Goal: Task Accomplishment & Management: Use online tool/utility

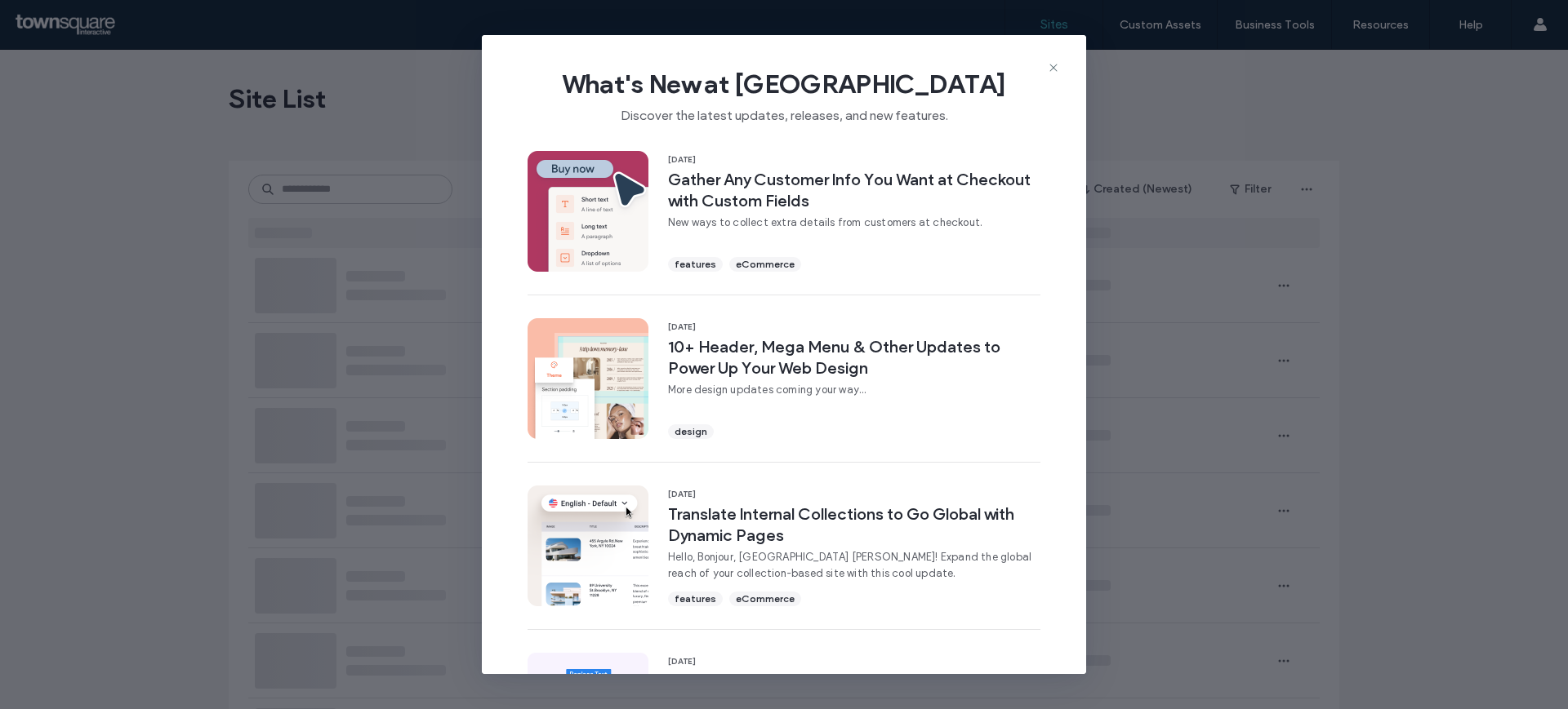
click at [1051, 64] on icon at bounding box center [1053, 67] width 13 height 13
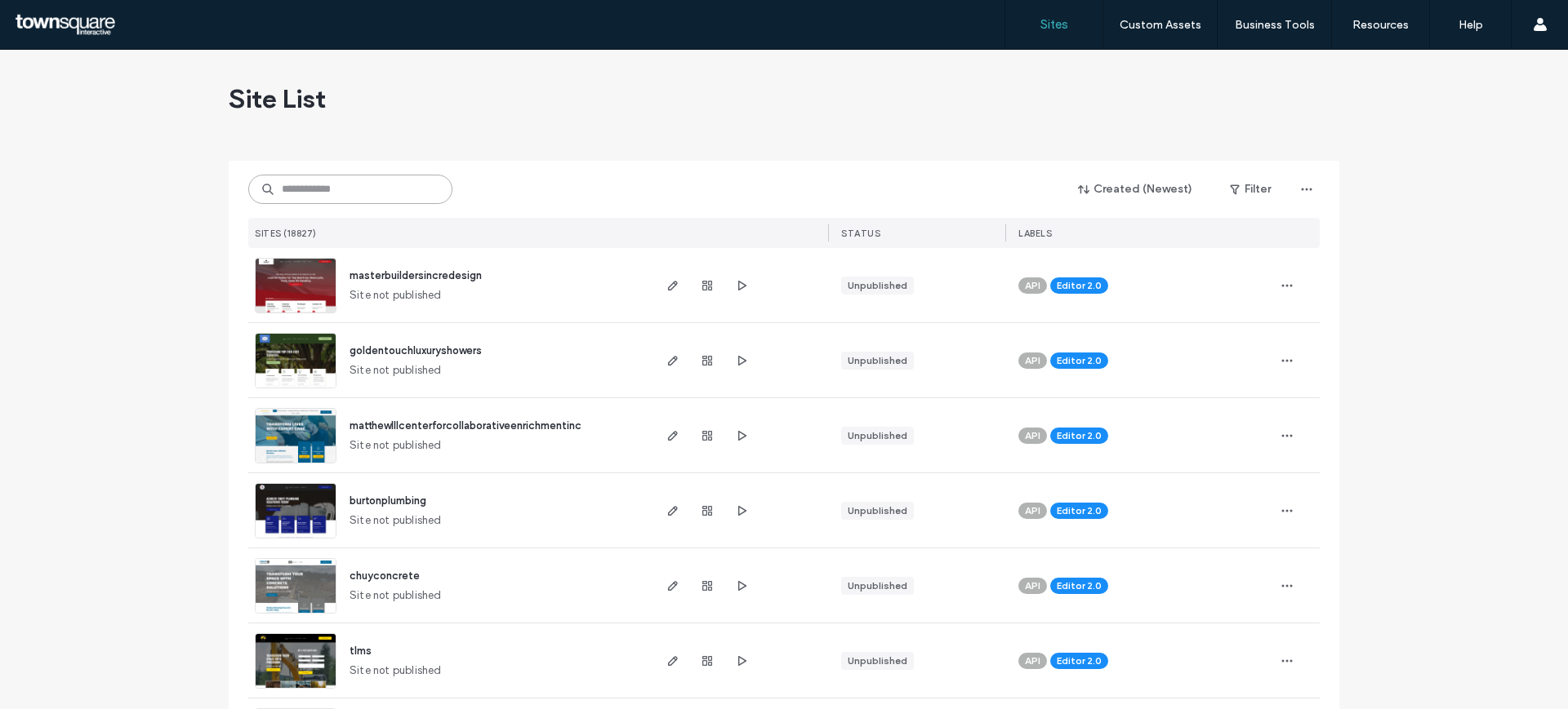
click at [332, 188] on input at bounding box center [350, 189] width 204 height 30
paste input "**********"
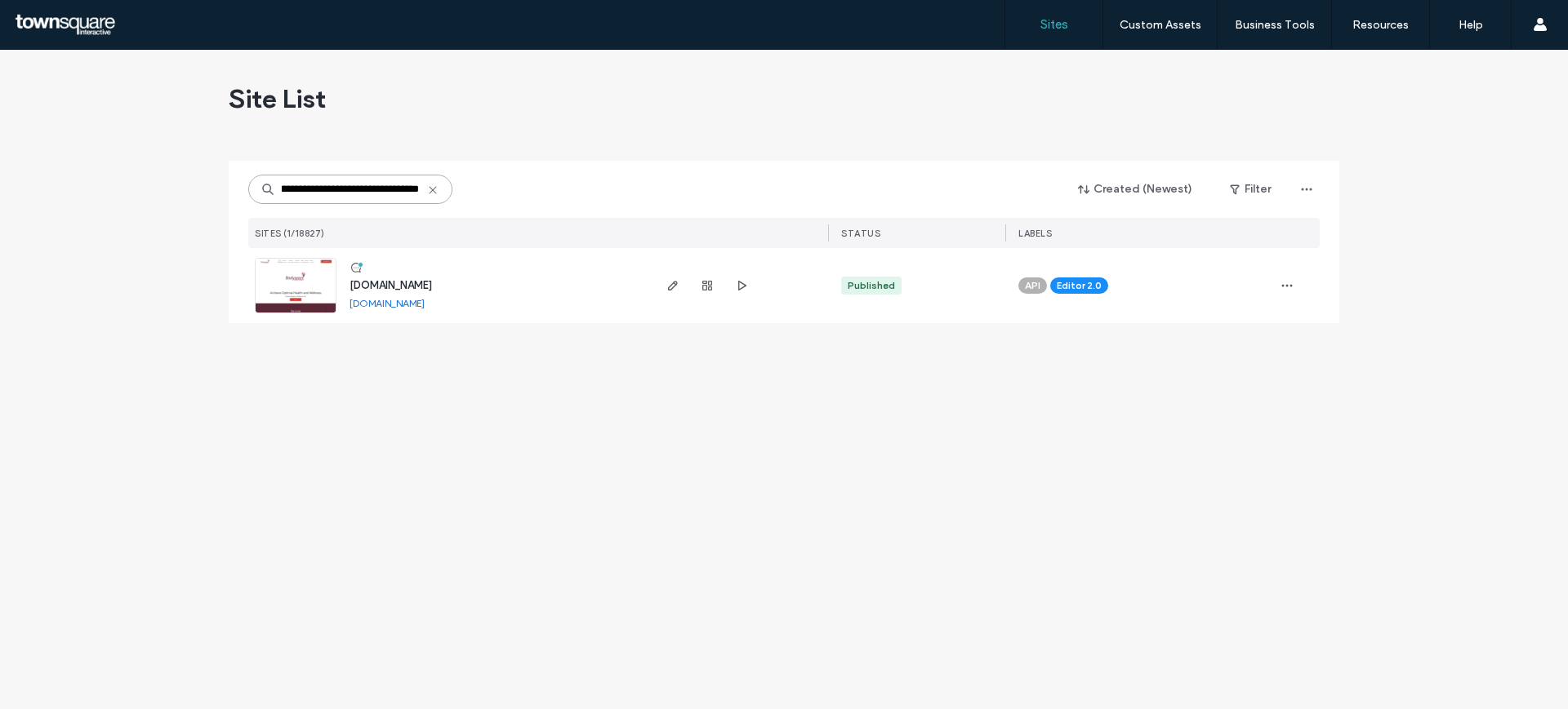
type input "**********"
click at [291, 302] on img at bounding box center [296, 313] width 80 height 111
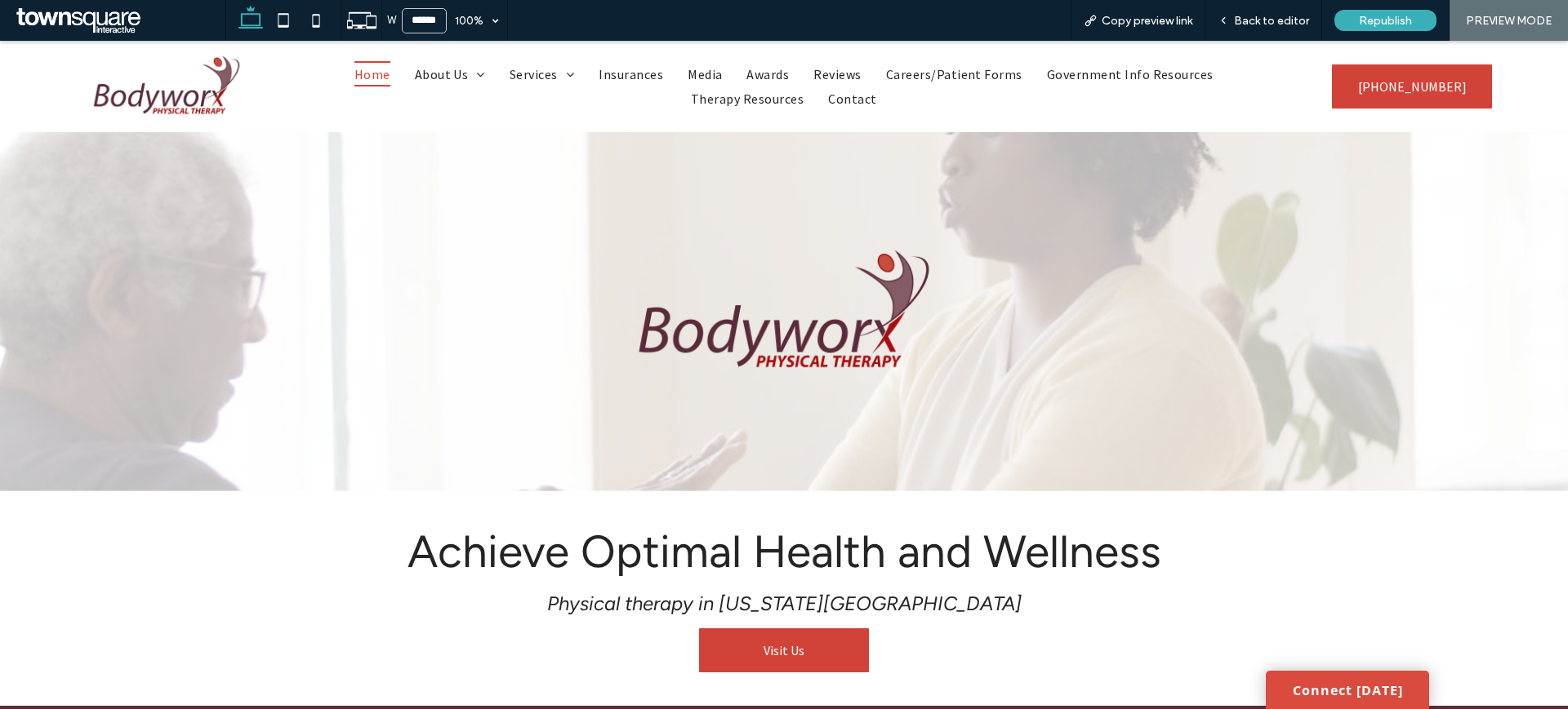
click at [472, 107] on span "Bodyworx Physical Therapy - About Us" at bounding box center [541, 99] width 227 height 17
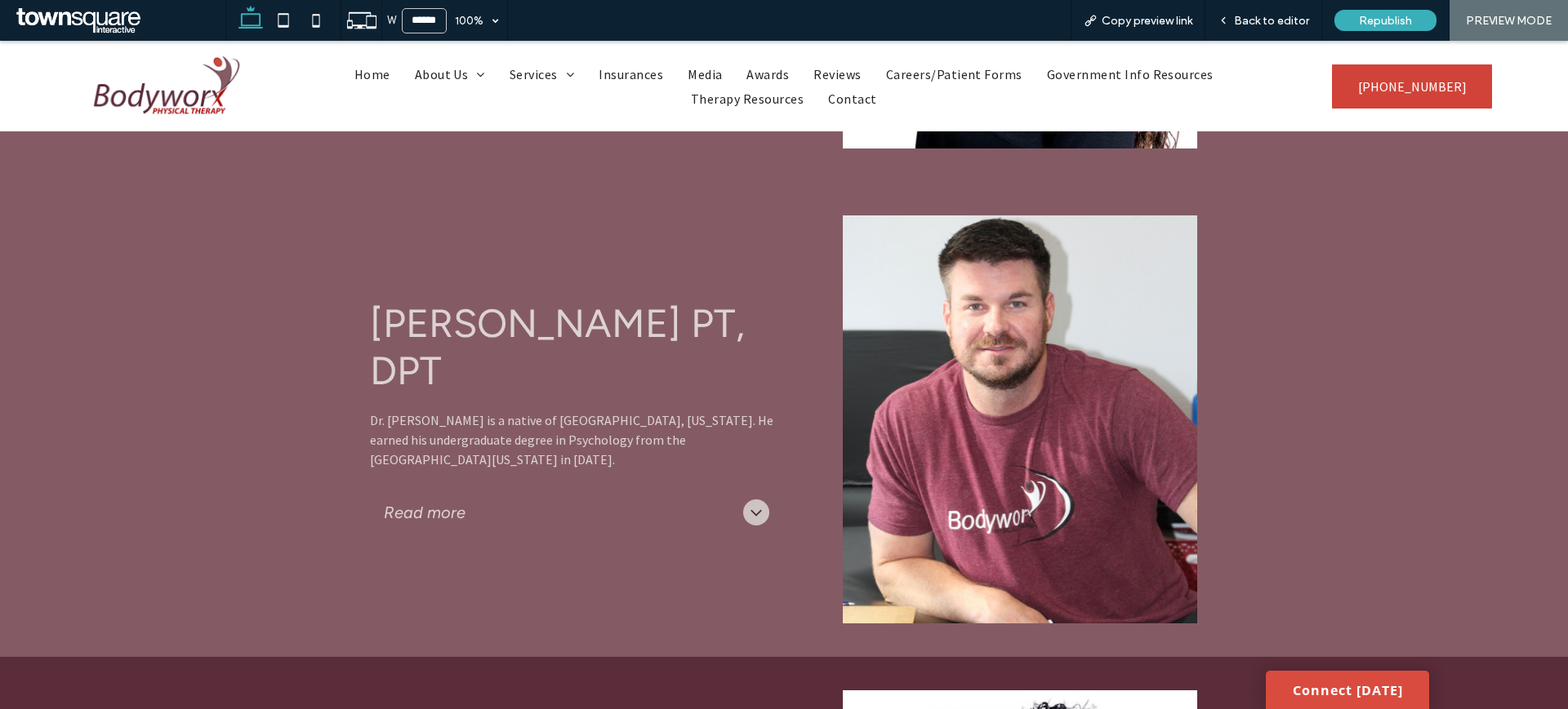
scroll to position [1762, 0]
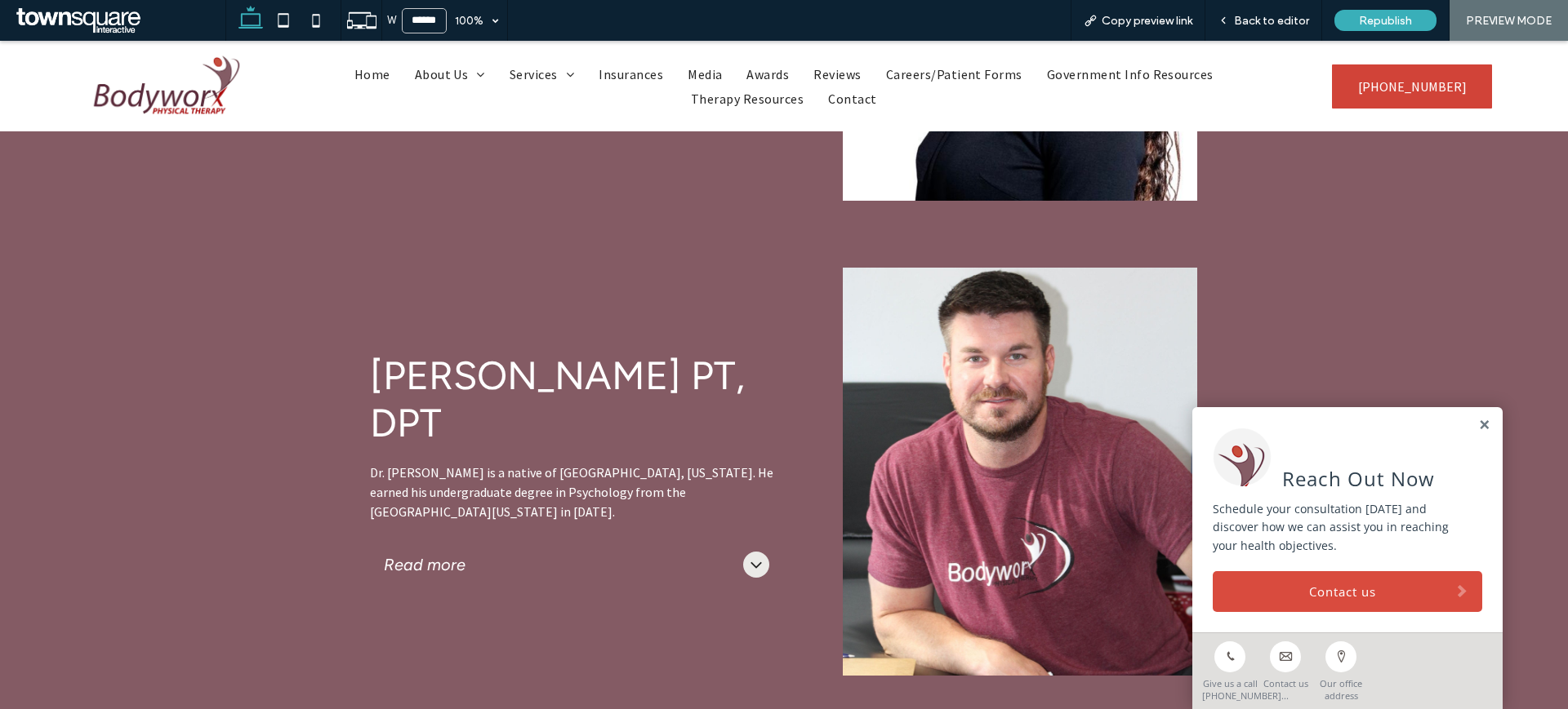
click at [756, 595] on div "Mark Long PT, DPT Dr. Mark Long is a native of Durant, Oklahoma. He earned his …" at bounding box center [577, 472] width 439 height 434
click at [777, 419] on div "Mark Long PT, DPT Dr. Mark Long is a native of Durant, Oklahoma. He earned his …" at bounding box center [577, 472] width 439 height 434
click at [1252, 7] on div "Back to editor" at bounding box center [1264, 20] width 117 height 41
click at [1272, 25] on span "Back to editor" at bounding box center [1271, 21] width 75 height 14
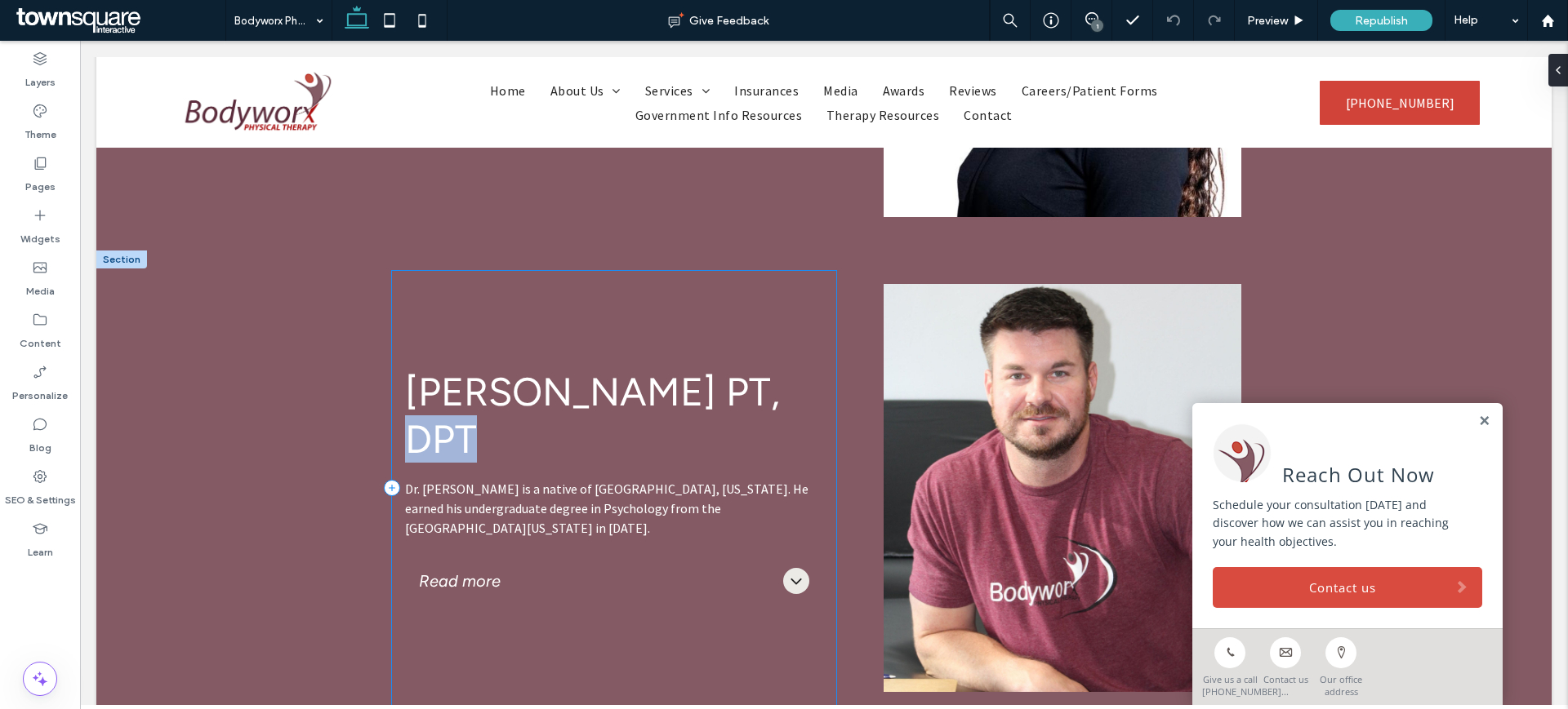
click at [817, 382] on div "Mark Long PT, DPT Dr. Mark Long is a native of Durant, Oklahoma. He earned his …" at bounding box center [614, 487] width 444 height 434
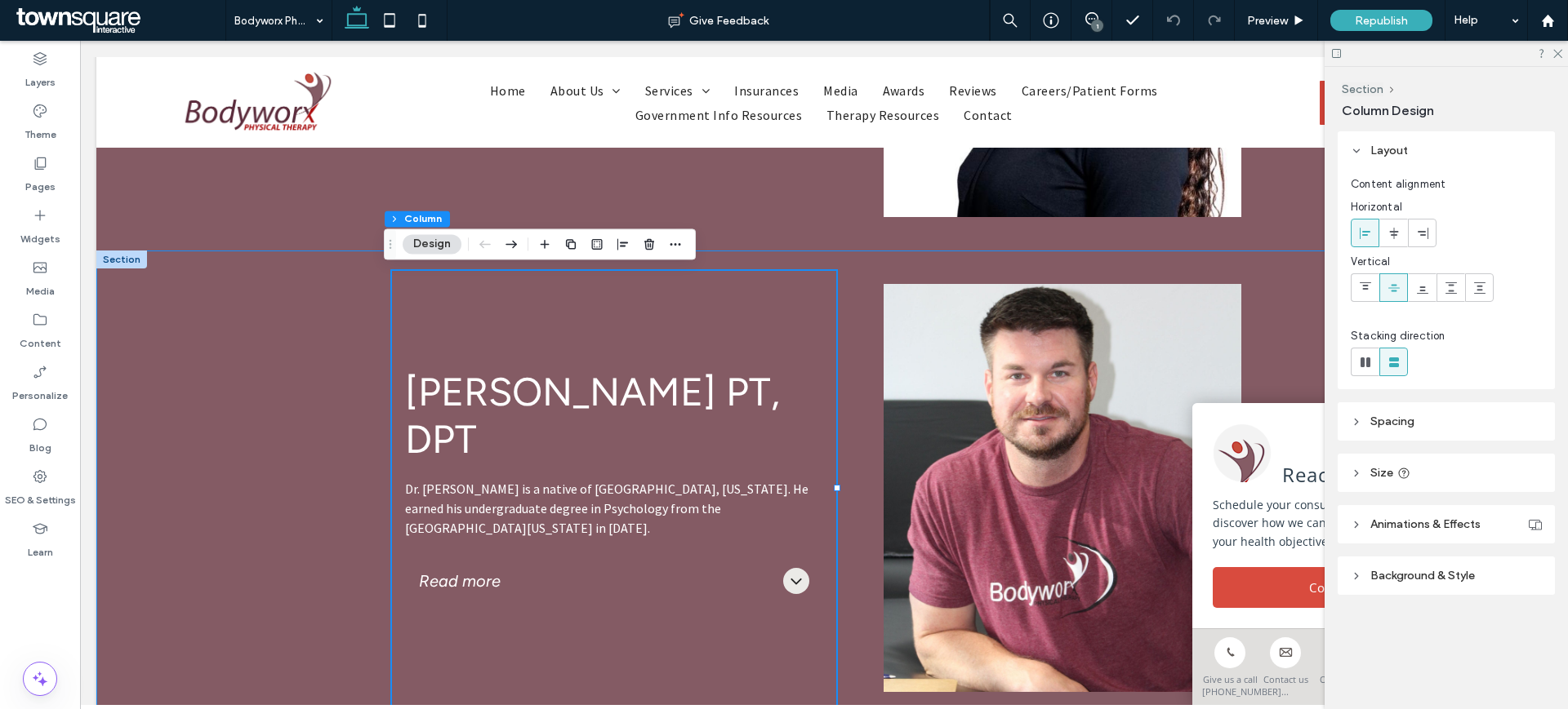
click at [1272, 332] on div "Mark Long PT, DPT Dr. Mark Long is a native of Durant, Oklahoma. He earned his …" at bounding box center [824, 488] width 980 height 475
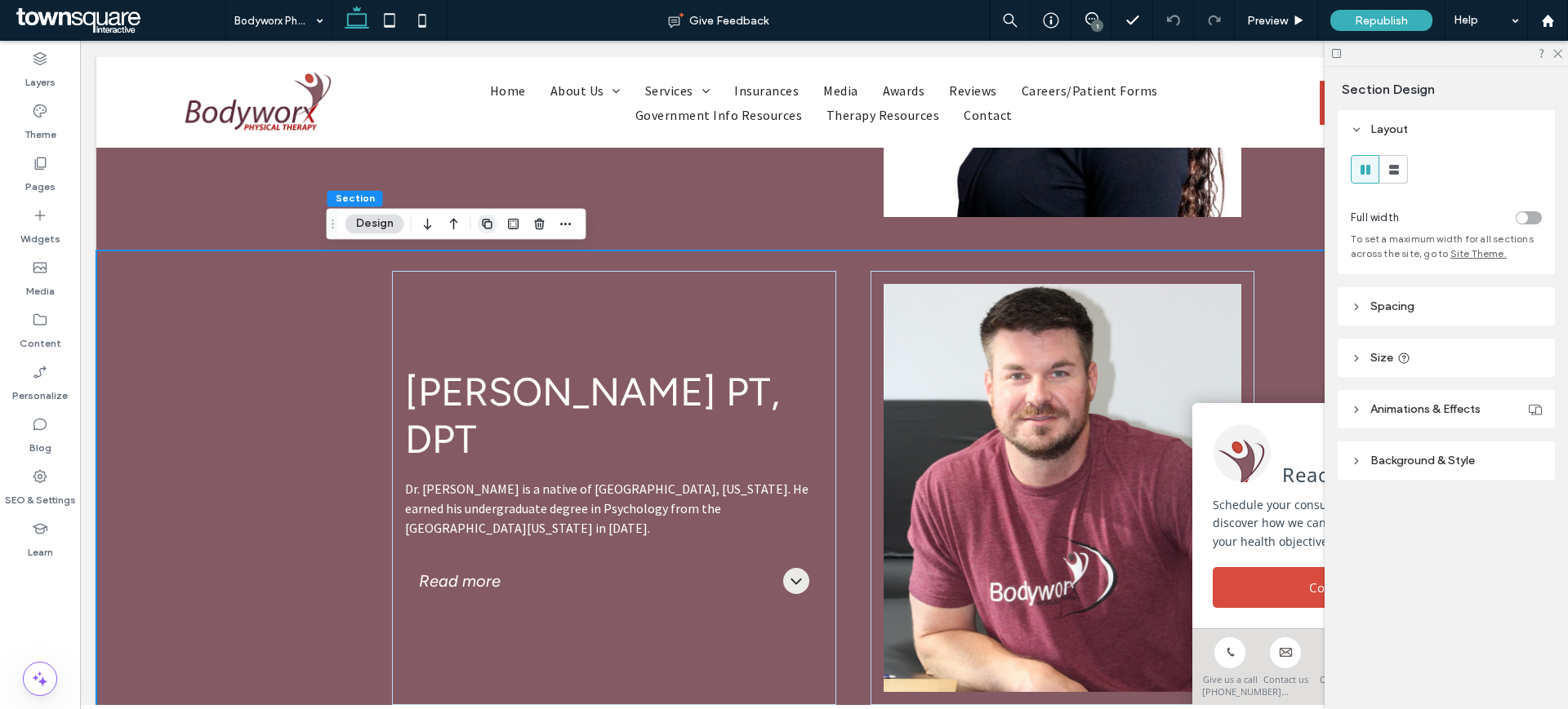
click at [487, 218] on icon "button" at bounding box center [487, 224] width 13 height 13
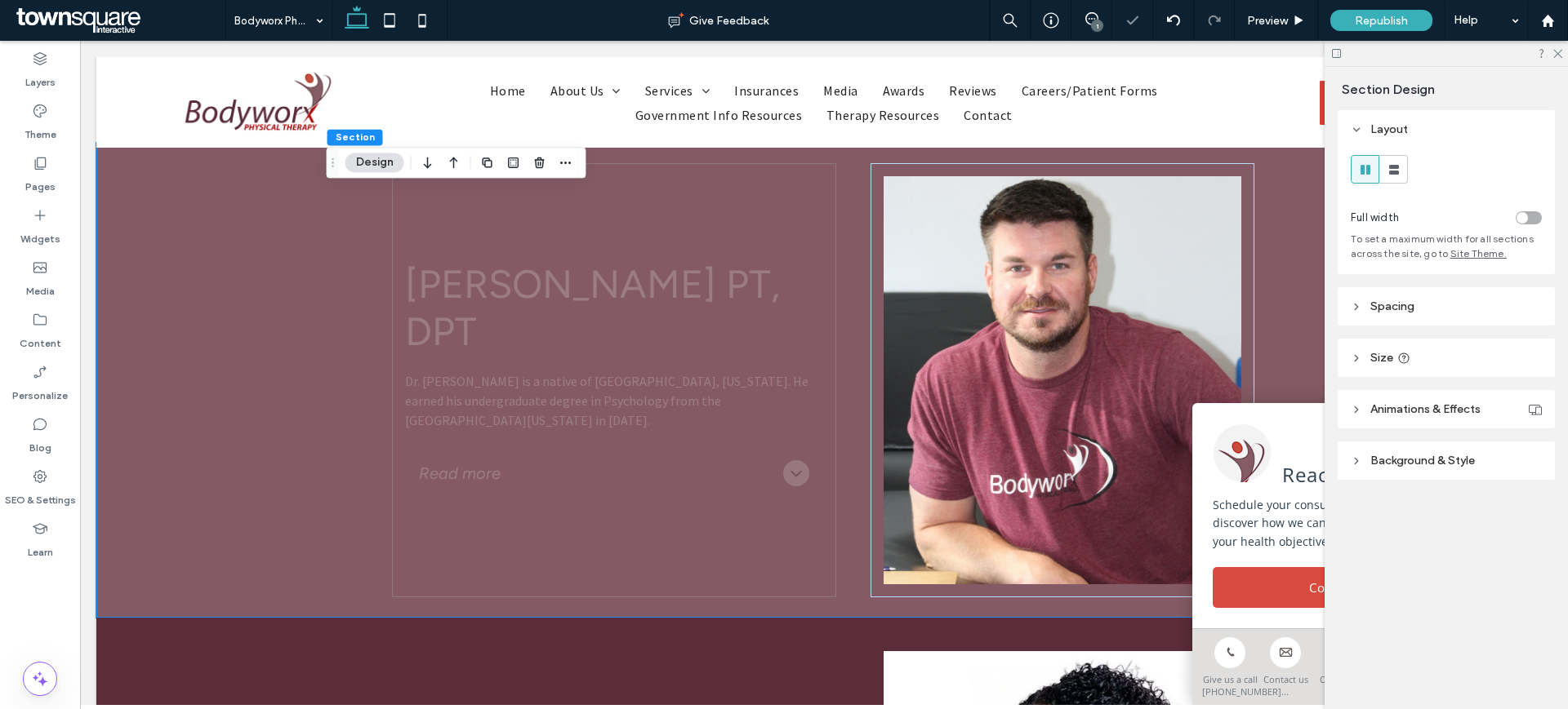
scroll to position [2360, 0]
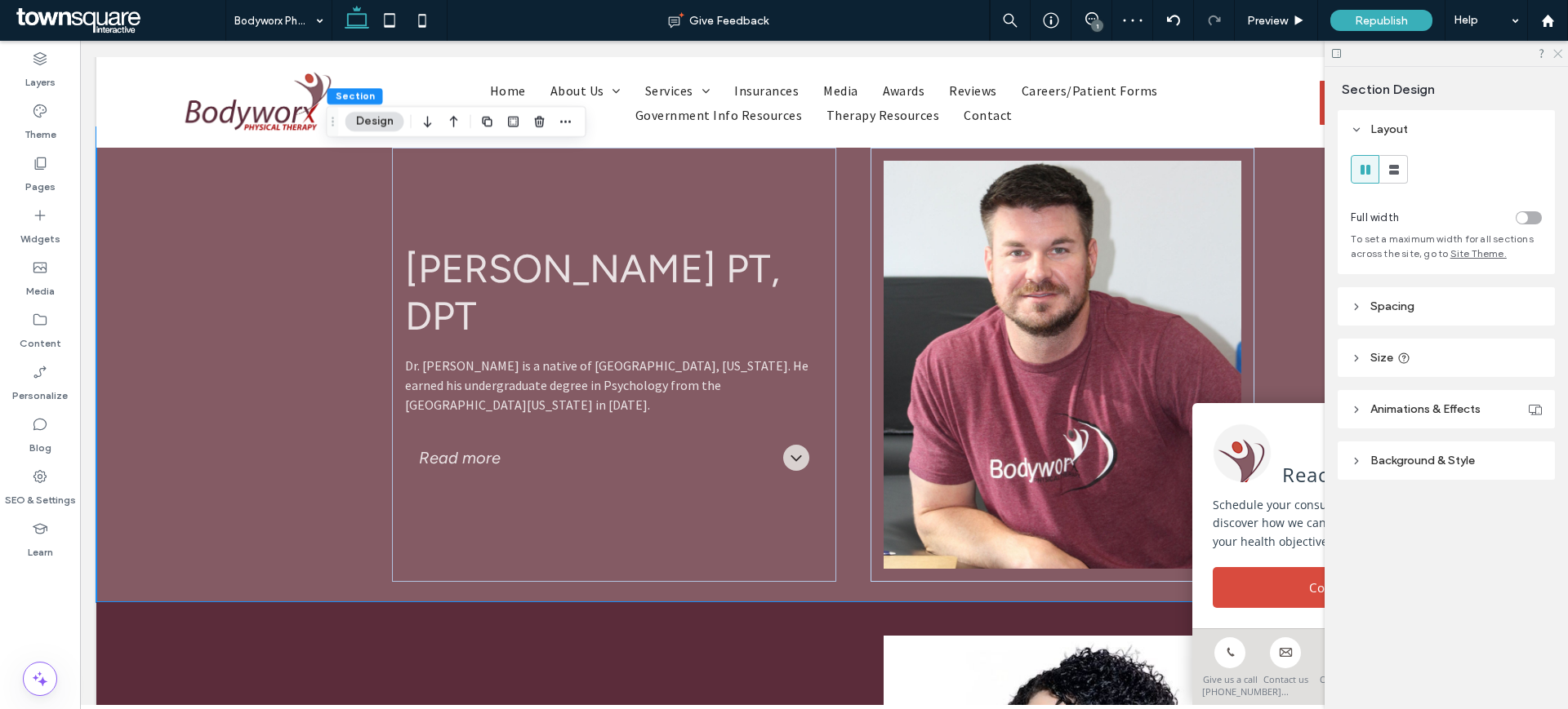
click at [1555, 49] on icon at bounding box center [1557, 52] width 10 height 10
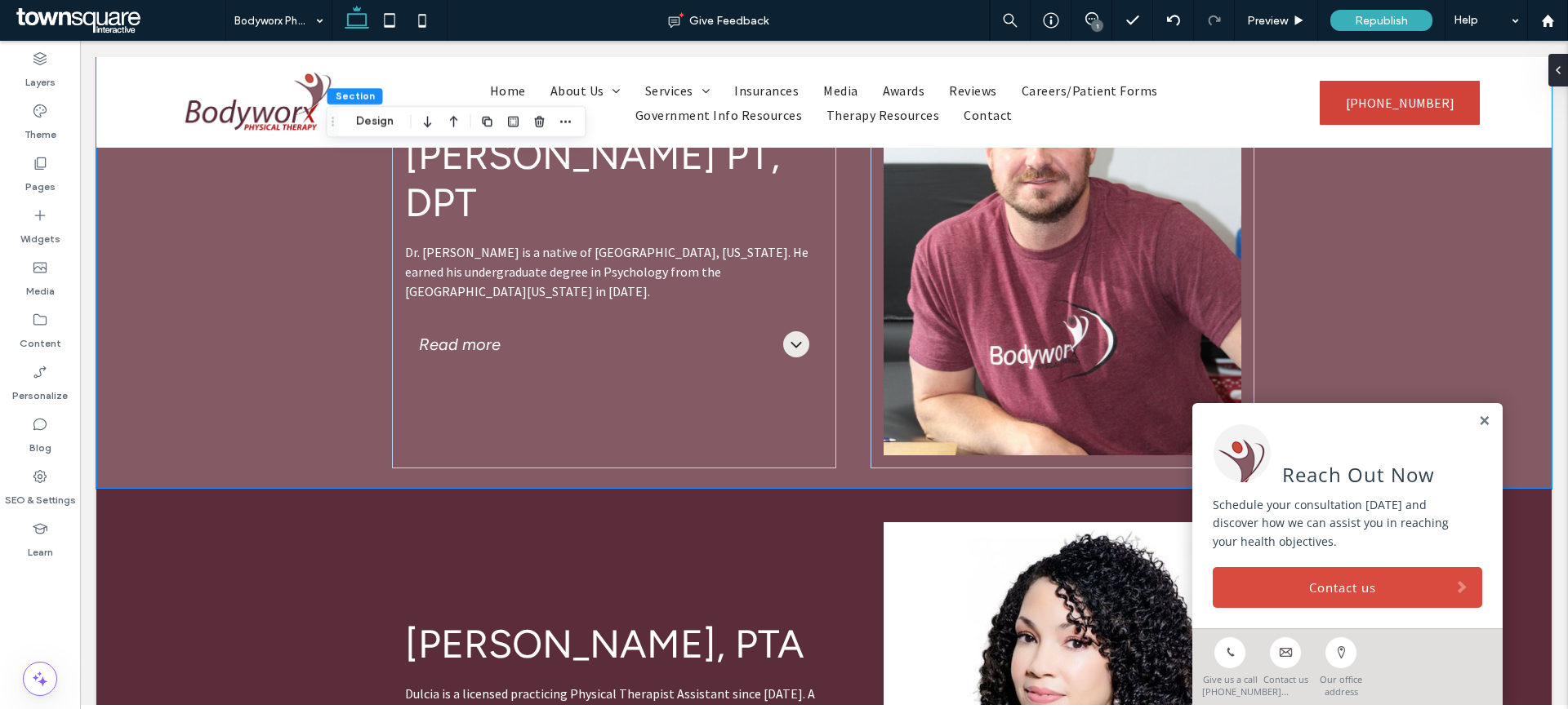
scroll to position [2319, 0]
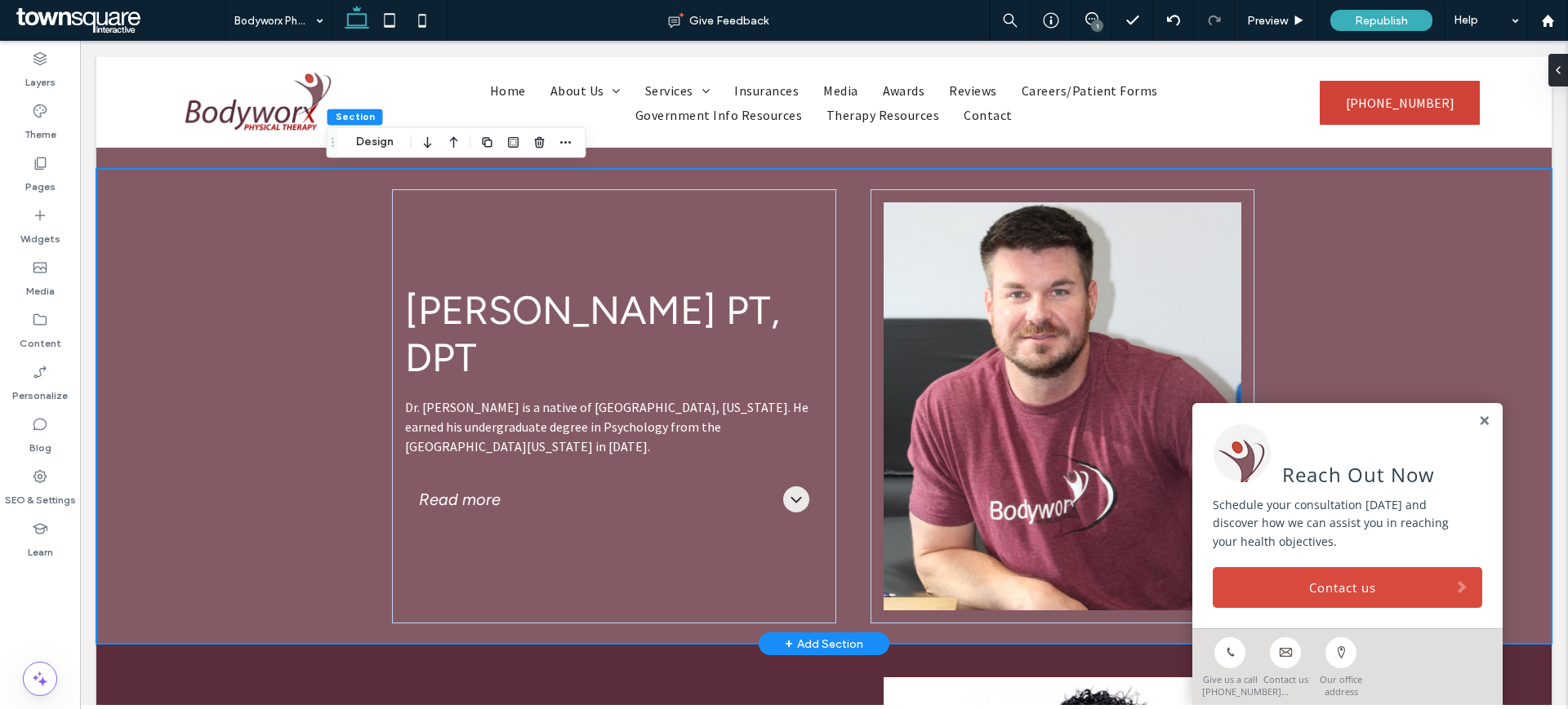
click at [1341, 318] on div "Mark Long PT, DPT Dr. Mark Long is a native of Durant, Oklahoma. He earned his …" at bounding box center [824, 407] width 1455 height 475
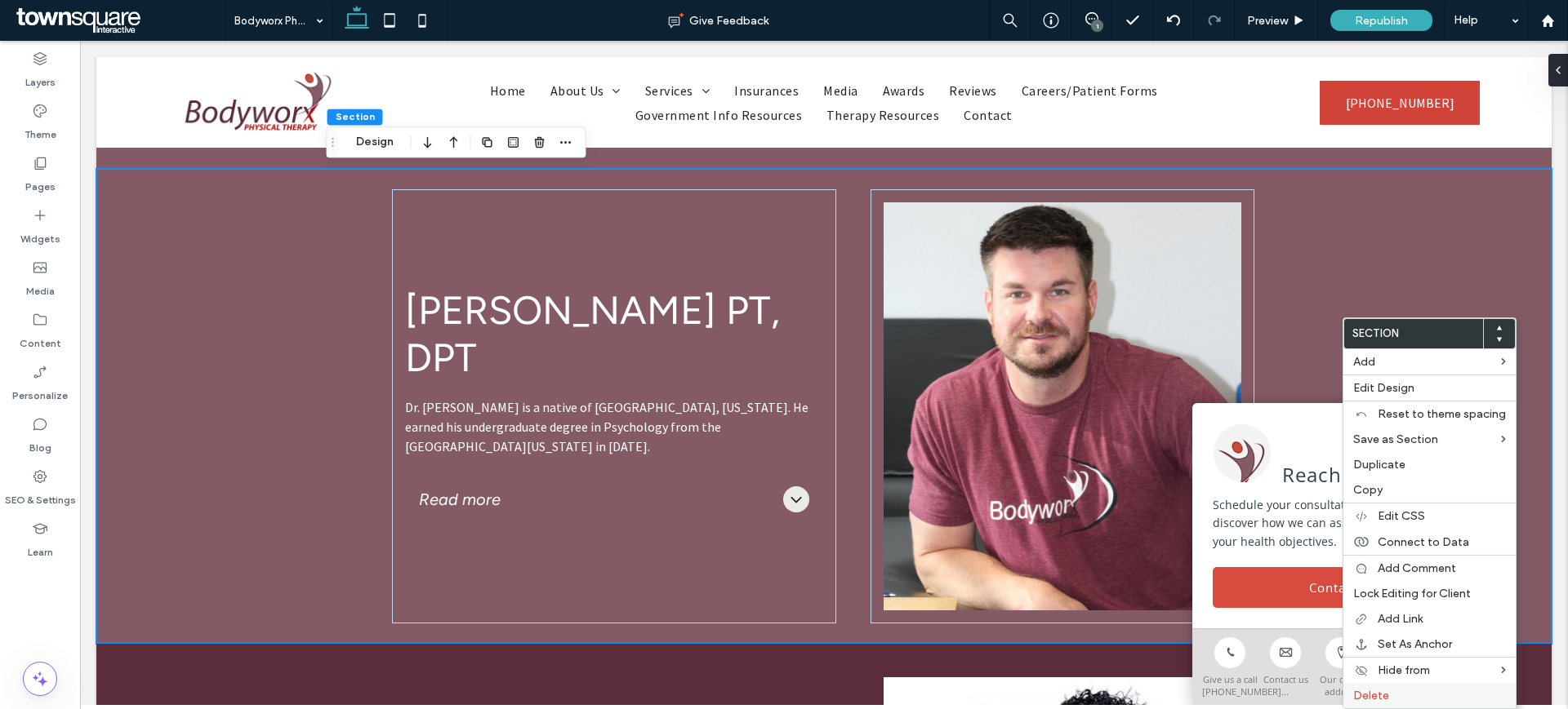
click at [1402, 697] on label "Delete" at bounding box center [1429, 696] width 153 height 14
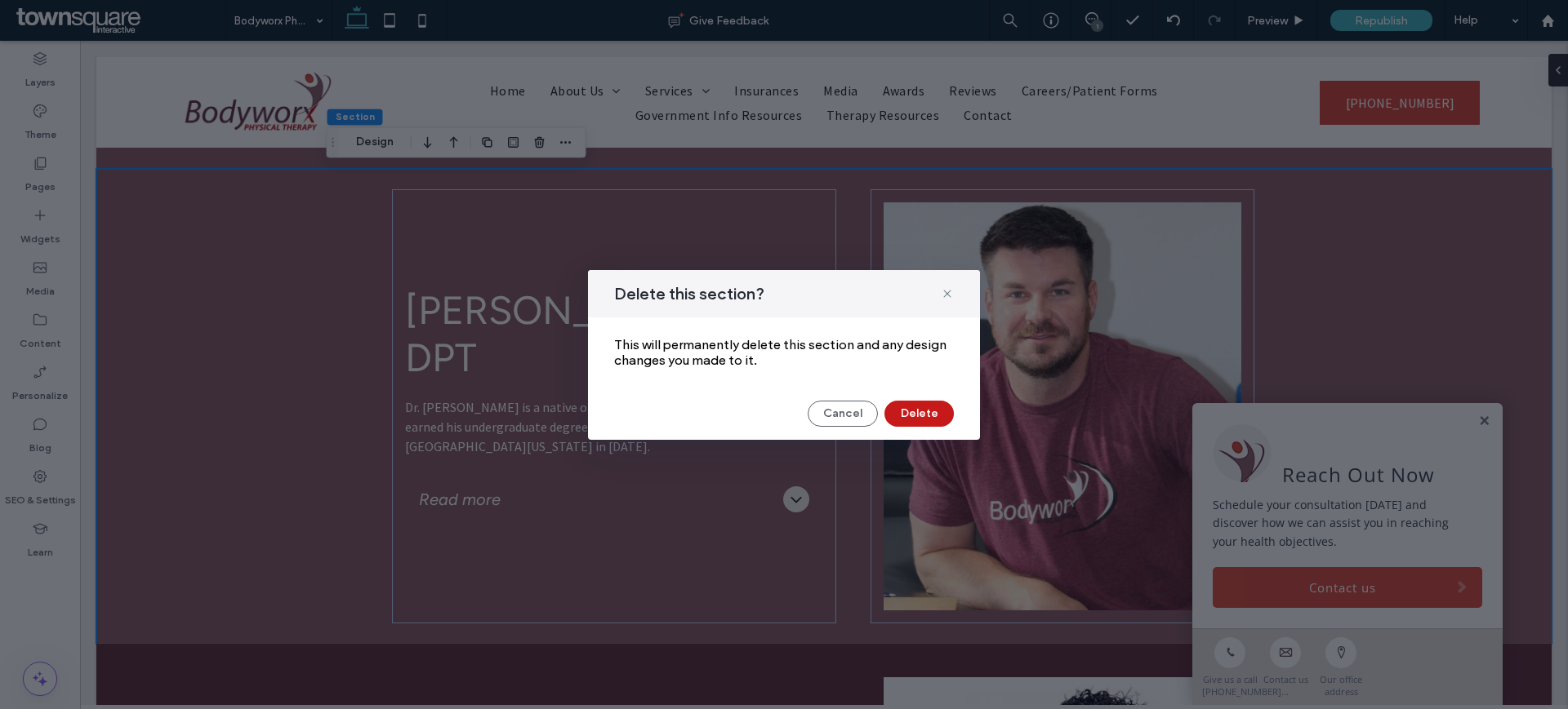
drag, startPoint x: 908, startPoint y: 408, endPoint x: 829, endPoint y: 368, distance: 88.5
click at [908, 408] on button "Delete" at bounding box center [918, 414] width 69 height 26
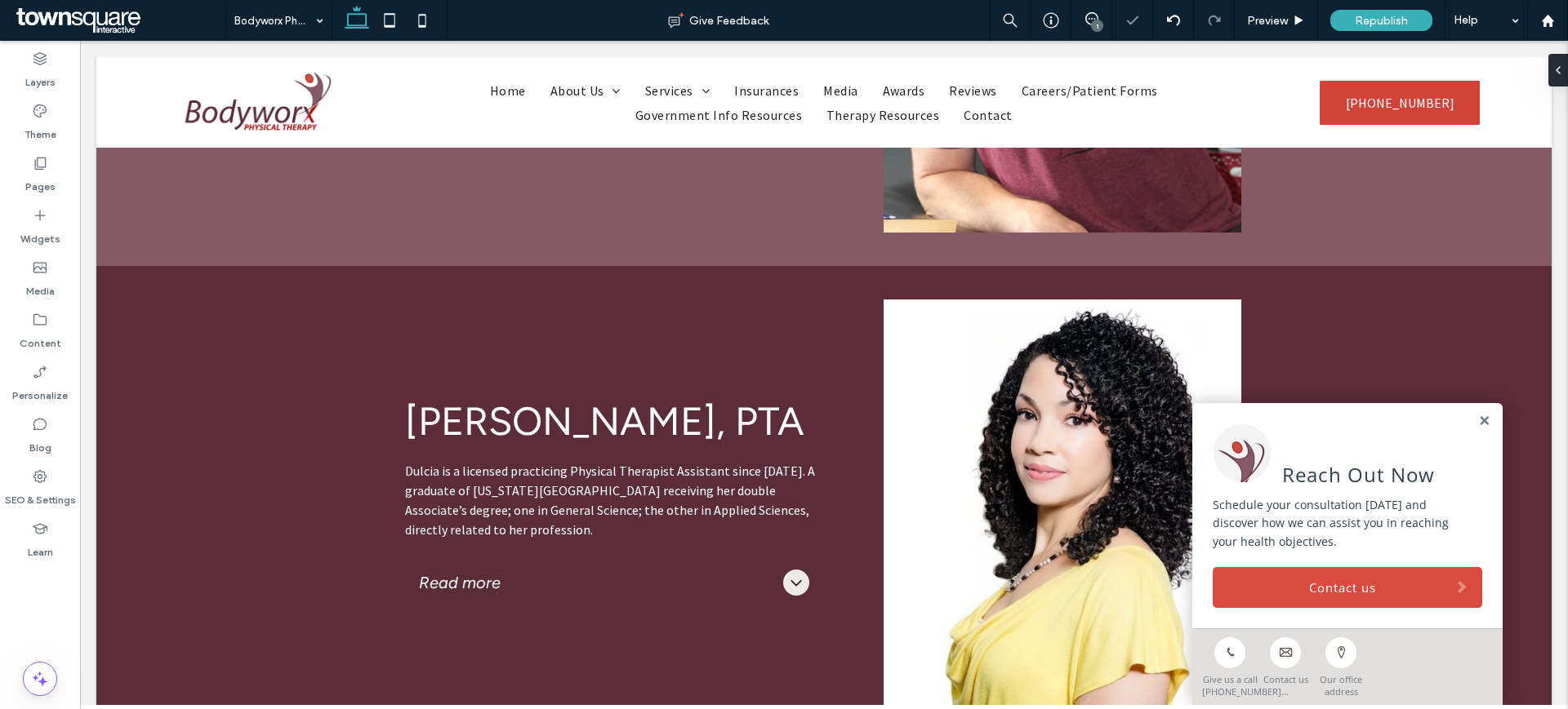
scroll to position [2427, 0]
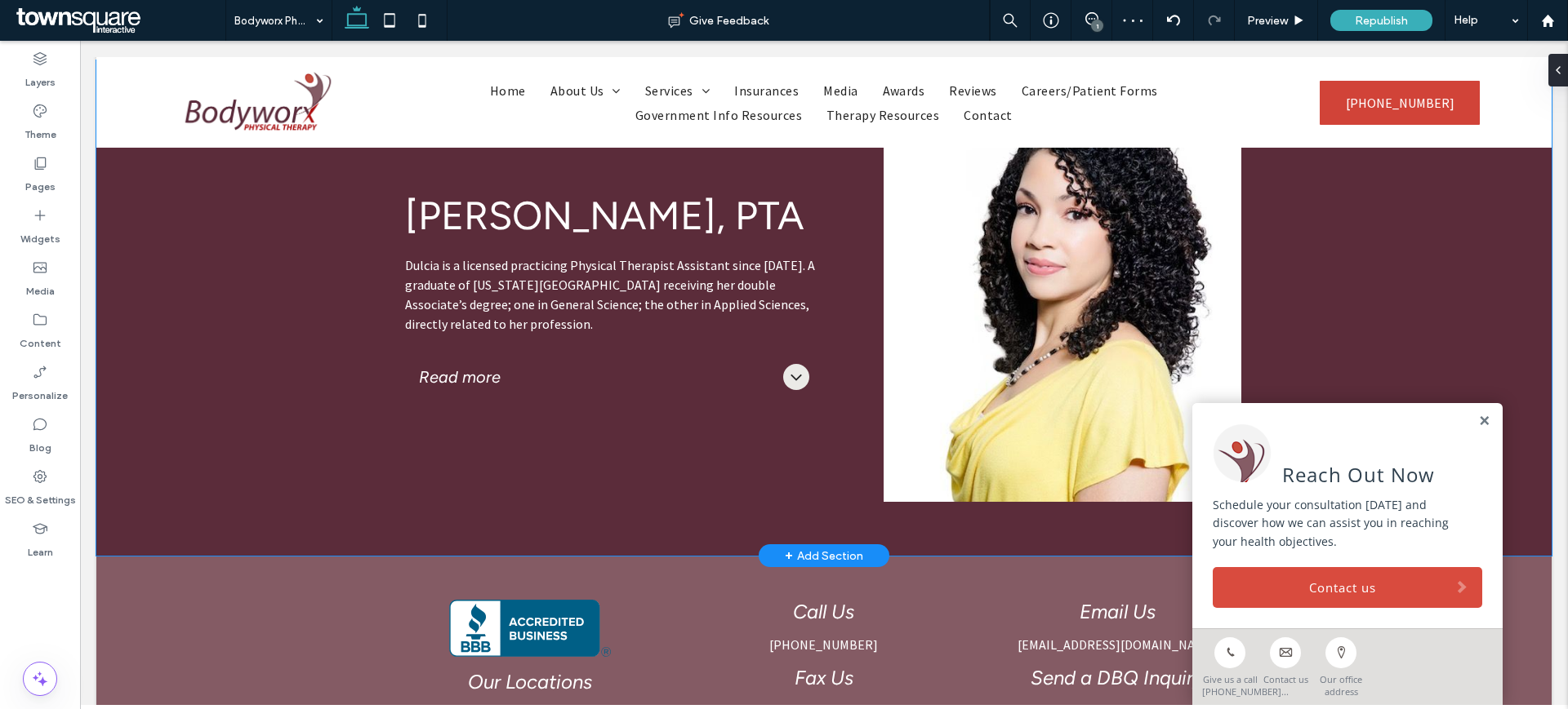
click at [1446, 293] on div "Dulcia Combs-Richardson, PTA Dulcia is a licensed practicing Physical Therapist…" at bounding box center [824, 307] width 1455 height 495
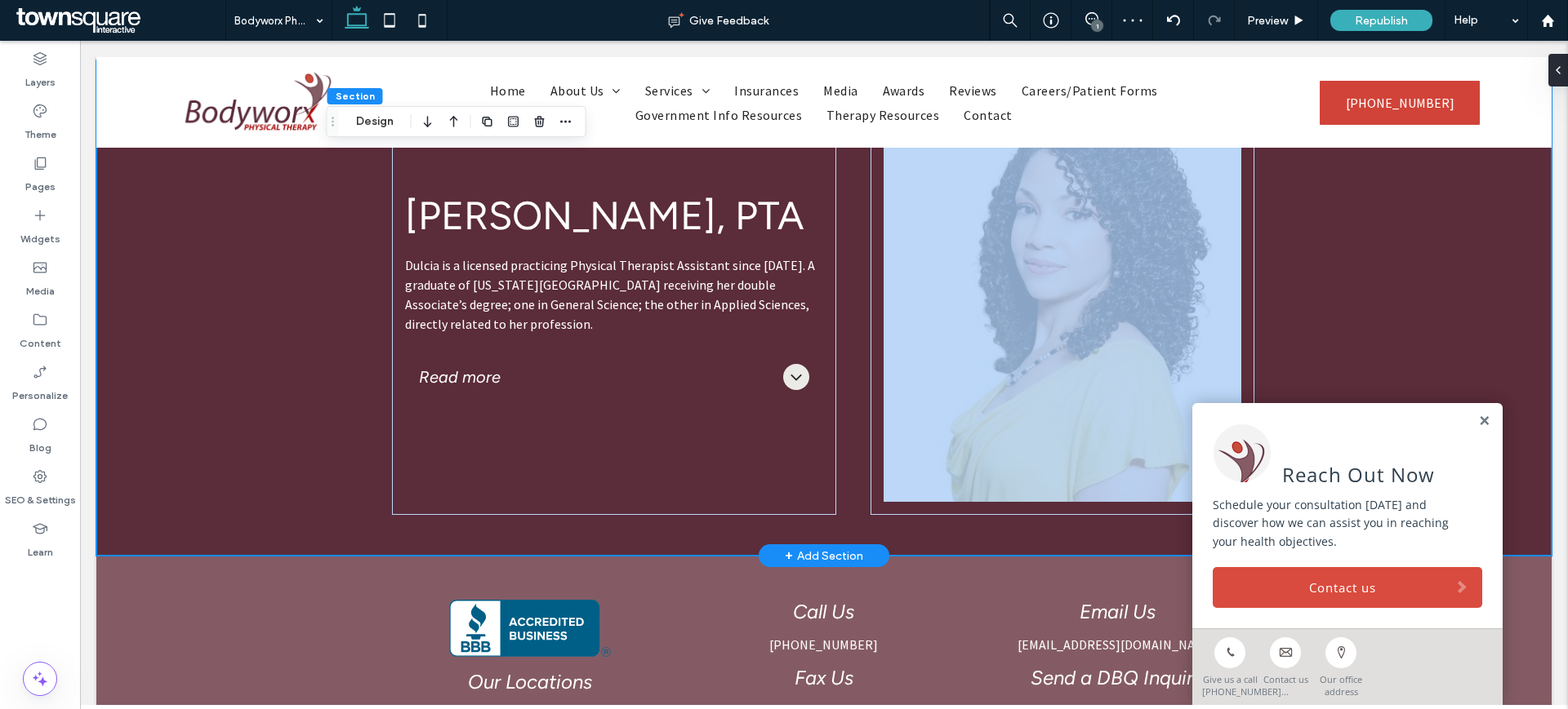
click at [1446, 293] on div "Dulcia Combs-Richardson, PTA Dulcia is a licensed practicing Physical Therapist…" at bounding box center [824, 307] width 1455 height 495
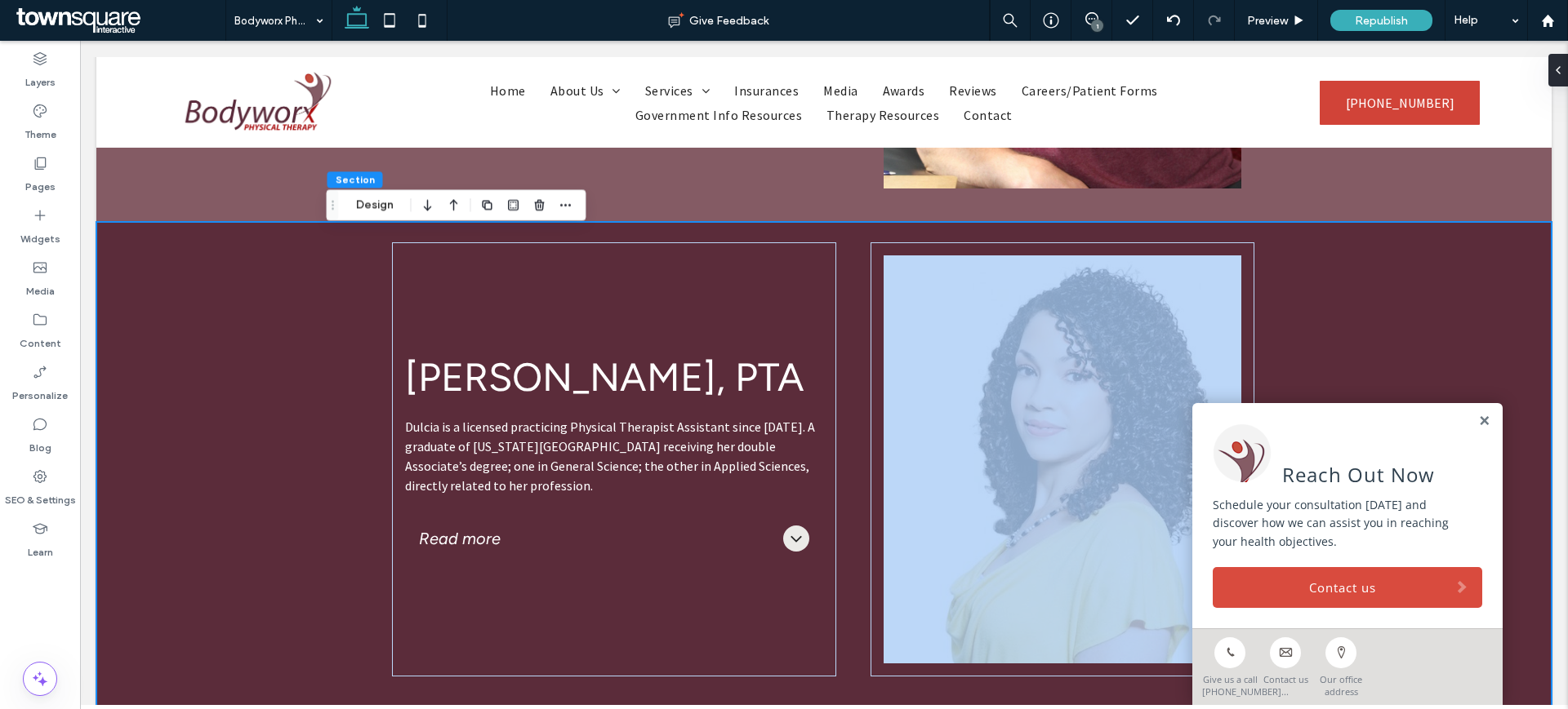
scroll to position [2270, 0]
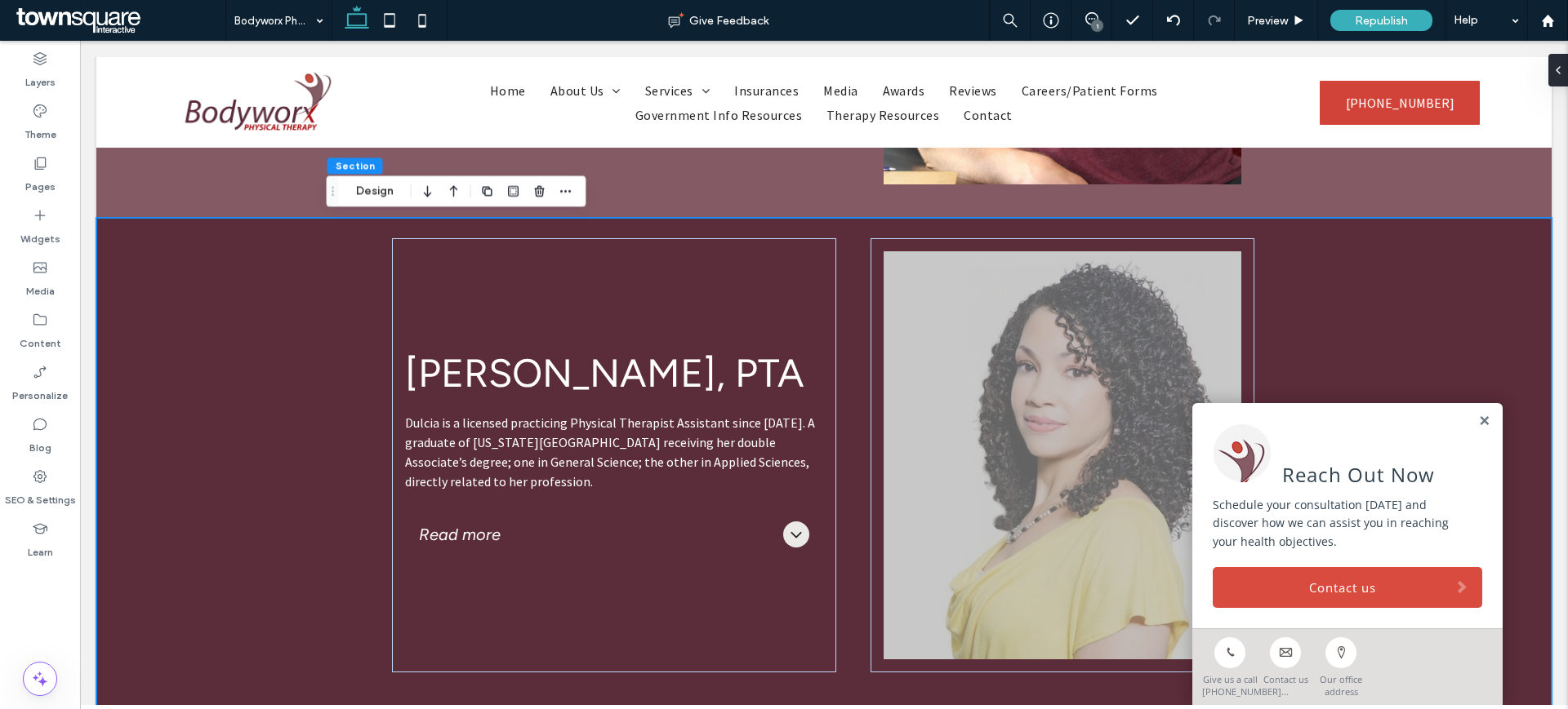
click at [491, 189] on icon "button" at bounding box center [487, 190] width 13 height 13
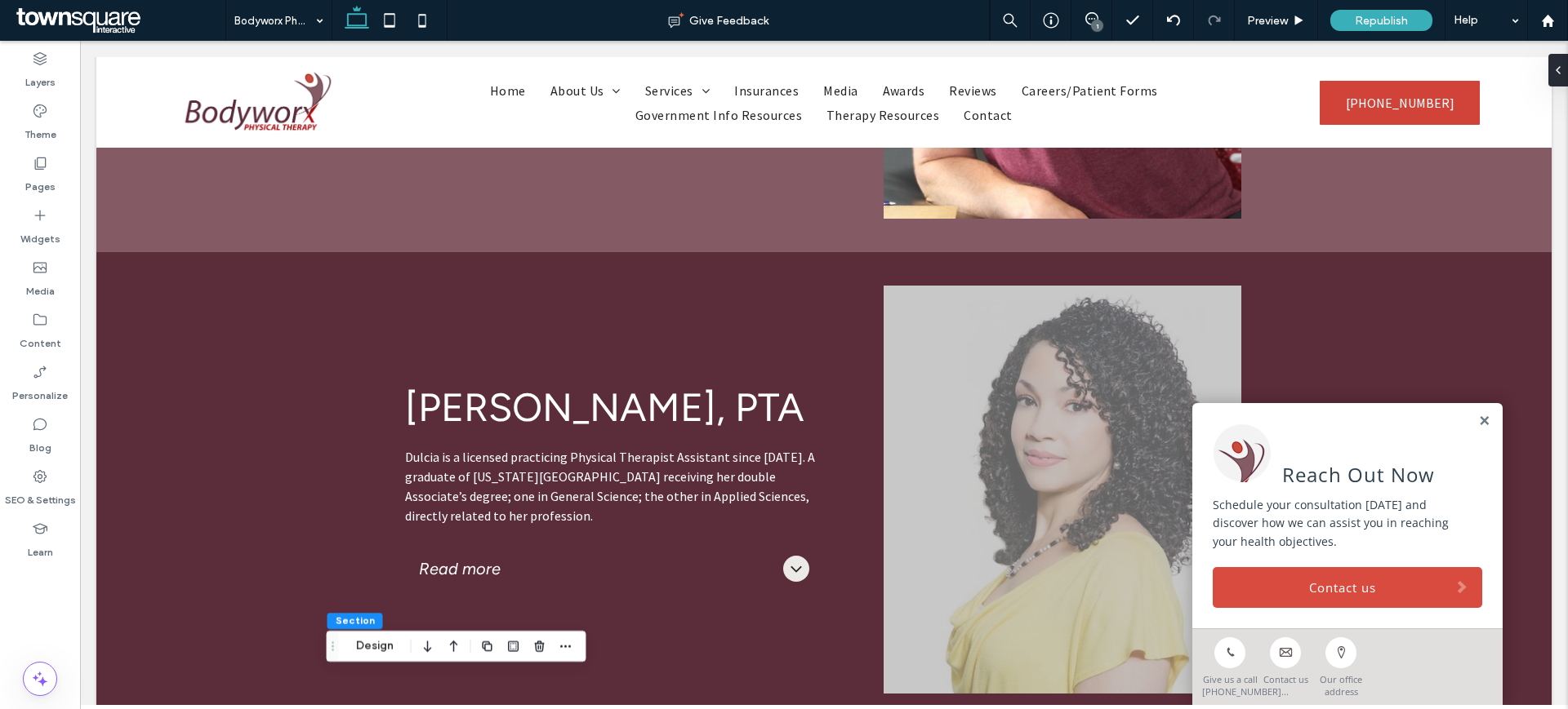
scroll to position [2290, 0]
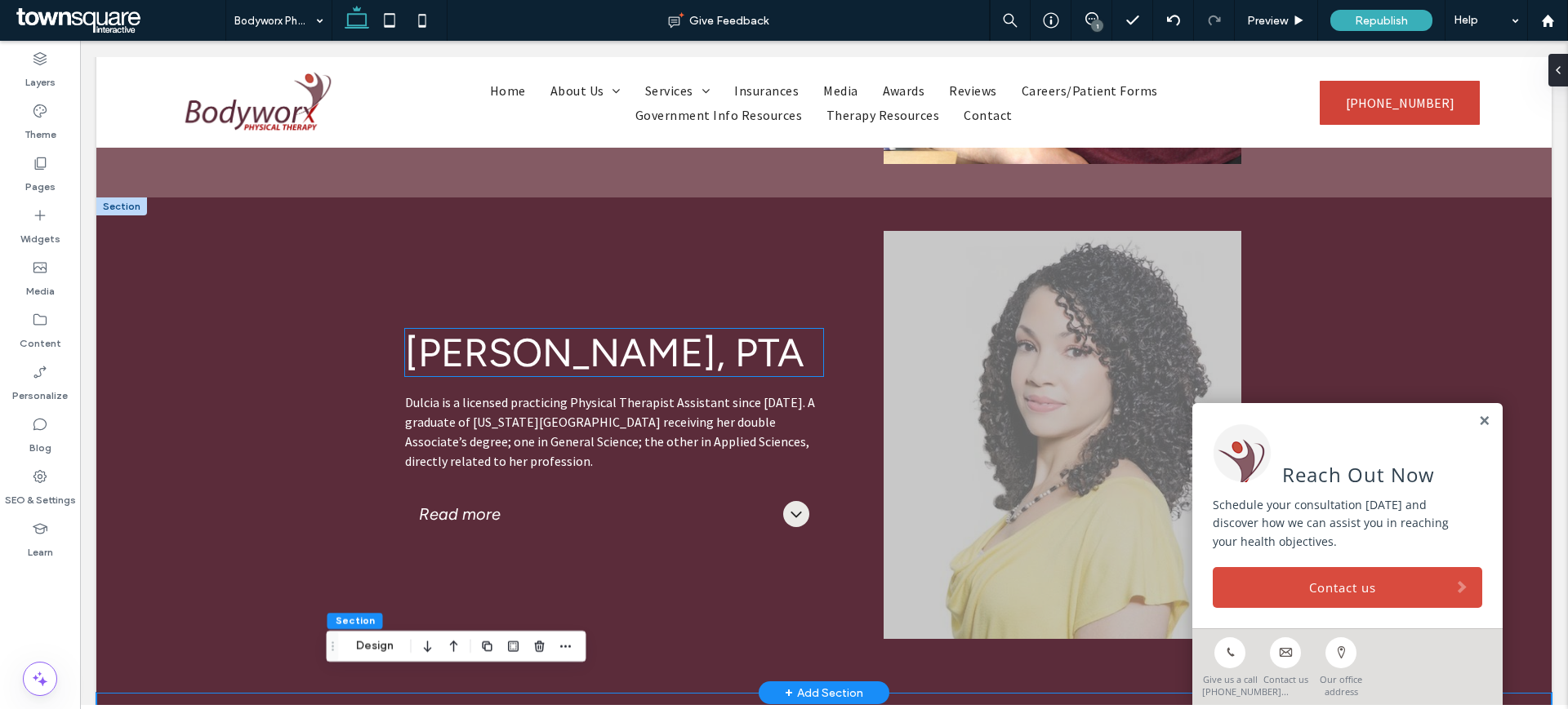
click at [610, 364] on span "Dulcia Combs-Richardson, PTA" at bounding box center [604, 353] width 399 height 47
click at [610, 364] on div "Dulcia Combs-Richardson, PTA" at bounding box center [614, 353] width 418 height 47
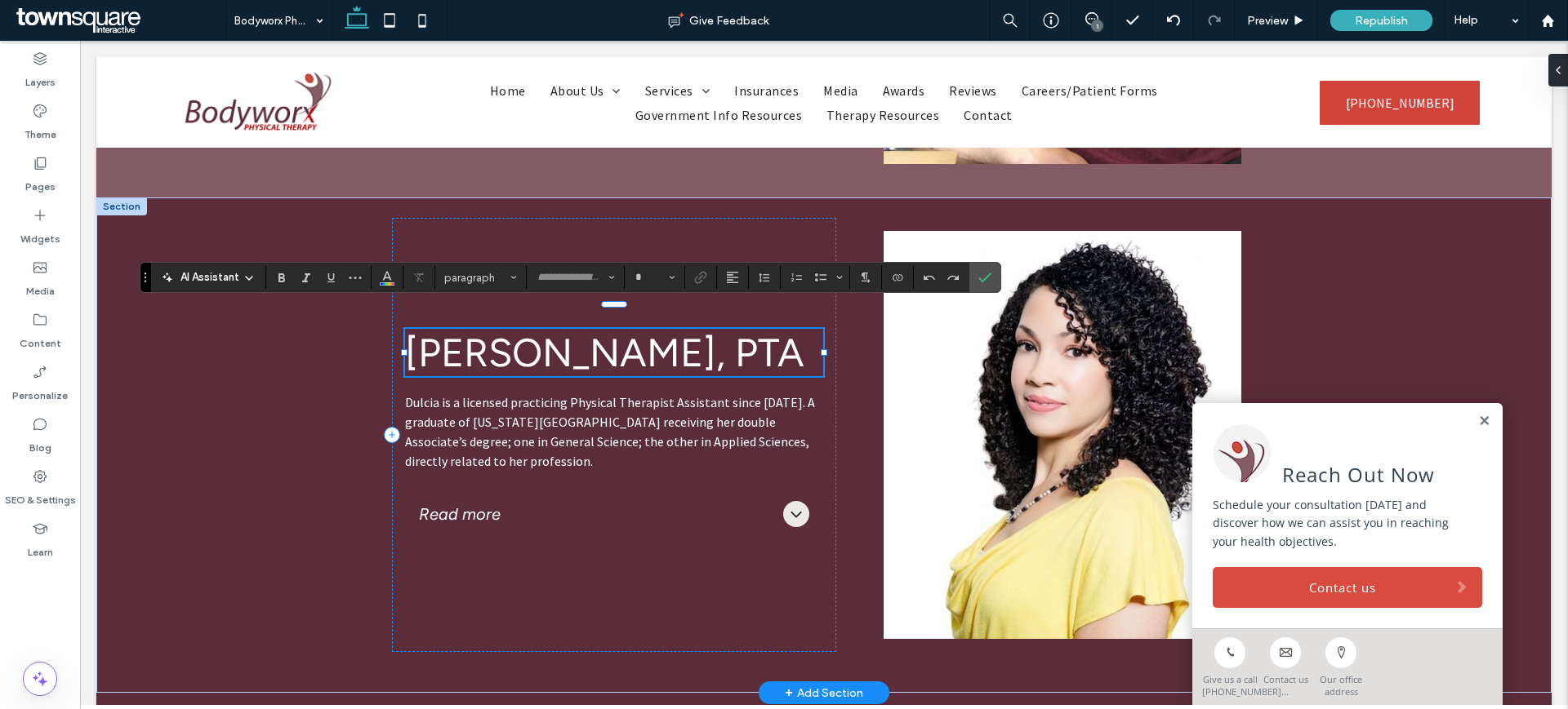
type input "*******"
type input "**"
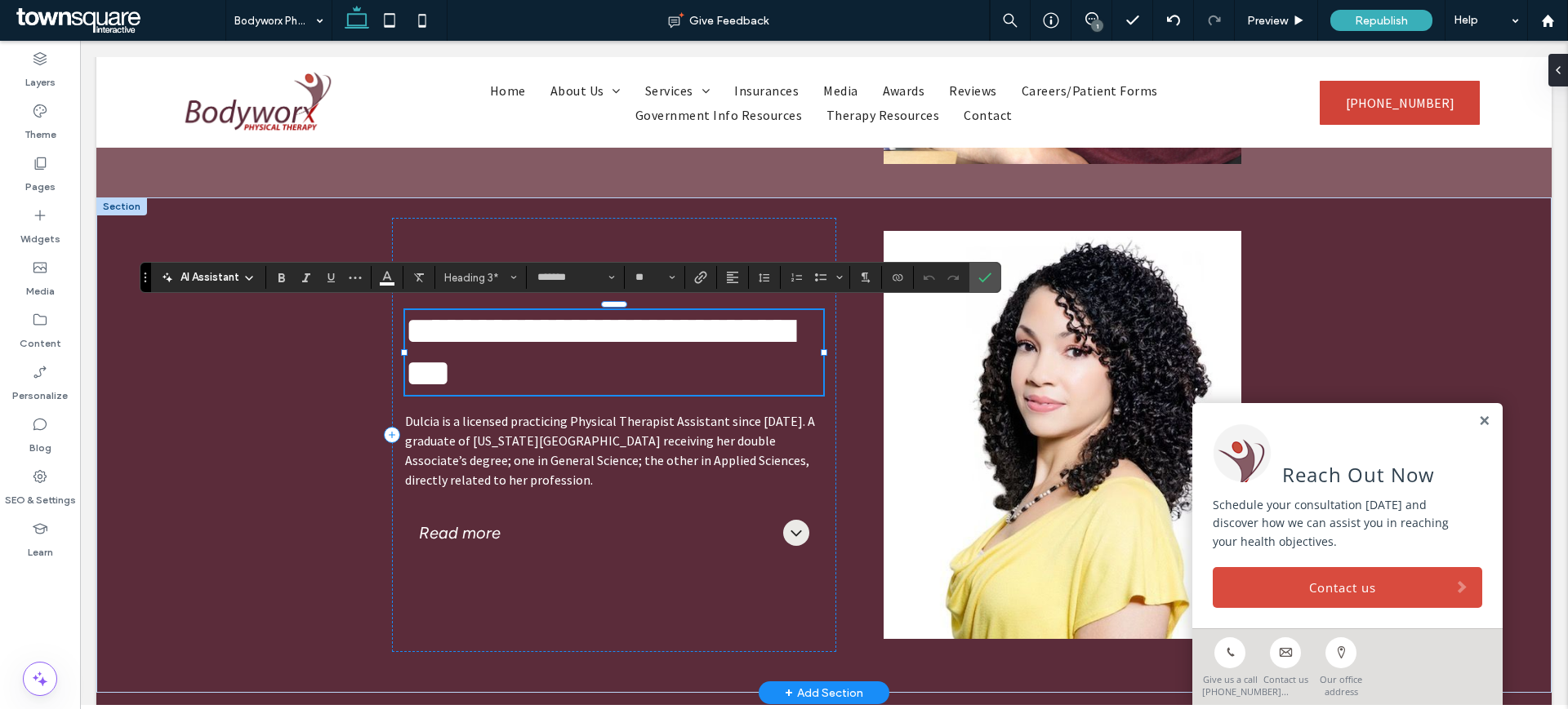
paste div
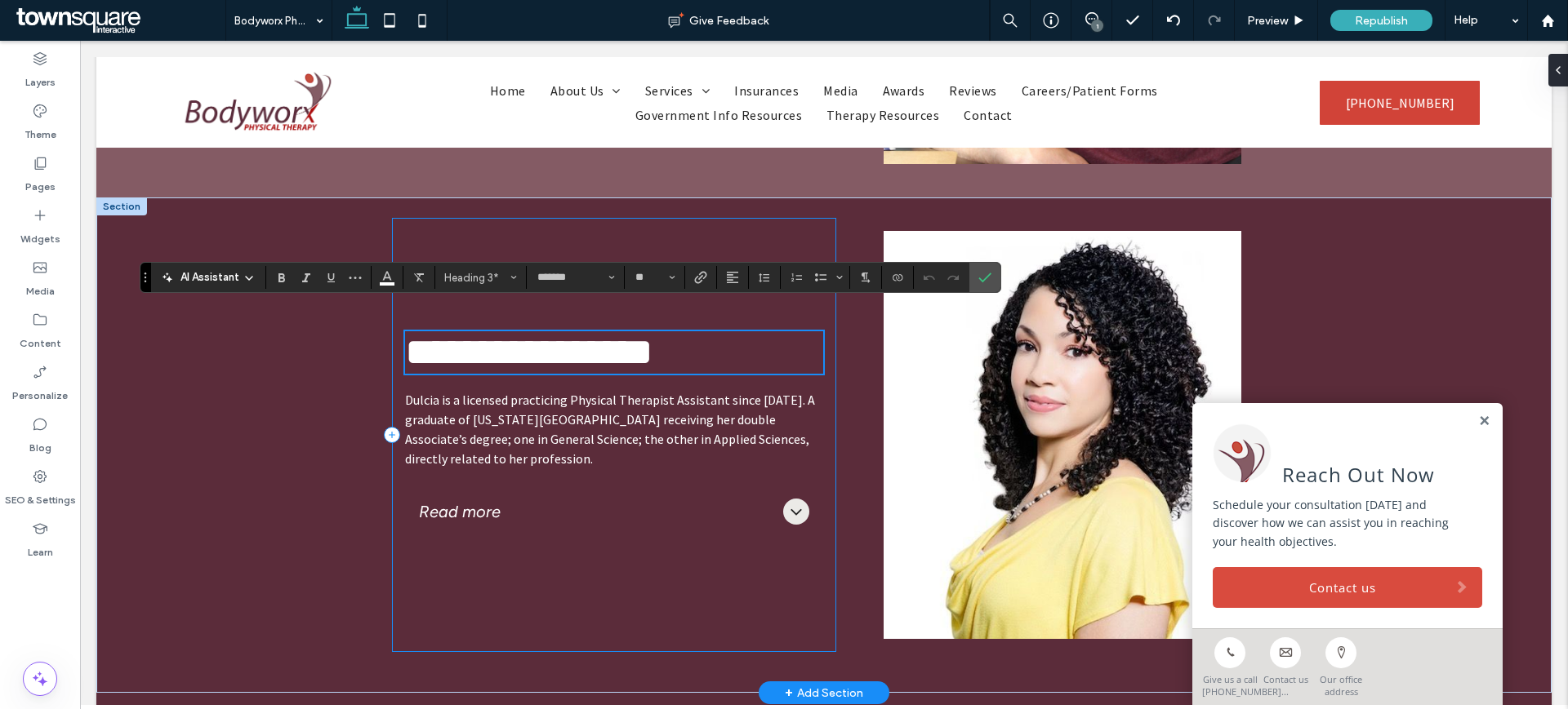
type input "**"
click at [786, 509] on icon at bounding box center [796, 512] width 19 height 19
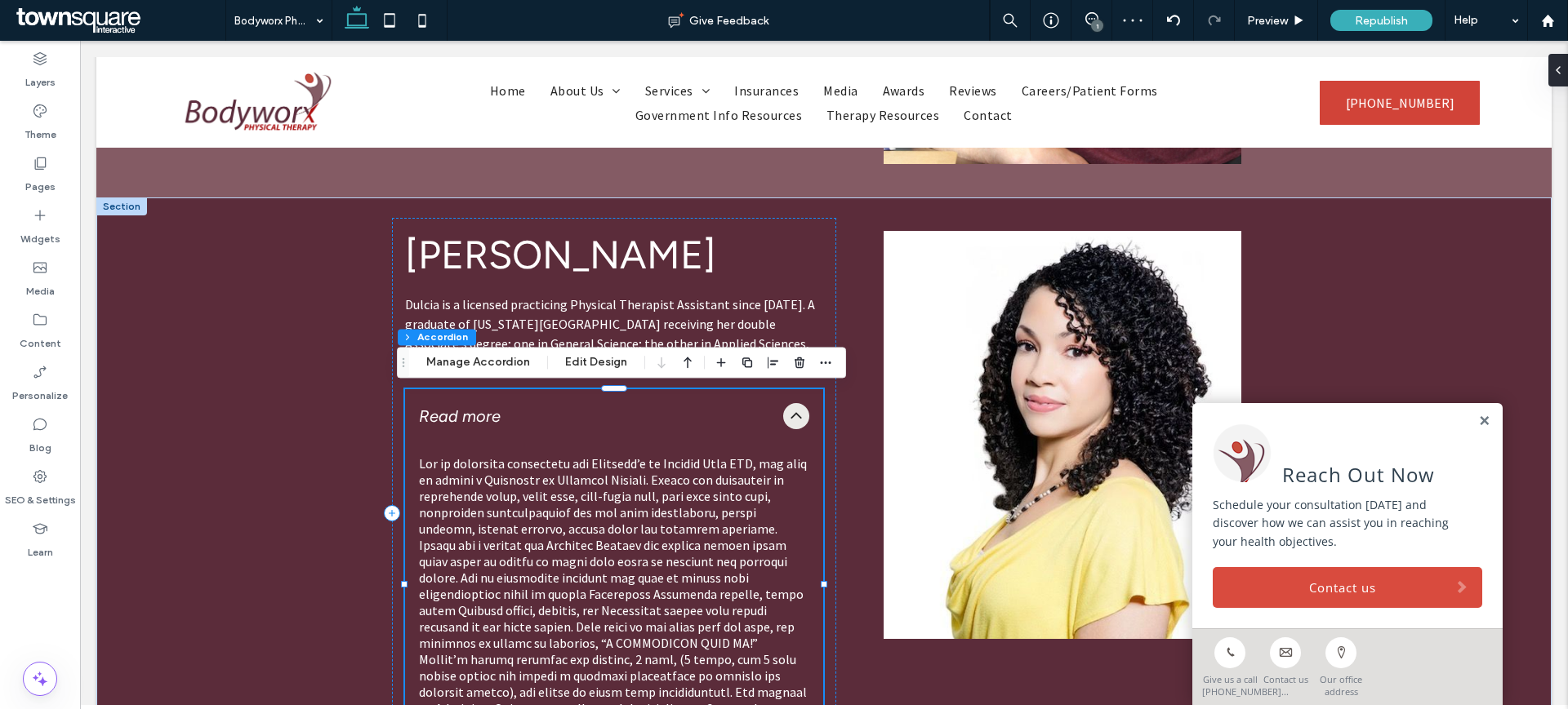
click at [520, 485] on span at bounding box center [613, 619] width 388 height 327
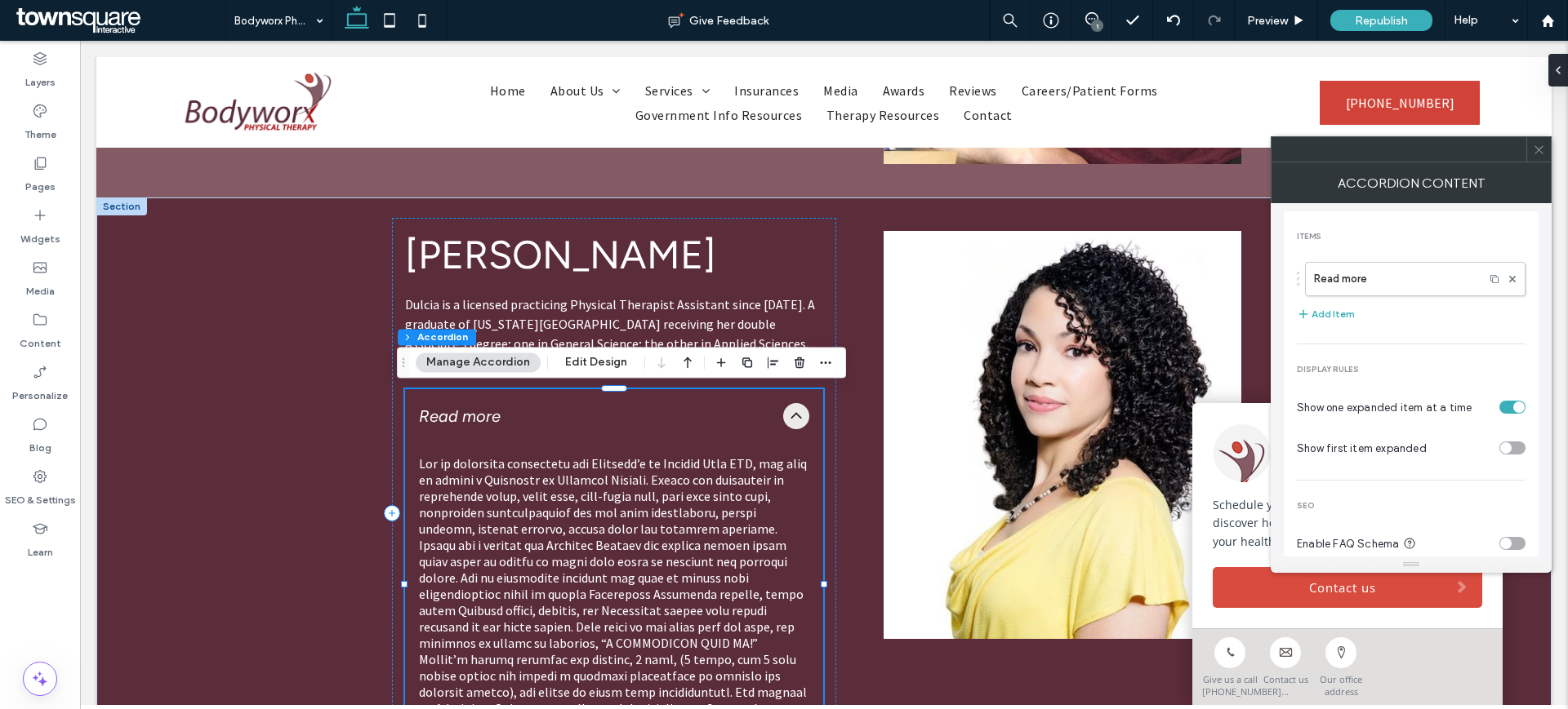
click at [557, 599] on span at bounding box center [613, 619] width 388 height 327
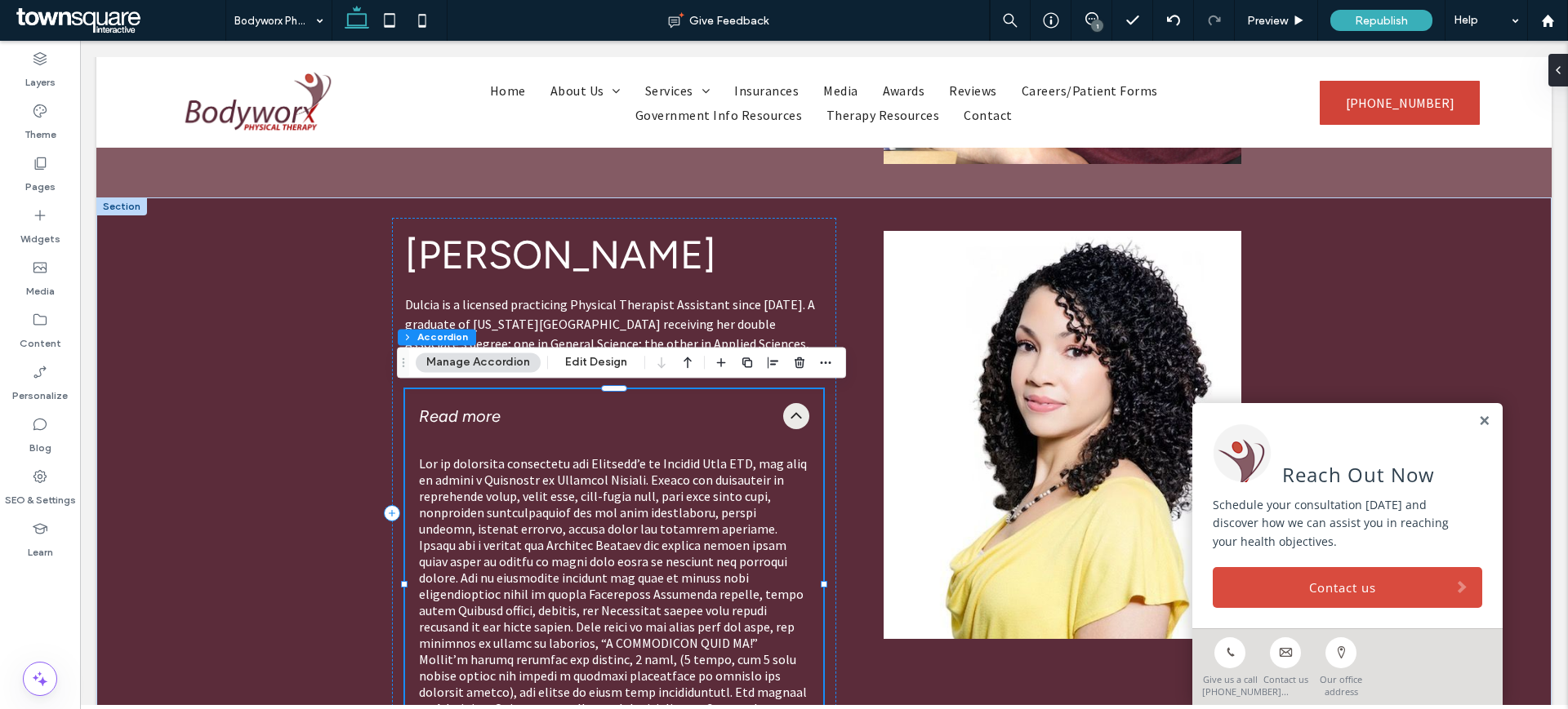
click at [557, 599] on span at bounding box center [613, 619] width 388 height 327
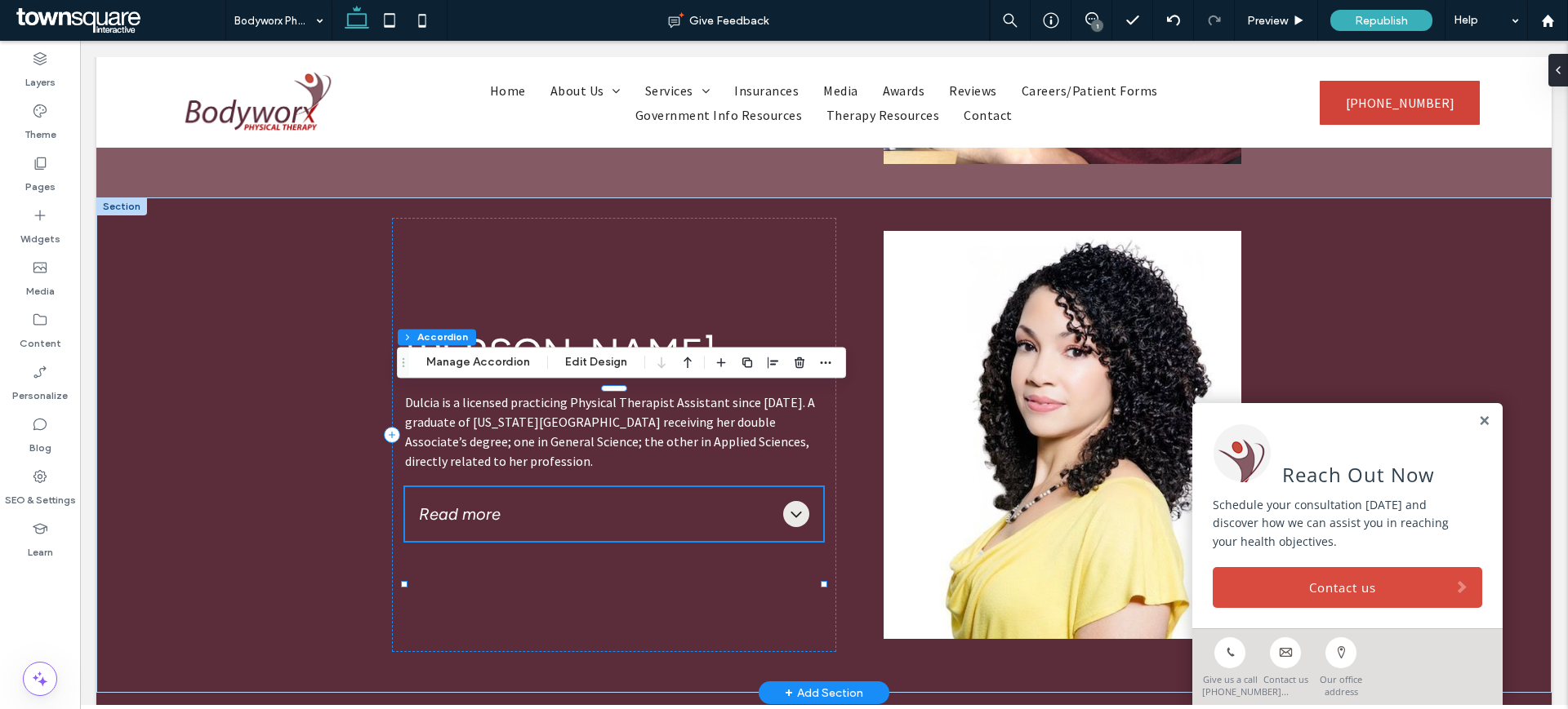
click at [557, 599] on span at bounding box center [613, 717] width 388 height 327
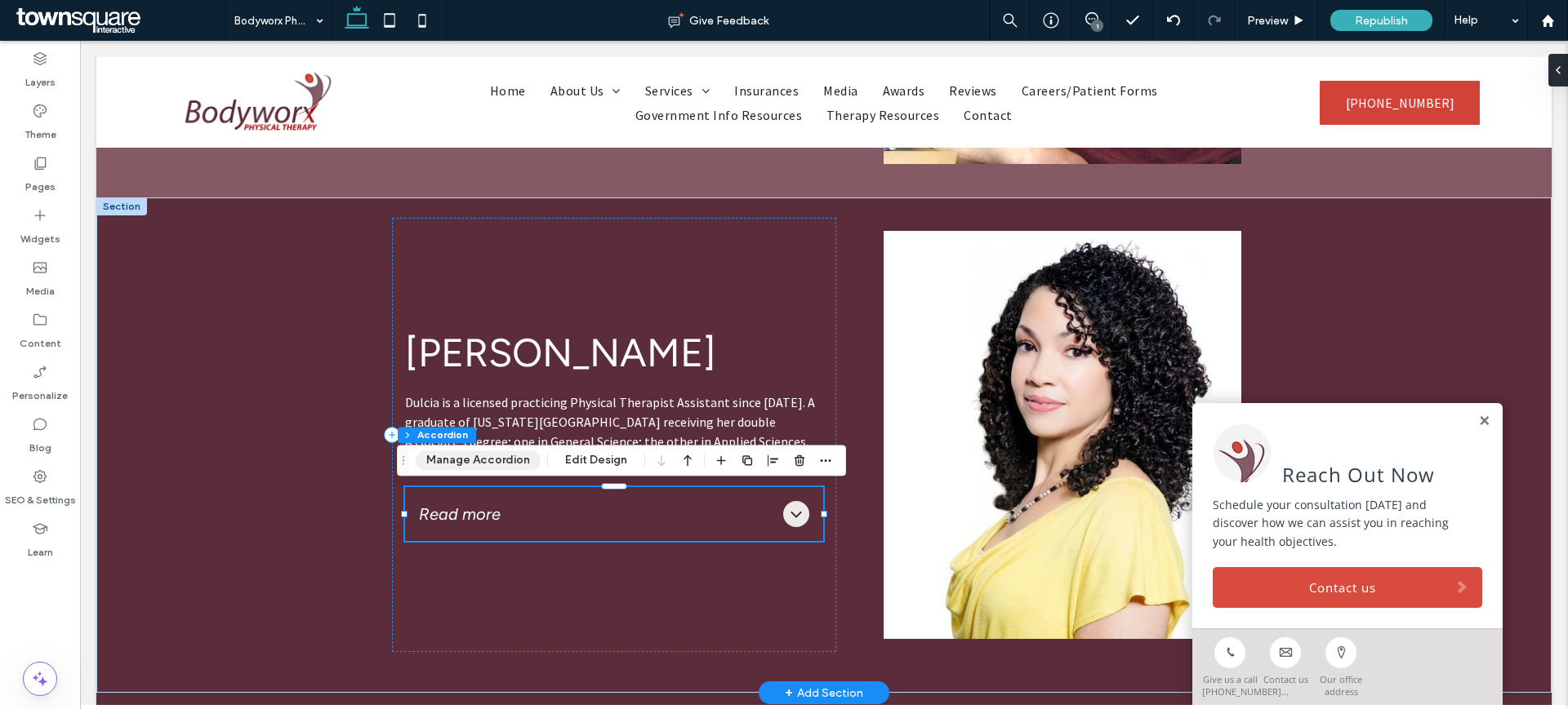
click at [482, 451] on button "Manage Accordion" at bounding box center [478, 460] width 125 height 19
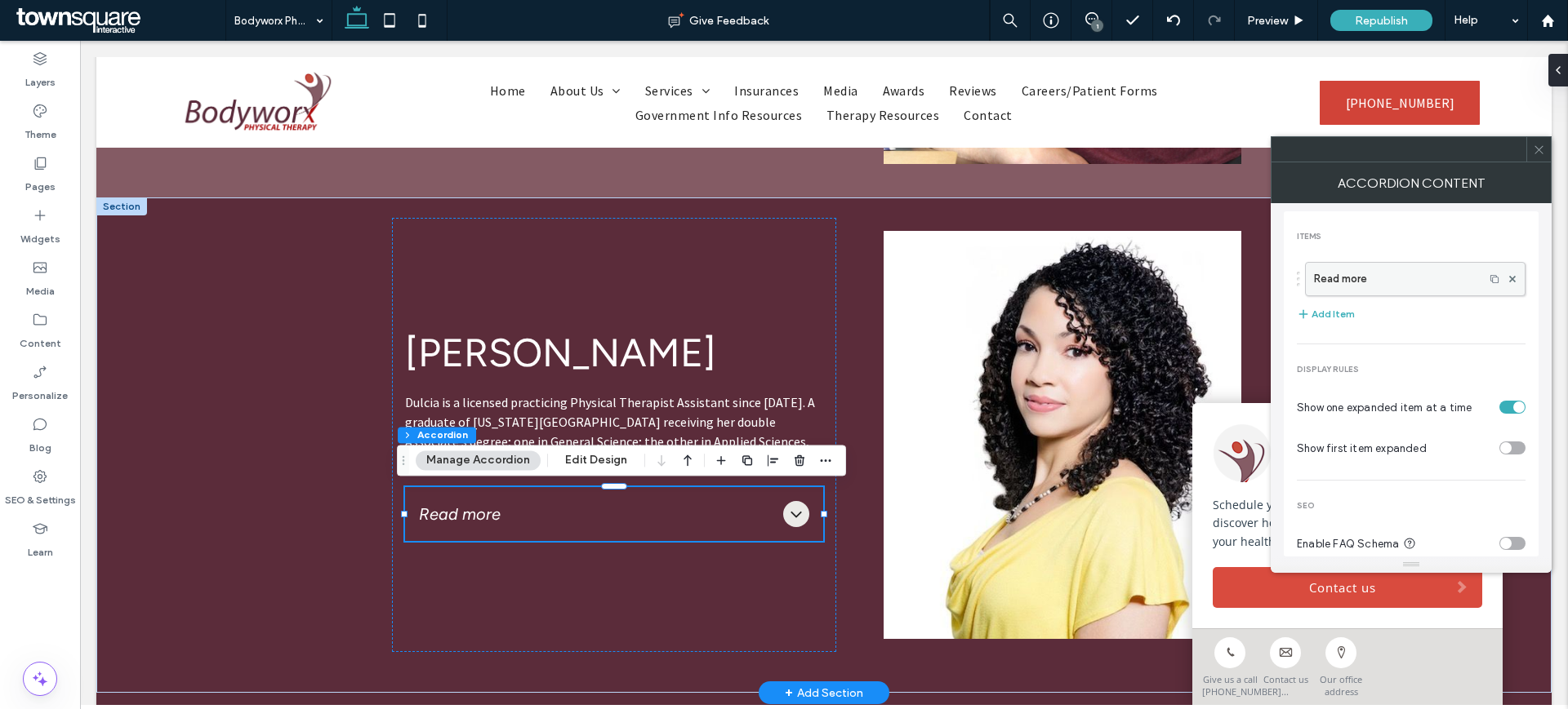
click at [1422, 274] on label "Read more" at bounding box center [1394, 279] width 162 height 32
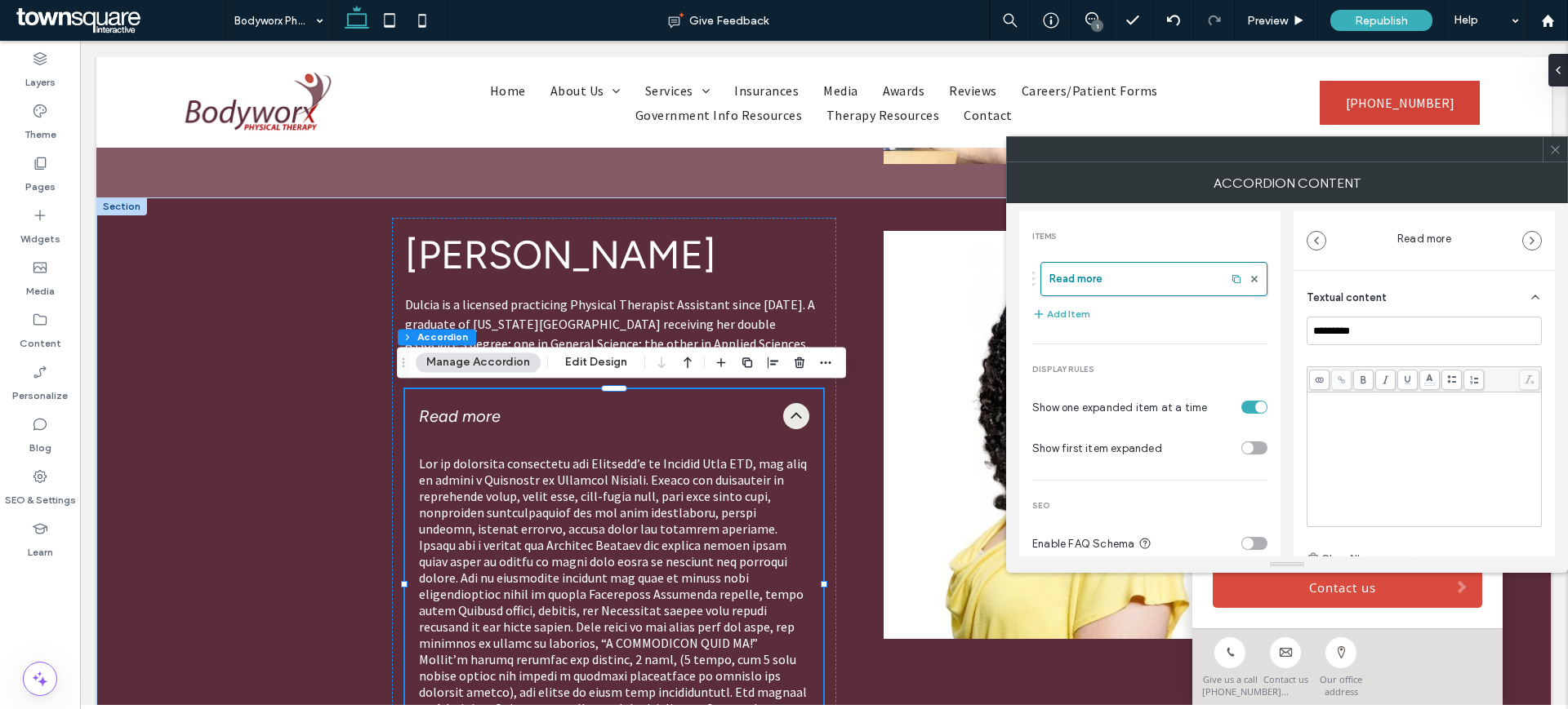
click at [1409, 464] on span "Rich Text Editor" at bounding box center [1421, 526] width 224 height 262
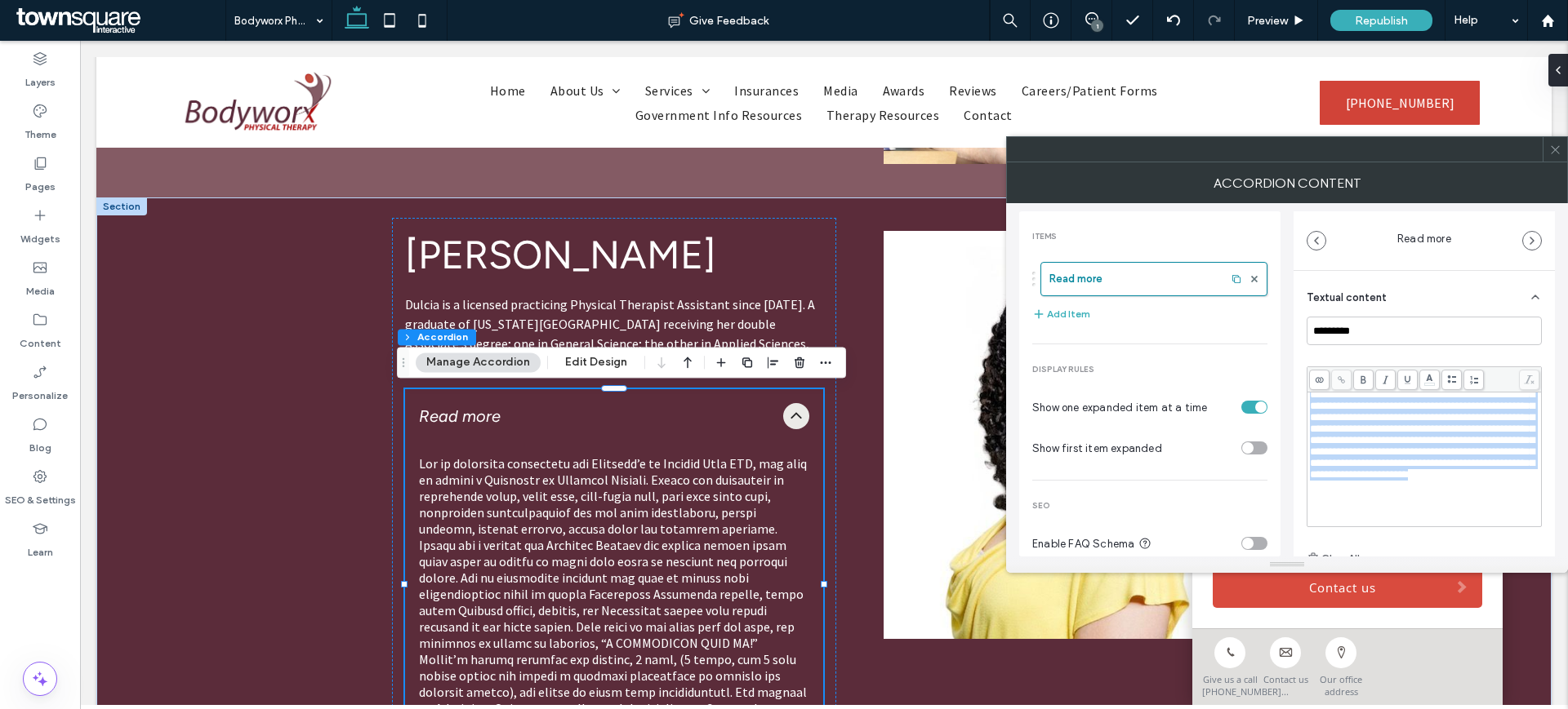
scroll to position [287, 0]
drag, startPoint x: 1340, startPoint y: 416, endPoint x: 1457, endPoint y: 514, distance: 152.6
click at [1457, 514] on div at bounding box center [1424, 459] width 233 height 134
click at [1343, 505] on span "Rich Text Editor" at bounding box center [1421, 395] width 224 height 262
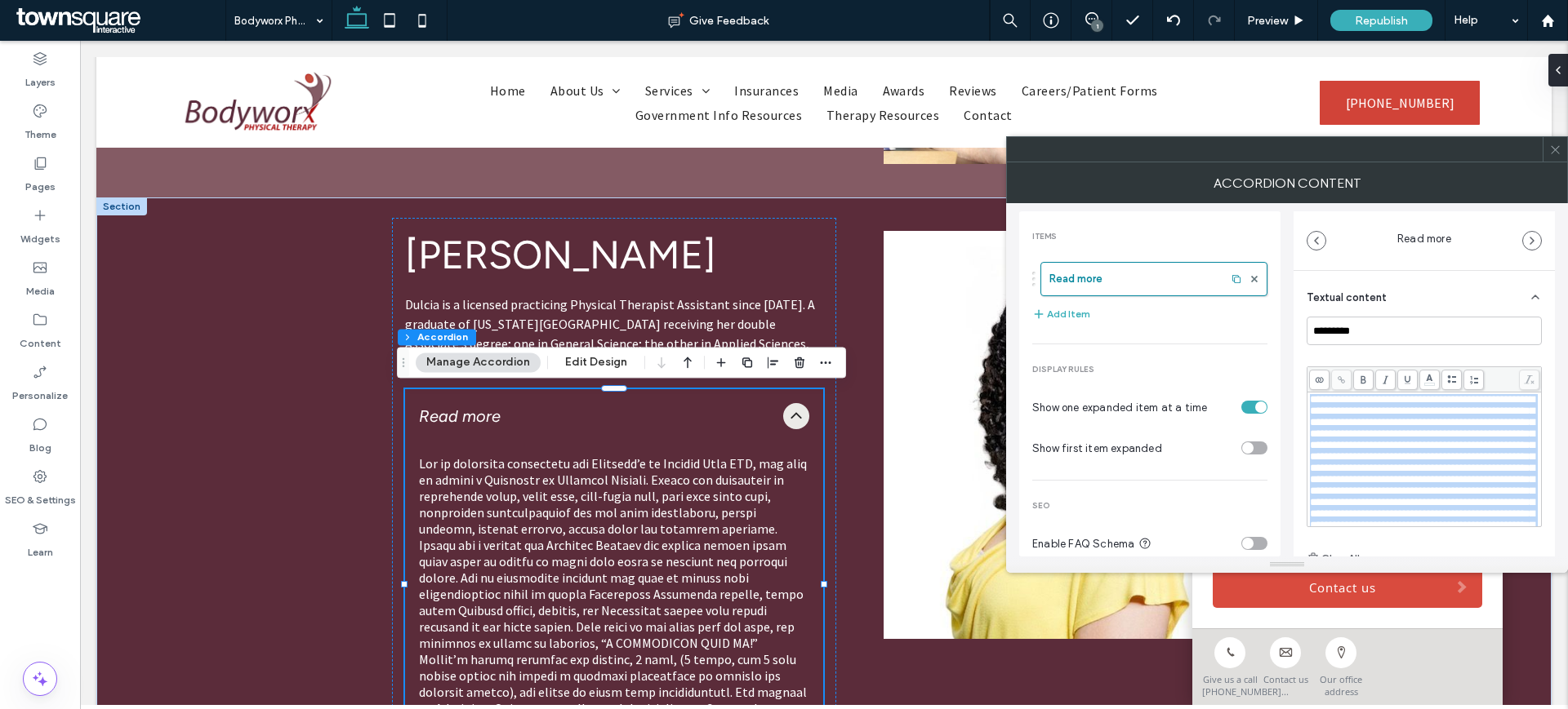
drag, startPoint x: 1355, startPoint y: 503, endPoint x: 1284, endPoint y: 376, distance: 145.5
click at [1284, 376] on div "Items Read more Add Item Display rules Show one expanded item at a time Show fi…" at bounding box center [1287, 380] width 535 height 354
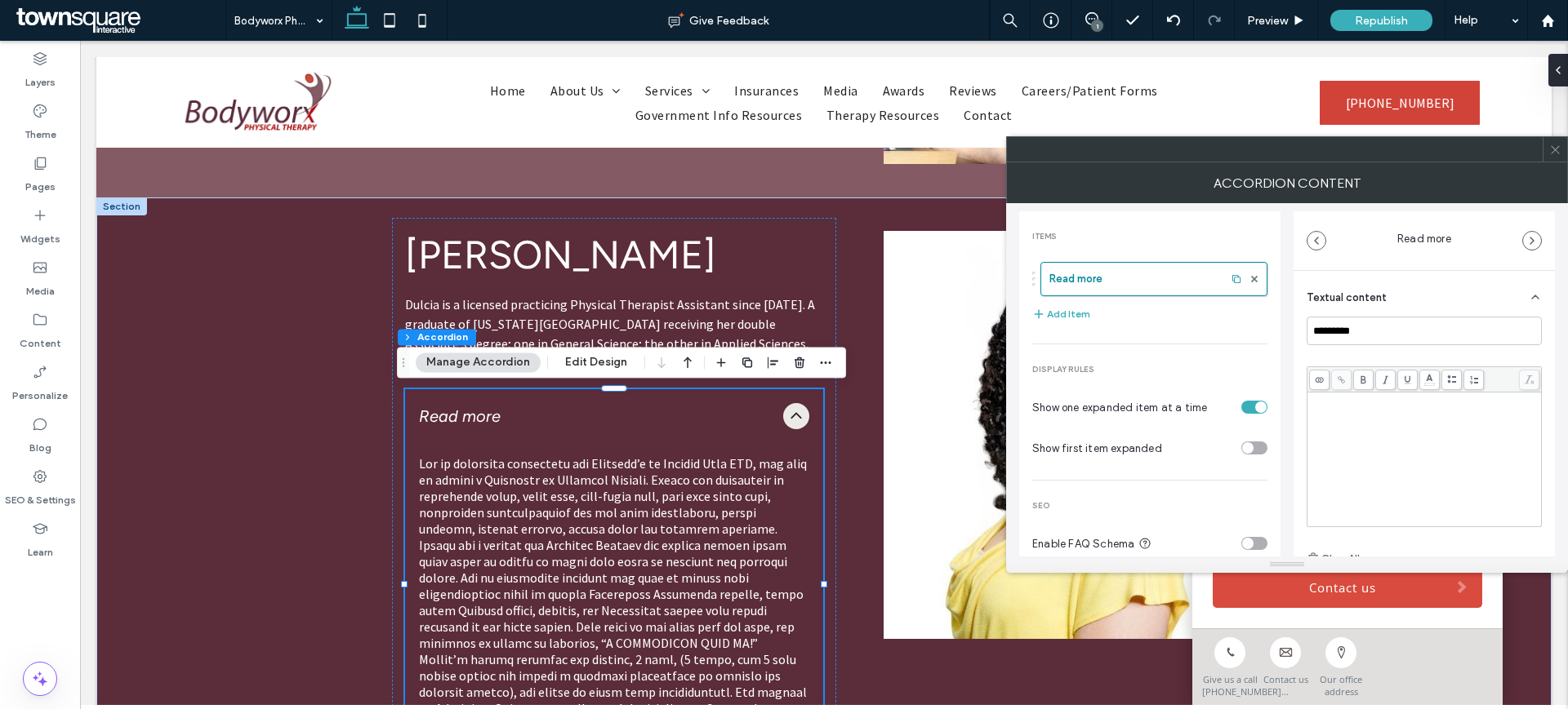
scroll to position [695, 0]
click at [1362, 433] on span "**********" at bounding box center [1421, 469] width 224 height 114
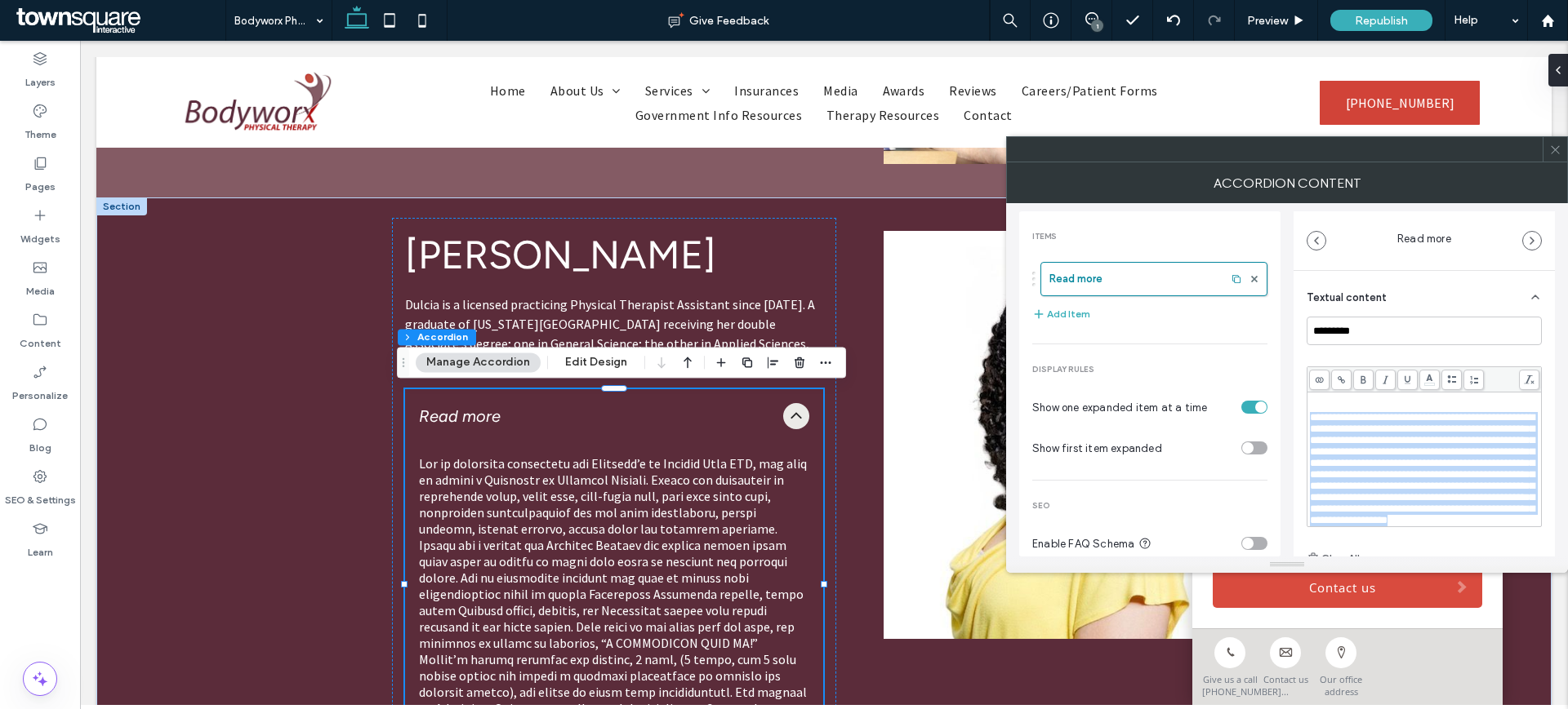
click at [1362, 433] on span "**********" at bounding box center [1421, 469] width 224 height 114
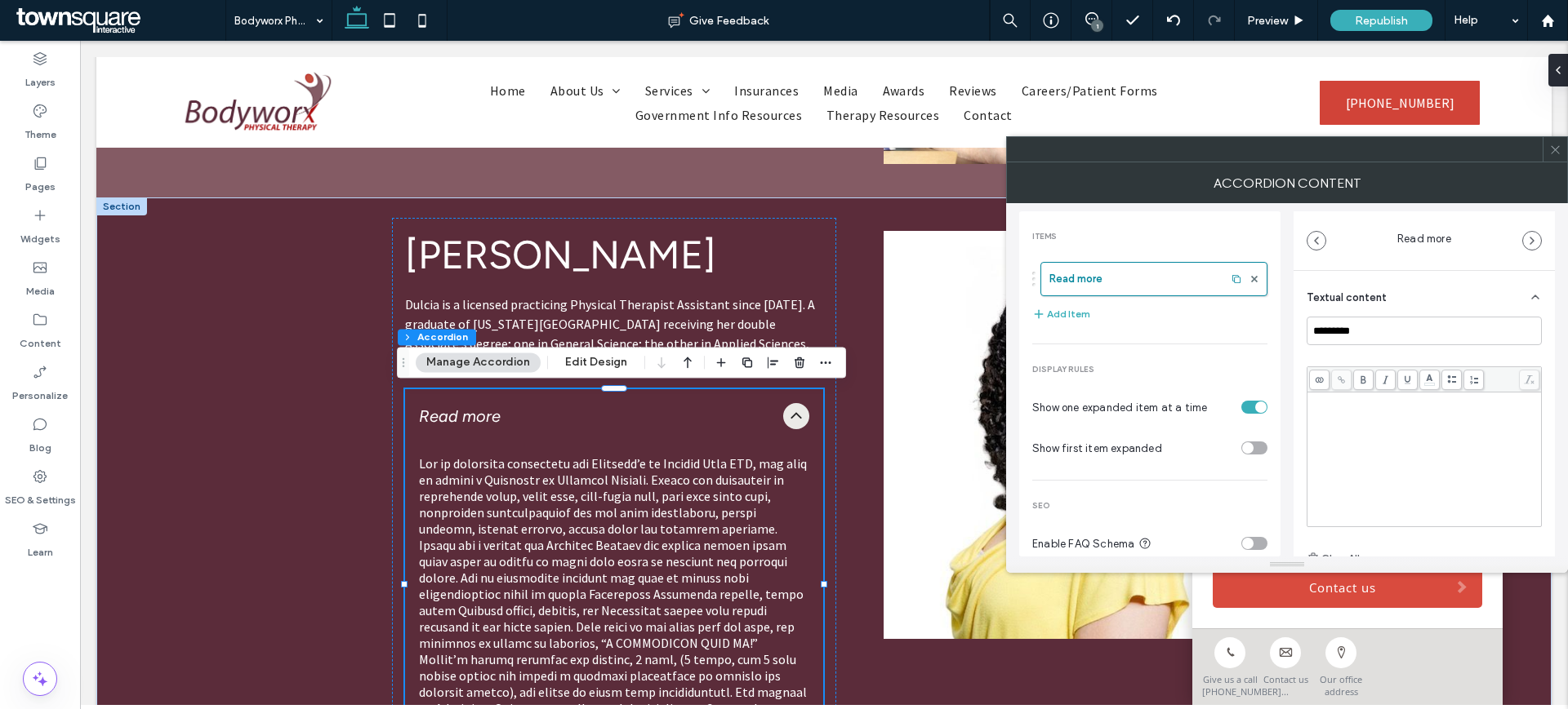
scroll to position [557, 0]
click at [583, 542] on span at bounding box center [613, 619] width 388 height 327
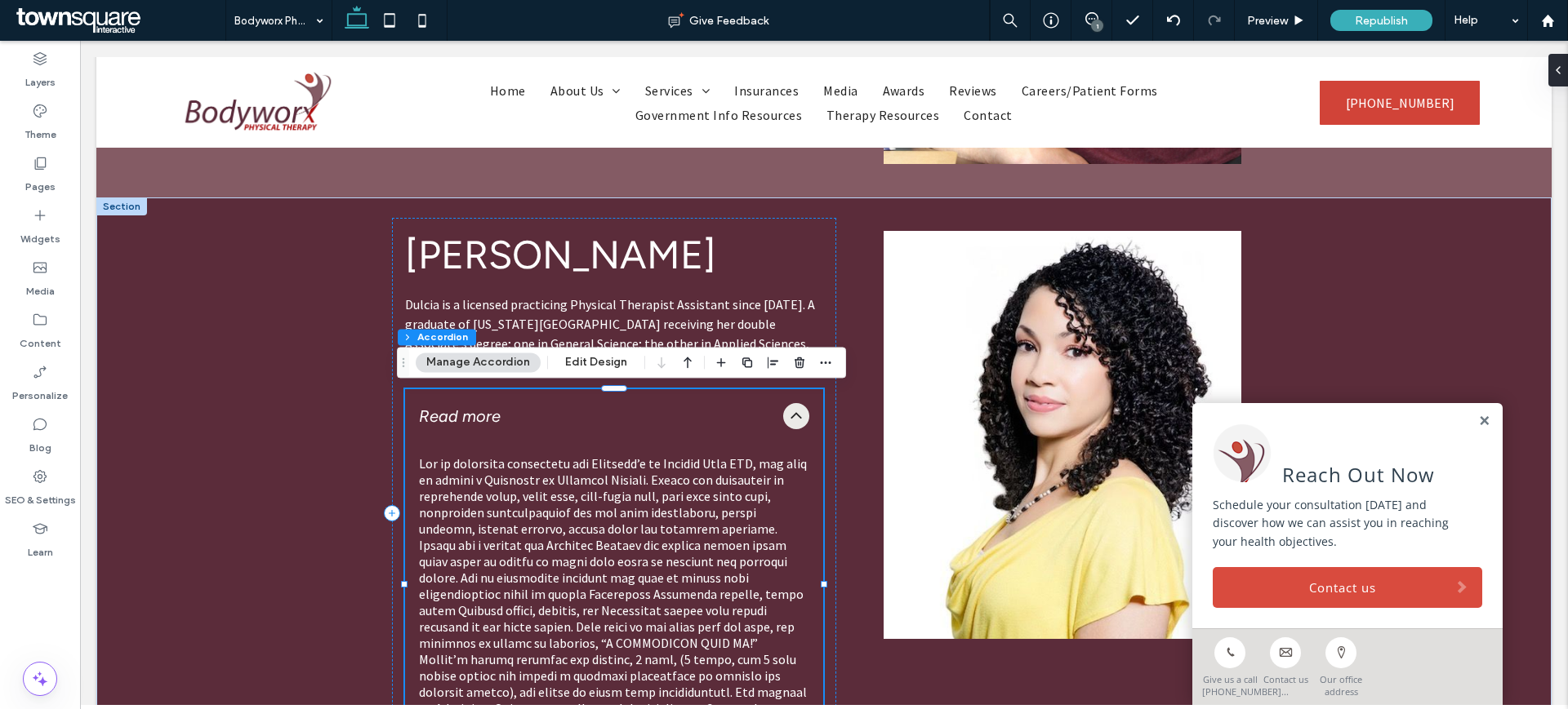
click at [583, 542] on span at bounding box center [613, 619] width 388 height 327
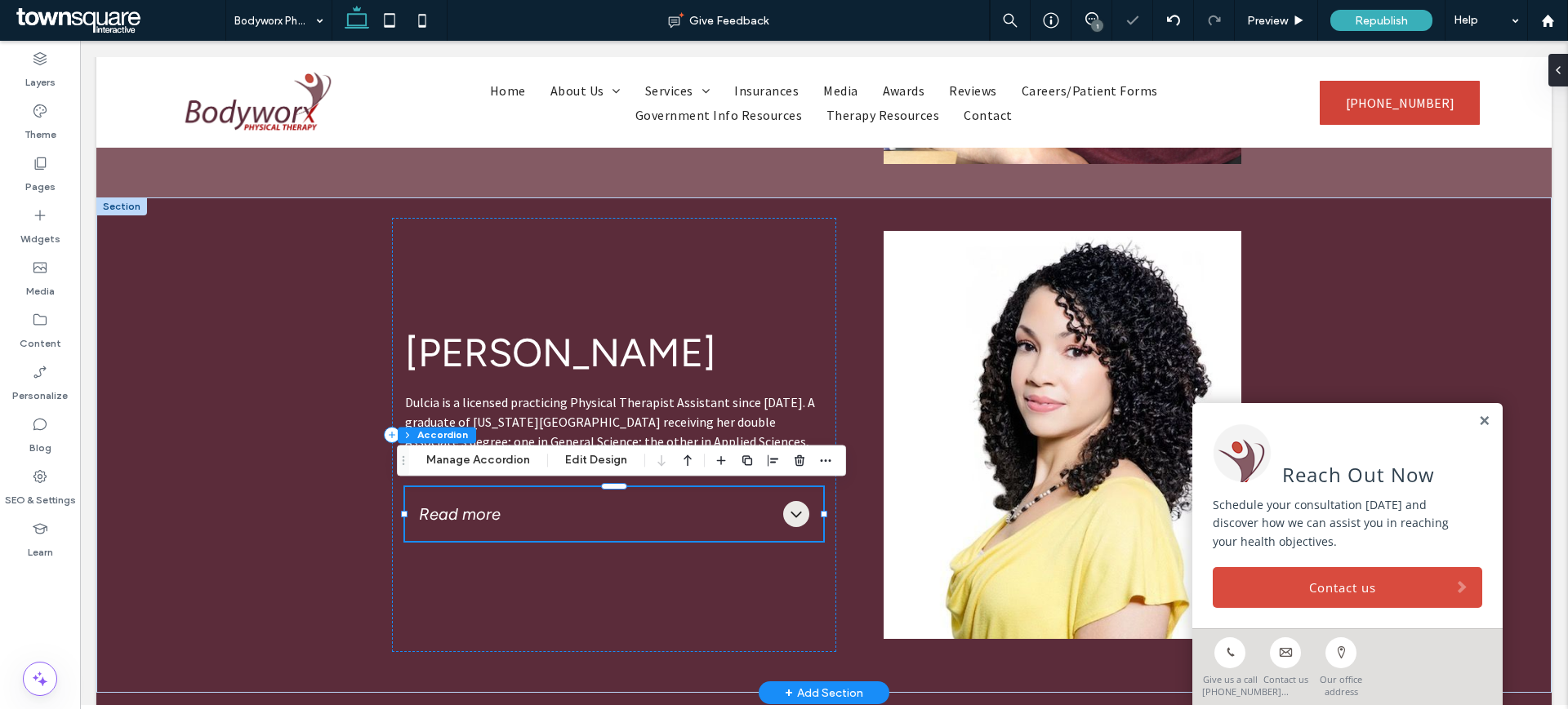
click at [560, 511] on span "Read more" at bounding box center [597, 514] width 357 height 19
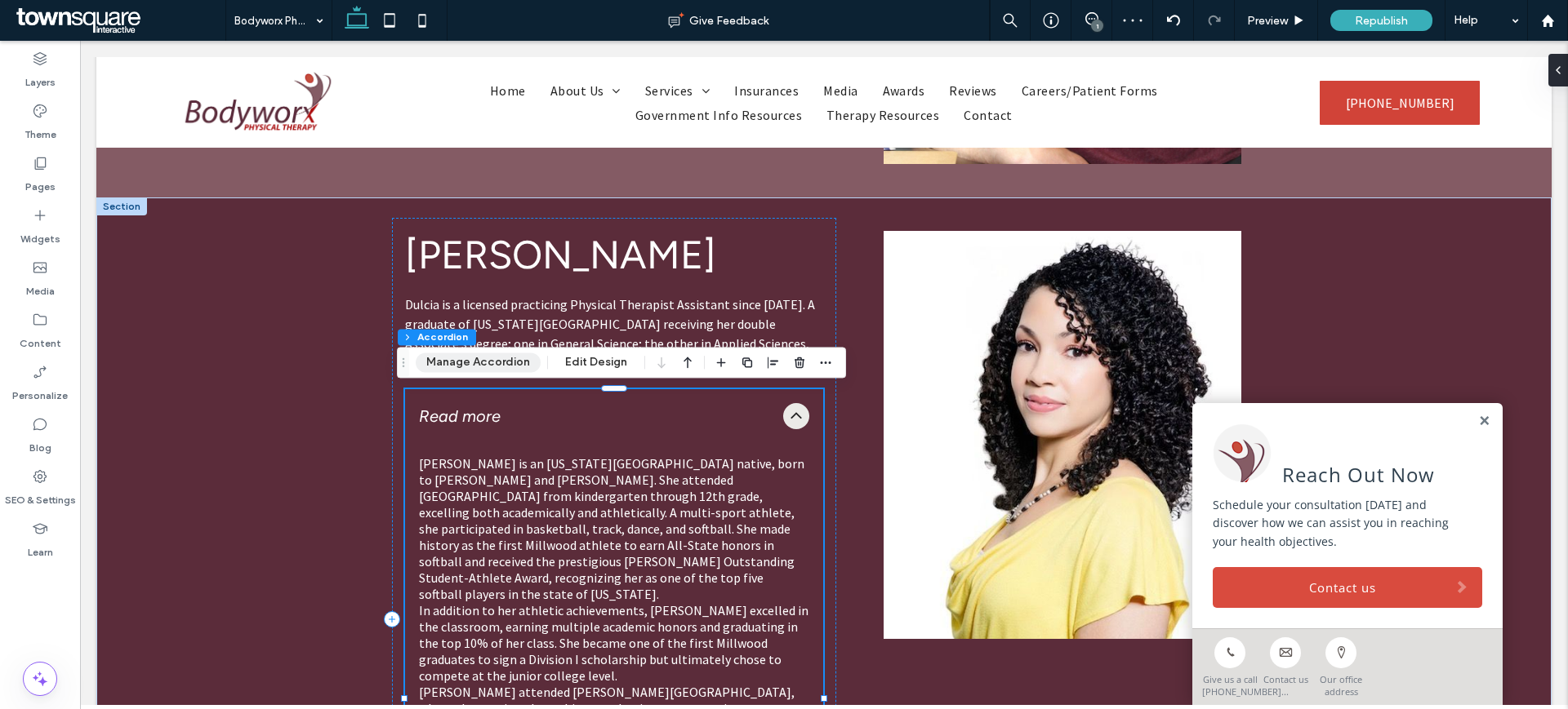
click at [492, 362] on button "Manage Accordion" at bounding box center [478, 362] width 125 height 19
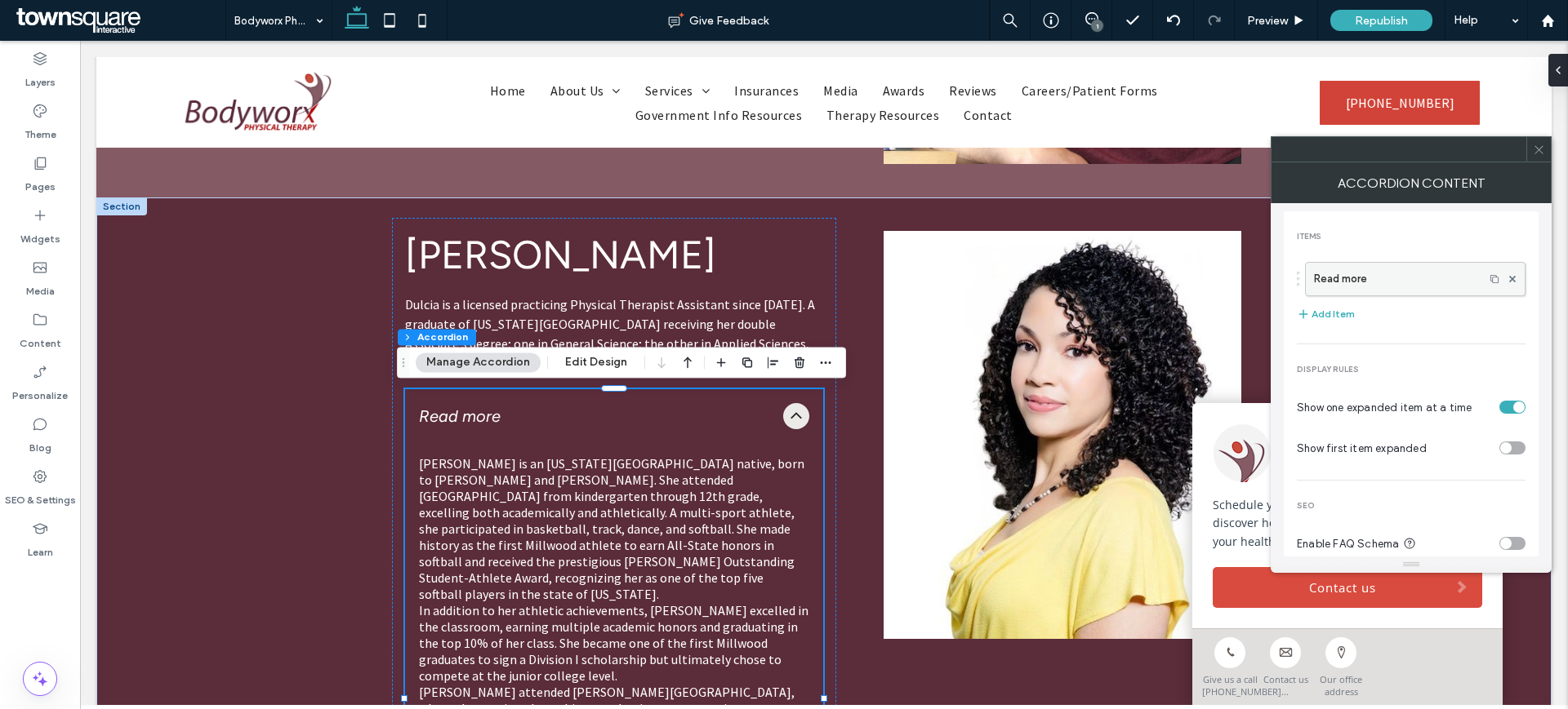
click at [1384, 287] on label "Read more" at bounding box center [1394, 279] width 162 height 32
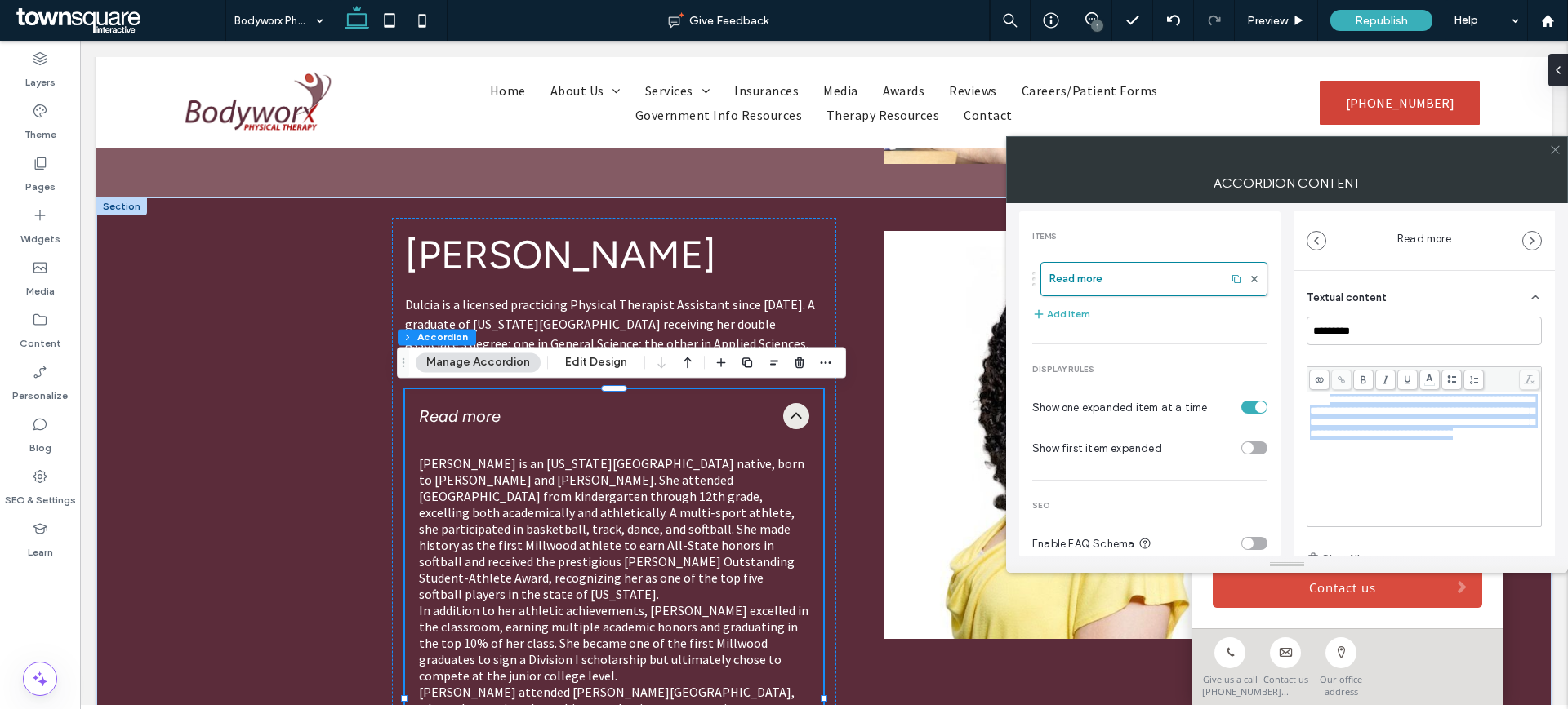
drag, startPoint x: 1376, startPoint y: 463, endPoint x: 1332, endPoint y: 399, distance: 77.7
click at [1332, 399] on span "**********" at bounding box center [1421, 451] width 224 height 114
click at [704, 309] on span "Dulcia is a licensed practicing Physical Therapist Assistant since 2011. A grad…" at bounding box center [610, 334] width 410 height 75
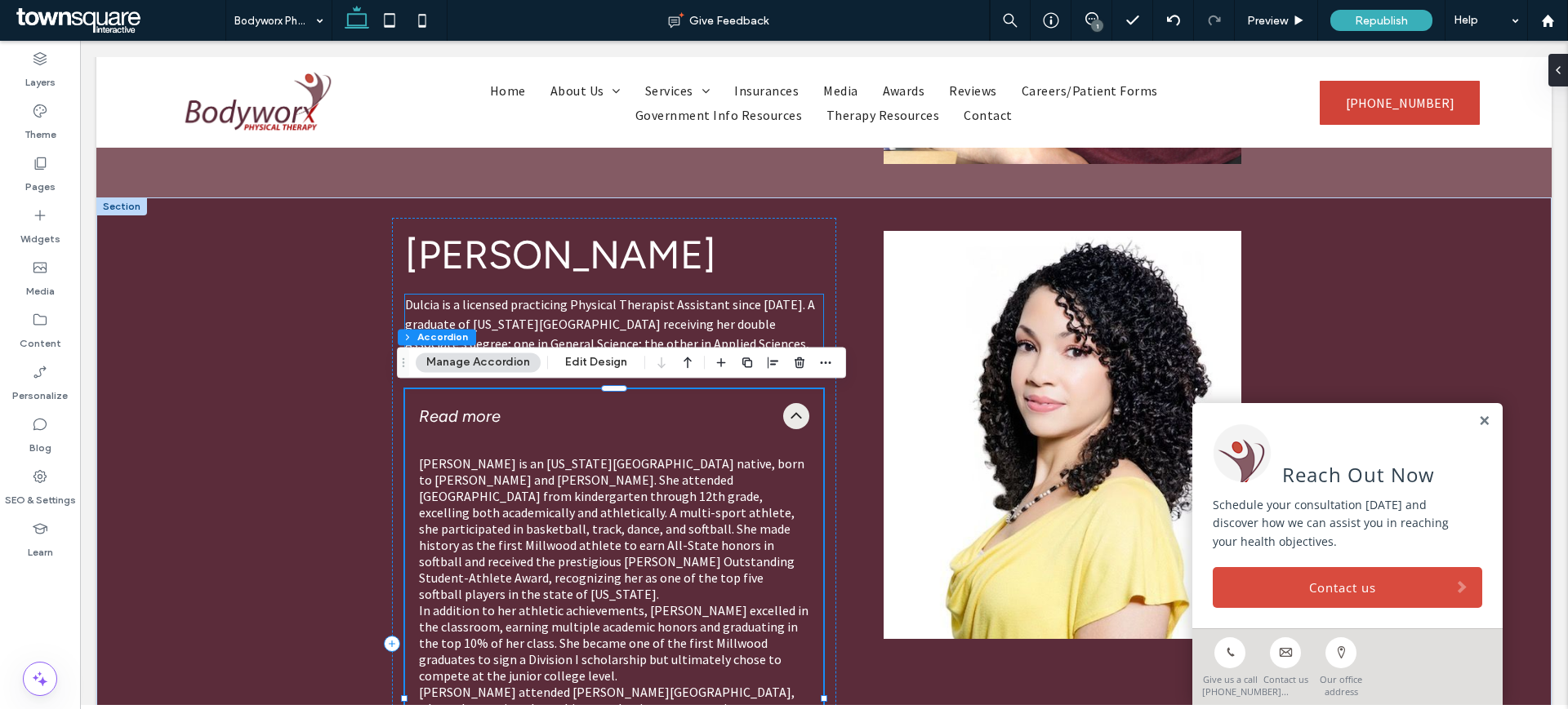
click at [704, 309] on div "Dulcia is a licensed practicing Physical Therapist Assistant since 2011. A grad…" at bounding box center [614, 334] width 418 height 79
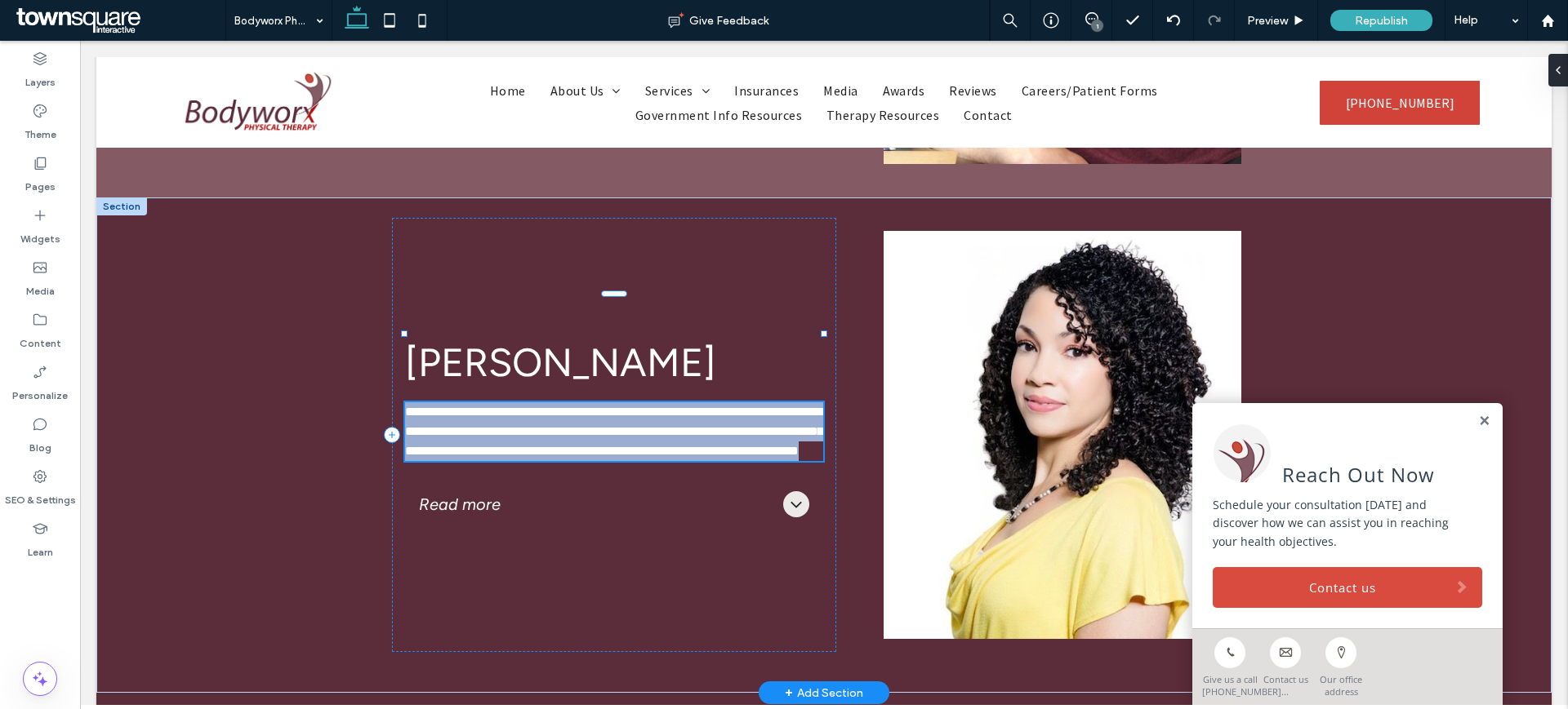
scroll to position [2388, 0]
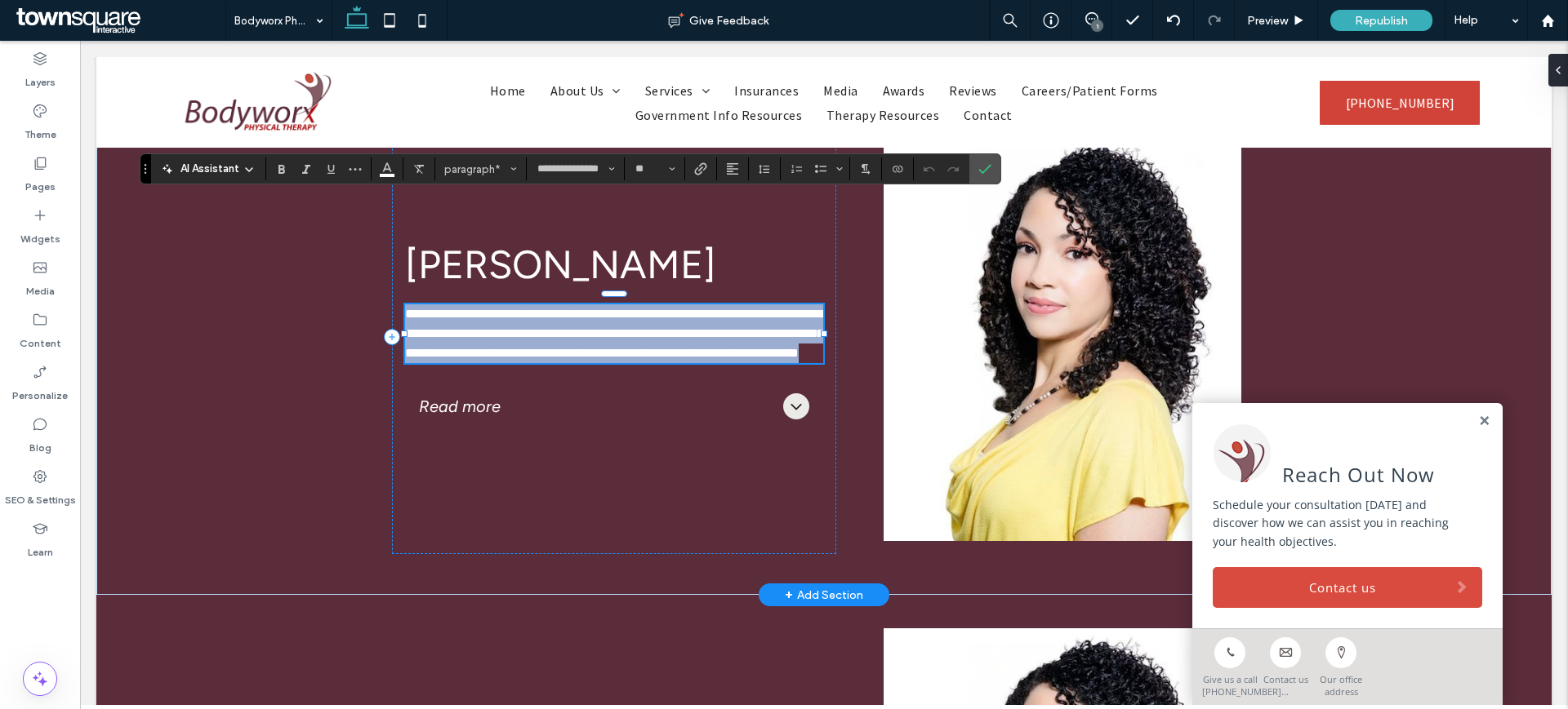
paste div
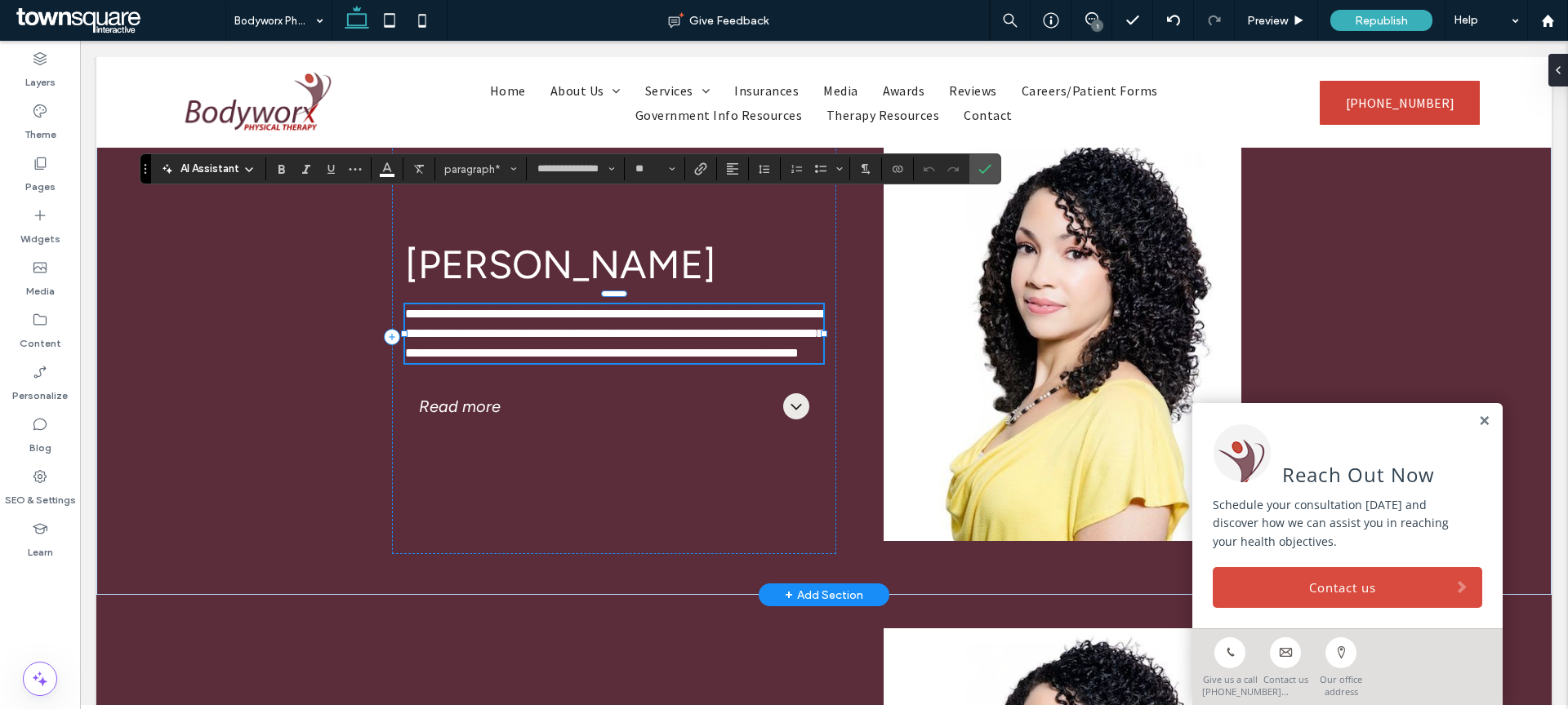
type input "**"
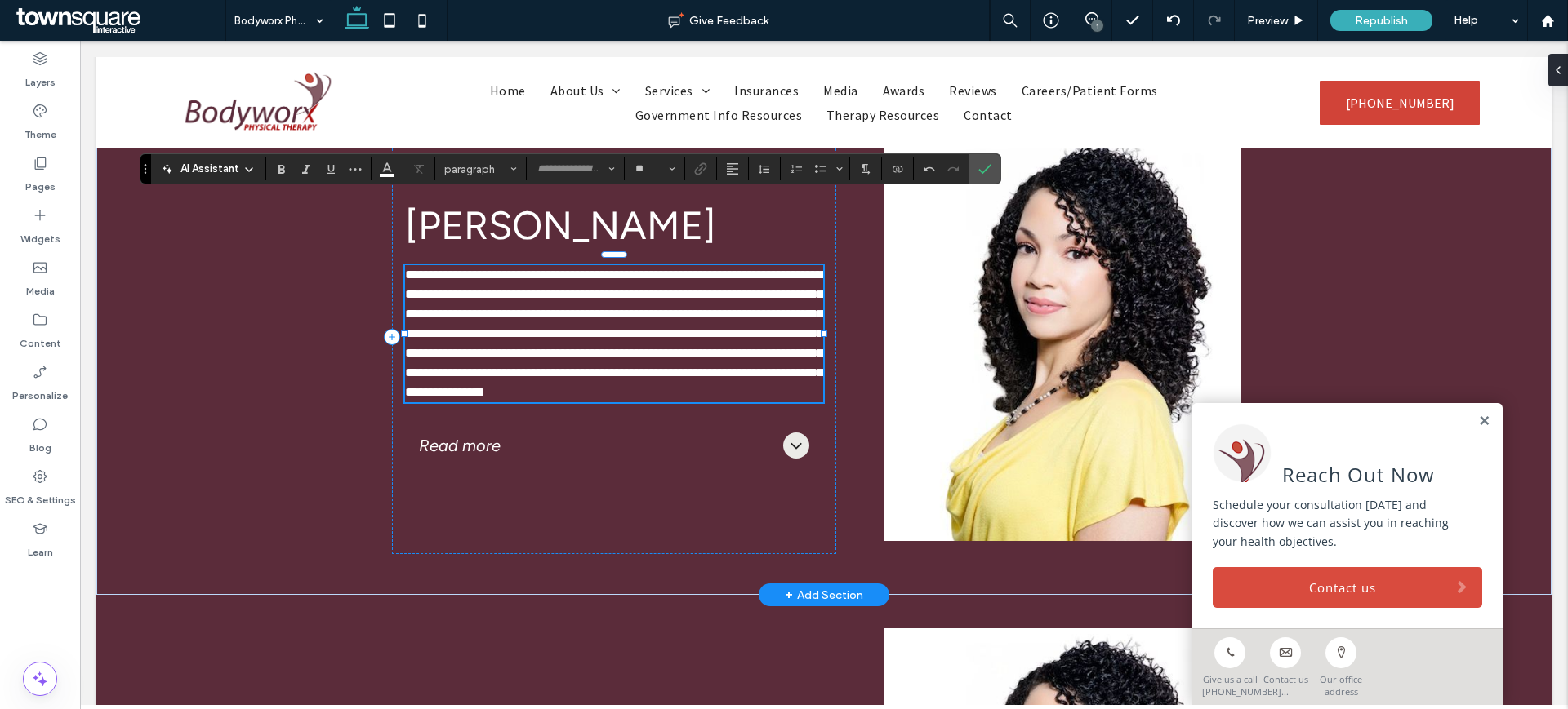
type input "**********"
type input "**"
click at [578, 306] on span "**********" at bounding box center [614, 334] width 418 height 130
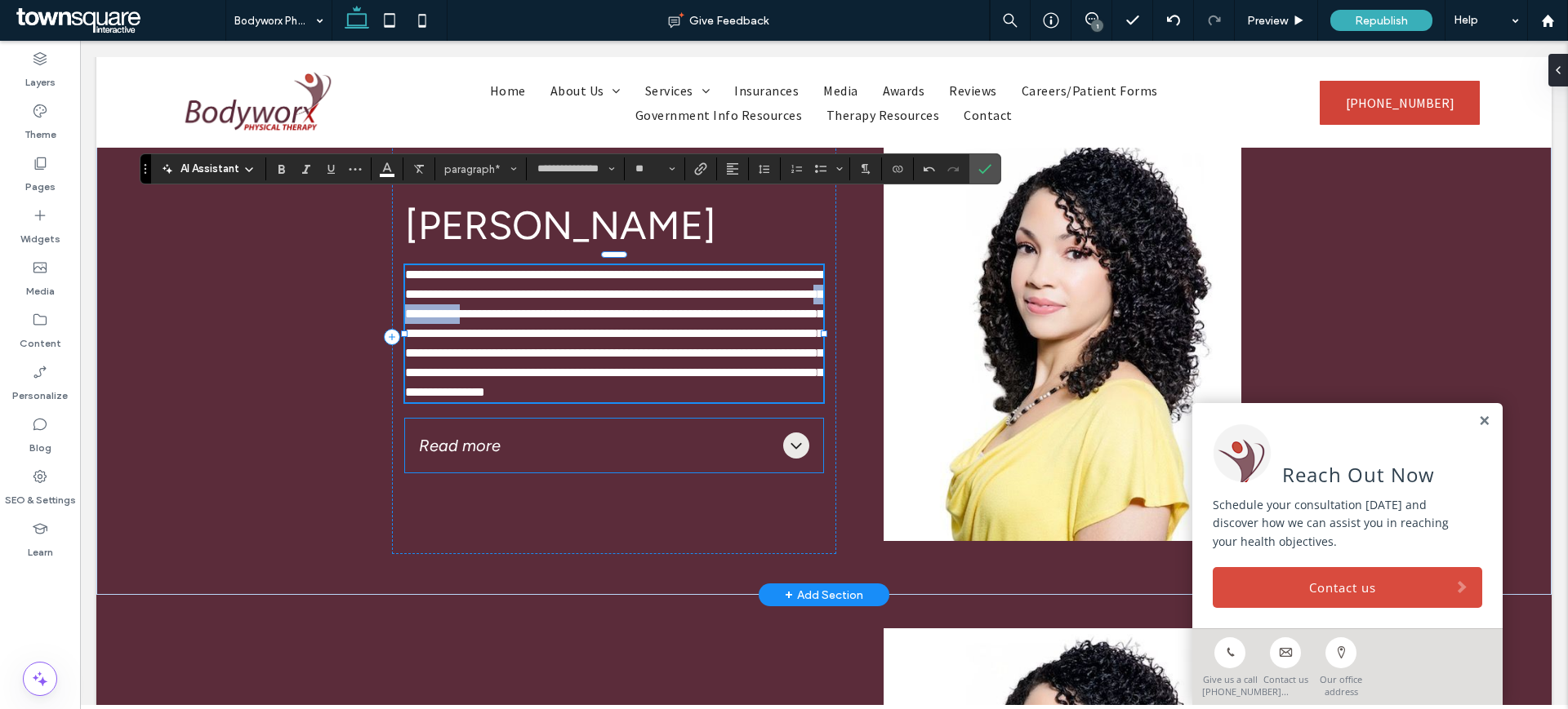
click at [497, 453] on span "Read more" at bounding box center [597, 445] width 357 height 19
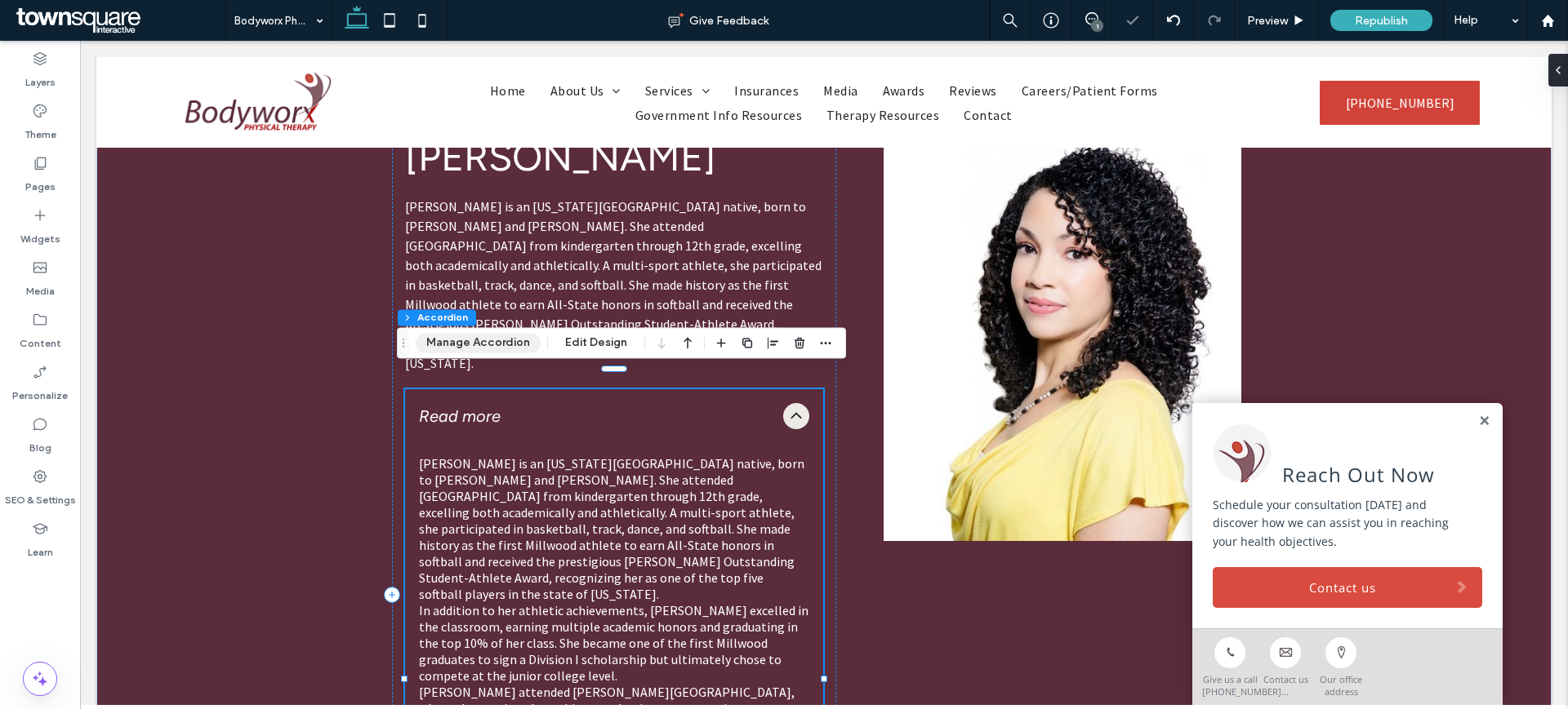
click at [488, 339] on button "Manage Accordion" at bounding box center [478, 342] width 125 height 19
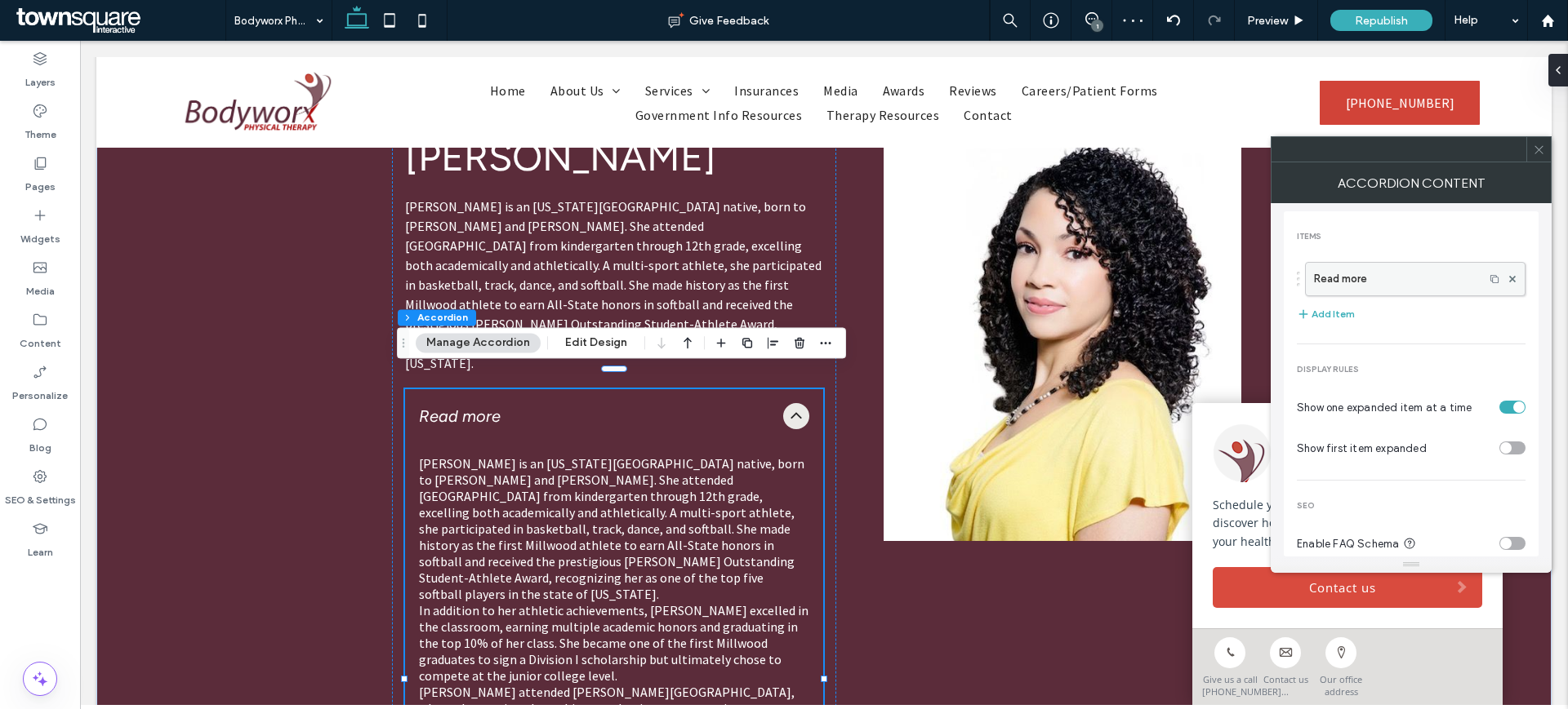
click at [1368, 272] on label "Read more" at bounding box center [1394, 279] width 162 height 32
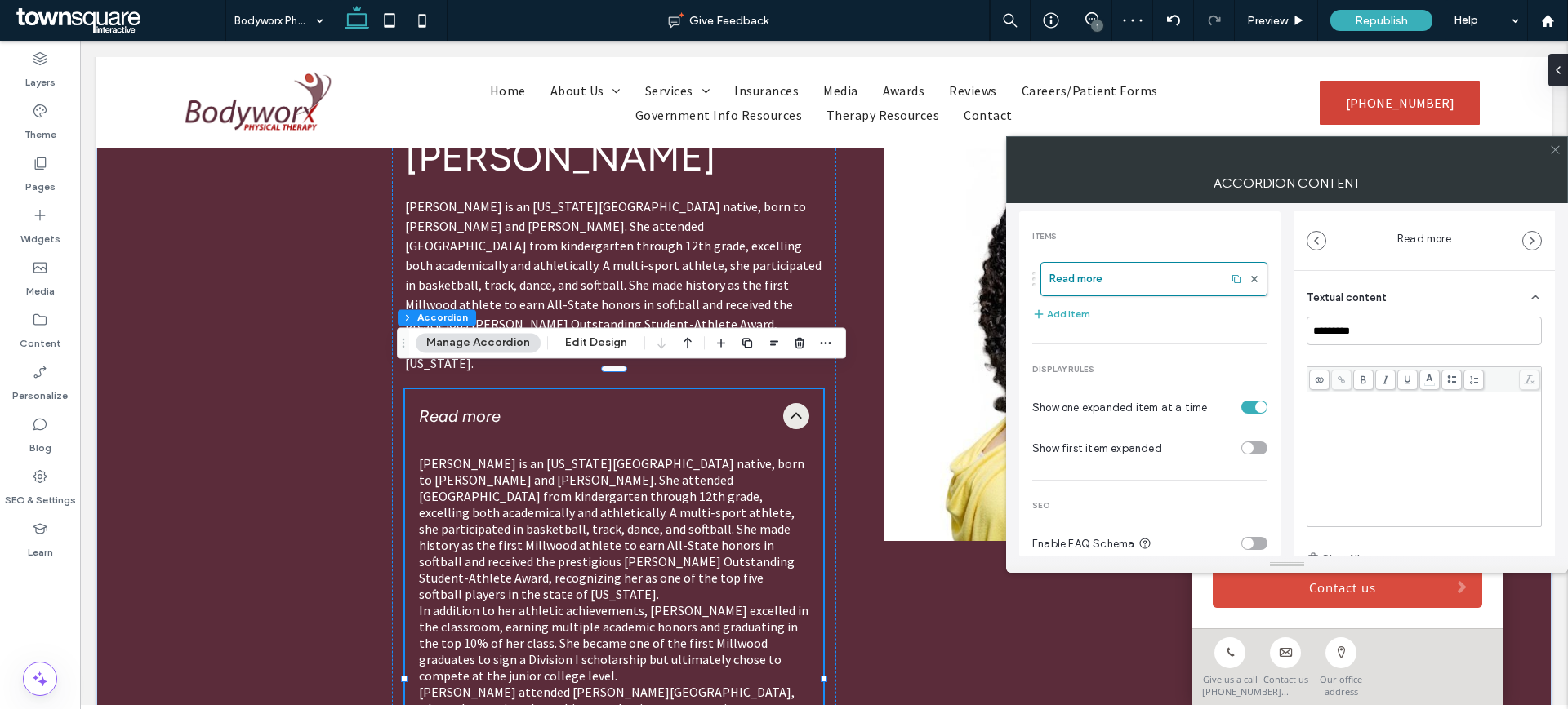
click at [1455, 488] on span "**********" at bounding box center [1421, 451] width 224 height 114
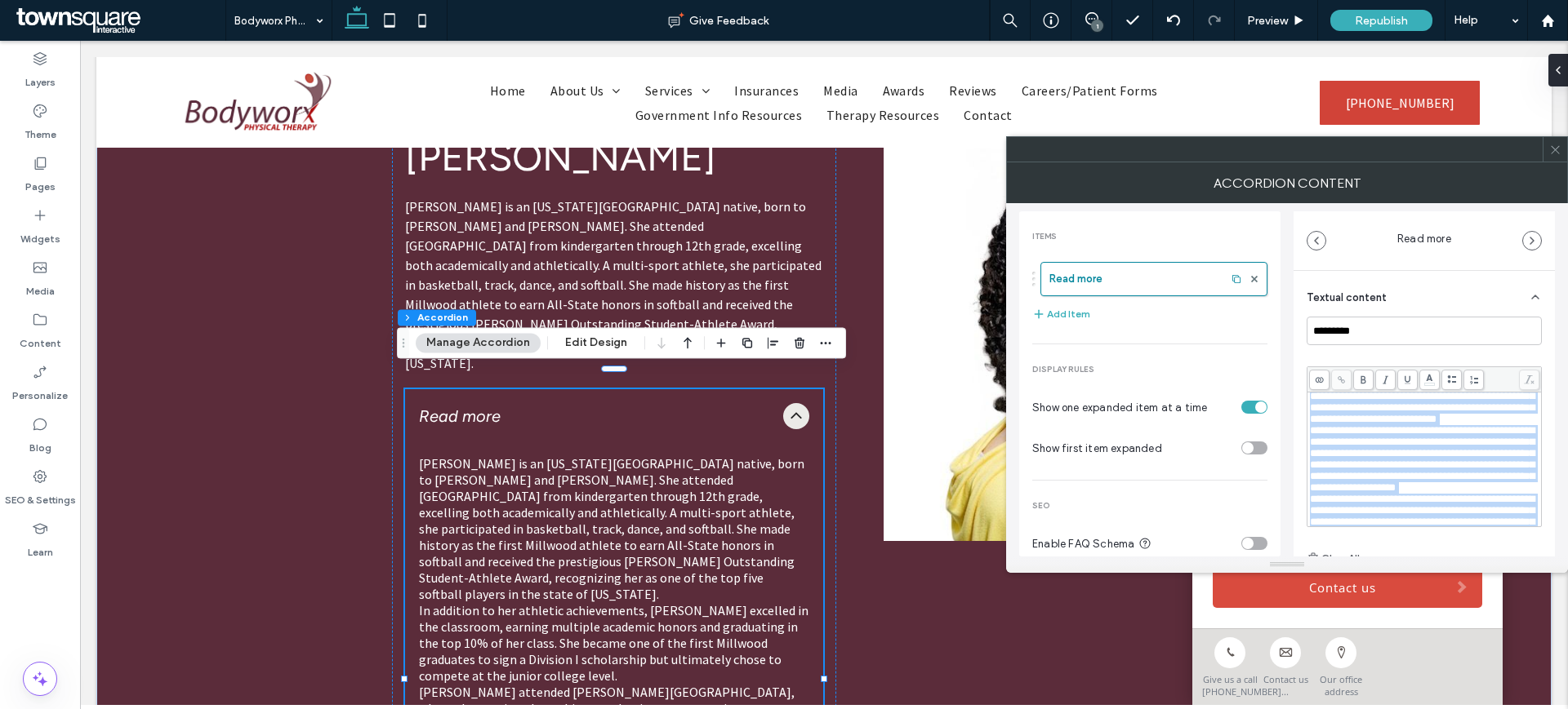
scroll to position [0, 0]
drag, startPoint x: 1495, startPoint y: 499, endPoint x: 1274, endPoint y: 322, distance: 283.1
click at [1274, 322] on div "**********" at bounding box center [1287, 380] width 535 height 354
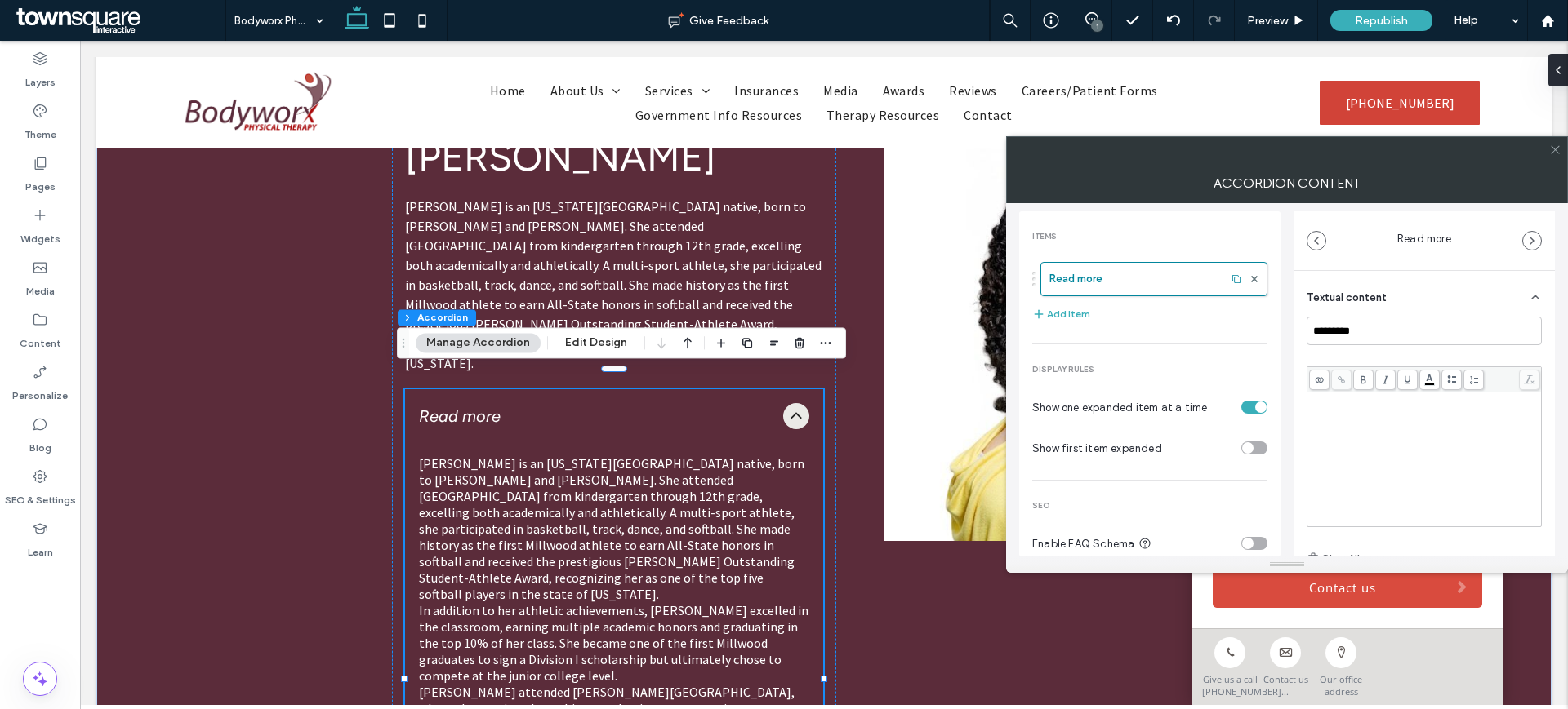
drag, startPoint x: 1440, startPoint y: 506, endPoint x: 1306, endPoint y: 384, distance: 181.2
click at [1306, 384] on div "Textual content ********* Clear All Button ****** Add a link Media Click to add…" at bounding box center [1424, 472] width 261 height 404
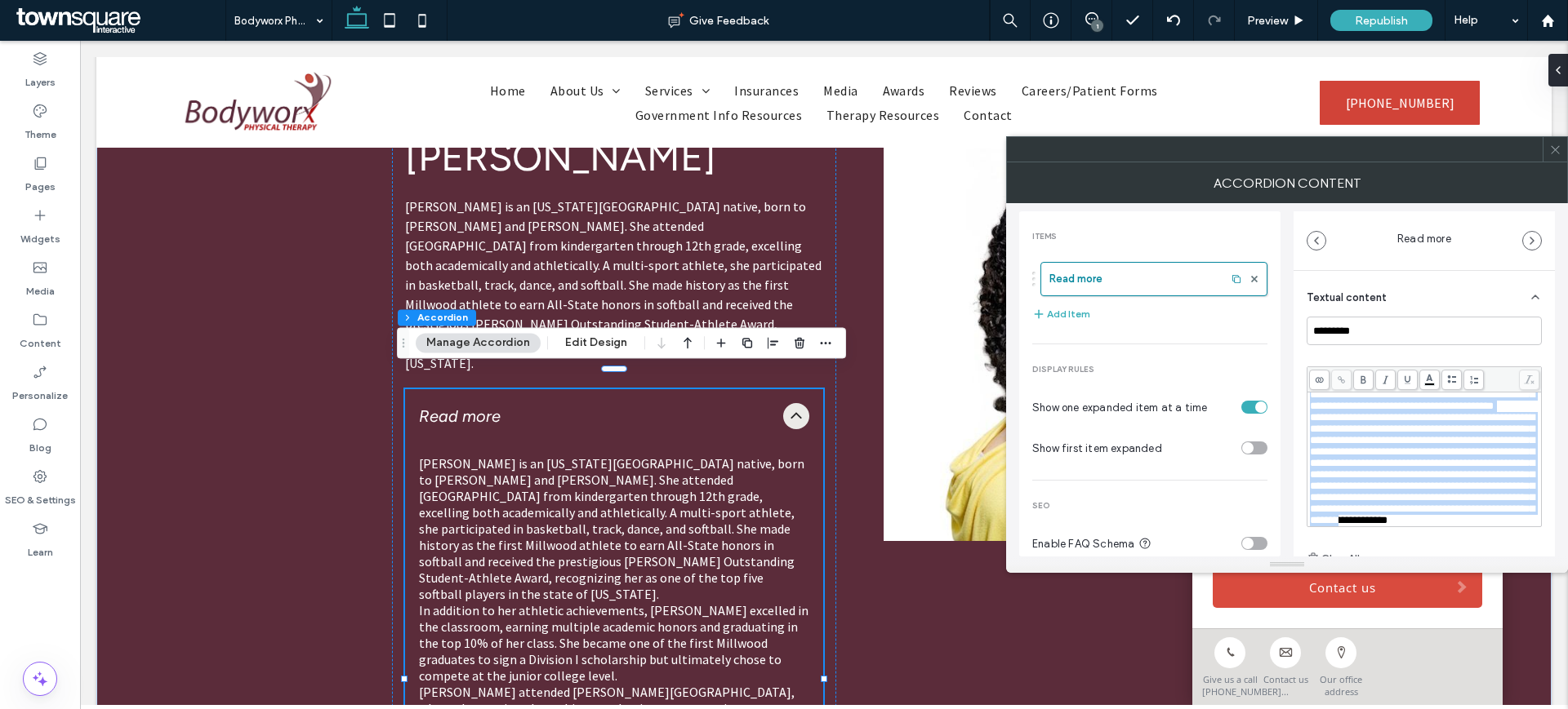
scroll to position [119, 0]
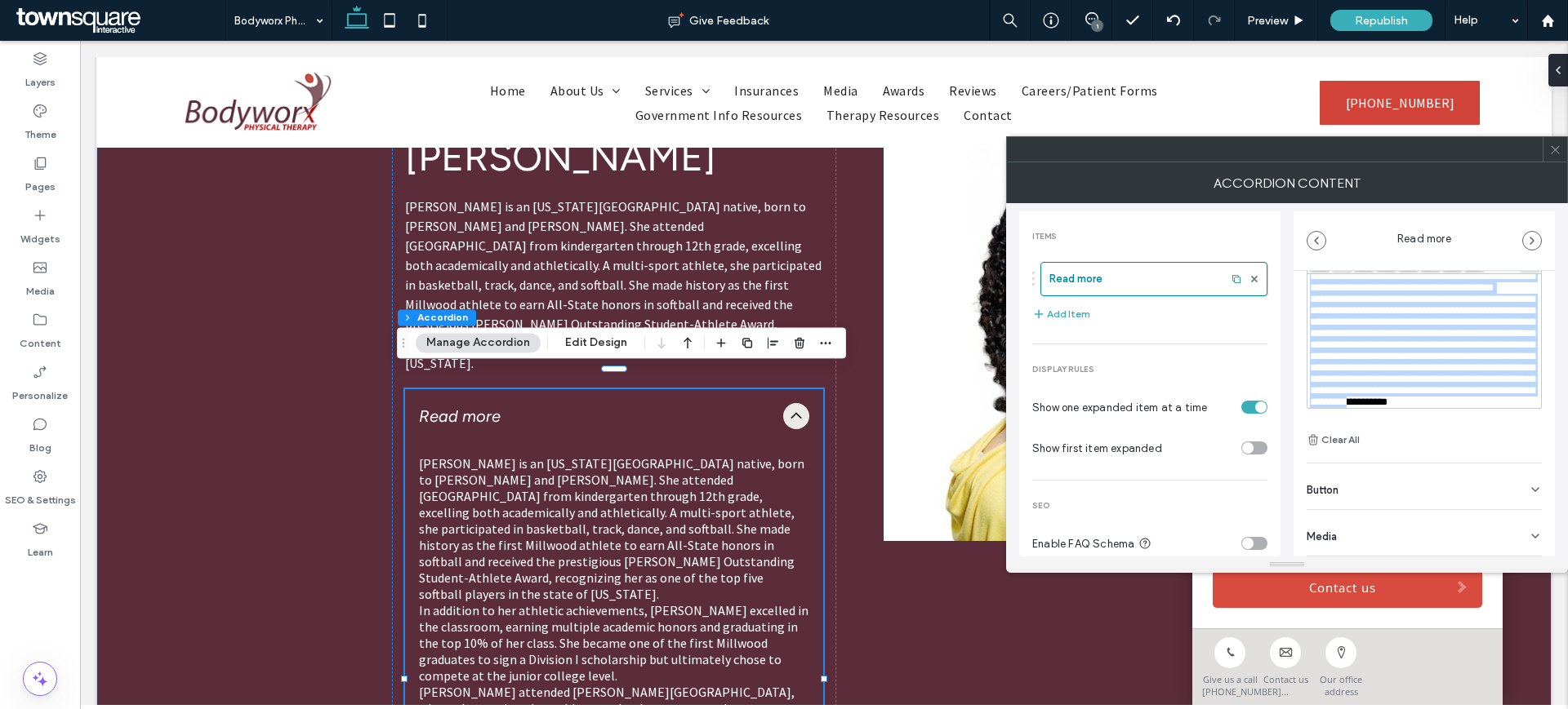
drag, startPoint x: 1315, startPoint y: 398, endPoint x: 1461, endPoint y: 560, distance: 218.1
click at [1462, 564] on div "**********" at bounding box center [1287, 368] width 562 height 410
click at [1485, 376] on span "**********" at bounding box center [1421, 351] width 224 height 114
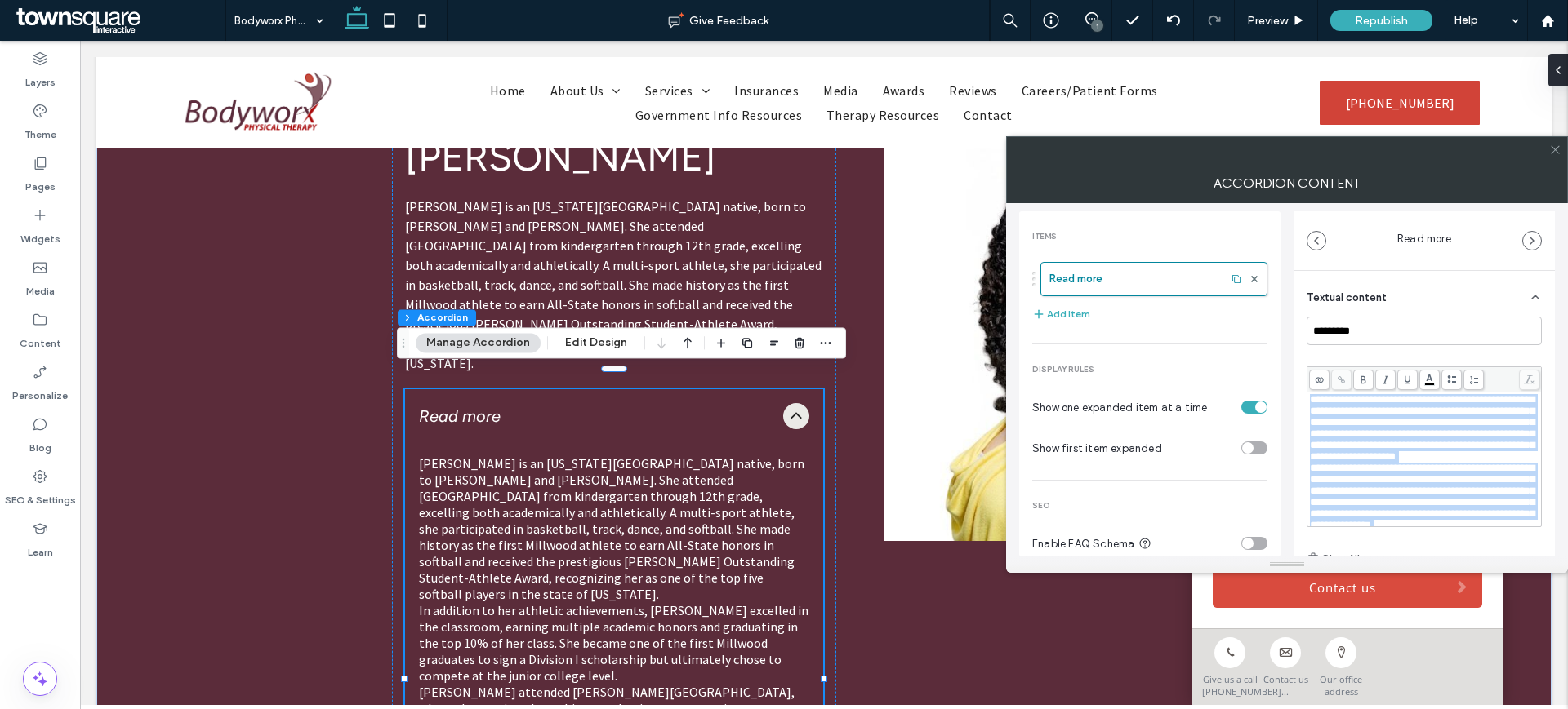
drag, startPoint x: 1512, startPoint y: 382, endPoint x: 1282, endPoint y: 274, distance: 254.1
click at [1282, 274] on div "**********" at bounding box center [1287, 380] width 535 height 354
click at [1428, 386] on body ".wqwq-1{fill:#231f20;} .cls-1q, .cls-2q { fill-rule: evenodd; } .cls-2q { fill:…" at bounding box center [784, 354] width 1568 height 709
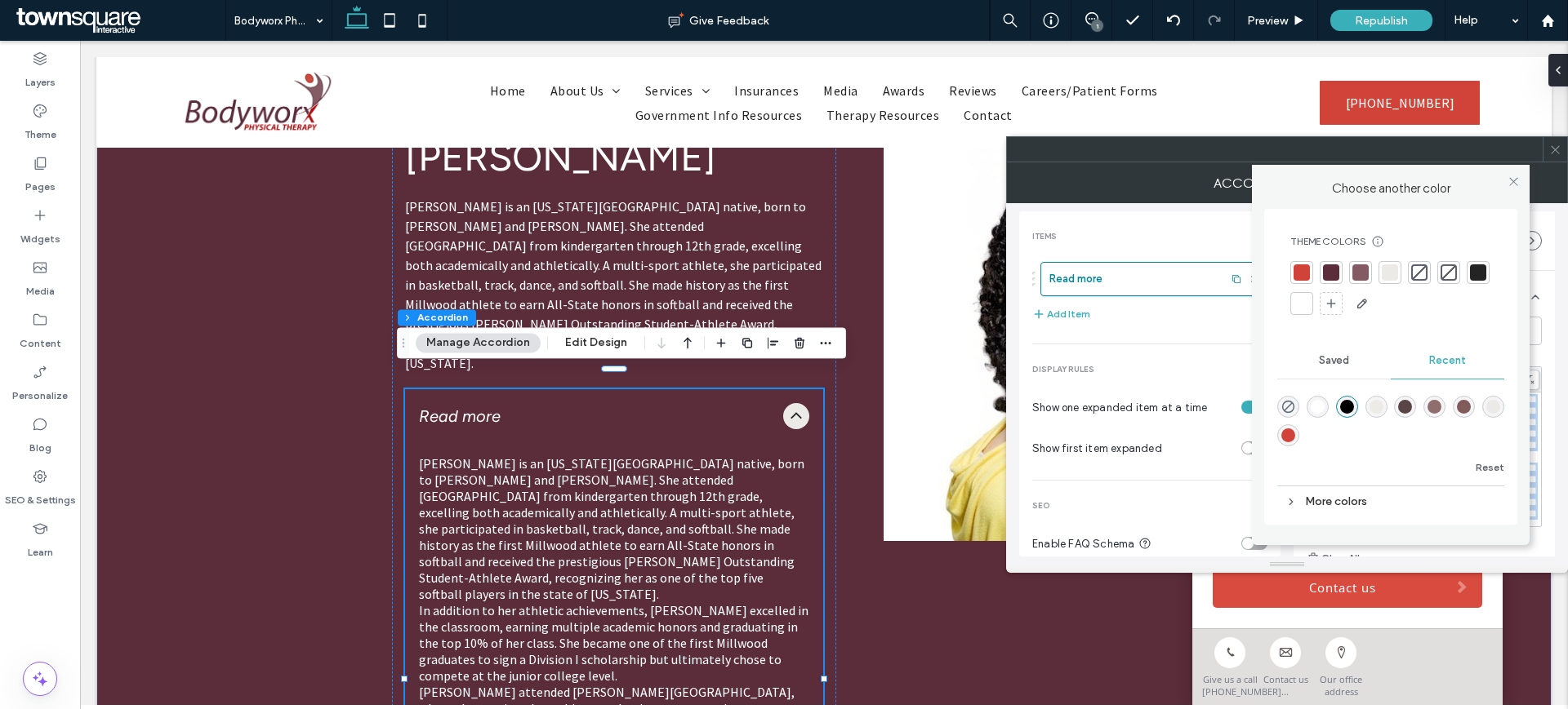
click at [1306, 303] on div at bounding box center [1302, 303] width 17 height 17
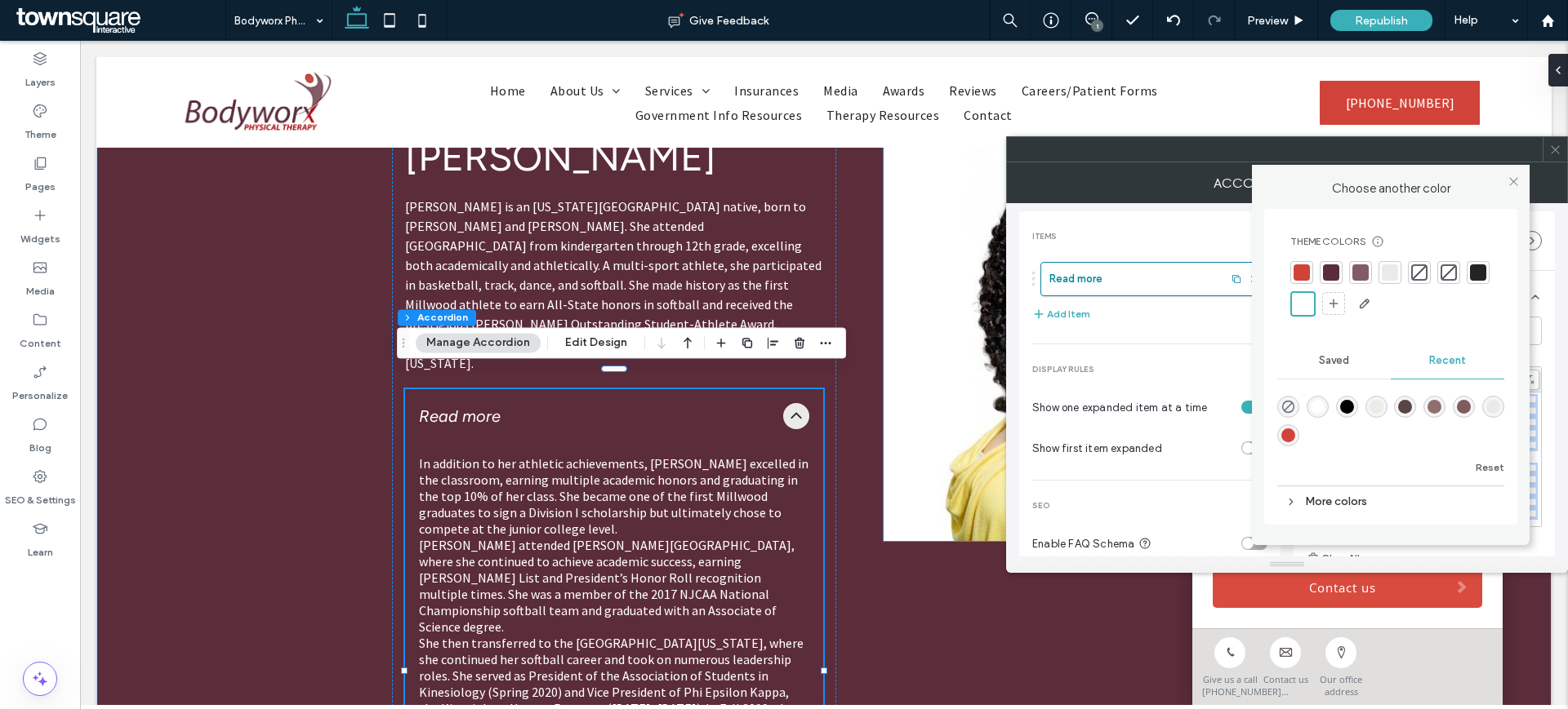
click at [944, 406] on img at bounding box center [1061, 336] width 357 height 408
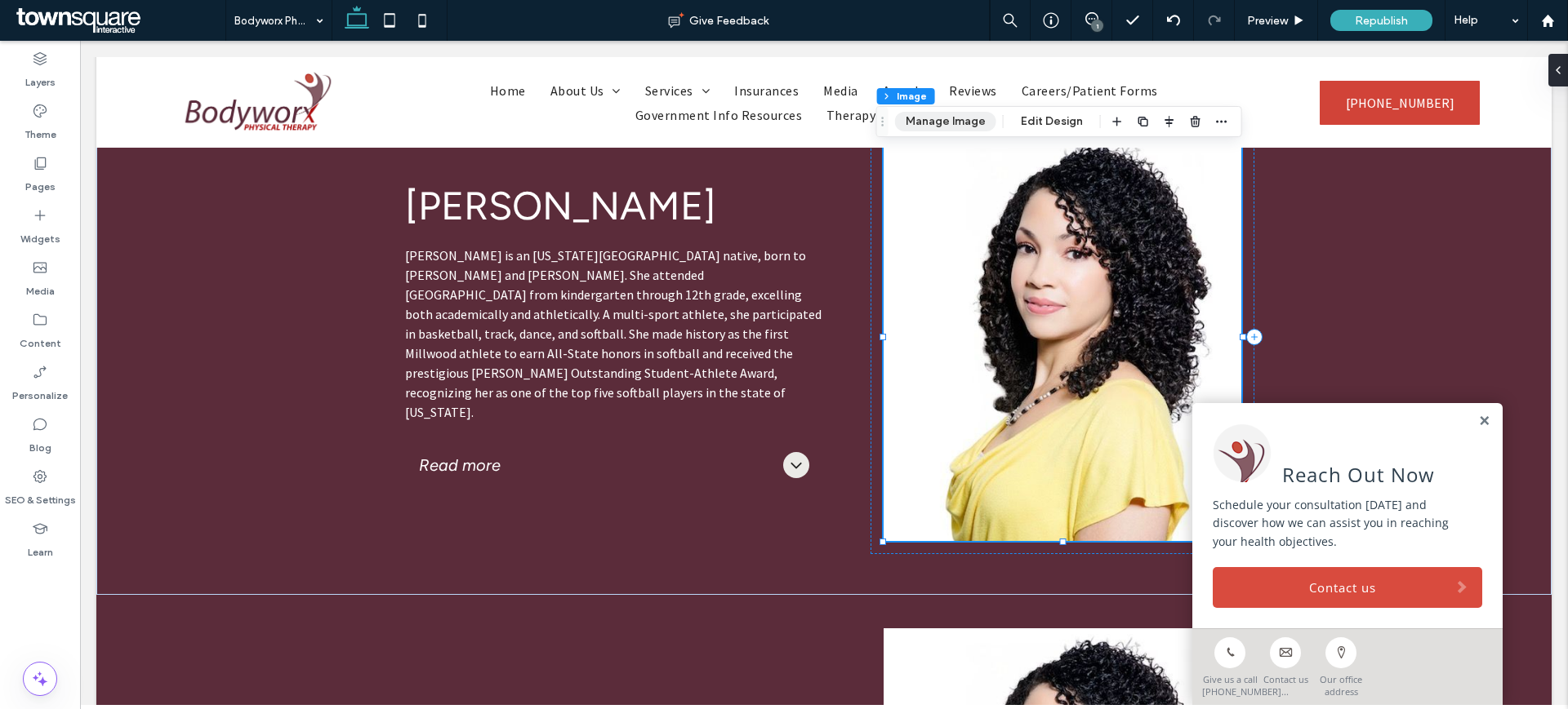
click at [936, 121] on button "Manage Image" at bounding box center [946, 121] width 101 height 19
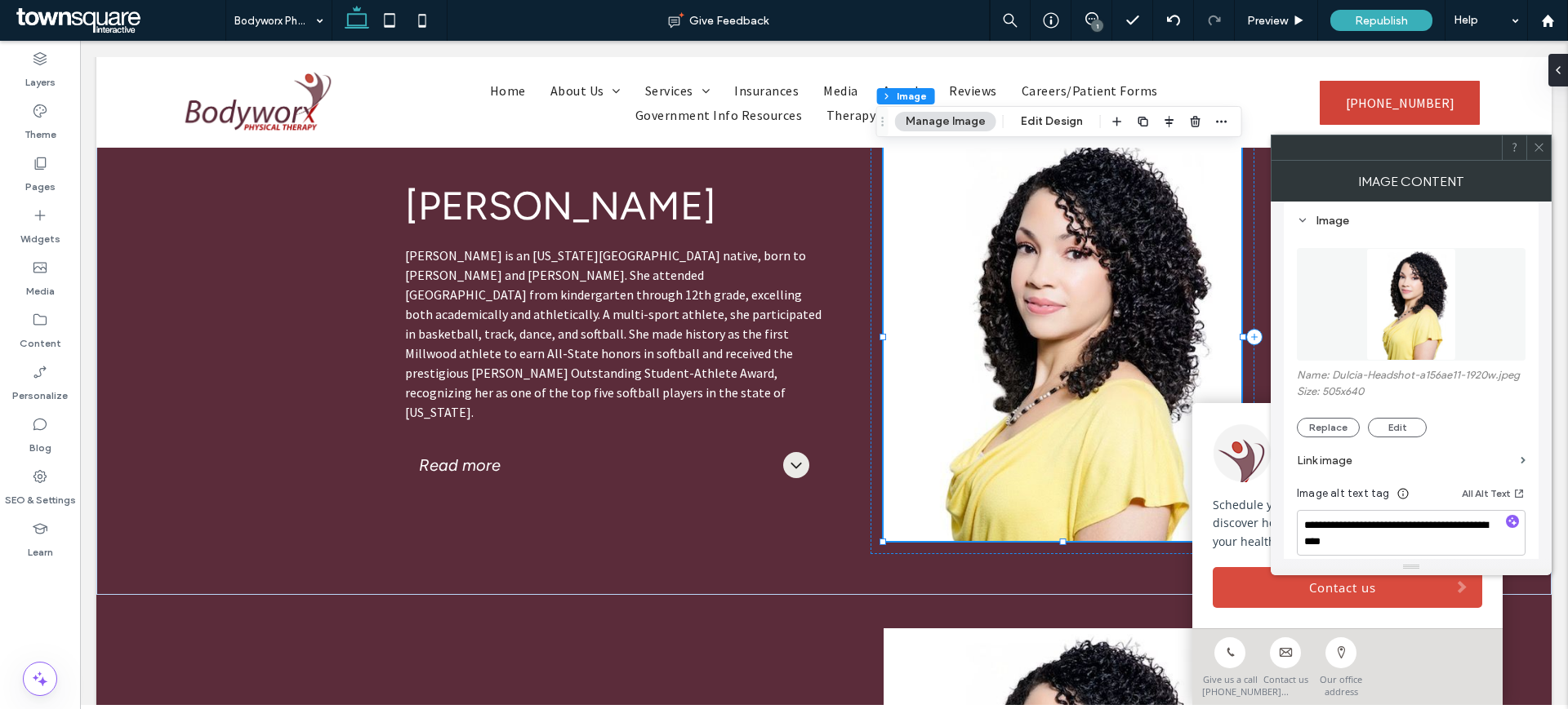
scroll to position [181, 0]
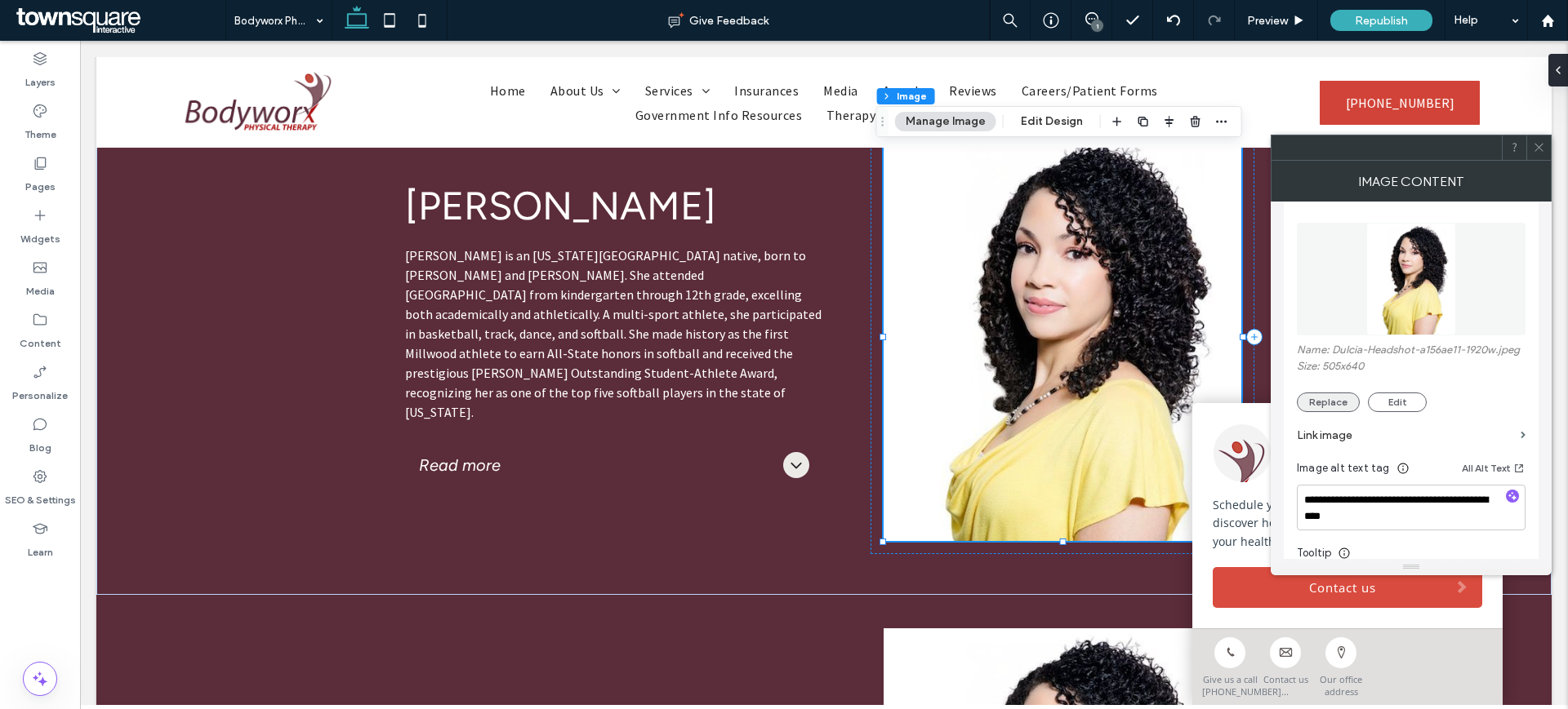
click at [1321, 404] on button "Replace" at bounding box center [1328, 403] width 63 height 19
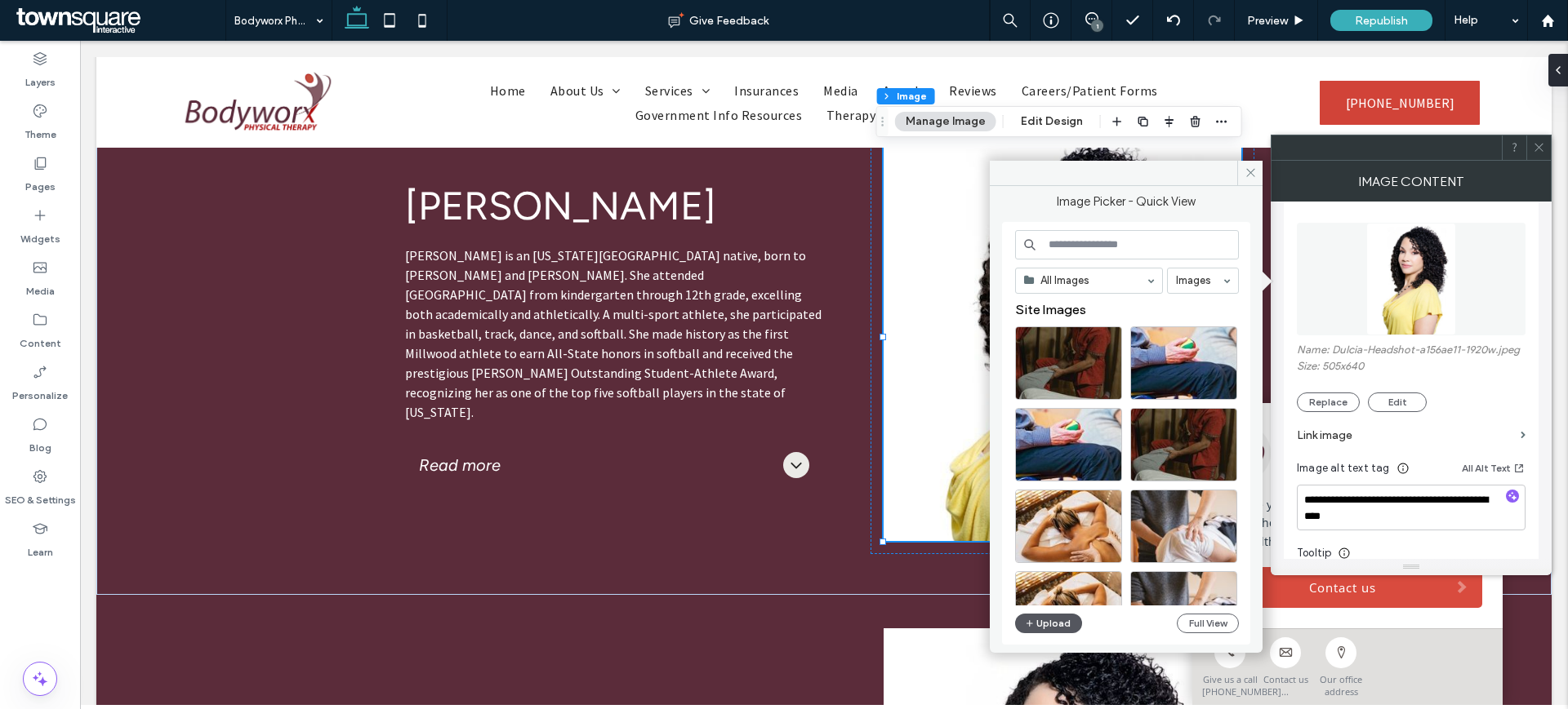
click at [1034, 616] on span "button" at bounding box center [1030, 623] width 11 height 18
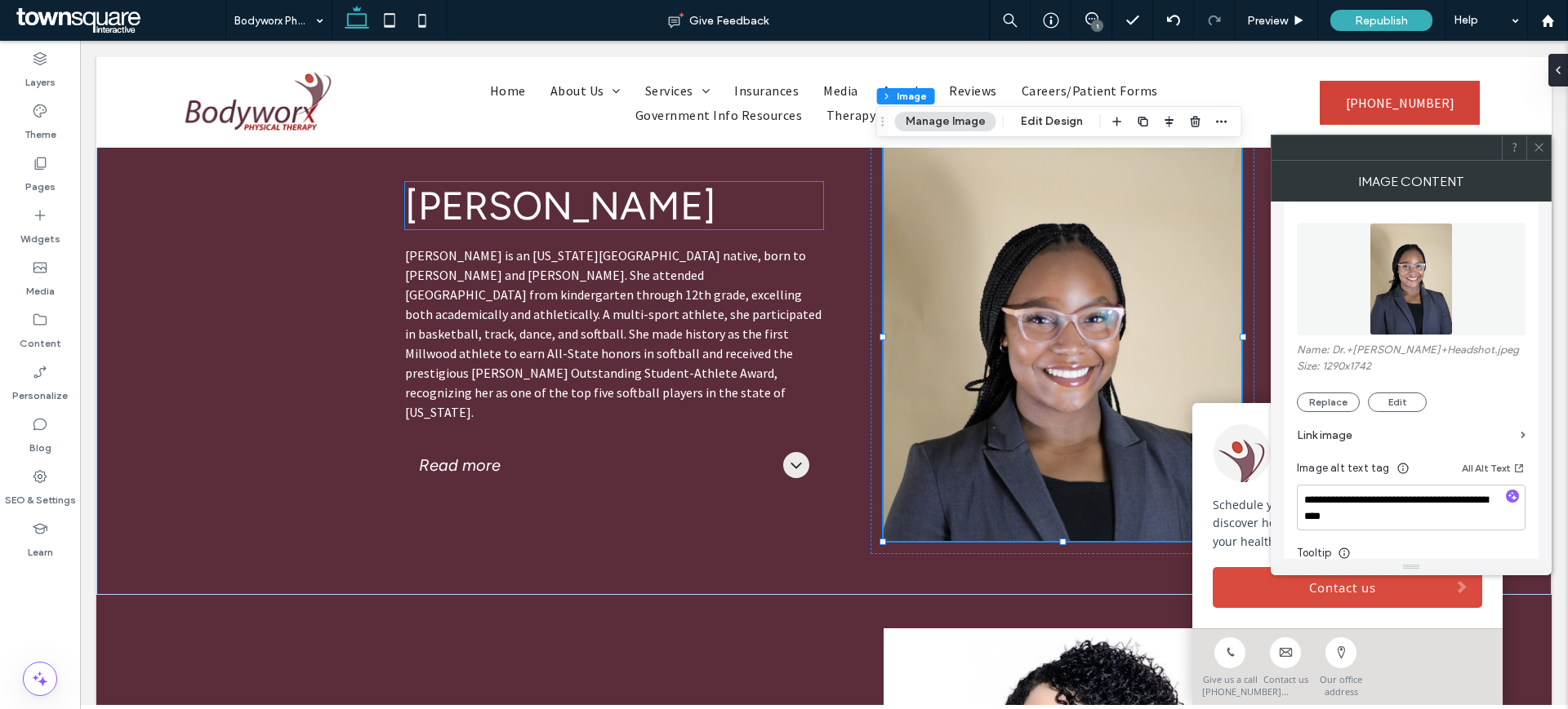
click at [457, 226] on span "Dr. Nykiah Hines" at bounding box center [561, 205] width 311 height 47
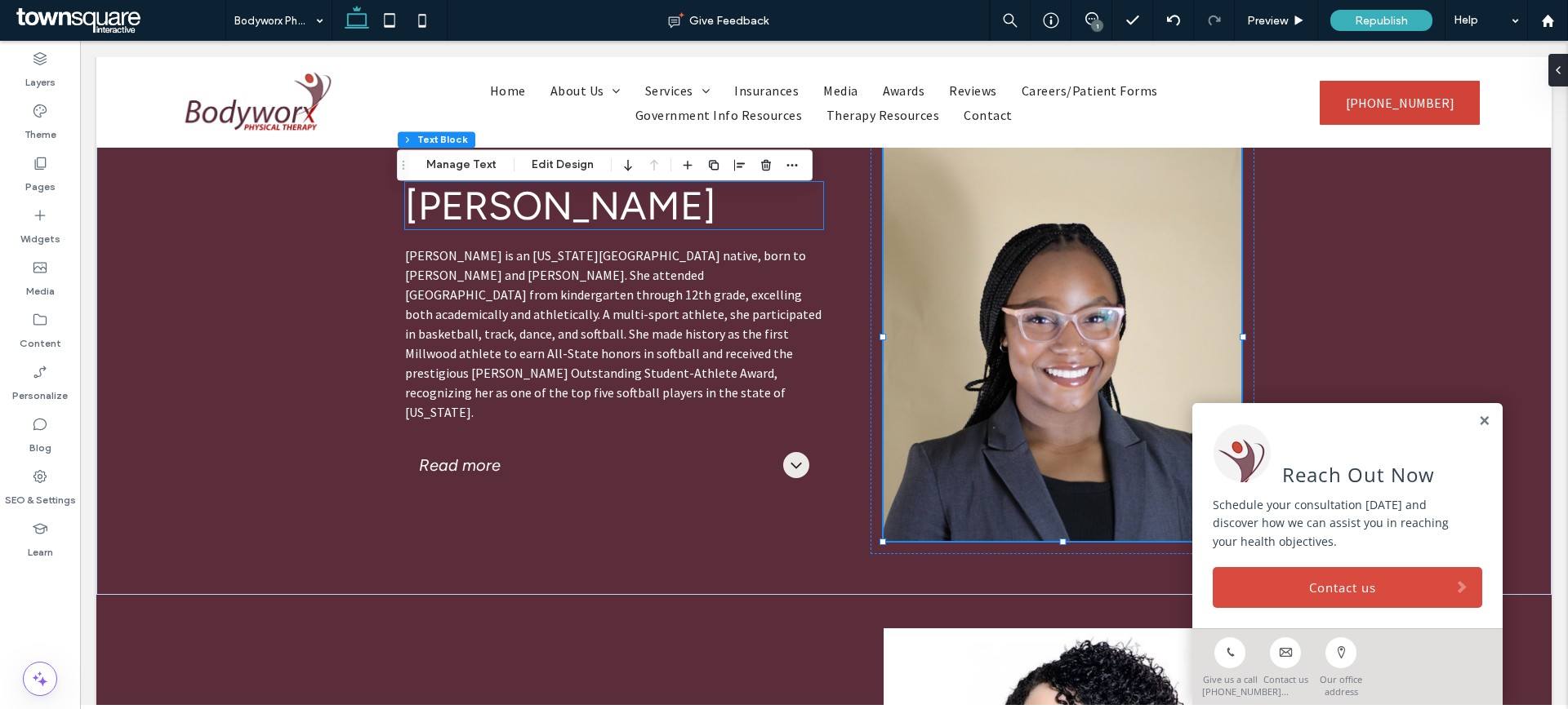
click at [457, 226] on div "Dr. Nykiah Hines" at bounding box center [614, 205] width 418 height 47
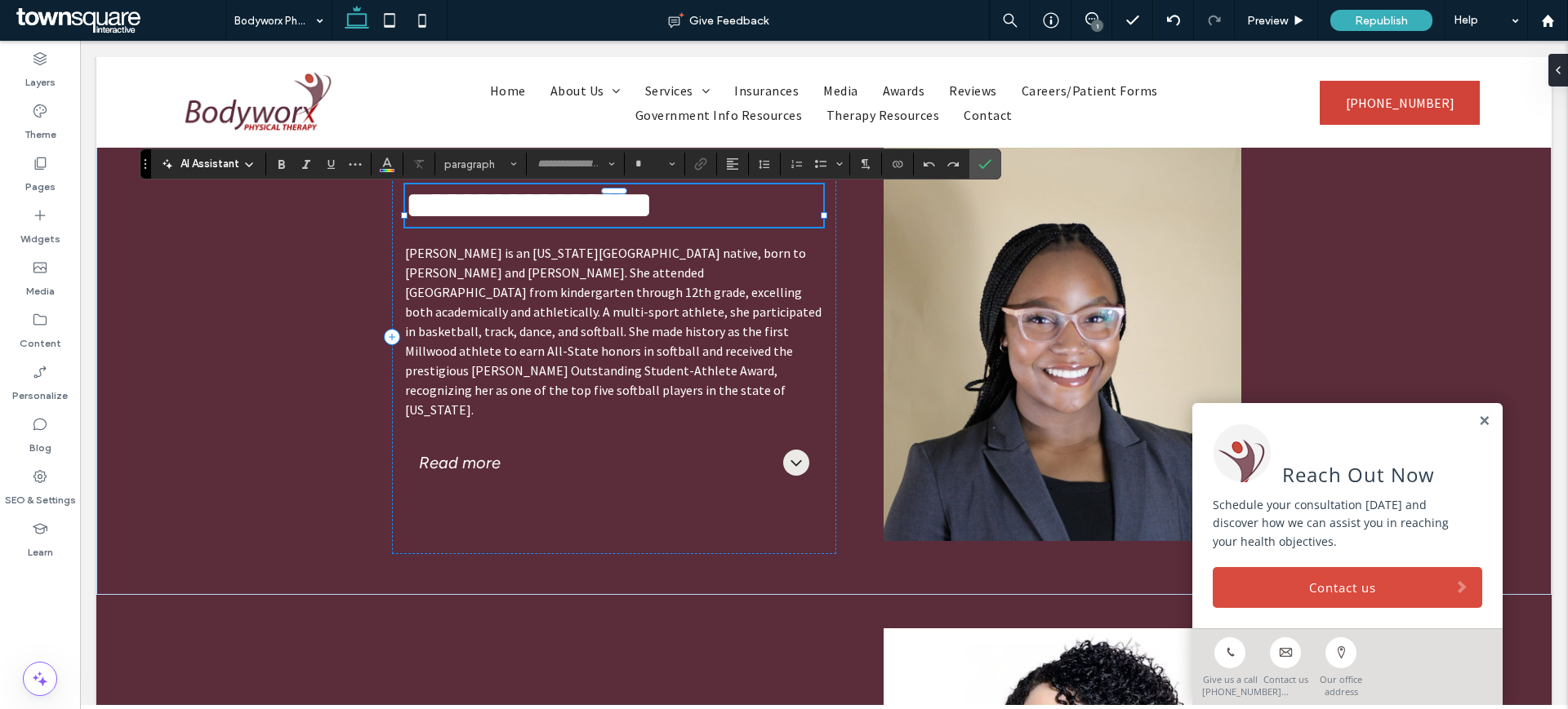
type input "*******"
type input "**"
click at [458, 224] on span "**********" at bounding box center [529, 205] width 248 height 38
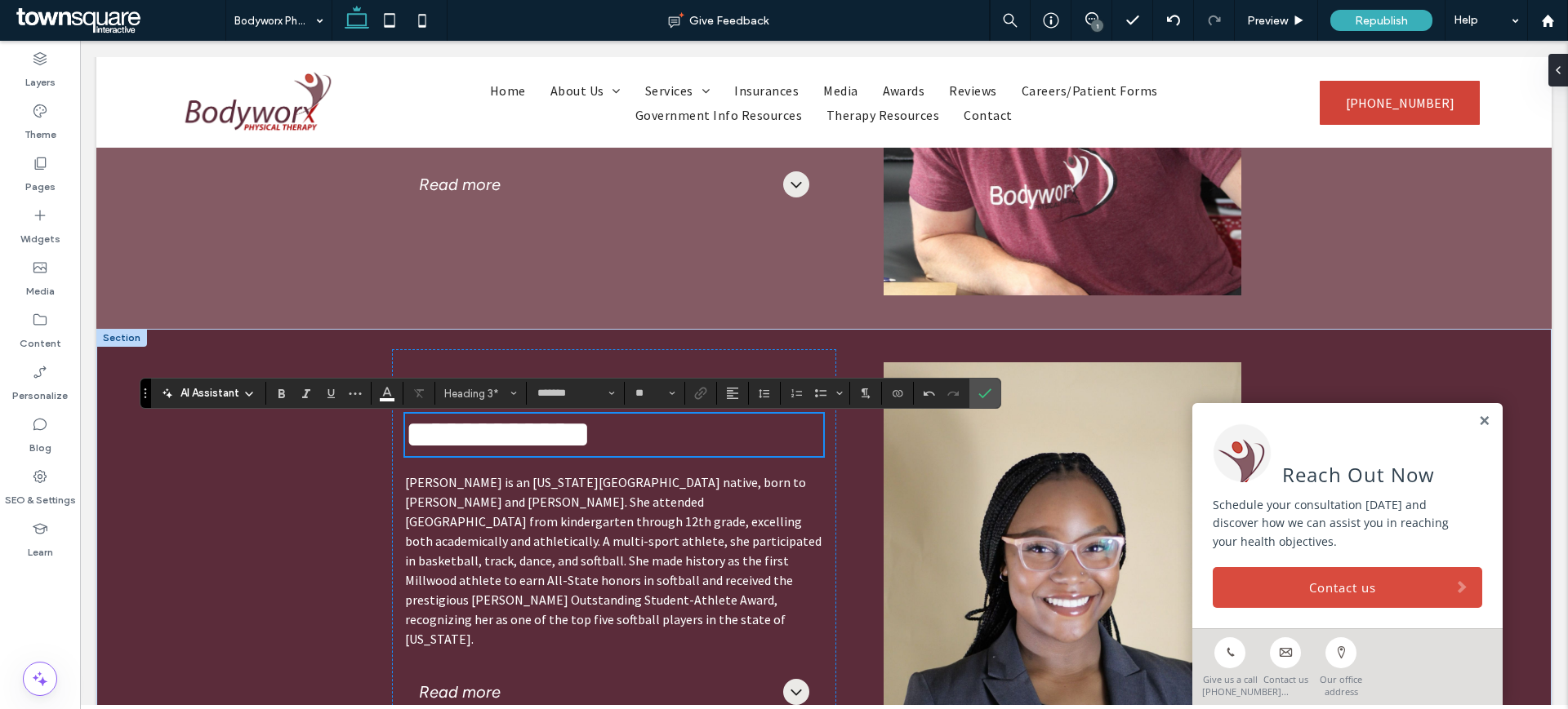
scroll to position [2164, 0]
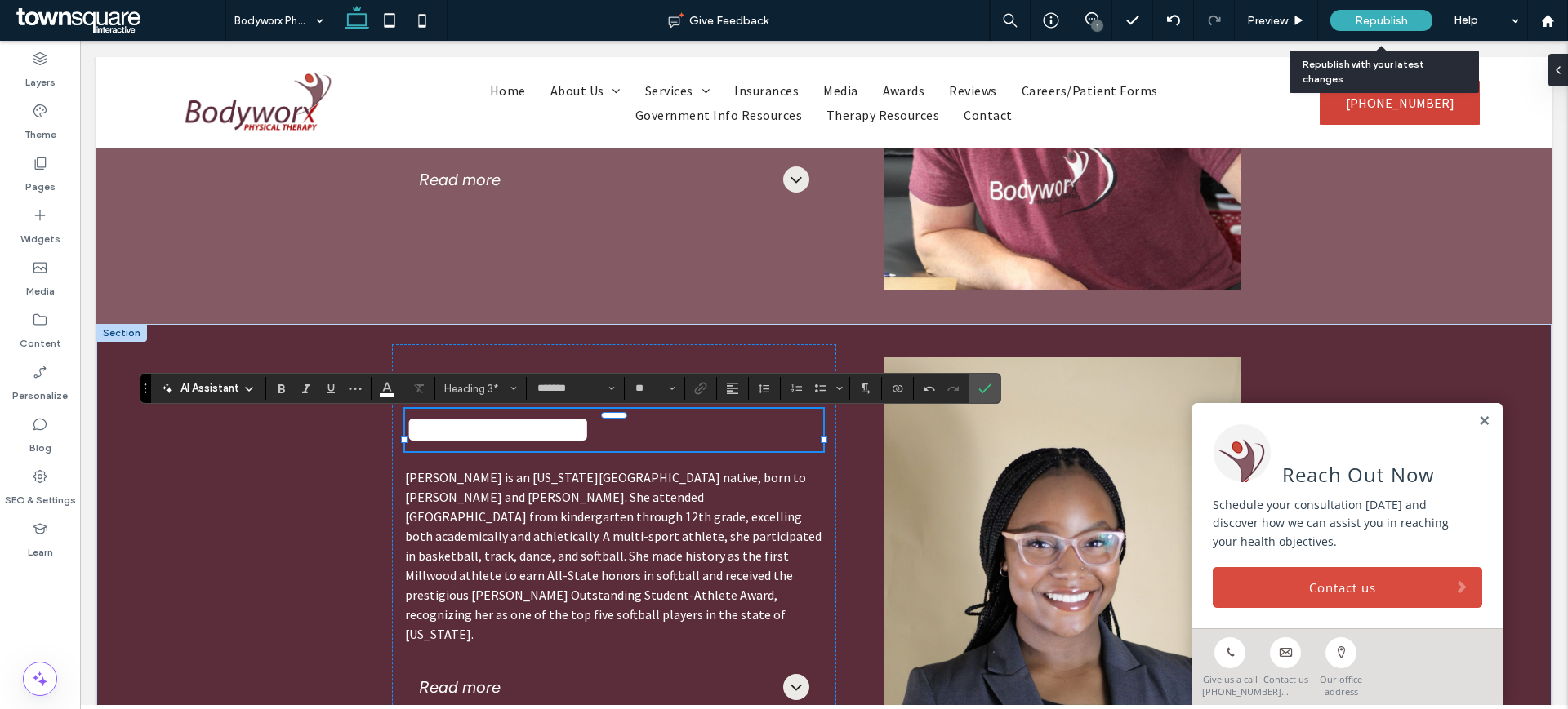
click at [1391, 16] on span "Republish" at bounding box center [1381, 21] width 53 height 14
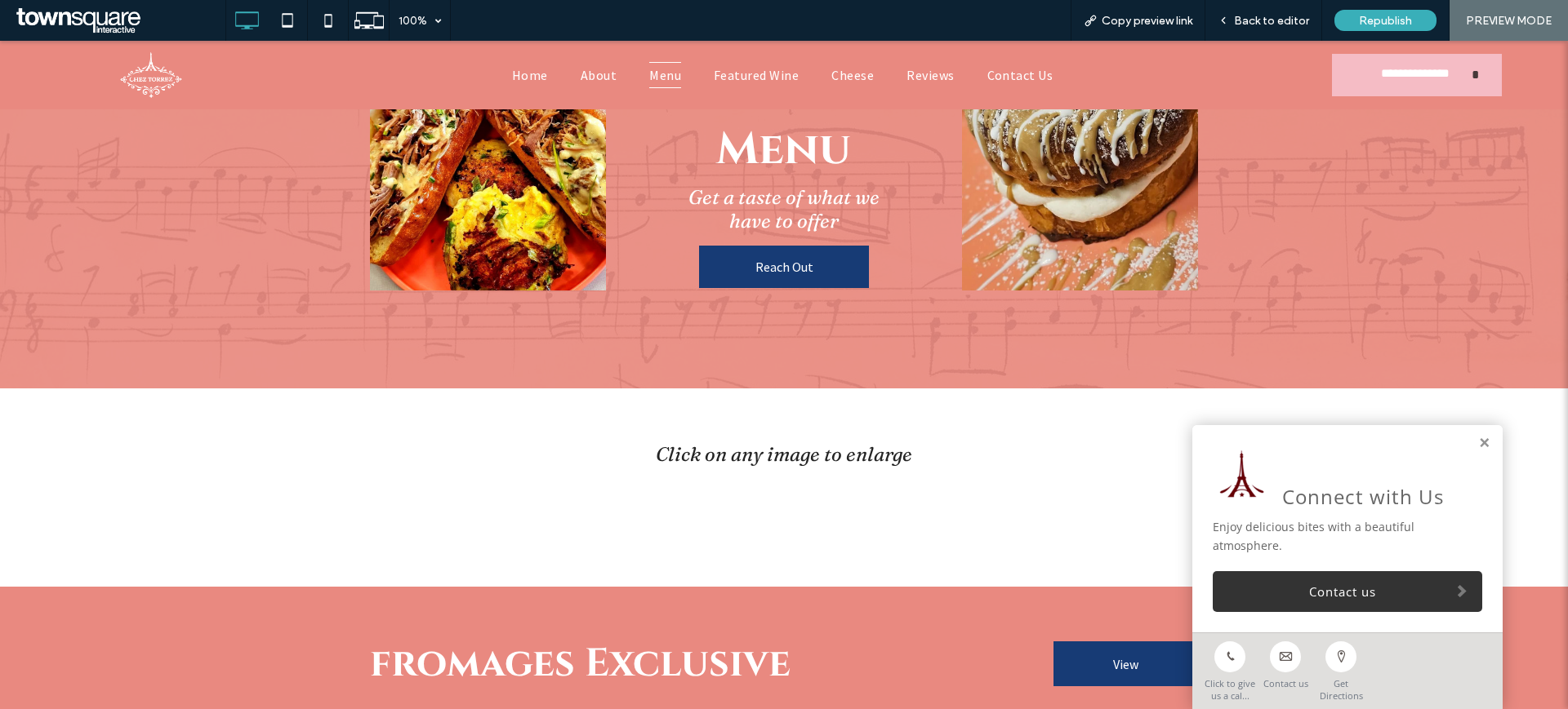
scroll to position [220, 0]
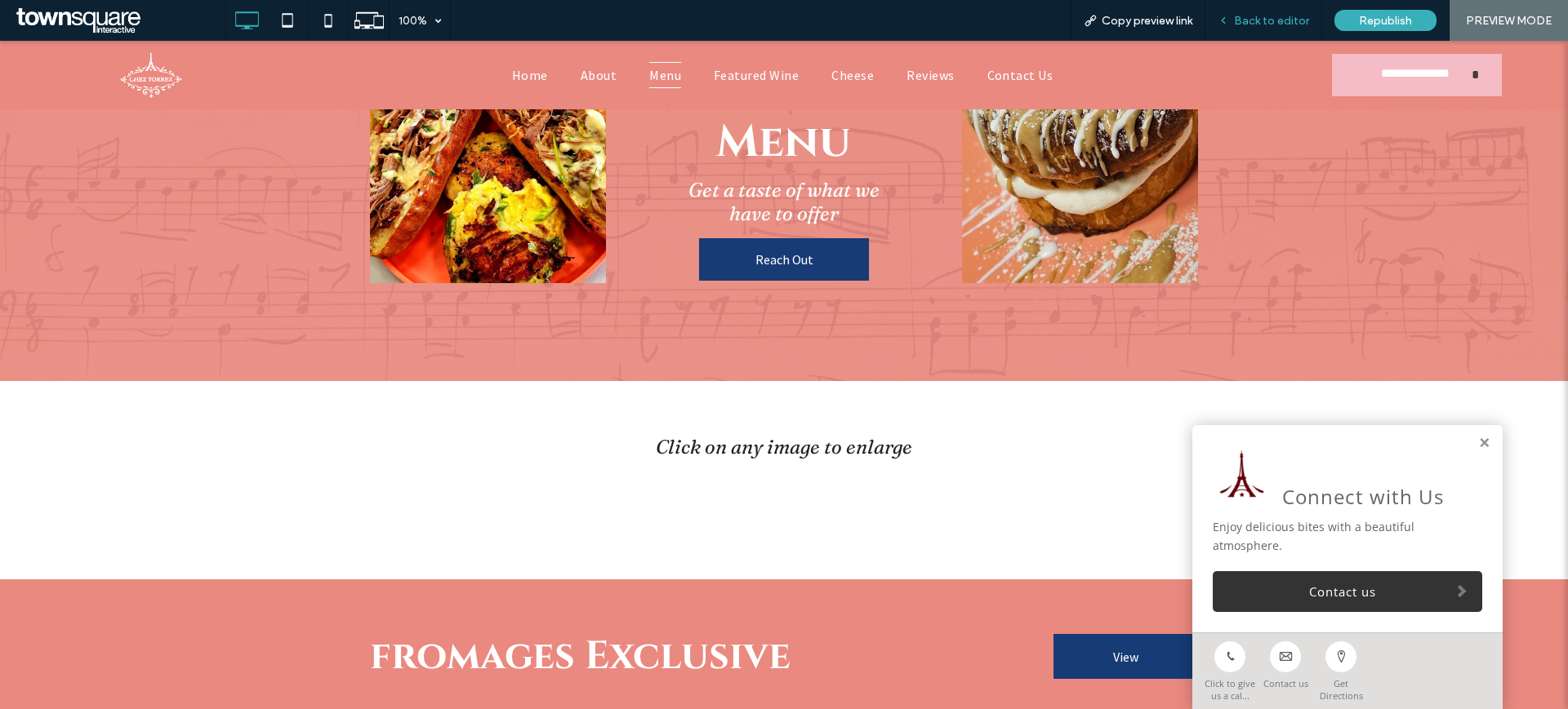
click at [1255, 29] on div "Back to editor" at bounding box center [1264, 20] width 117 height 41
click at [1264, 20] on span "Back to editor" at bounding box center [1271, 21] width 75 height 14
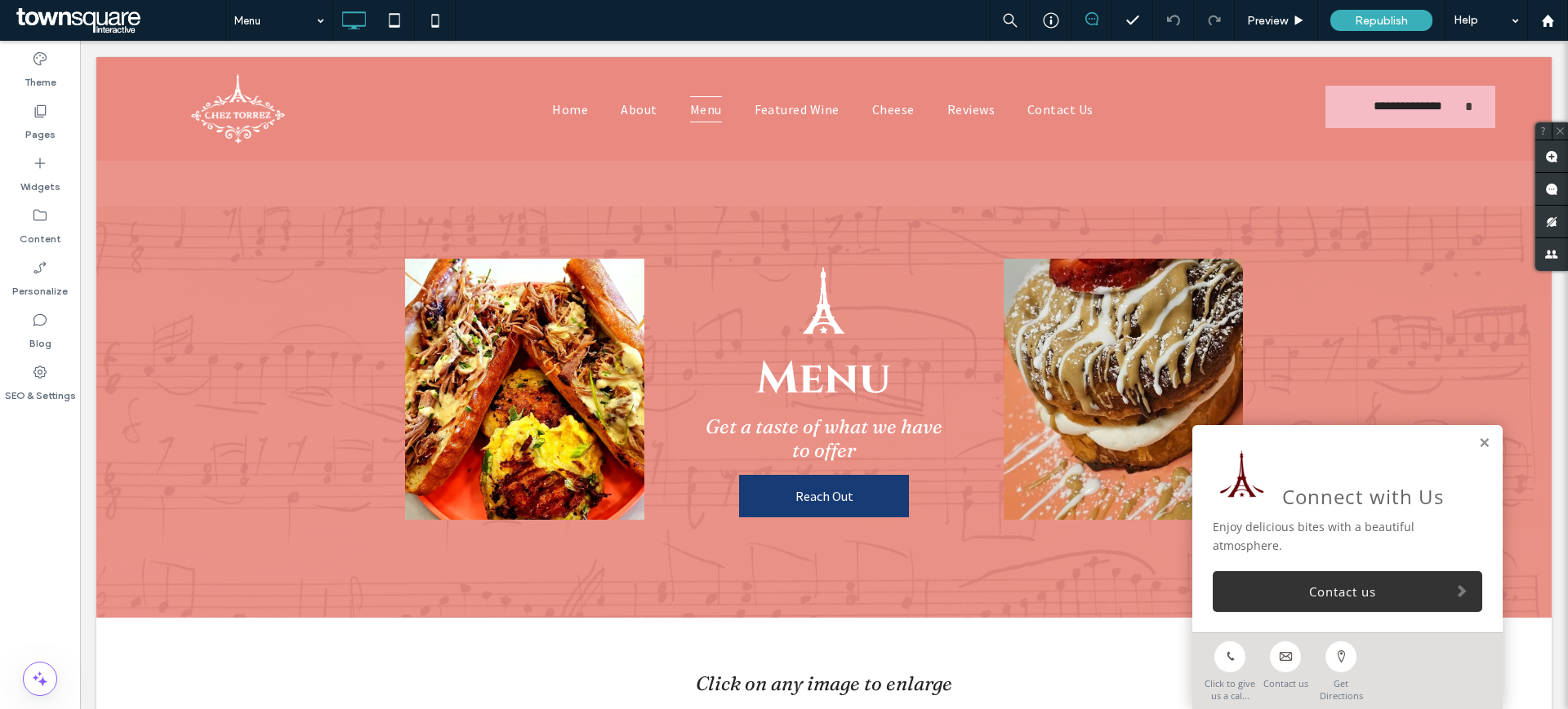
drag, startPoint x: 1565, startPoint y: 308, endPoint x: 1625, endPoint y: 258, distance: 78.1
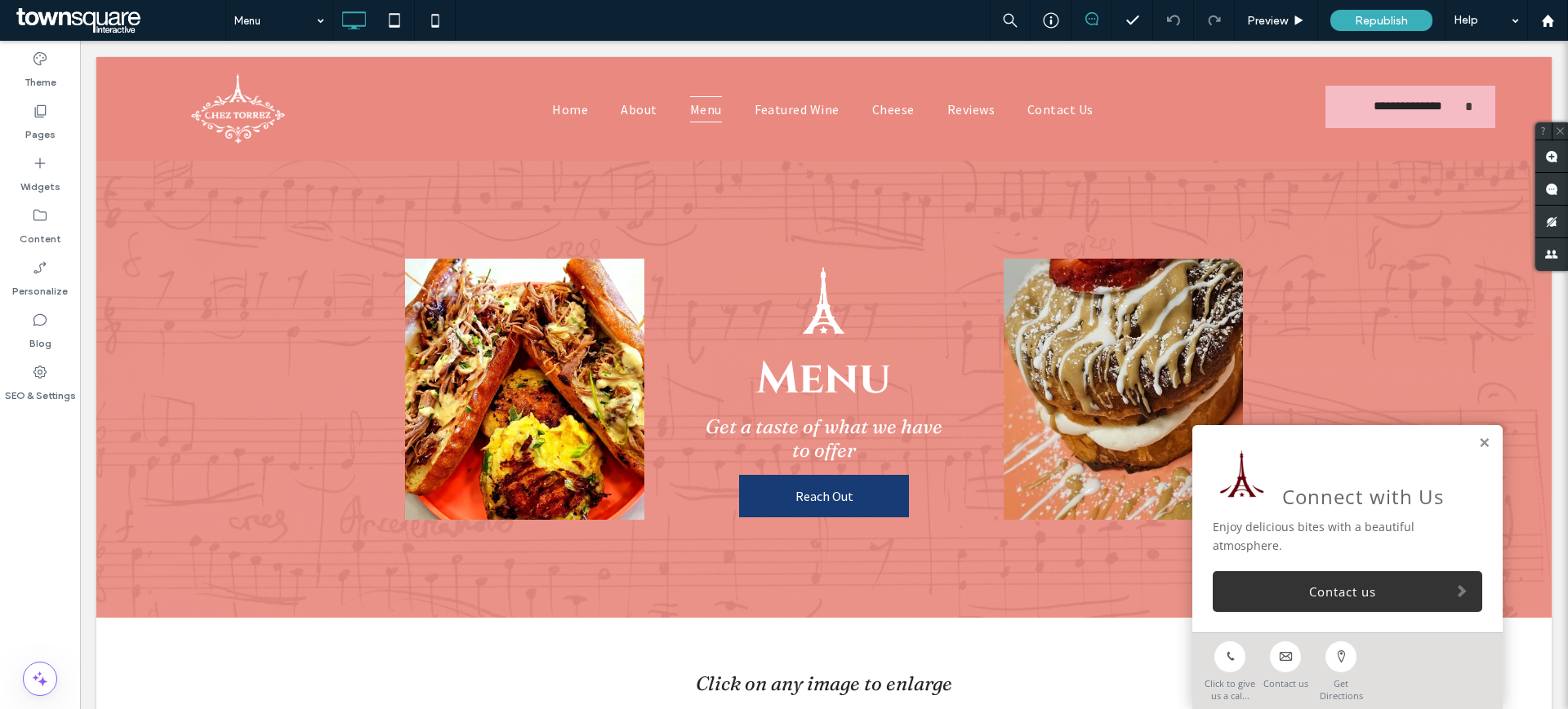
click at [1079, 20] on span at bounding box center [1091, 18] width 40 height 13
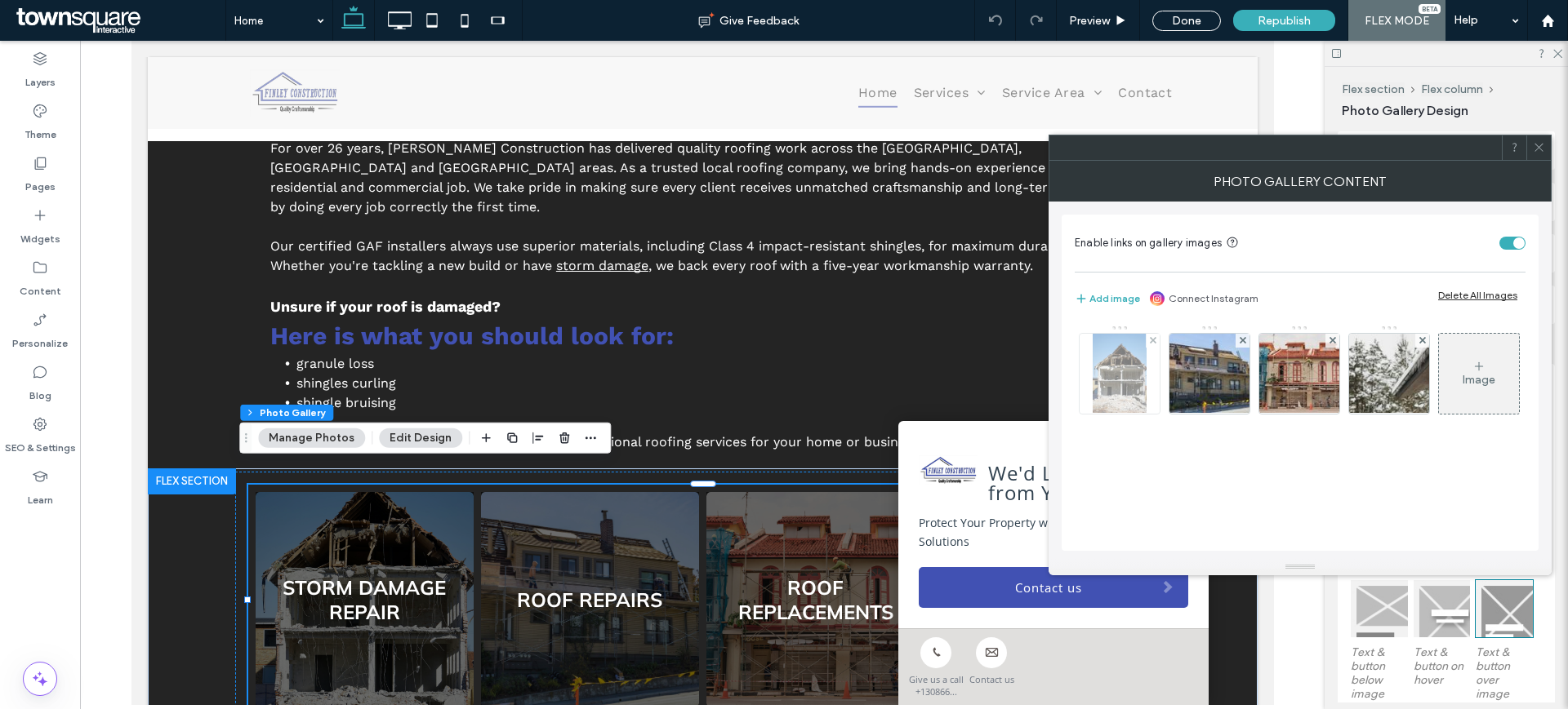
click at [1121, 384] on img at bounding box center [1119, 374] width 53 height 80
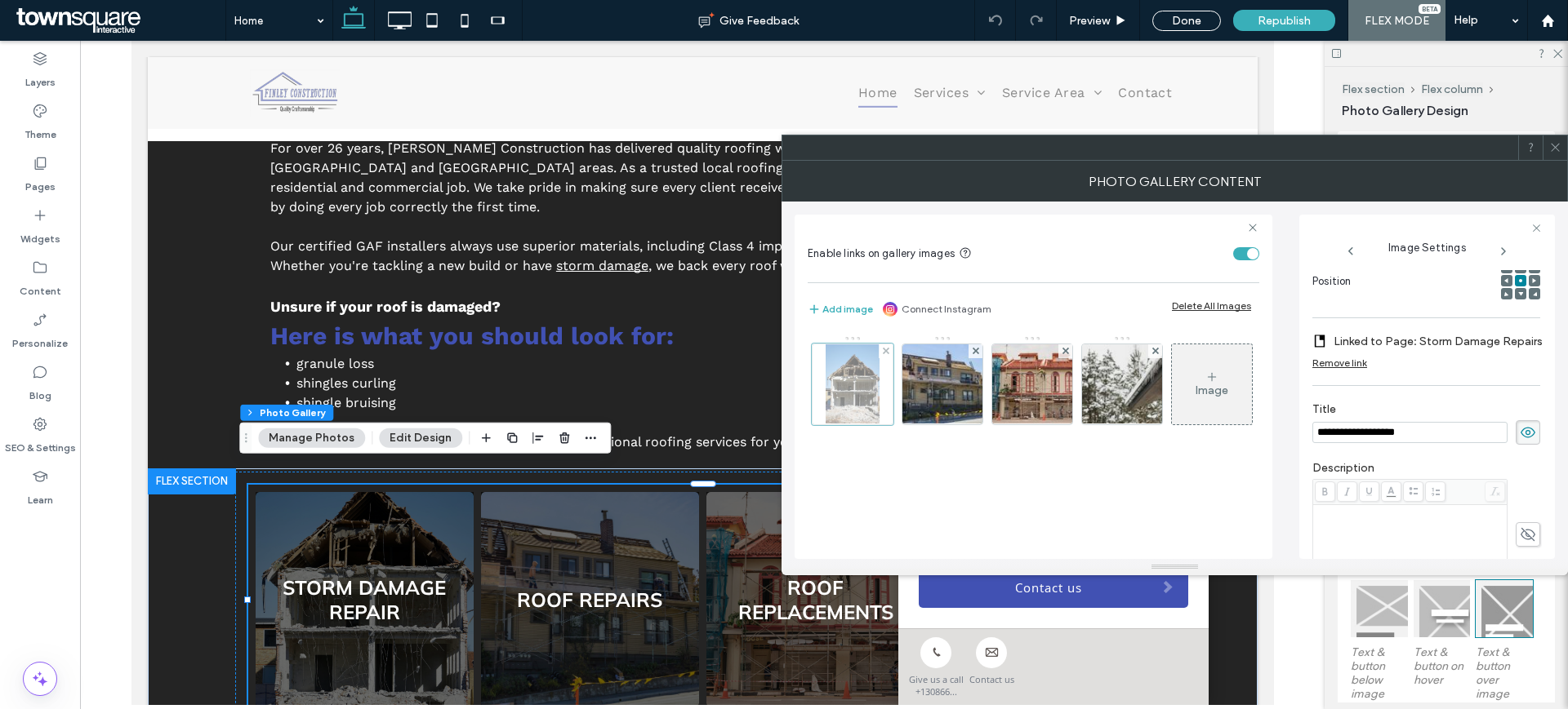
click at [827, 370] on div at bounding box center [852, 384] width 81 height 81
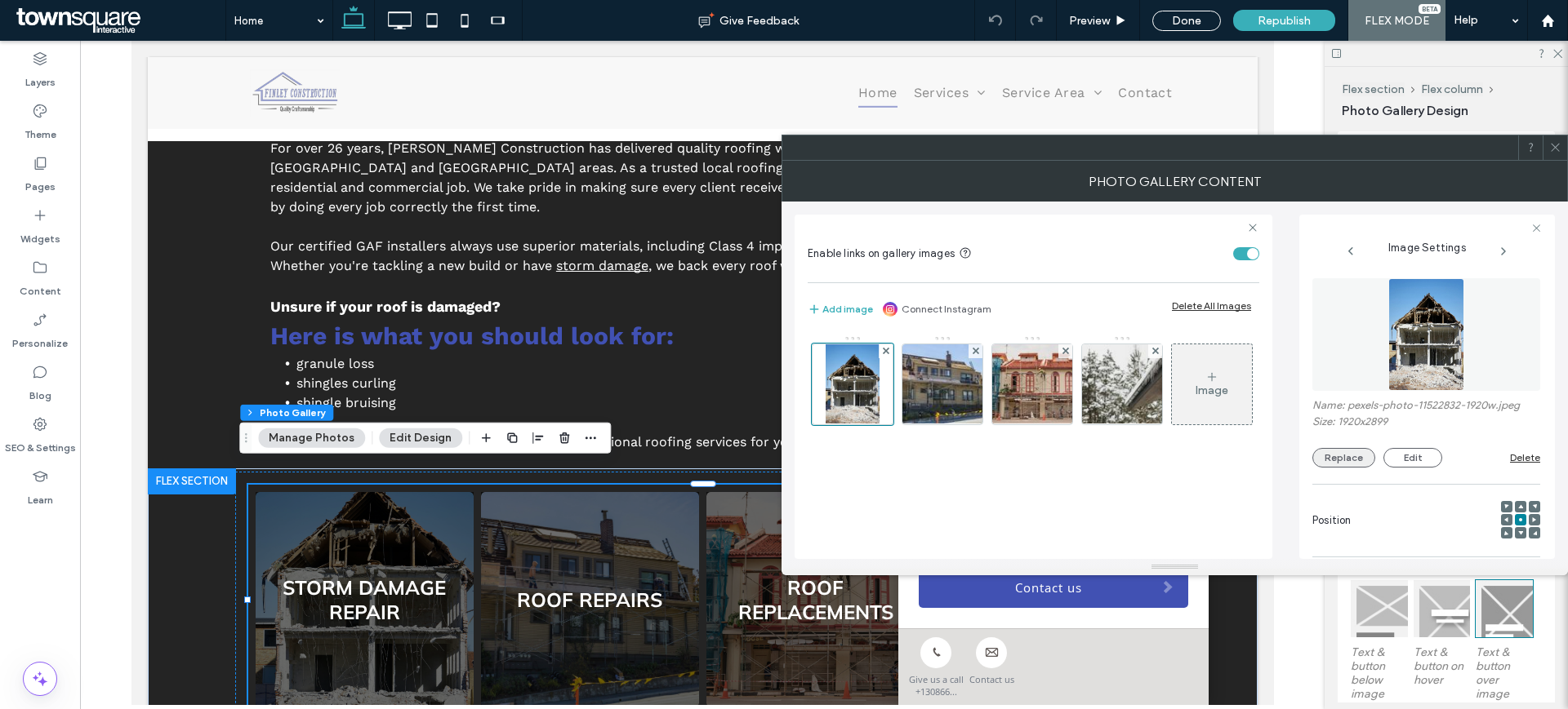
click at [1335, 461] on button "Replace" at bounding box center [1344, 458] width 63 height 19
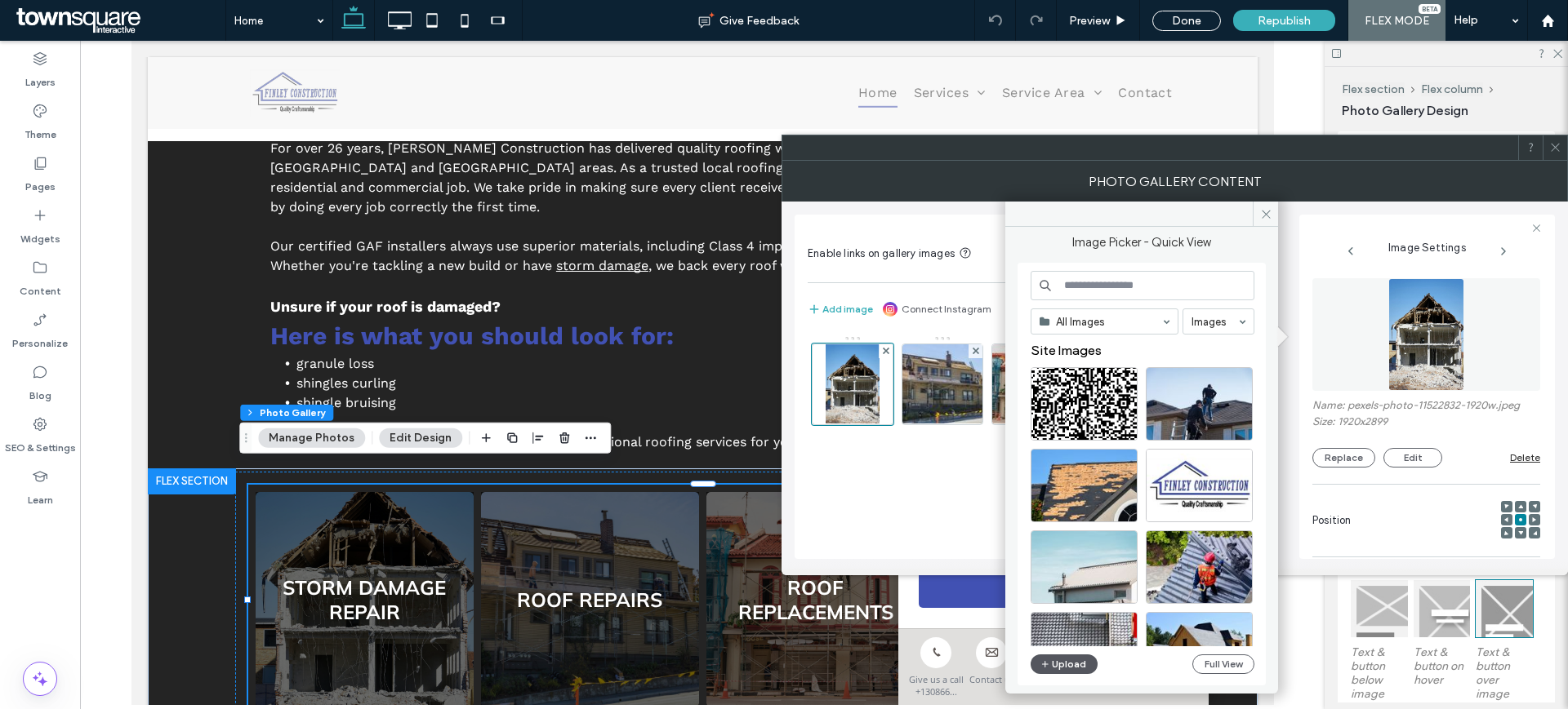
click at [1044, 667] on icon "button" at bounding box center [1045, 664] width 10 height 13
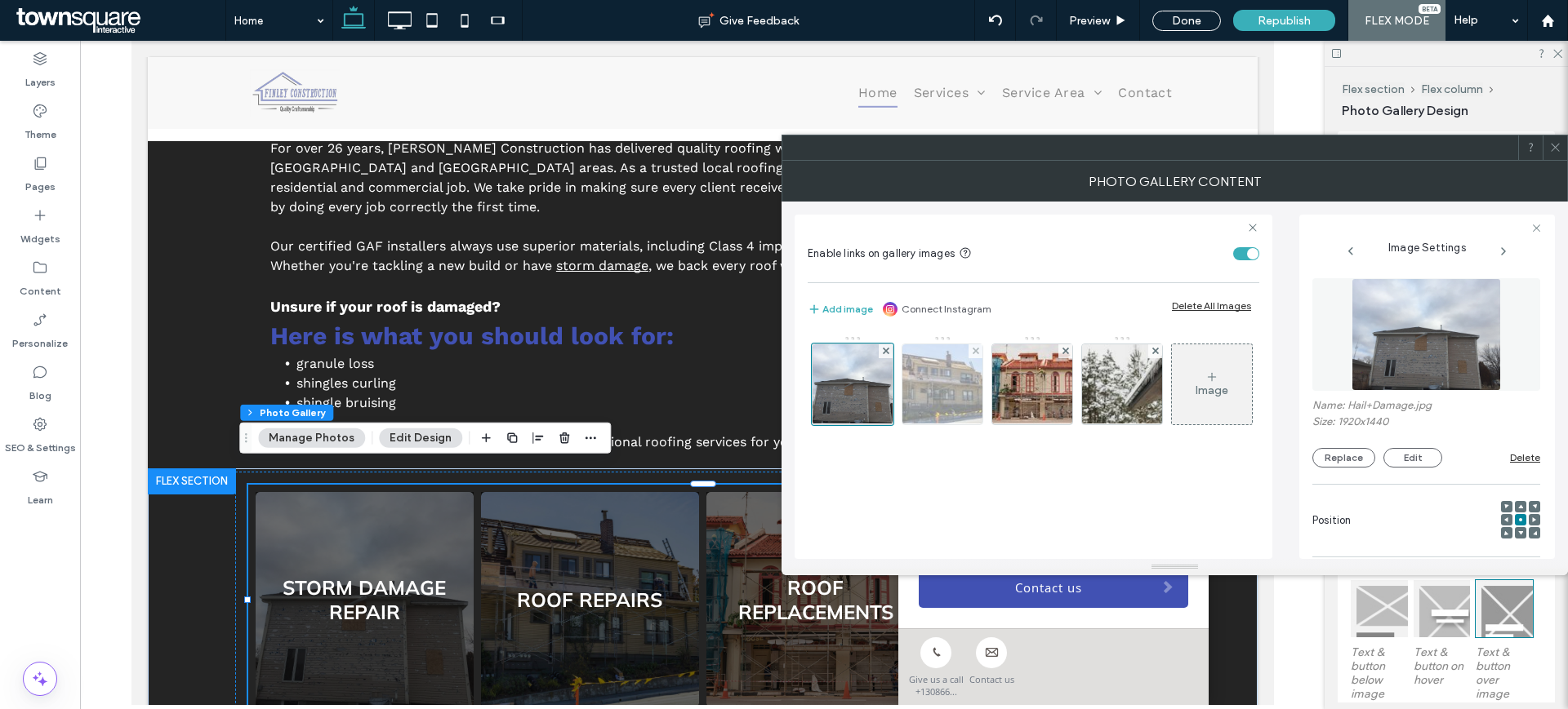
click at [936, 396] on img at bounding box center [943, 384] width 123 height 80
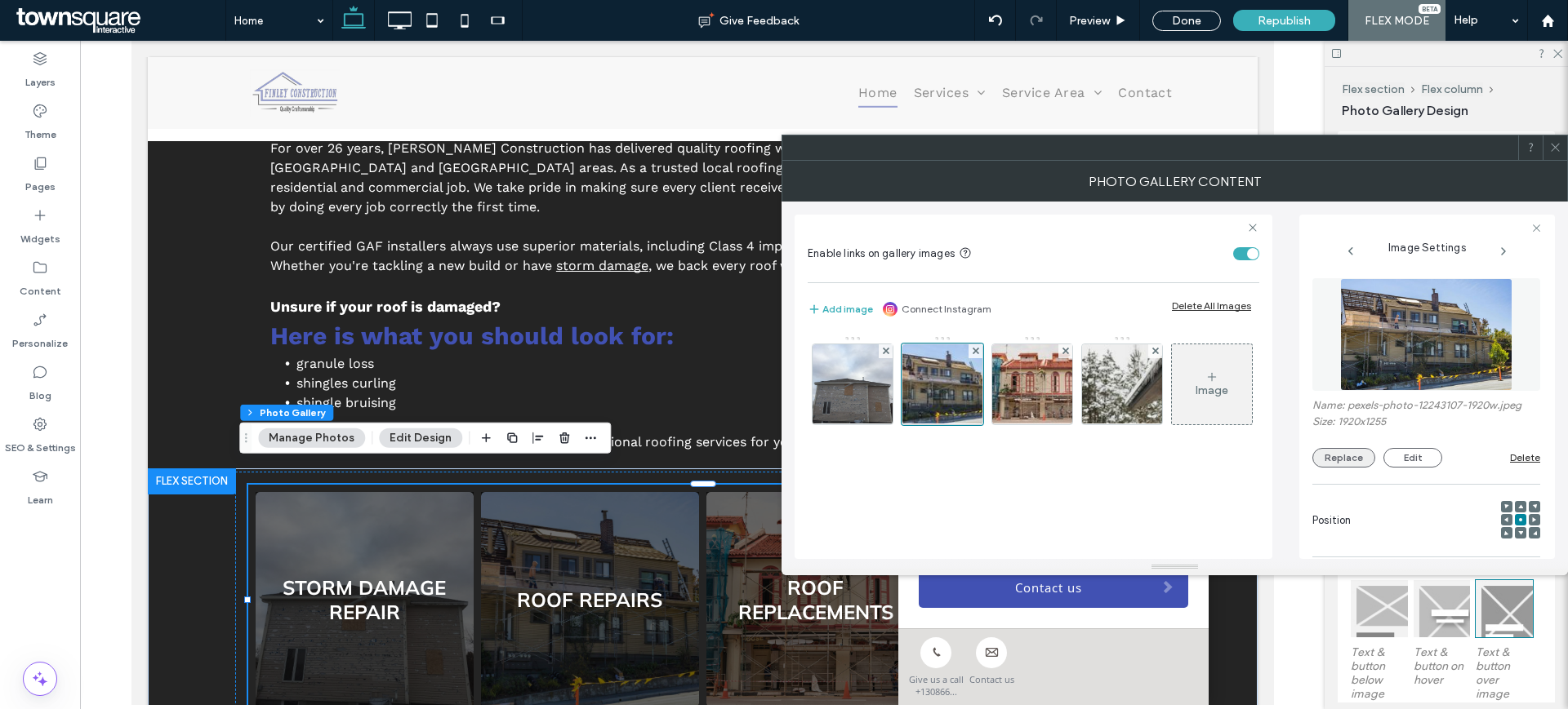
click at [1332, 448] on button "Replace" at bounding box center [1344, 458] width 63 height 19
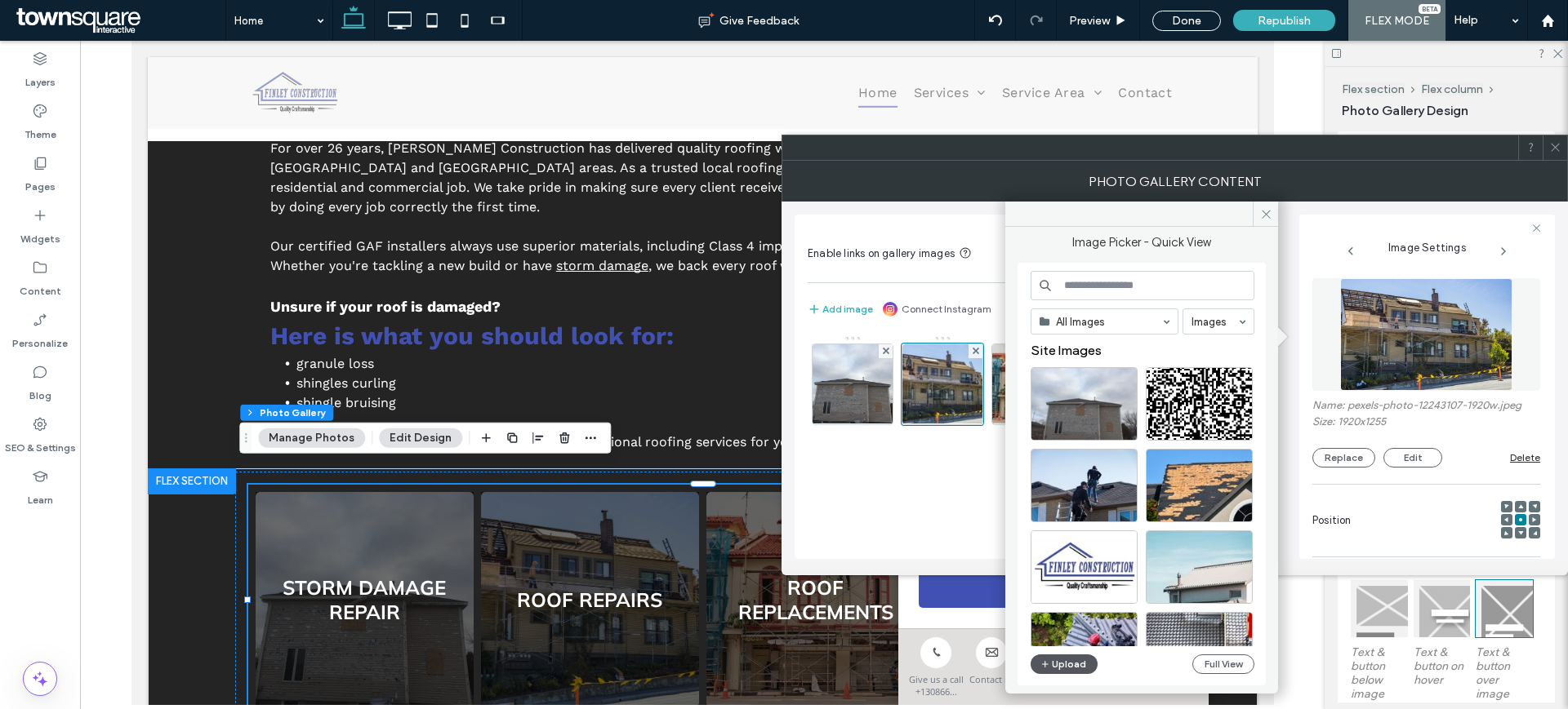
click at [1062, 657] on button "Upload" at bounding box center [1064, 664] width 67 height 19
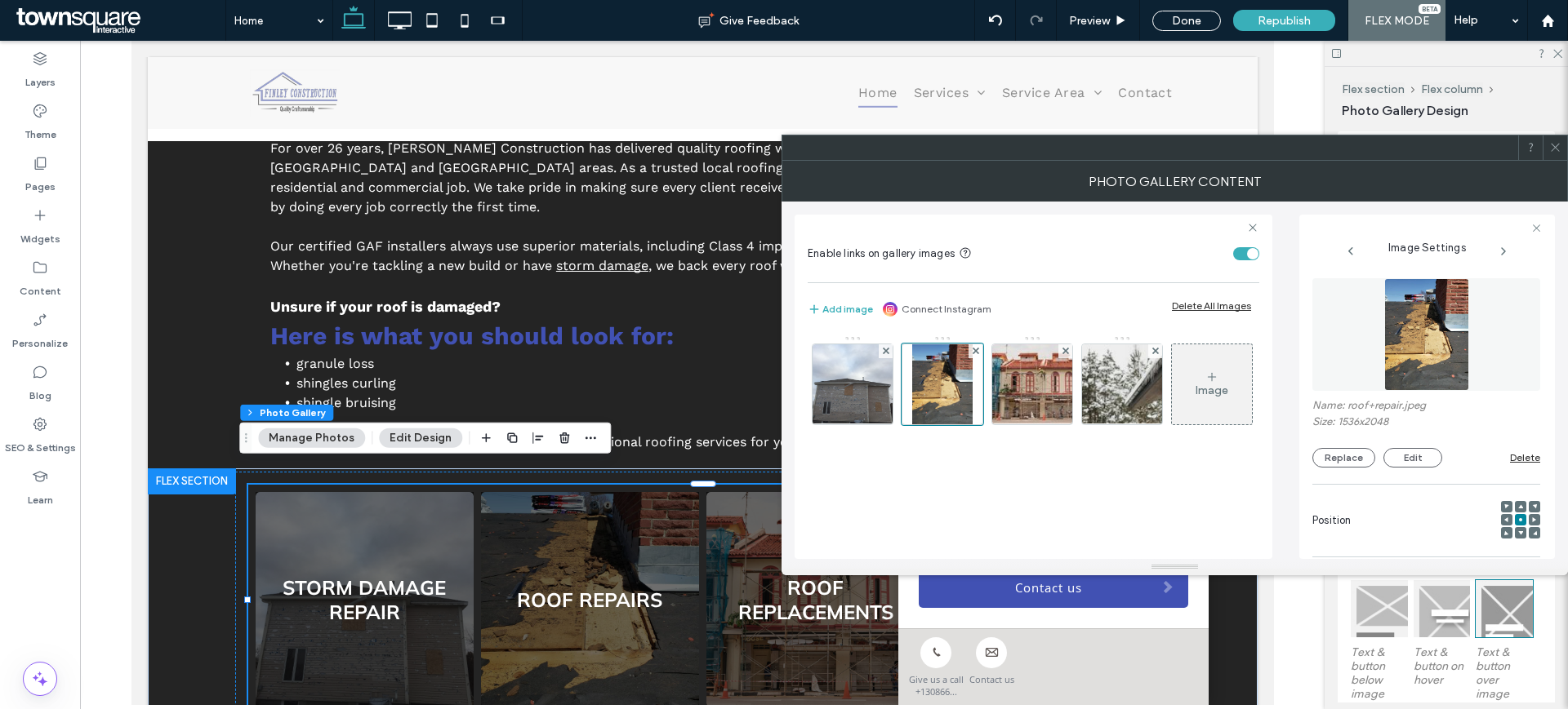
click at [1564, 155] on div at bounding box center [1555, 148] width 24 height 24
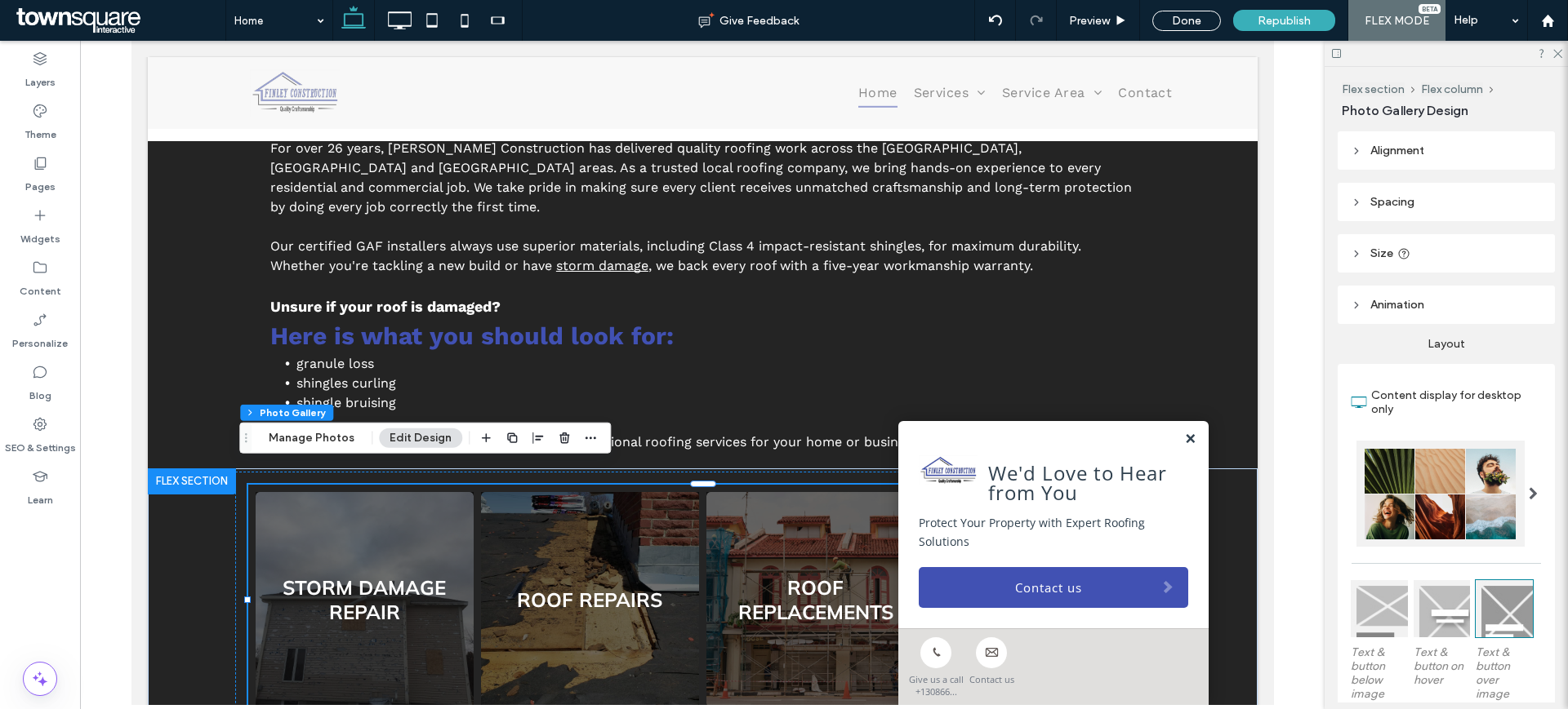
click at [1184, 438] on link at bounding box center [1190, 439] width 12 height 14
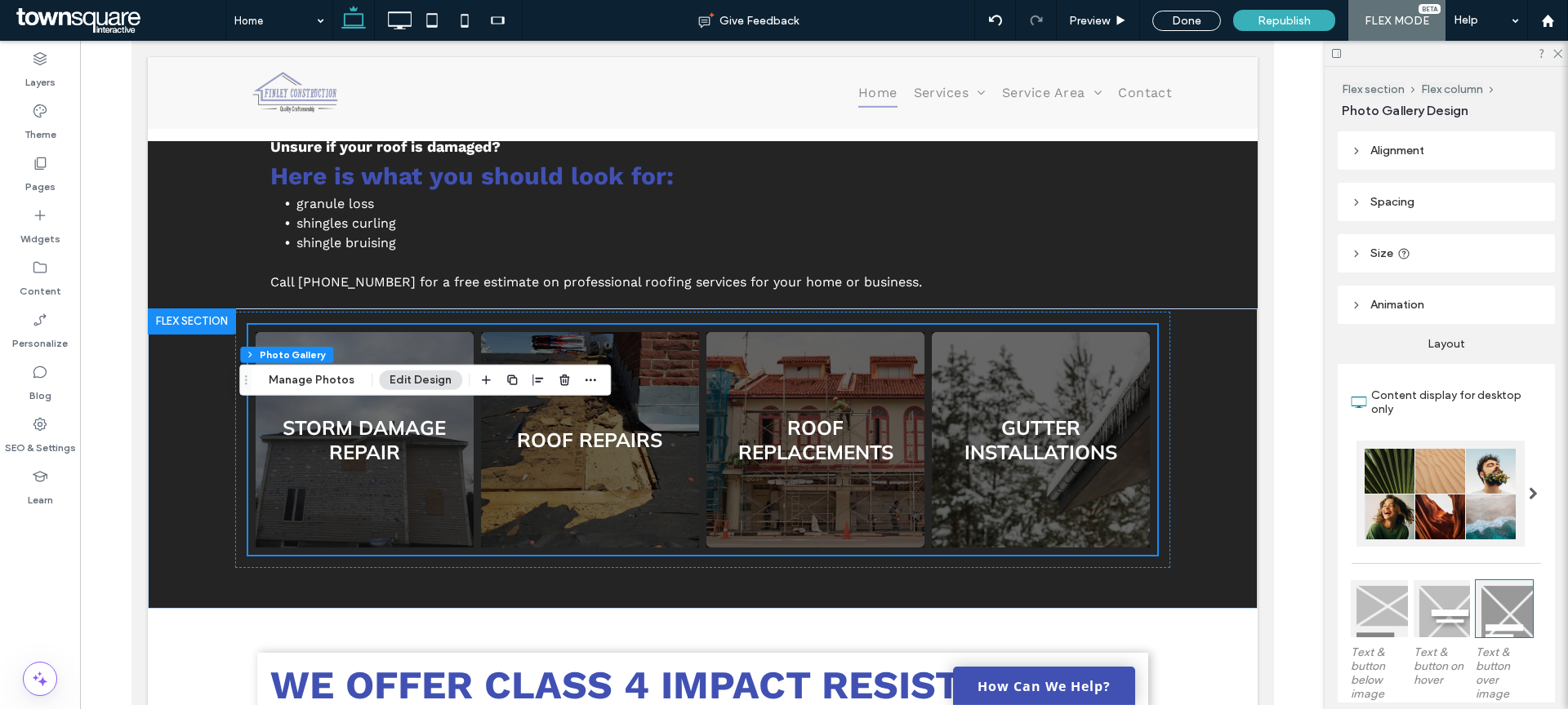
scroll to position [986, 0]
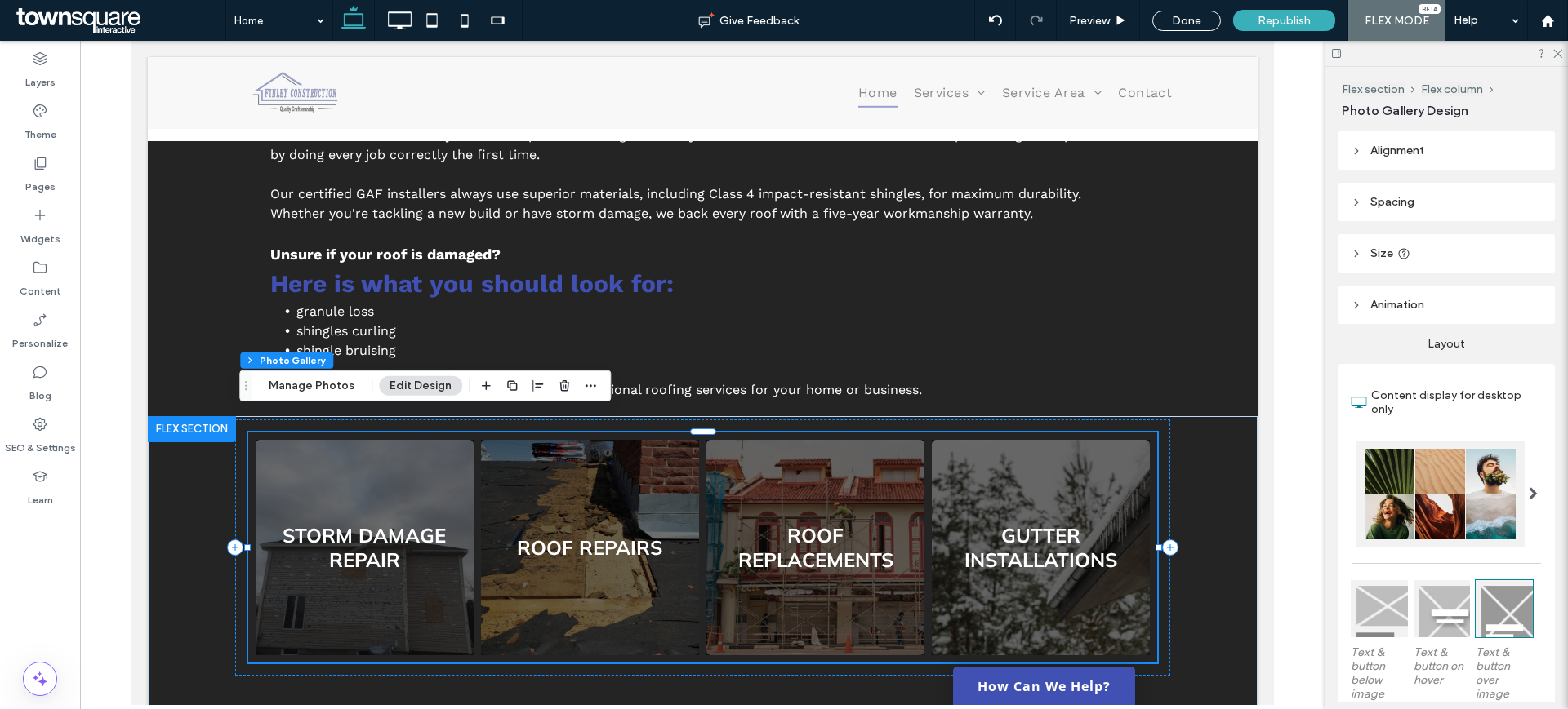
click at [855, 466] on link at bounding box center [814, 547] width 231 height 229
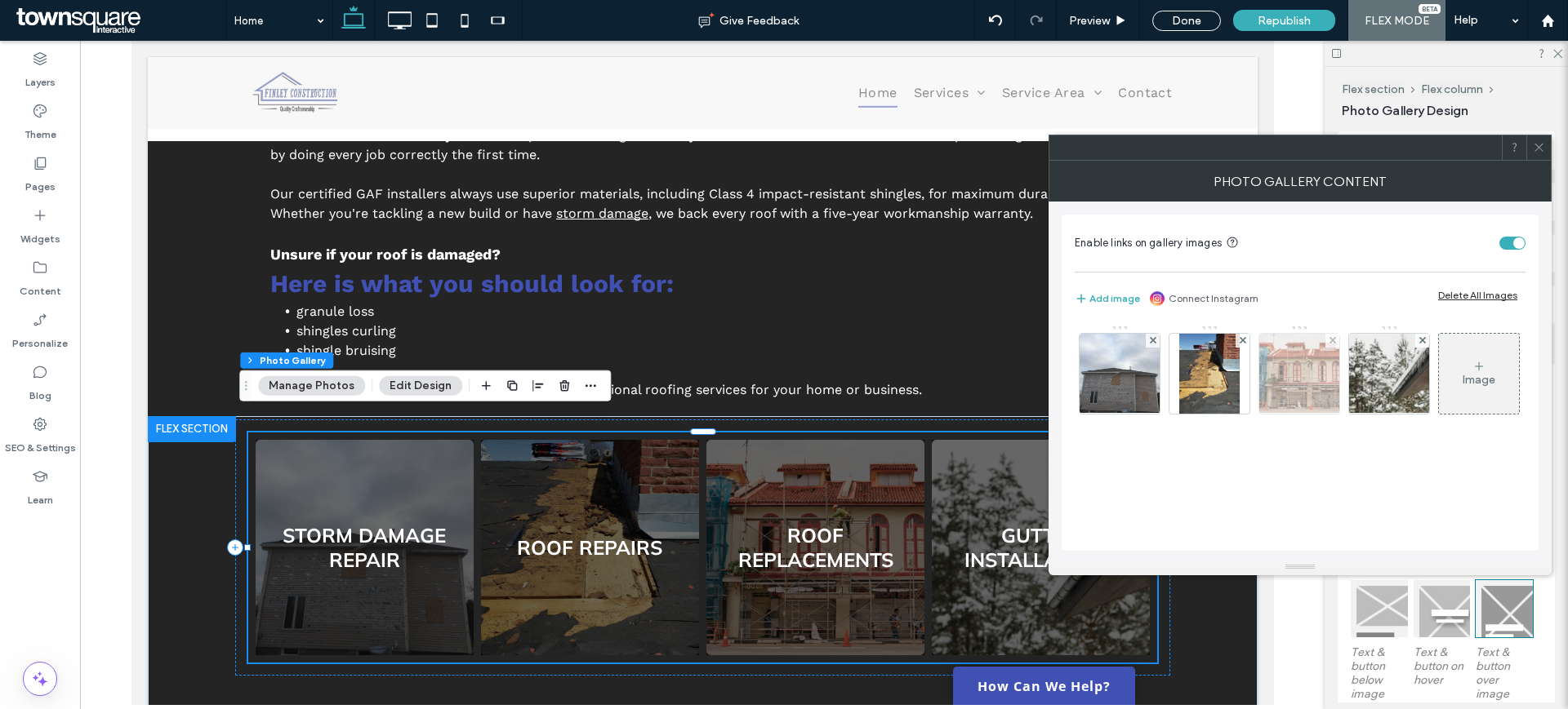
click at [1303, 385] on img at bounding box center [1299, 374] width 107 height 80
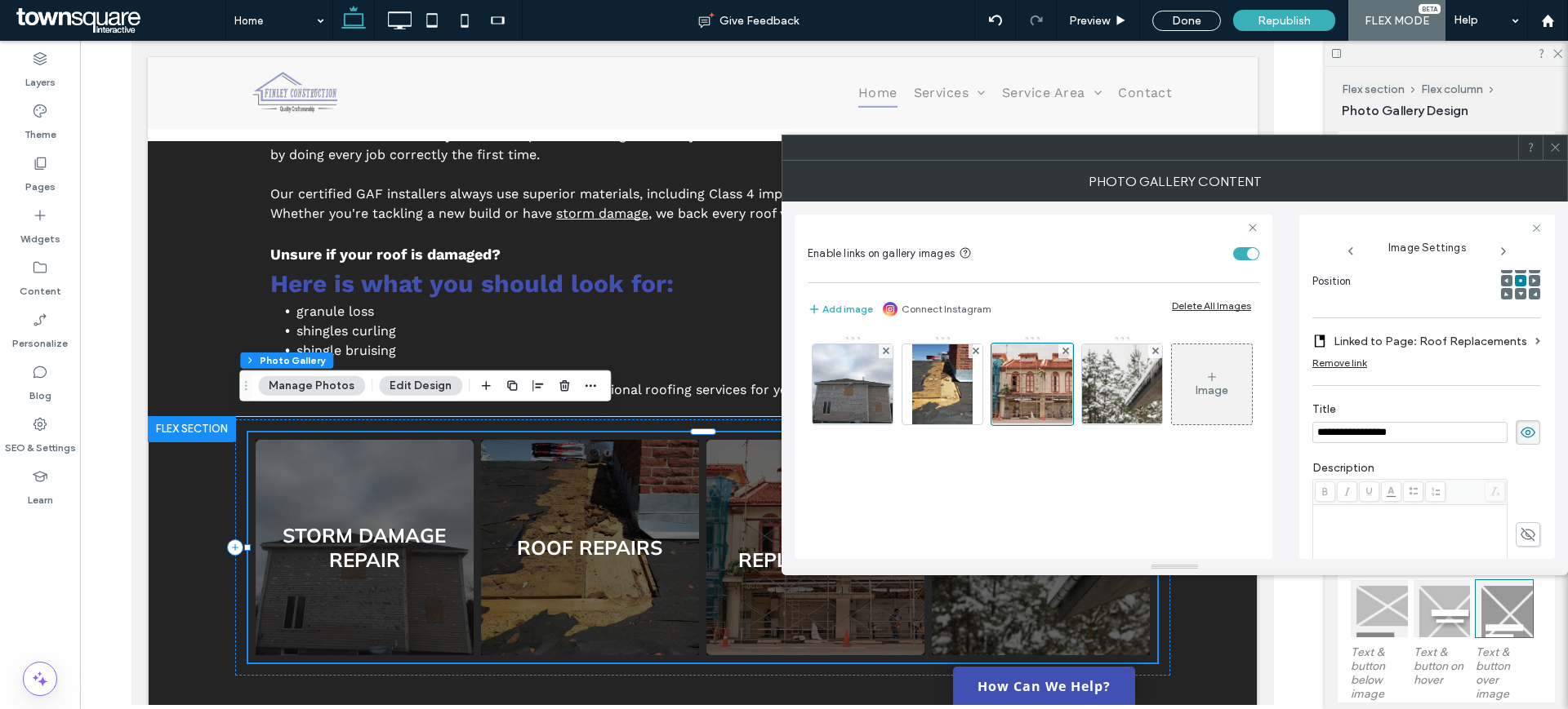
scroll to position [0, 0]
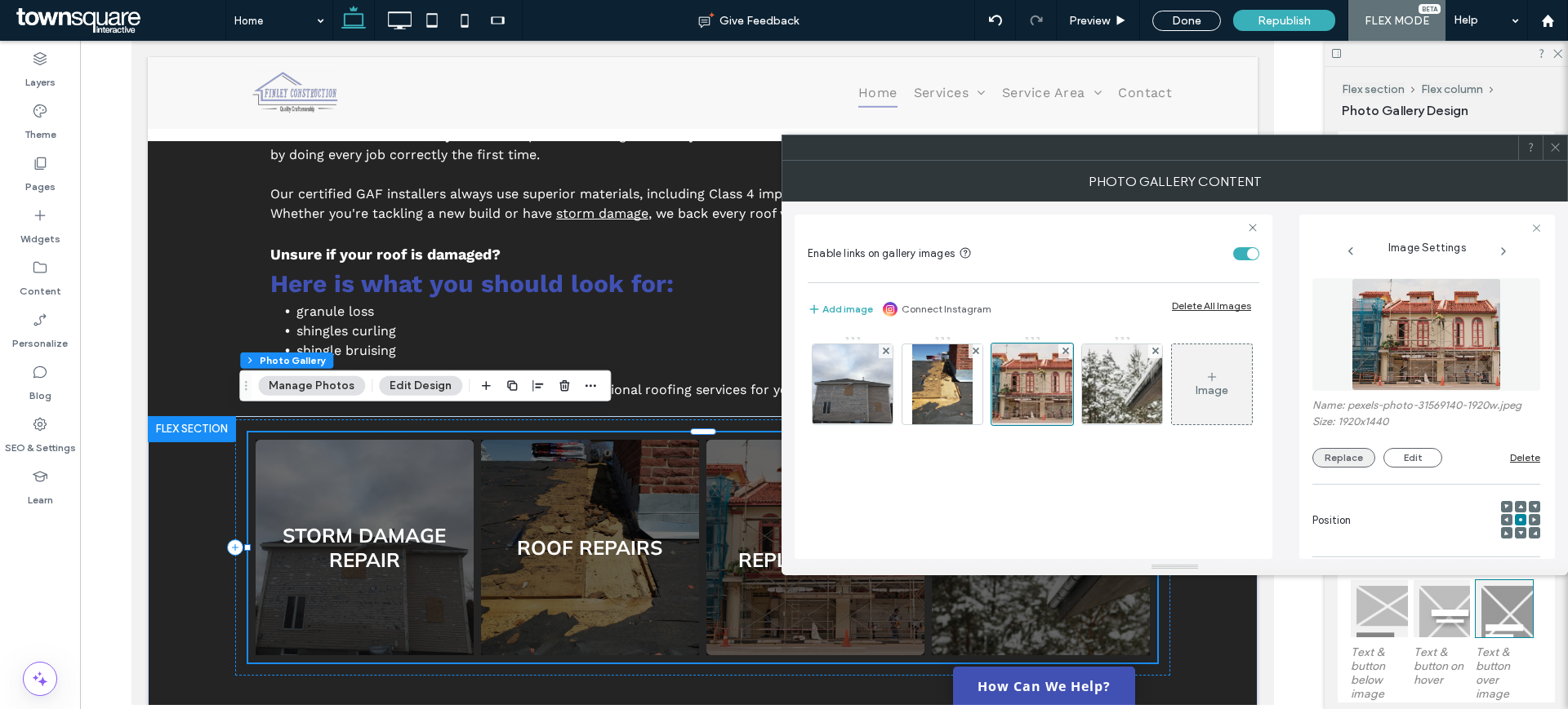
click at [1325, 457] on button "Replace" at bounding box center [1344, 458] width 63 height 19
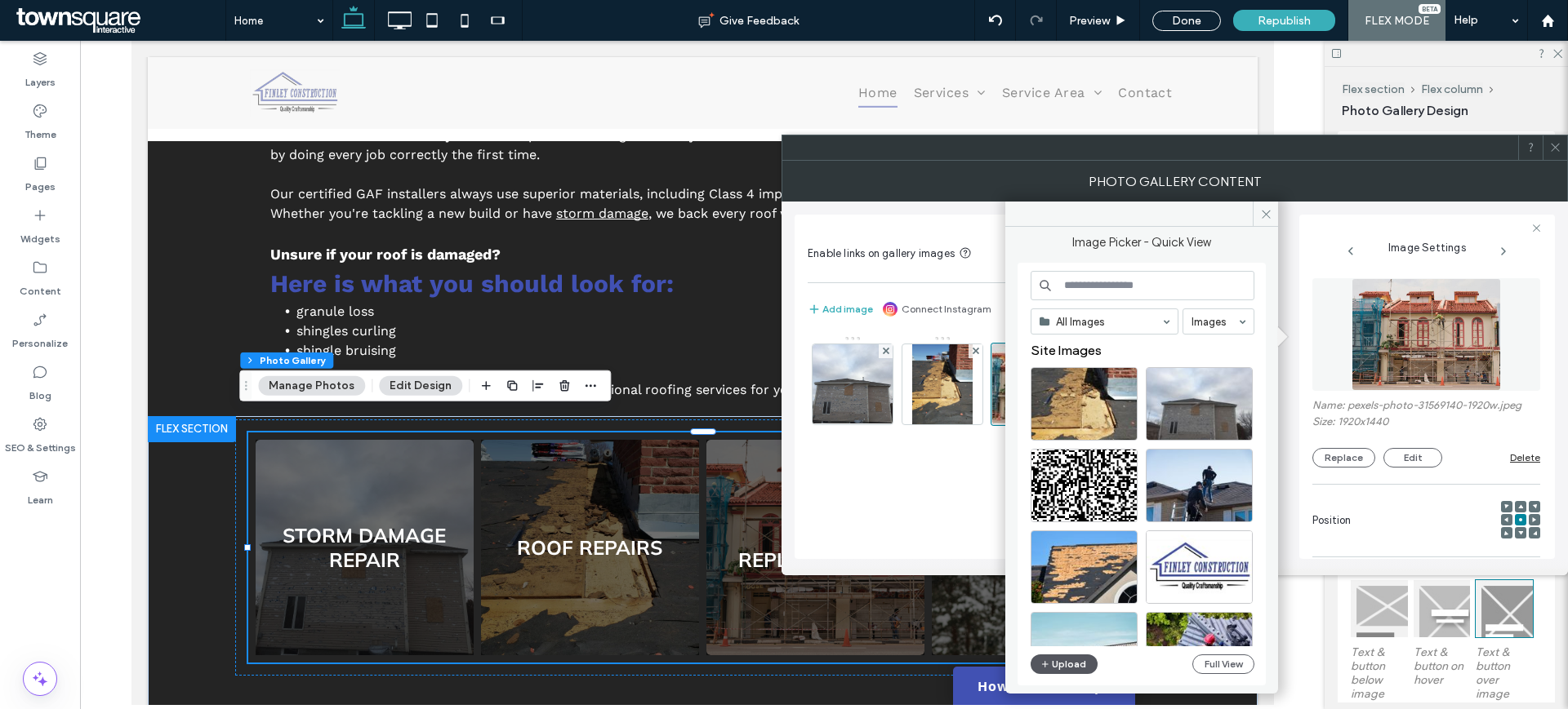
click at [1047, 657] on icon "button" at bounding box center [1045, 664] width 10 height 13
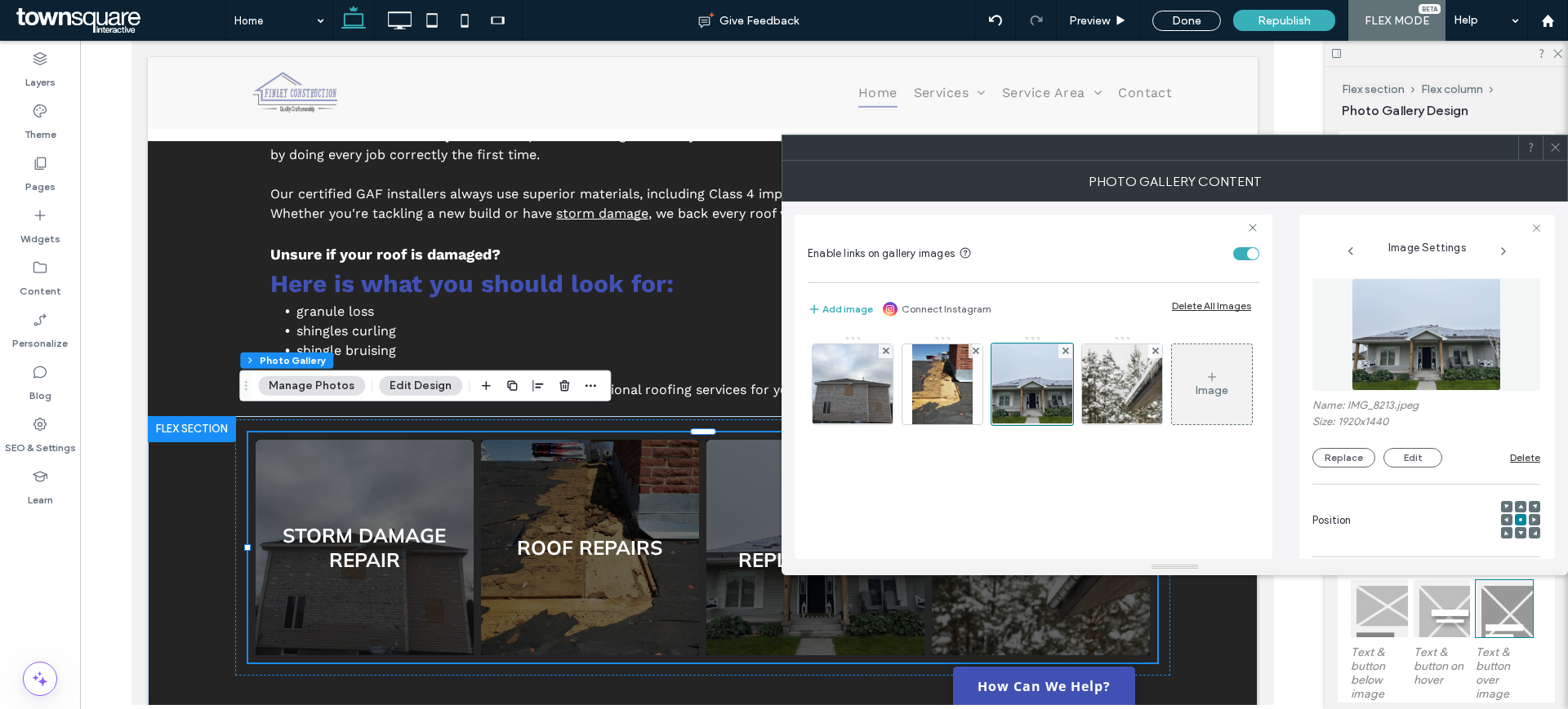
click at [1560, 153] on icon at bounding box center [1555, 148] width 12 height 12
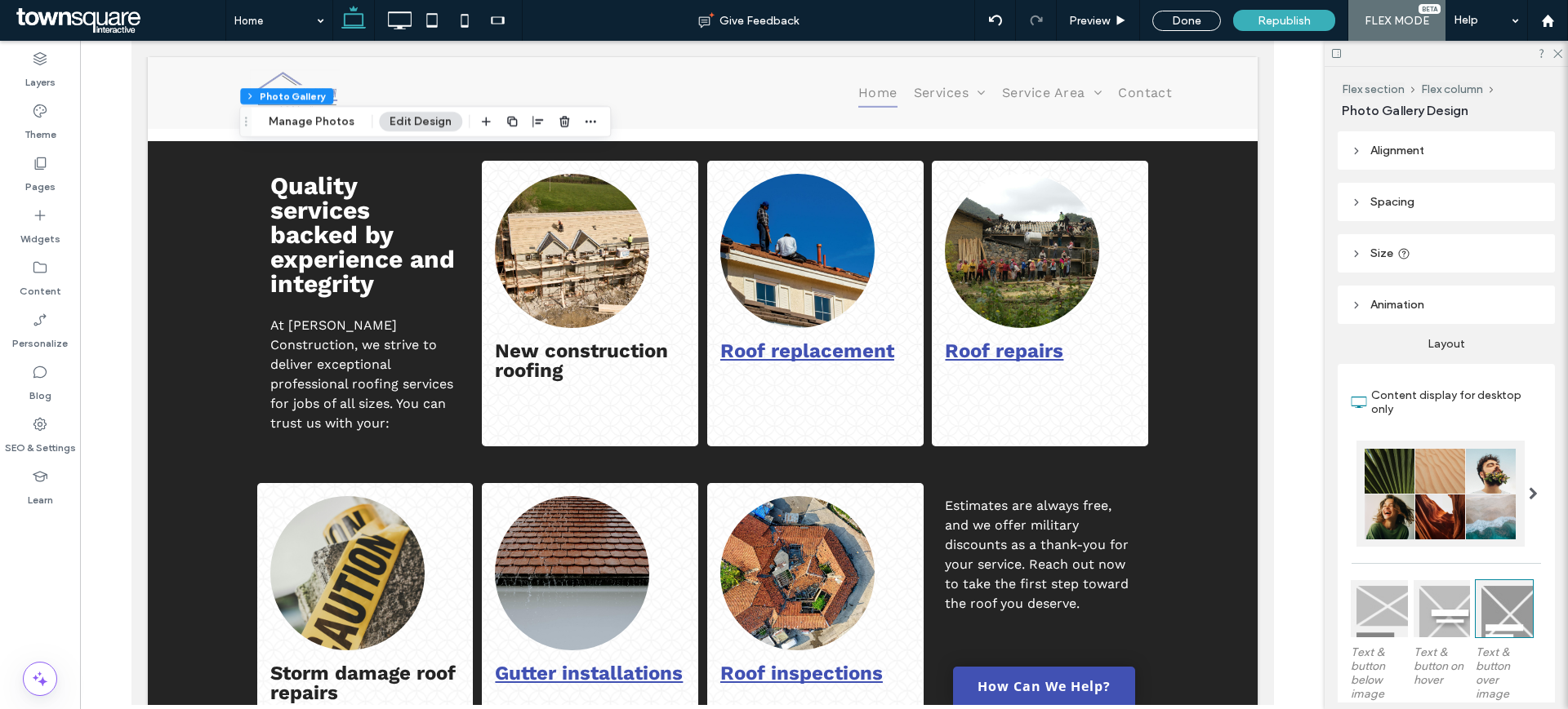
scroll to position [1748, 0]
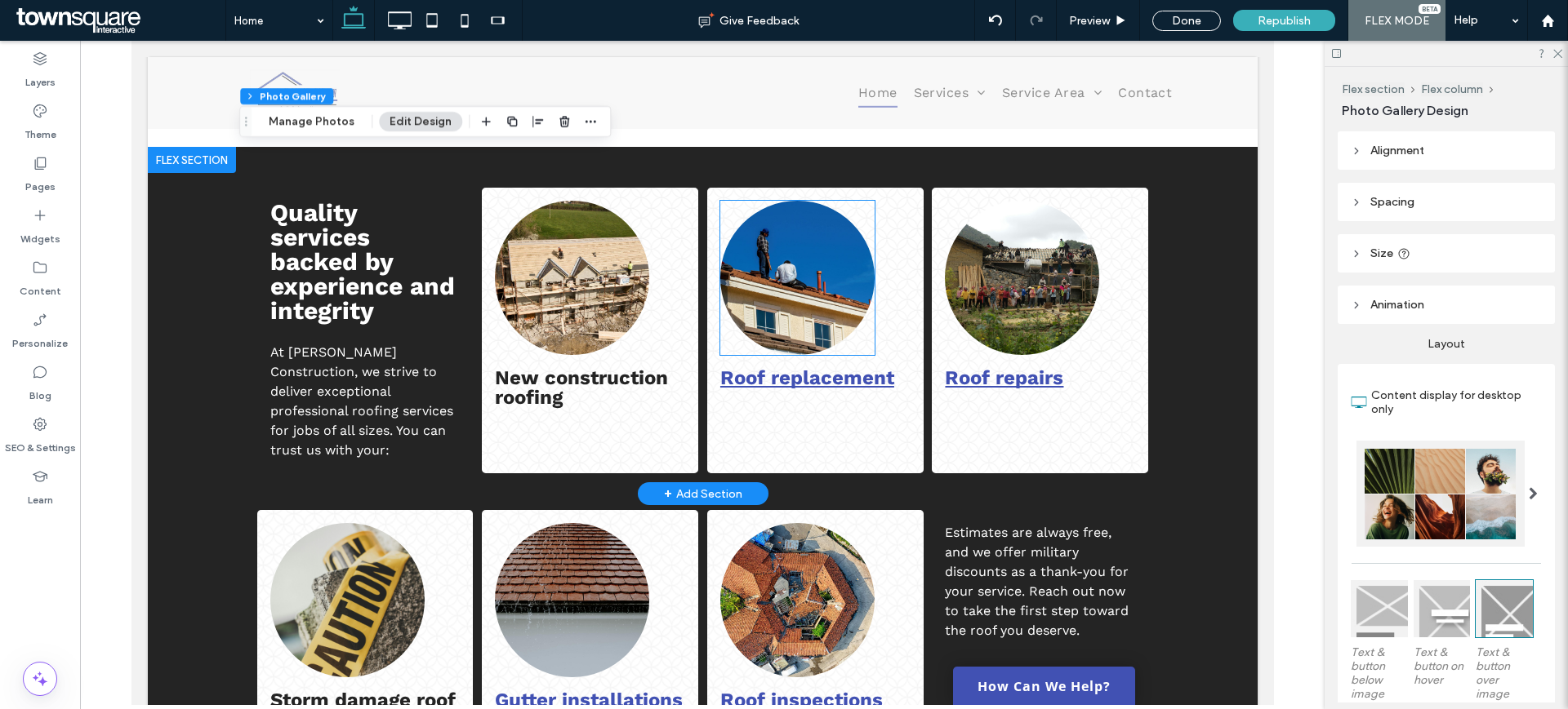
click at [784, 258] on img at bounding box center [797, 278] width 155 height 155
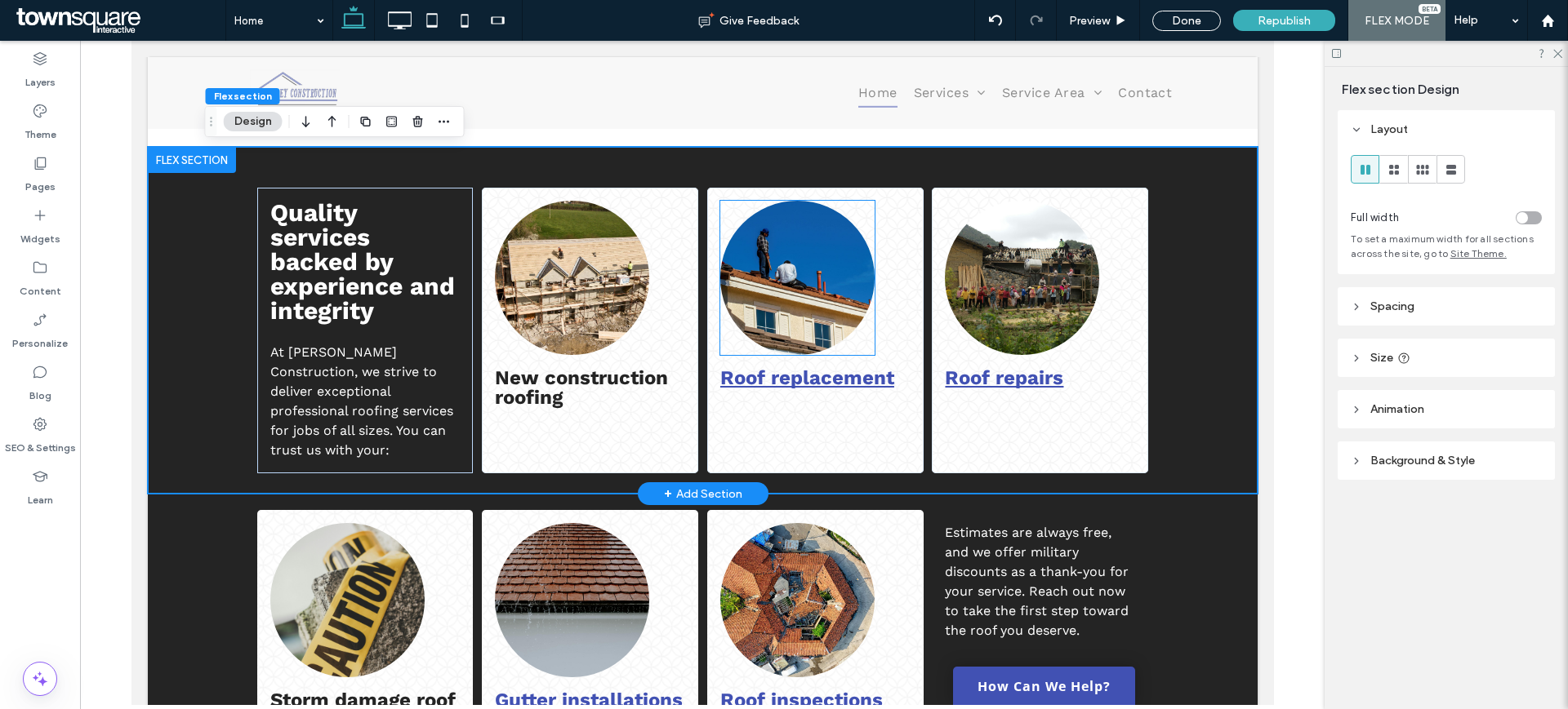
click at [820, 269] on img at bounding box center [797, 278] width 155 height 155
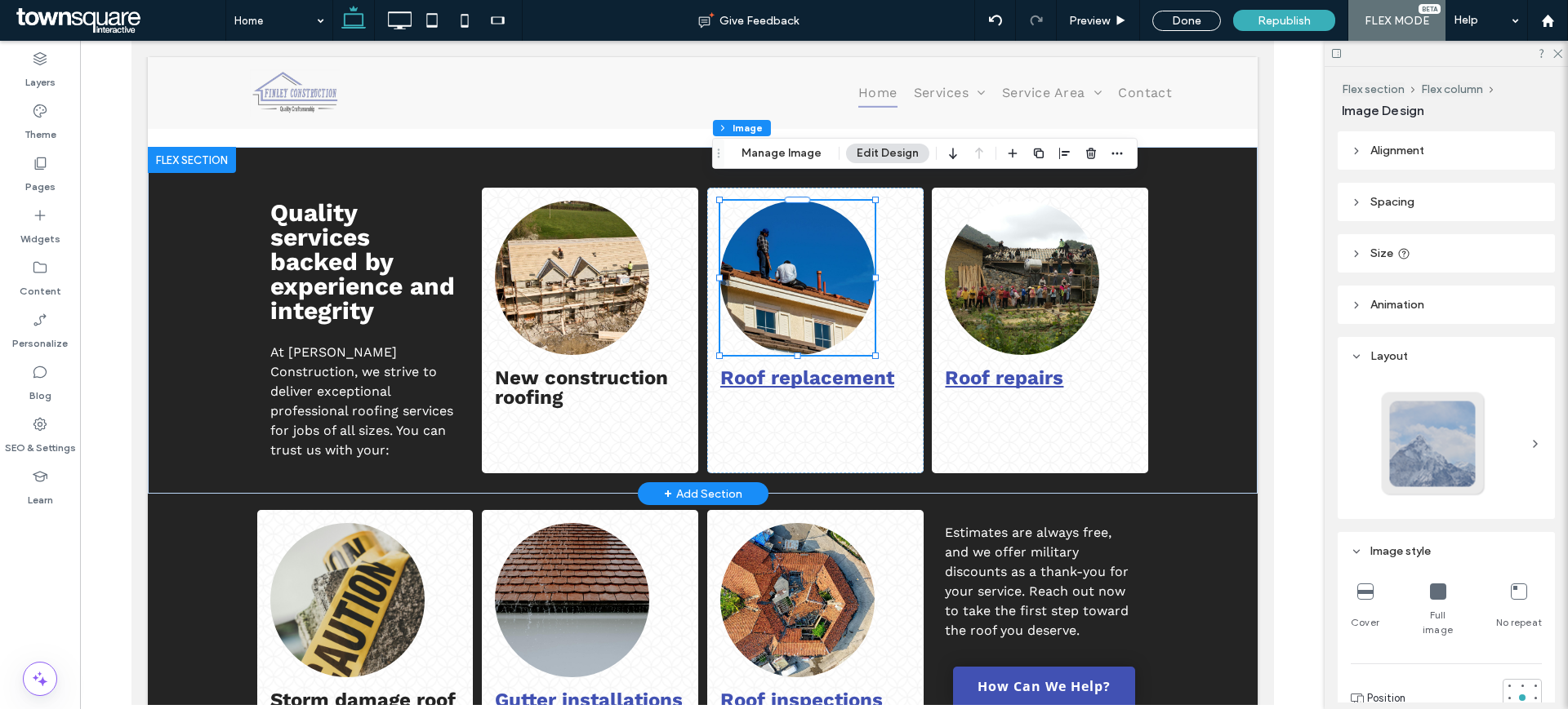
click at [820, 269] on div at bounding box center [797, 278] width 155 height 155
type input "**"
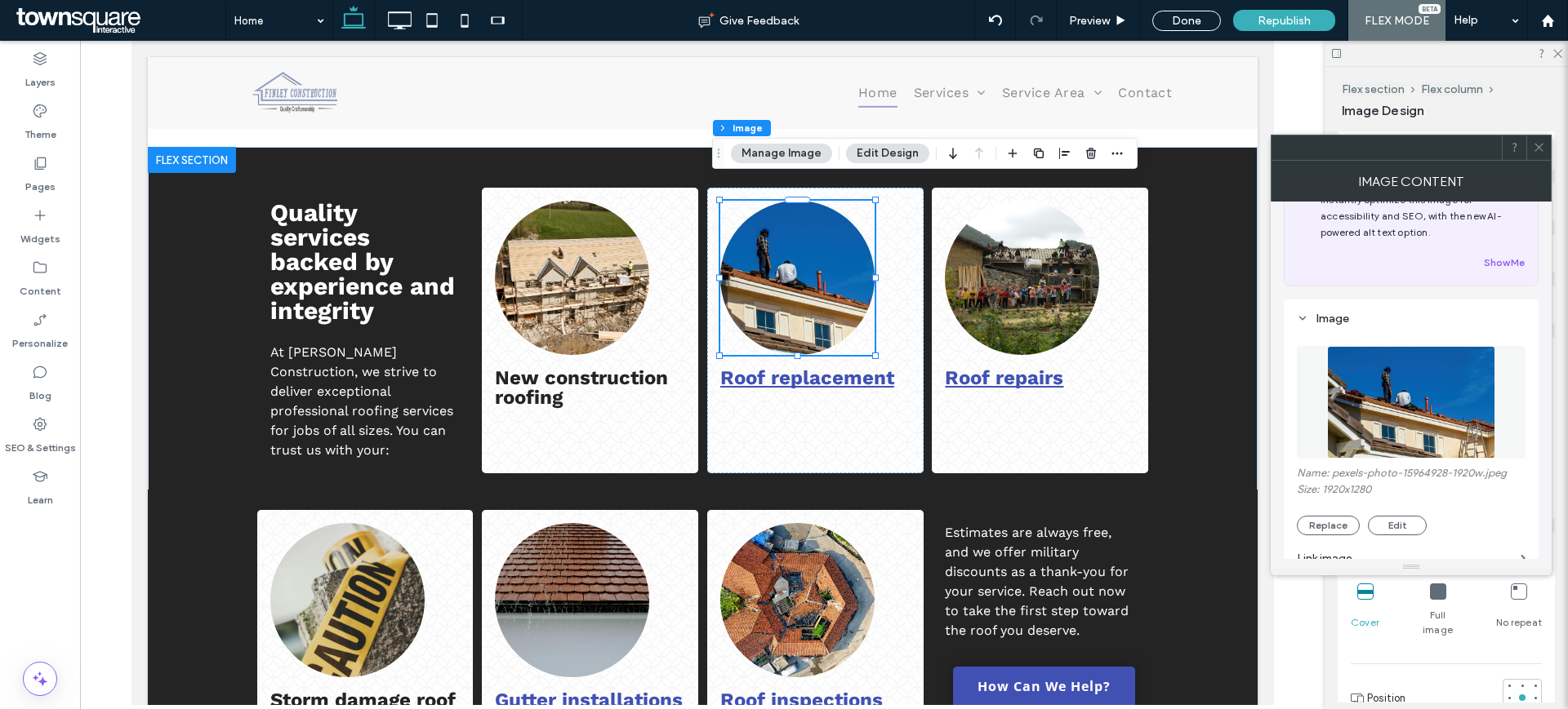
scroll to position [61, 0]
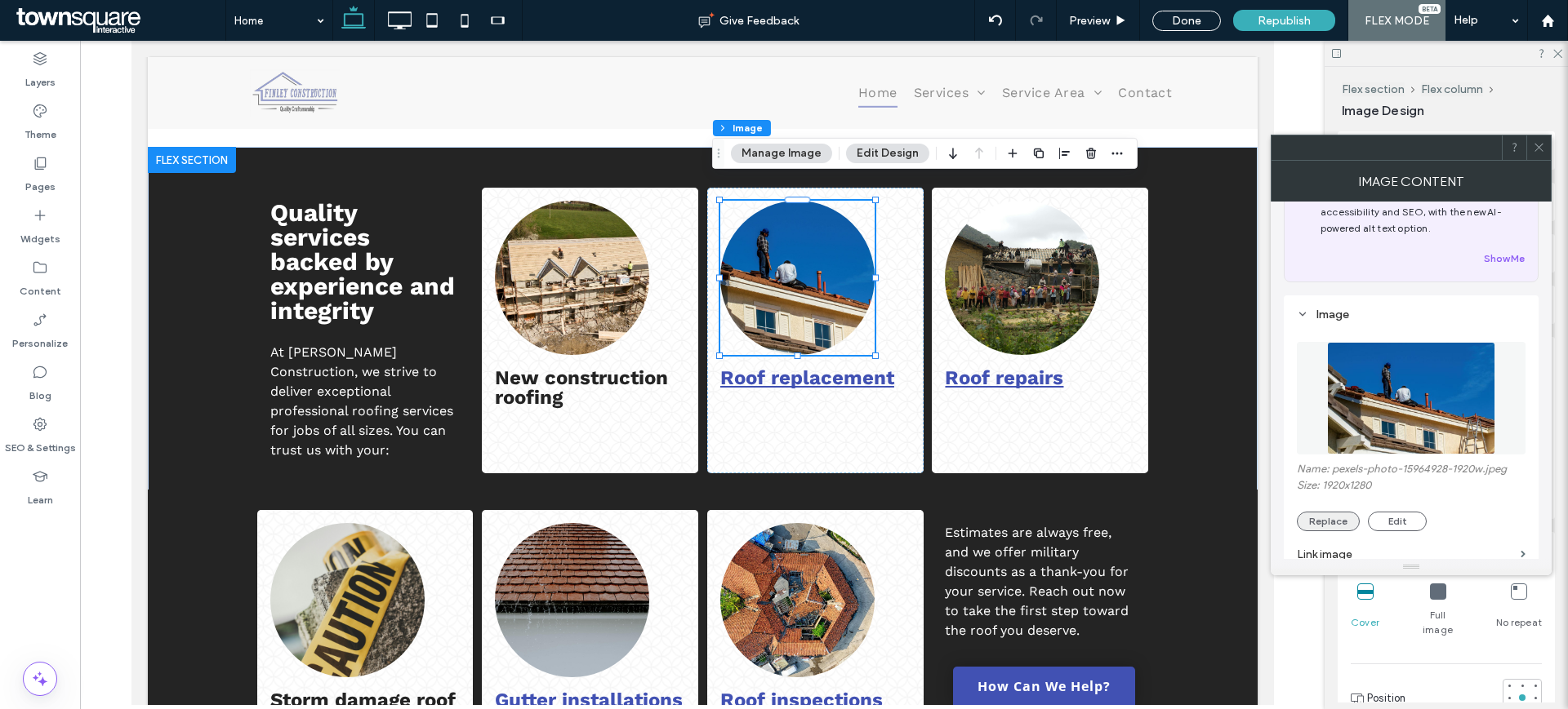
click at [1332, 522] on button "Replace" at bounding box center [1328, 521] width 63 height 19
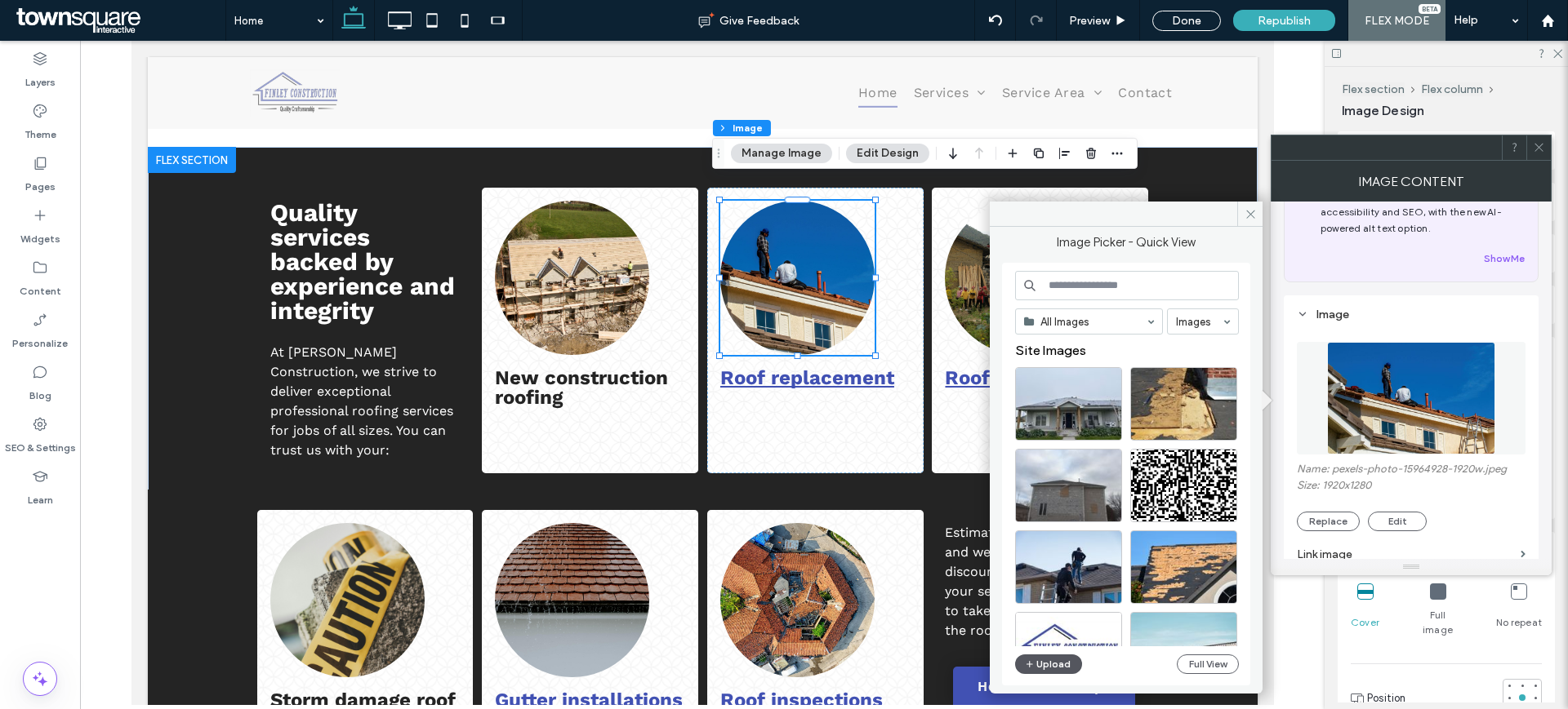
click at [1026, 670] on icon "button" at bounding box center [1029, 664] width 10 height 13
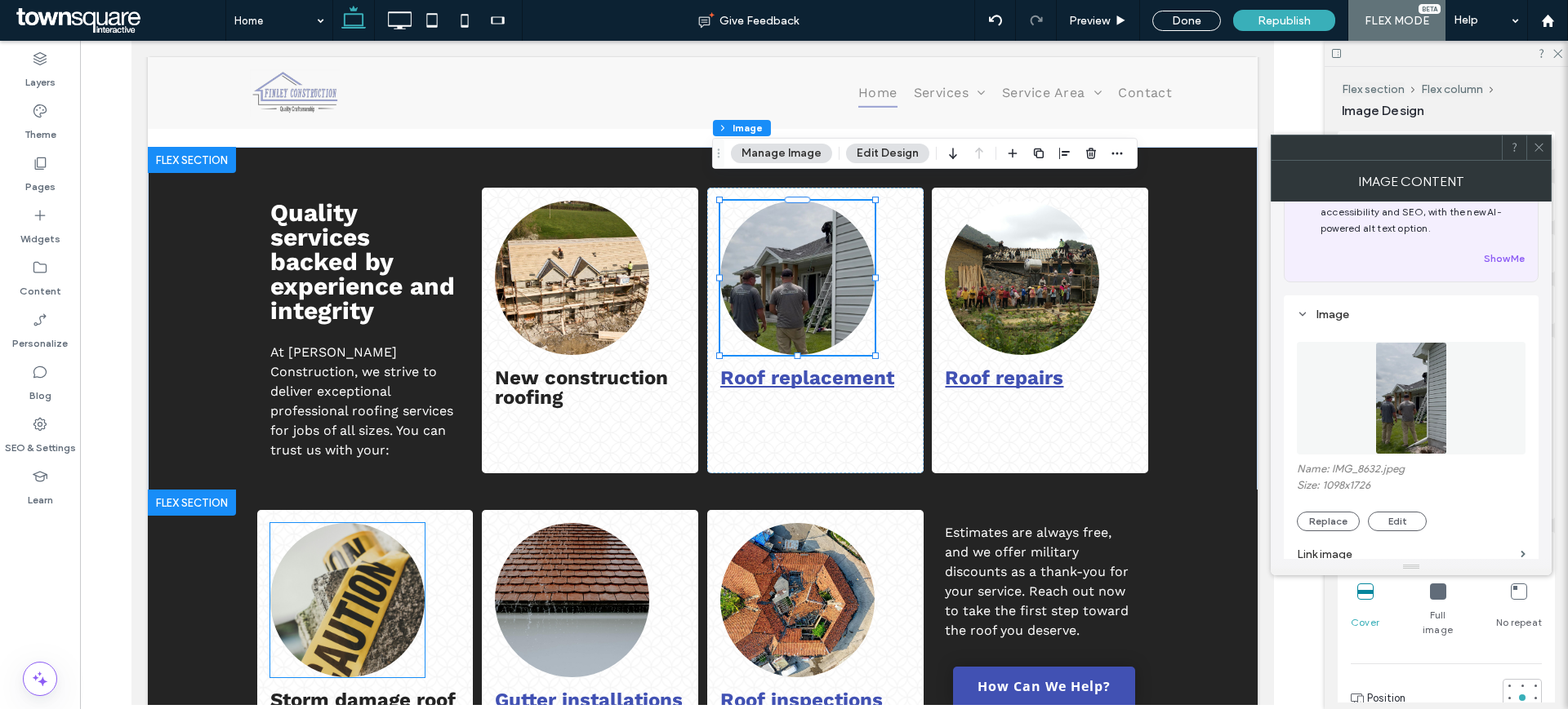
click at [333, 595] on img at bounding box center [346, 600] width 155 height 155
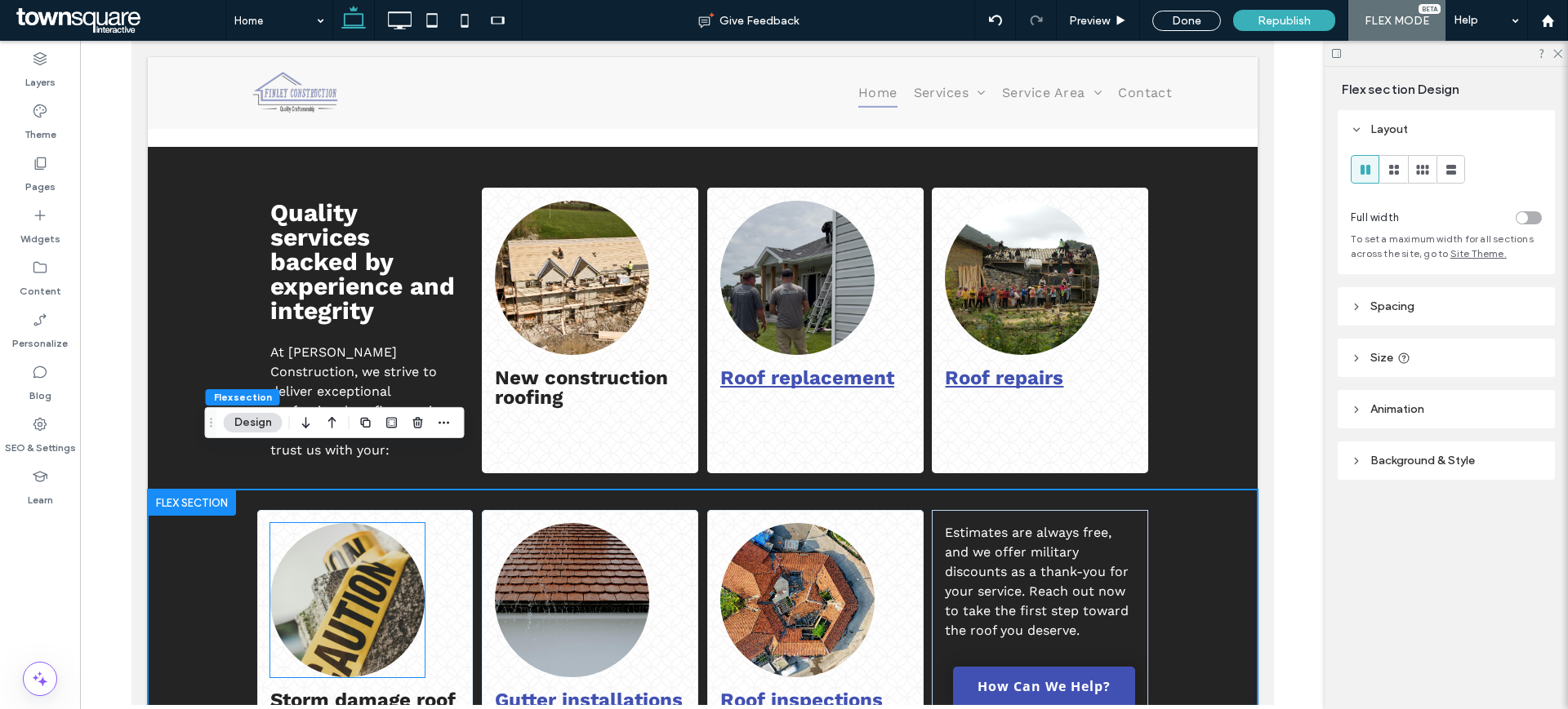
scroll to position [1786, 0]
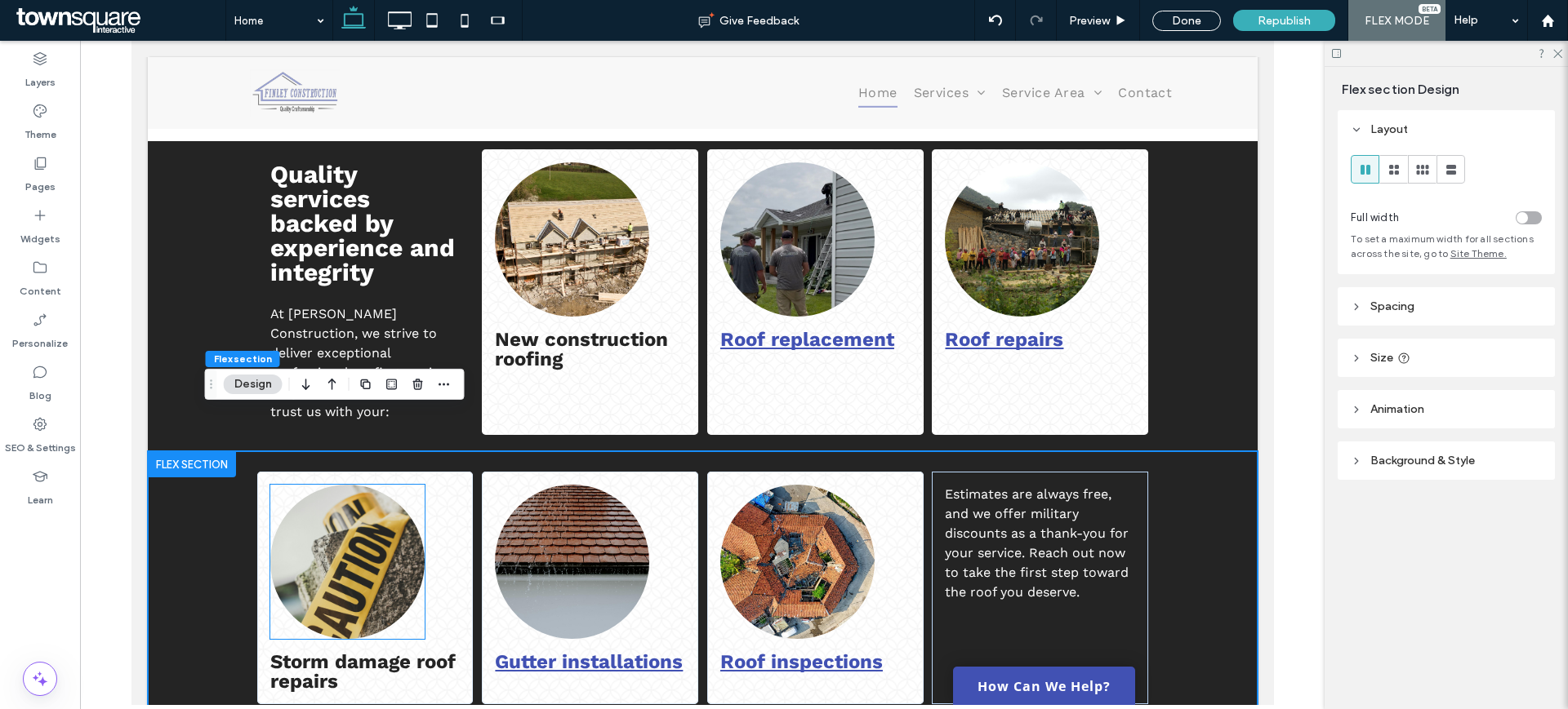
click at [303, 520] on img at bounding box center [346, 561] width 155 height 155
click at [303, 520] on div at bounding box center [346, 561] width 155 height 155
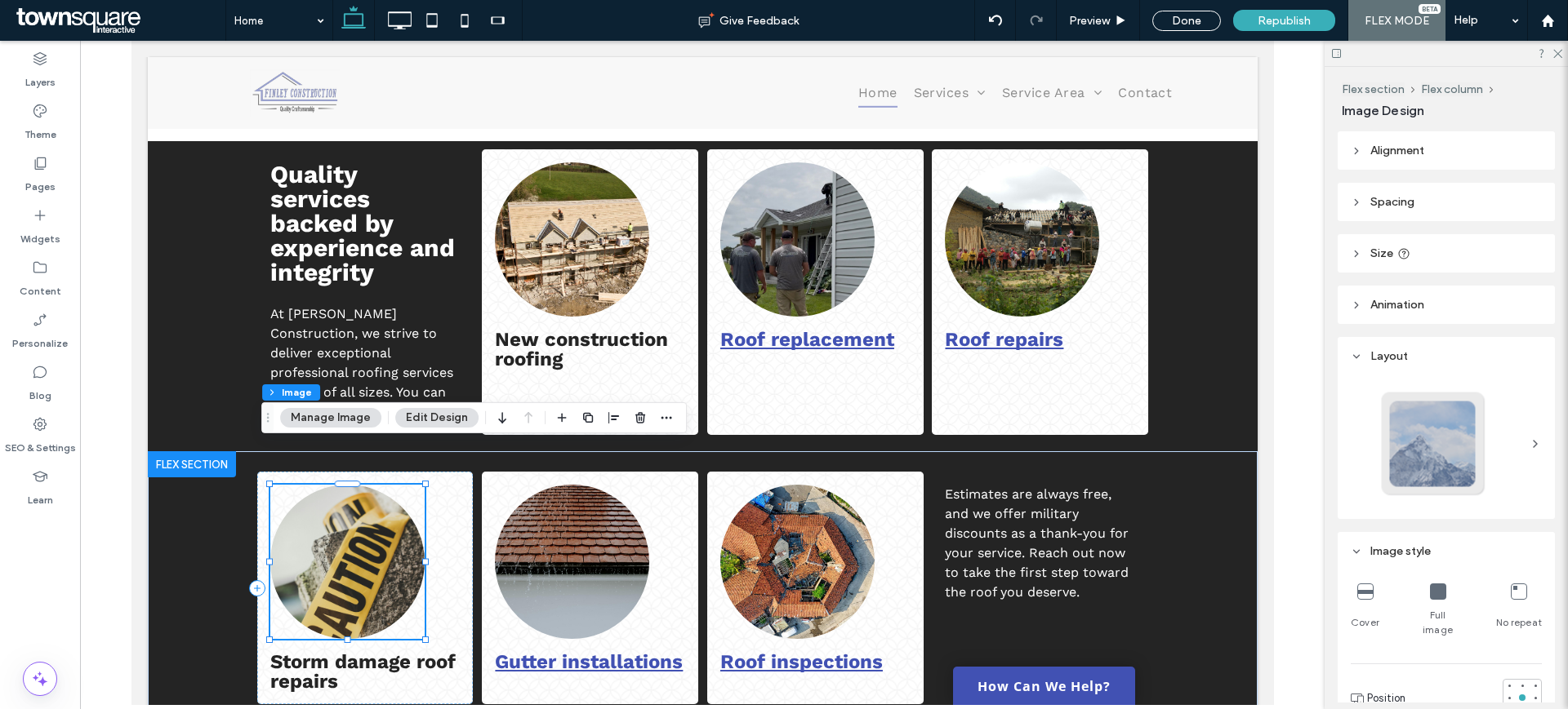
type input "**"
click at [344, 413] on button "Manage Image" at bounding box center [331, 417] width 101 height 19
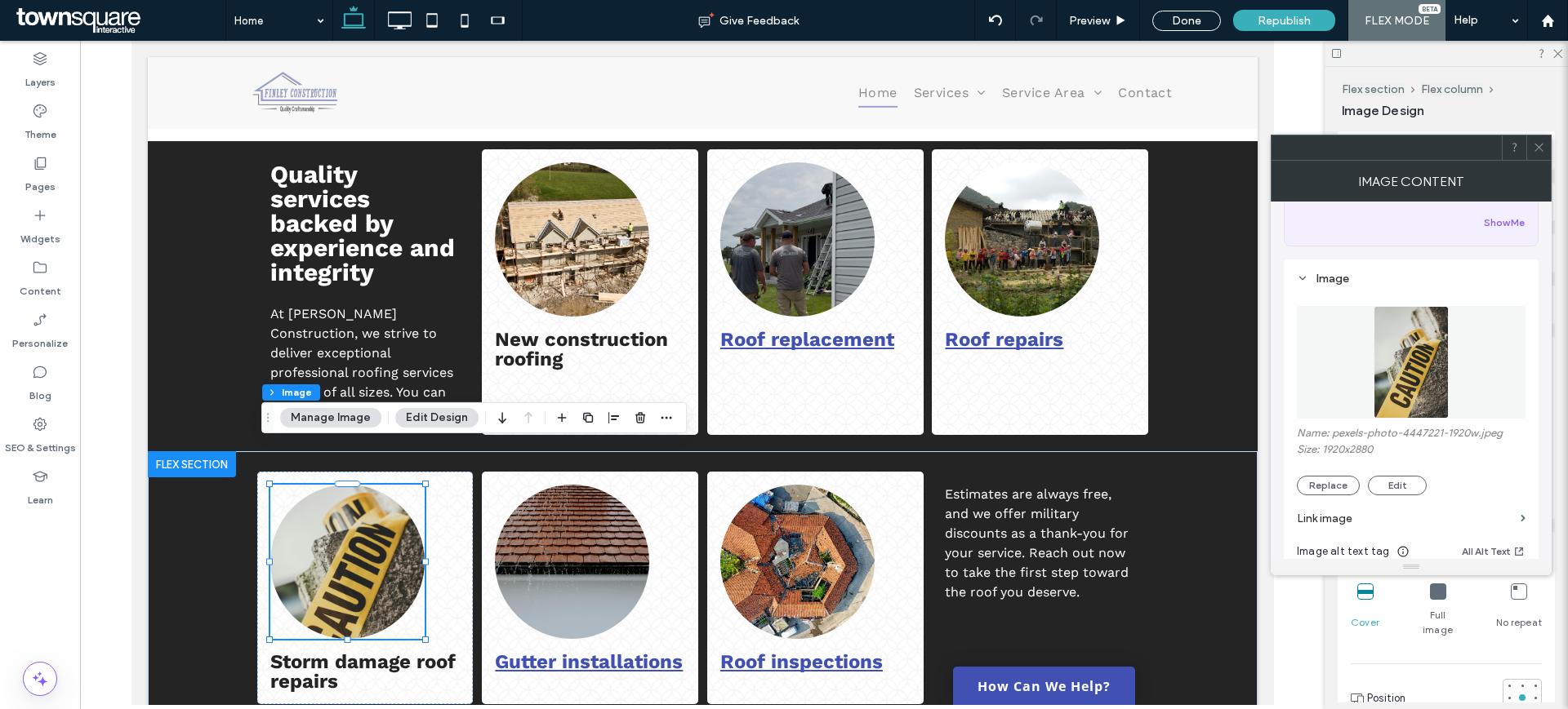
scroll to position [93, 0]
click at [1334, 478] on div "Name: pexels-photo-4447221-1920w.jpeg Size: 1920x2880 Replace Edit" at bounding box center [1411, 466] width 229 height 69
click at [1336, 485] on button "Replace" at bounding box center [1328, 491] width 63 height 19
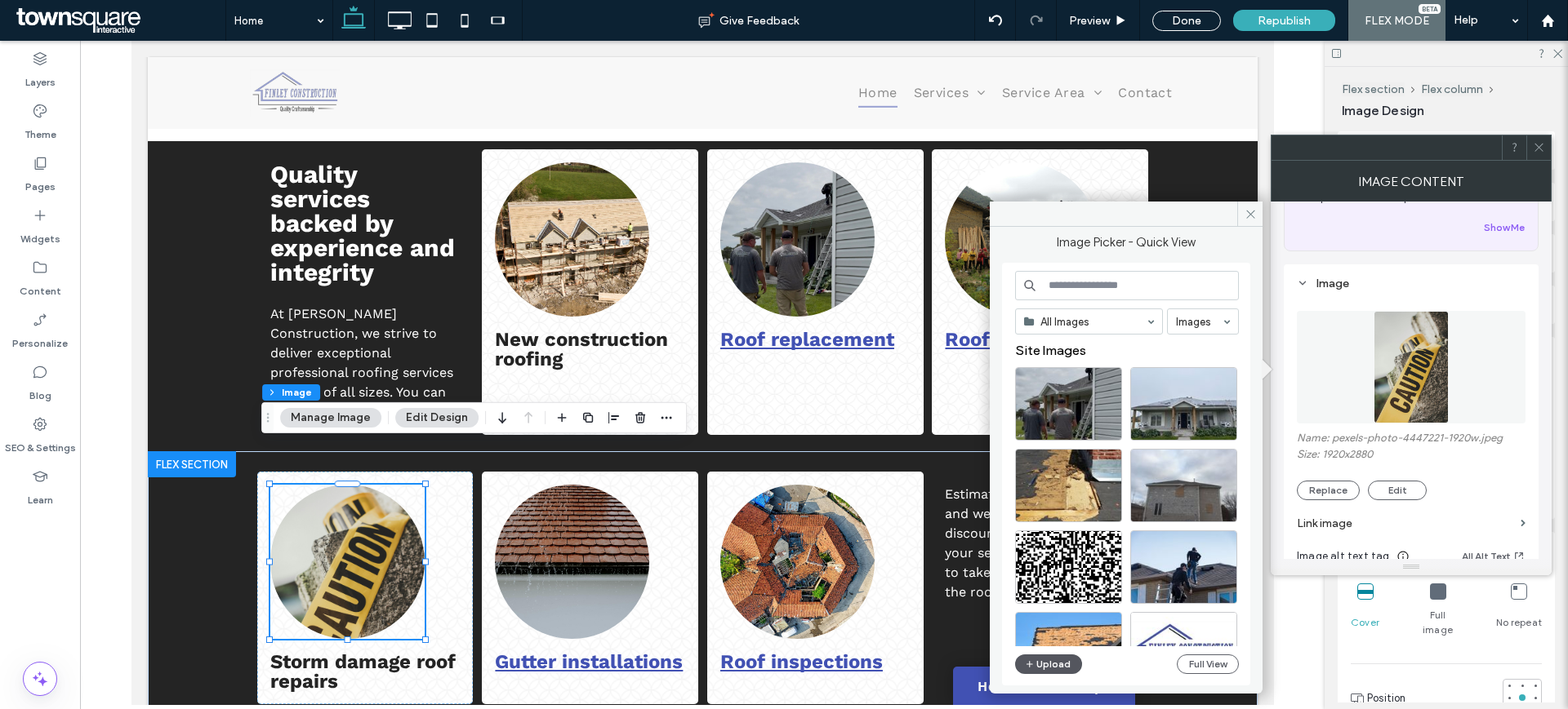
click at [1034, 667] on span "button" at bounding box center [1030, 664] width 11 height 18
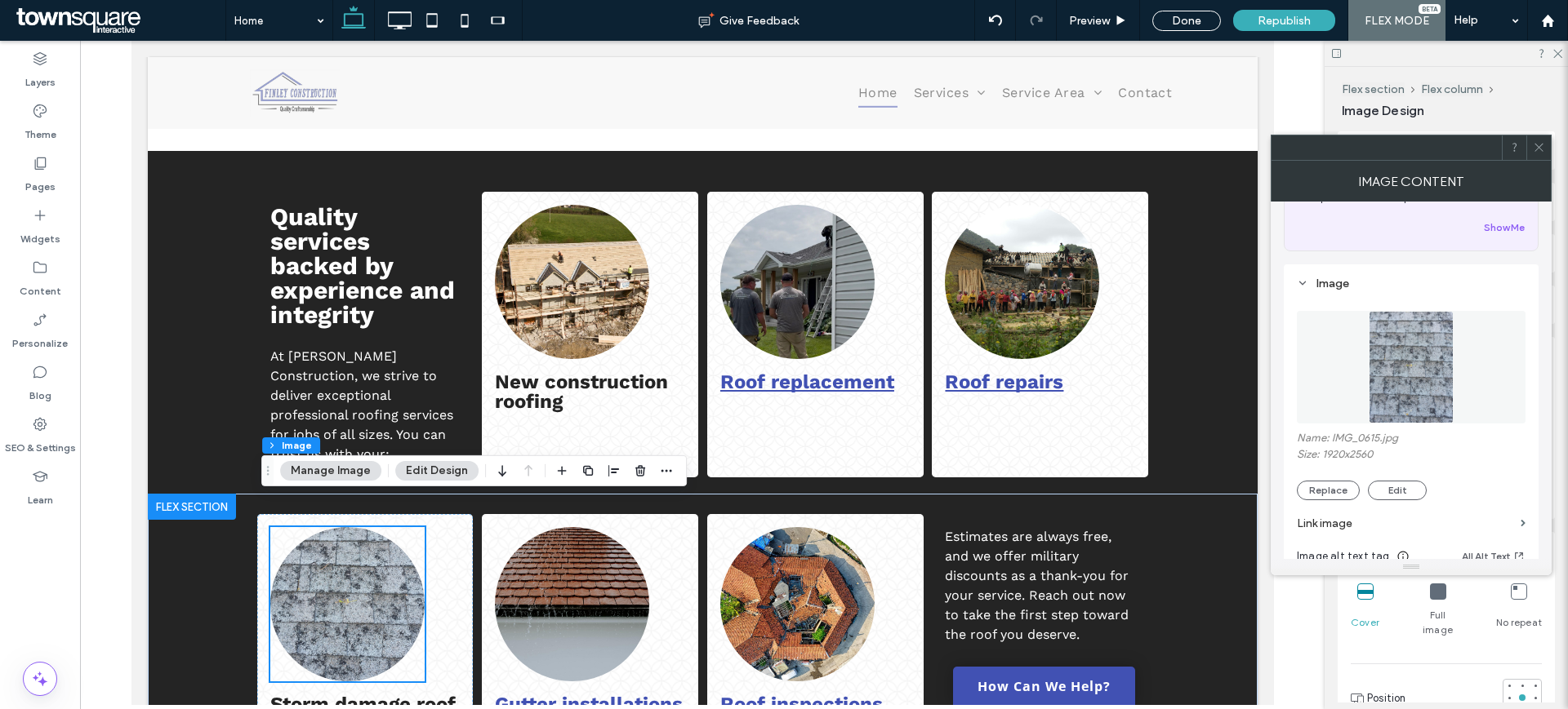
scroll to position [1733, 0]
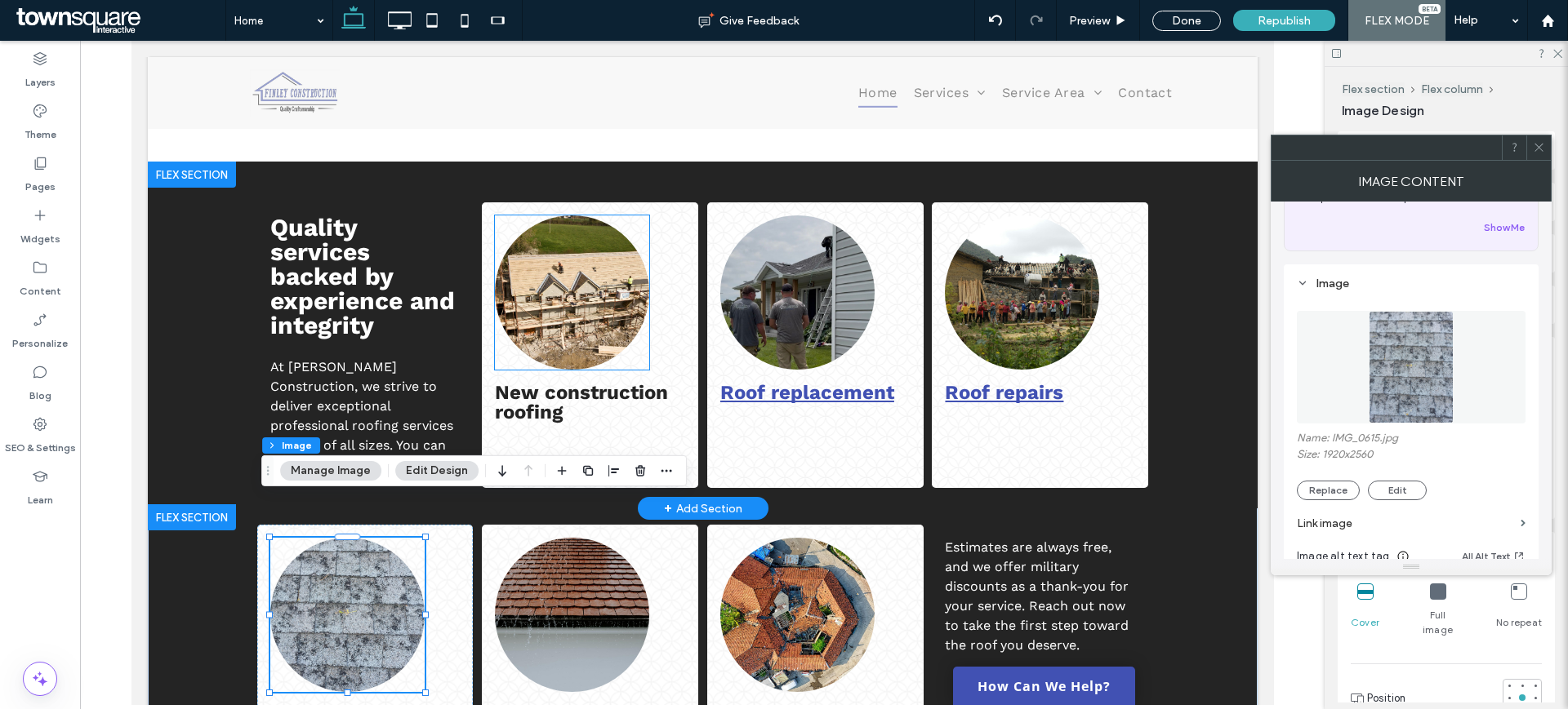
click at [563, 304] on img at bounding box center [571, 293] width 155 height 155
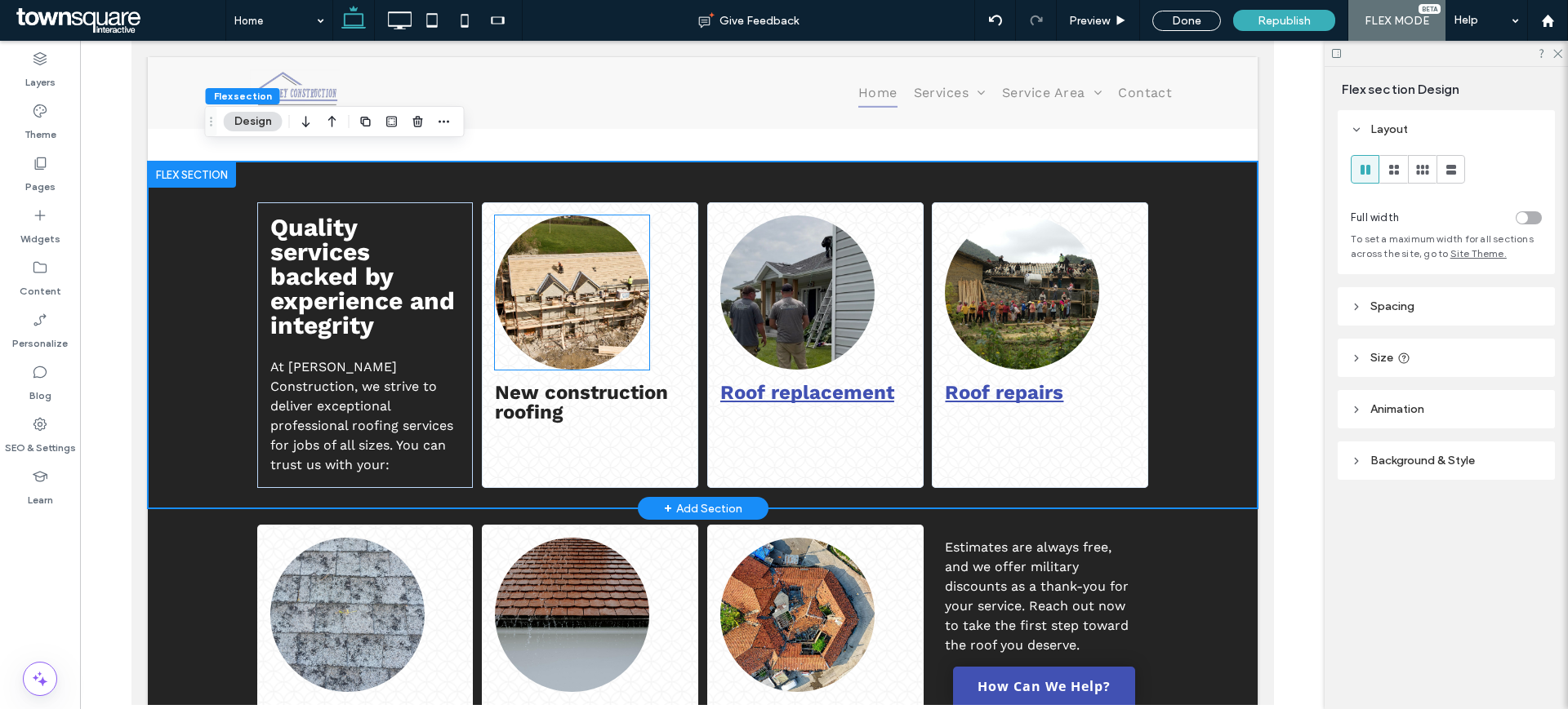
click at [562, 302] on img at bounding box center [571, 293] width 155 height 155
click at [562, 302] on div at bounding box center [571, 293] width 155 height 155
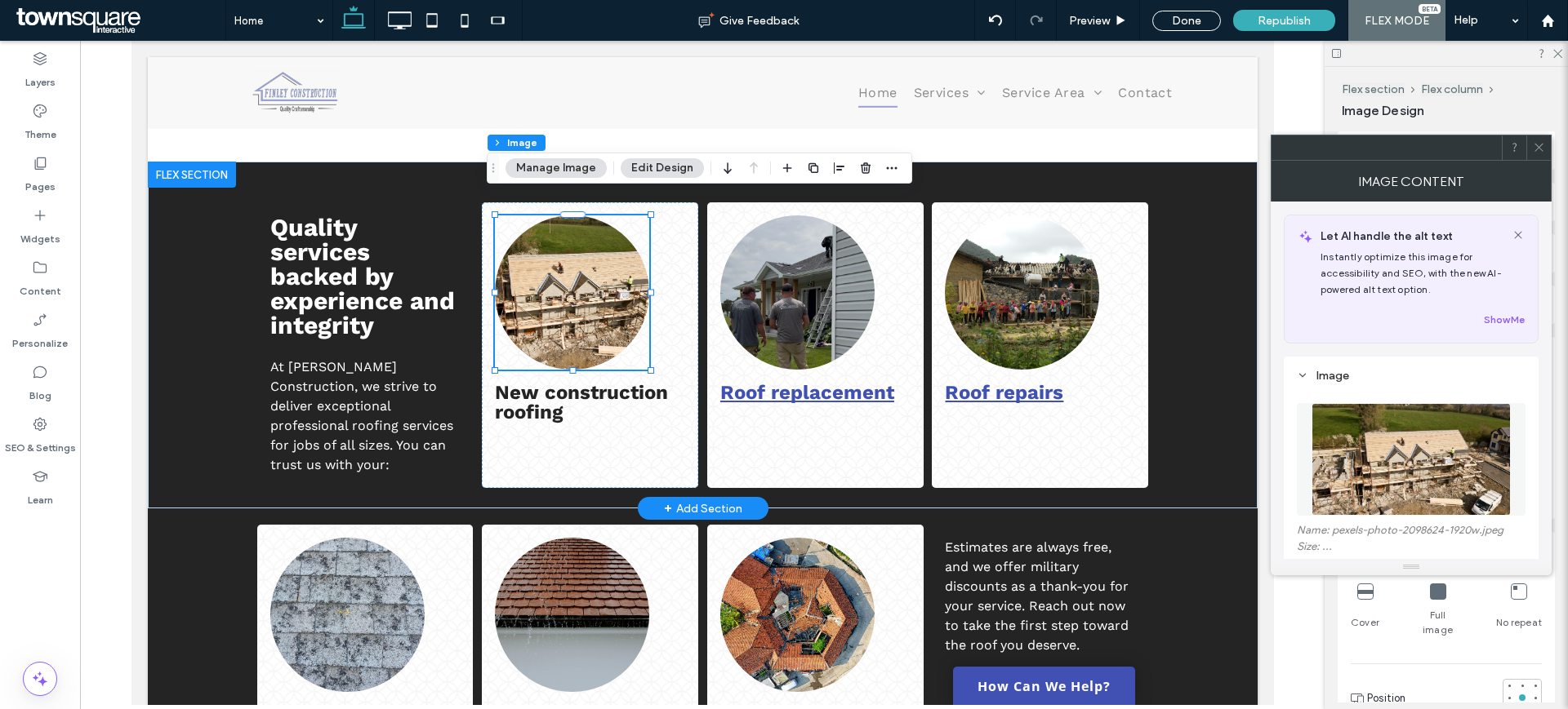
type input "**"
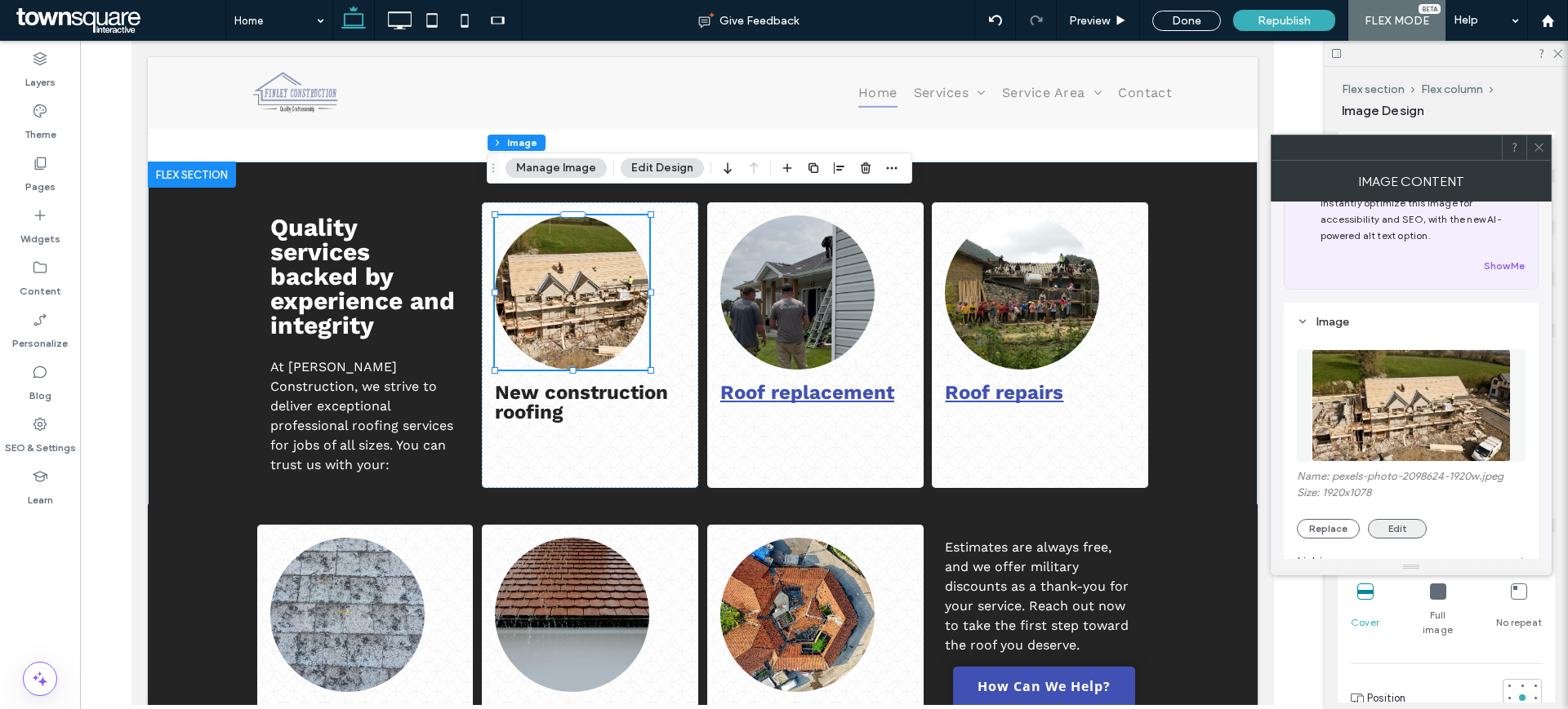
scroll to position [62, 0]
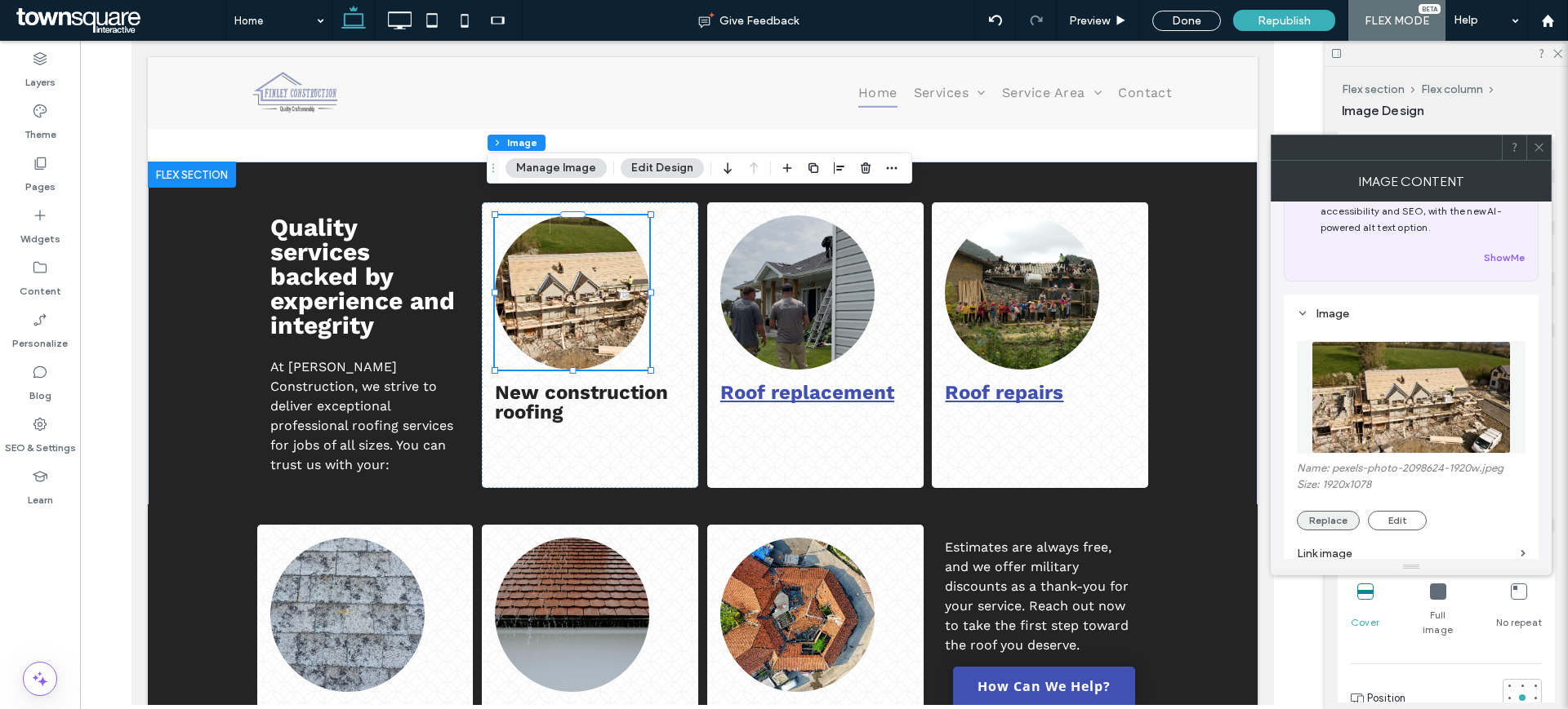
click at [1336, 516] on button "Replace" at bounding box center [1328, 520] width 63 height 19
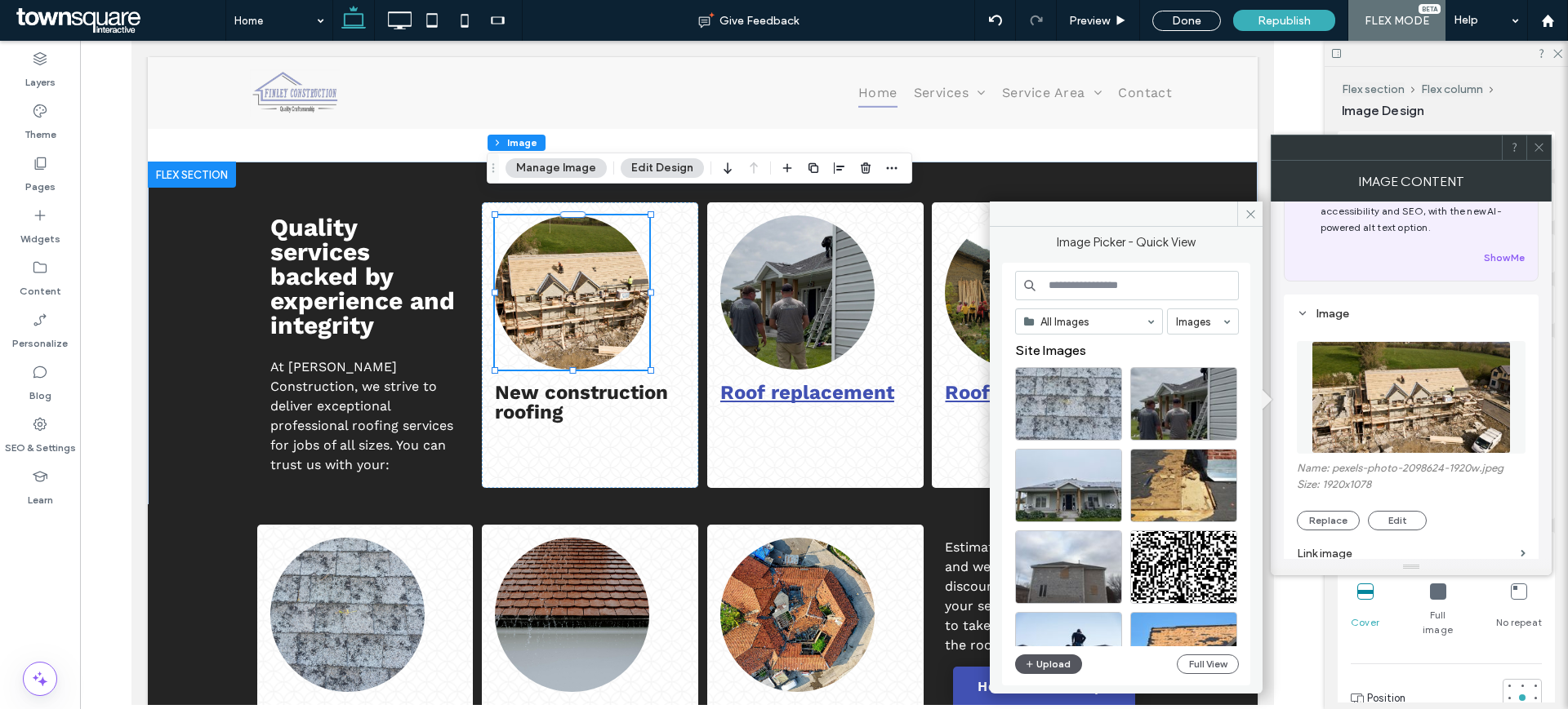
click at [1035, 663] on button "Upload" at bounding box center [1048, 664] width 67 height 19
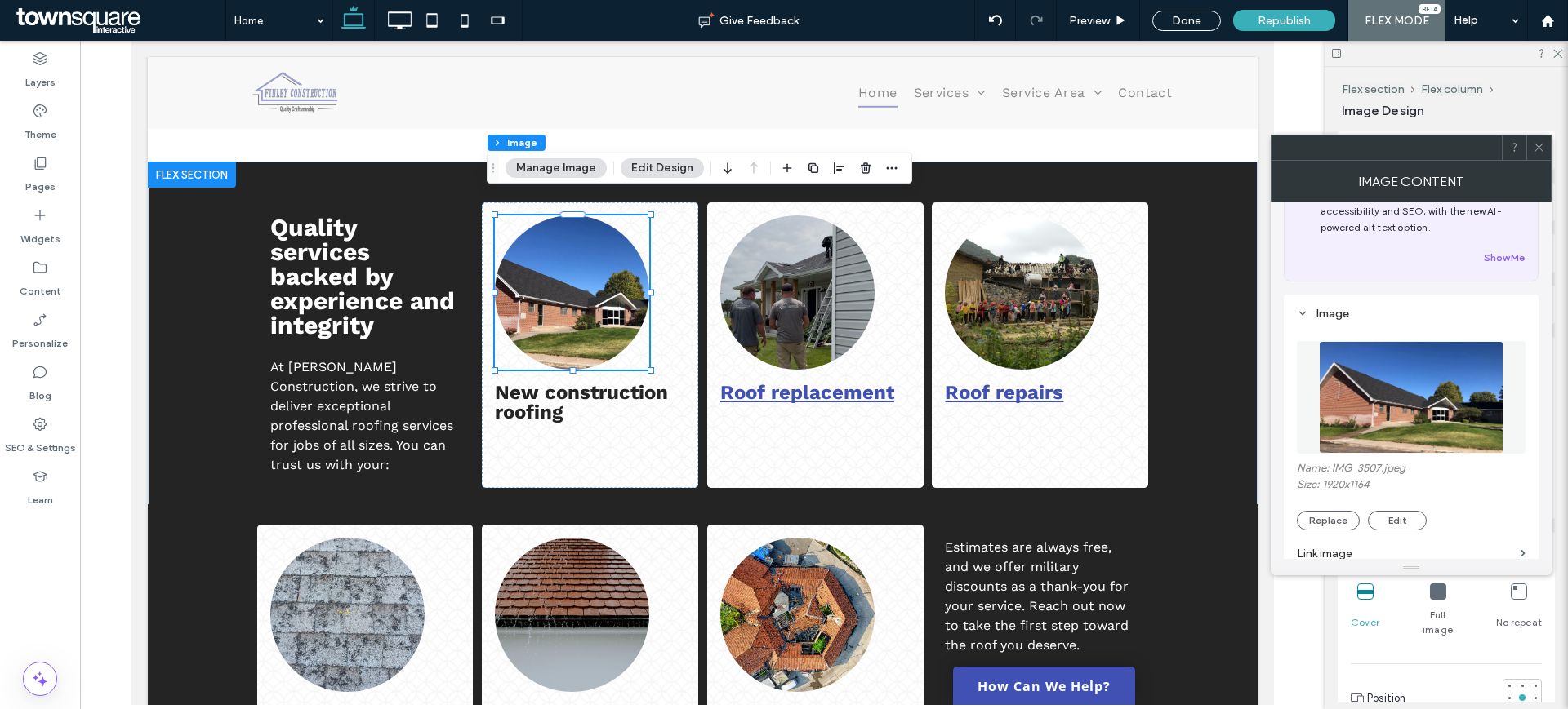
drag, startPoint x: 1255, startPoint y: 379, endPoint x: 1259, endPoint y: 398, distance: 19.4
click at [1259, 398] on html "Click To Paste Row Home Services Storm Damage Repairs Roof Repairs Roof Replace…" at bounding box center [702, 416] width 1143 height 4218
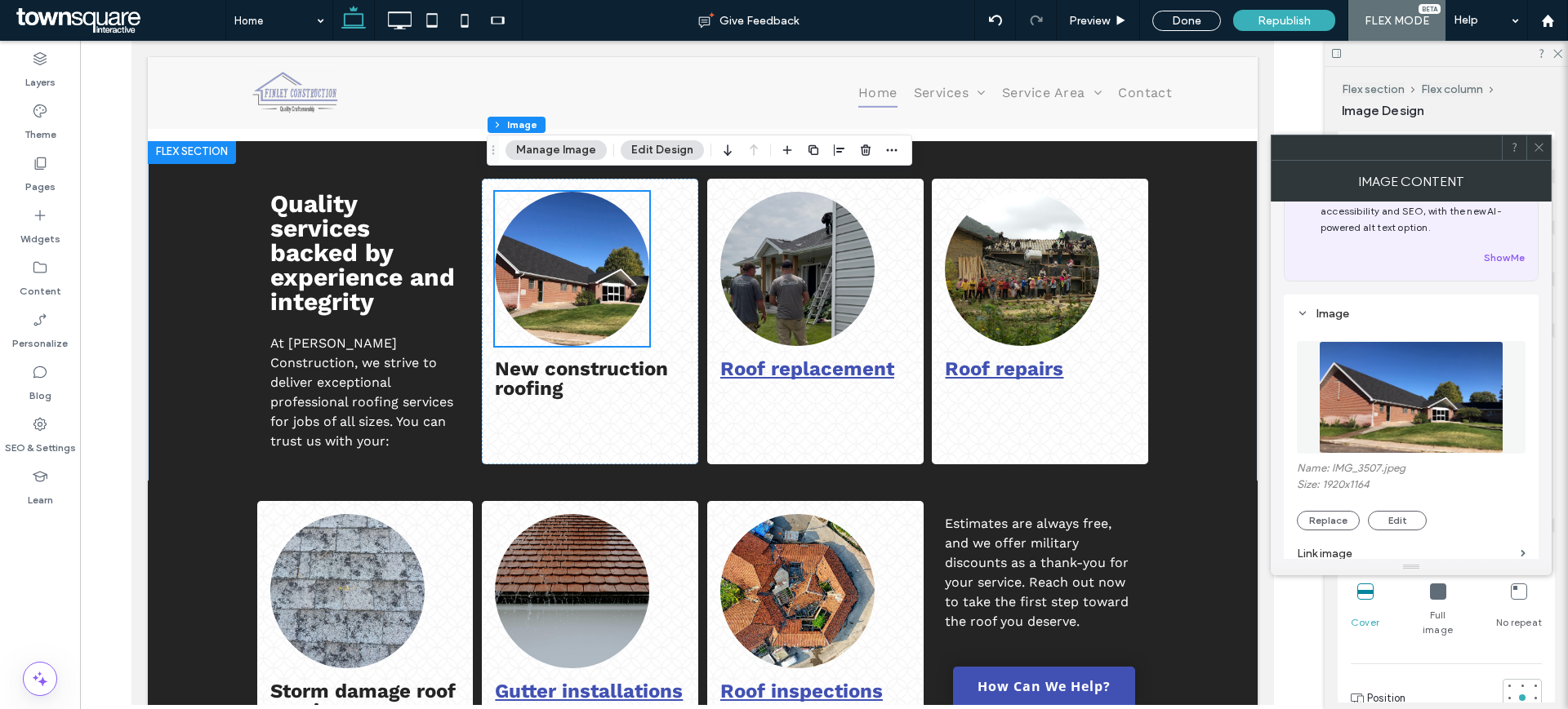
scroll to position [1752, 0]
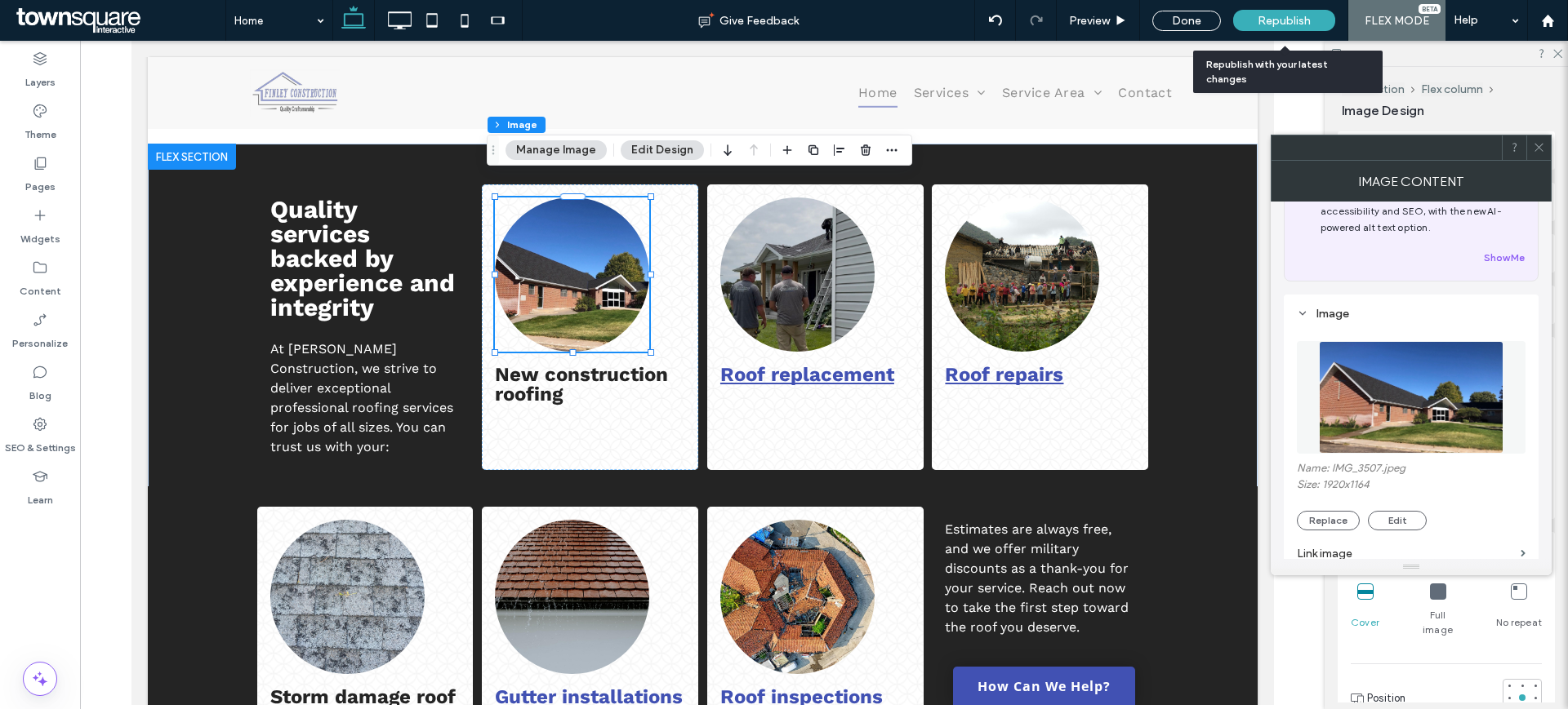
click at [1259, 31] on div "Republish" at bounding box center [1284, 20] width 102 height 41
click at [1259, 22] on span "Republish" at bounding box center [1284, 21] width 53 height 14
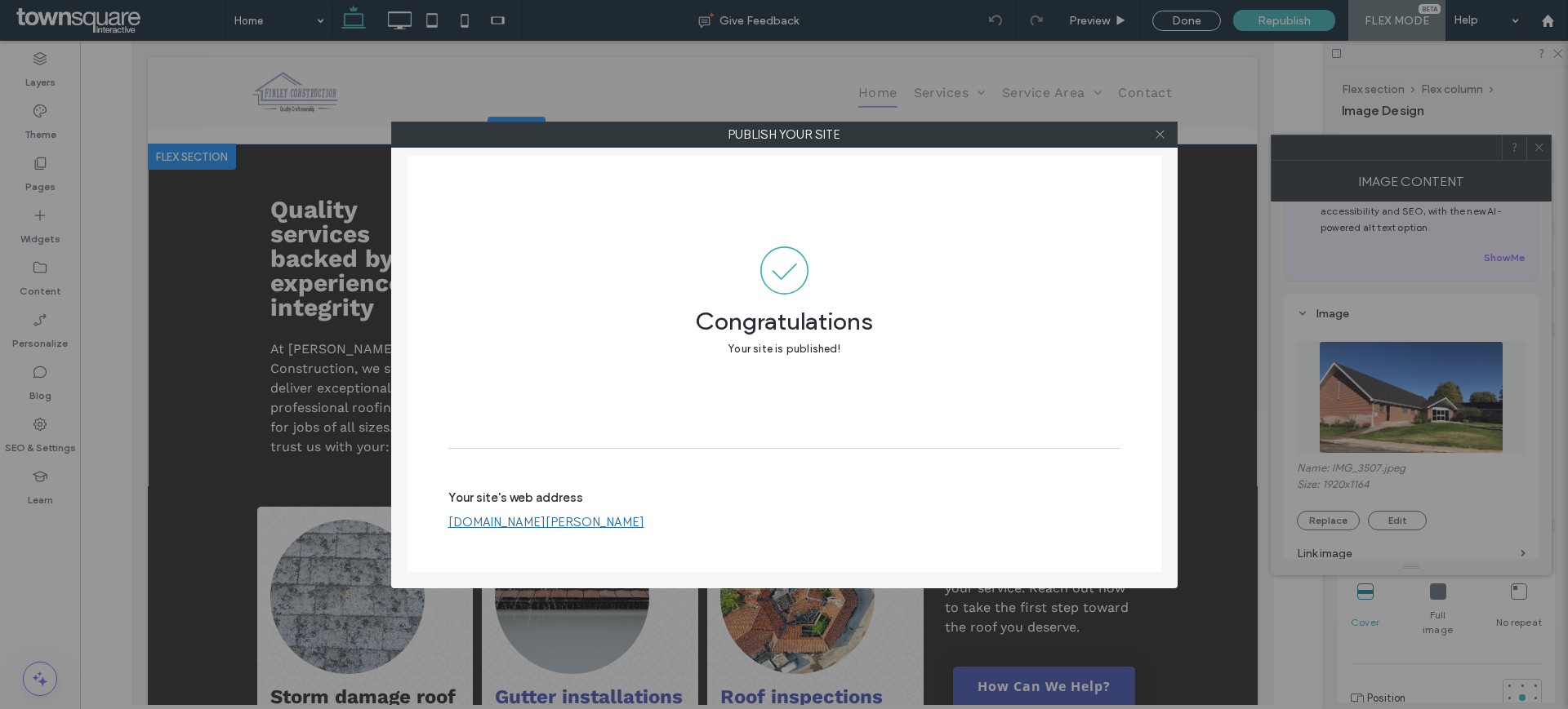
click at [1156, 132] on icon at bounding box center [1160, 134] width 12 height 12
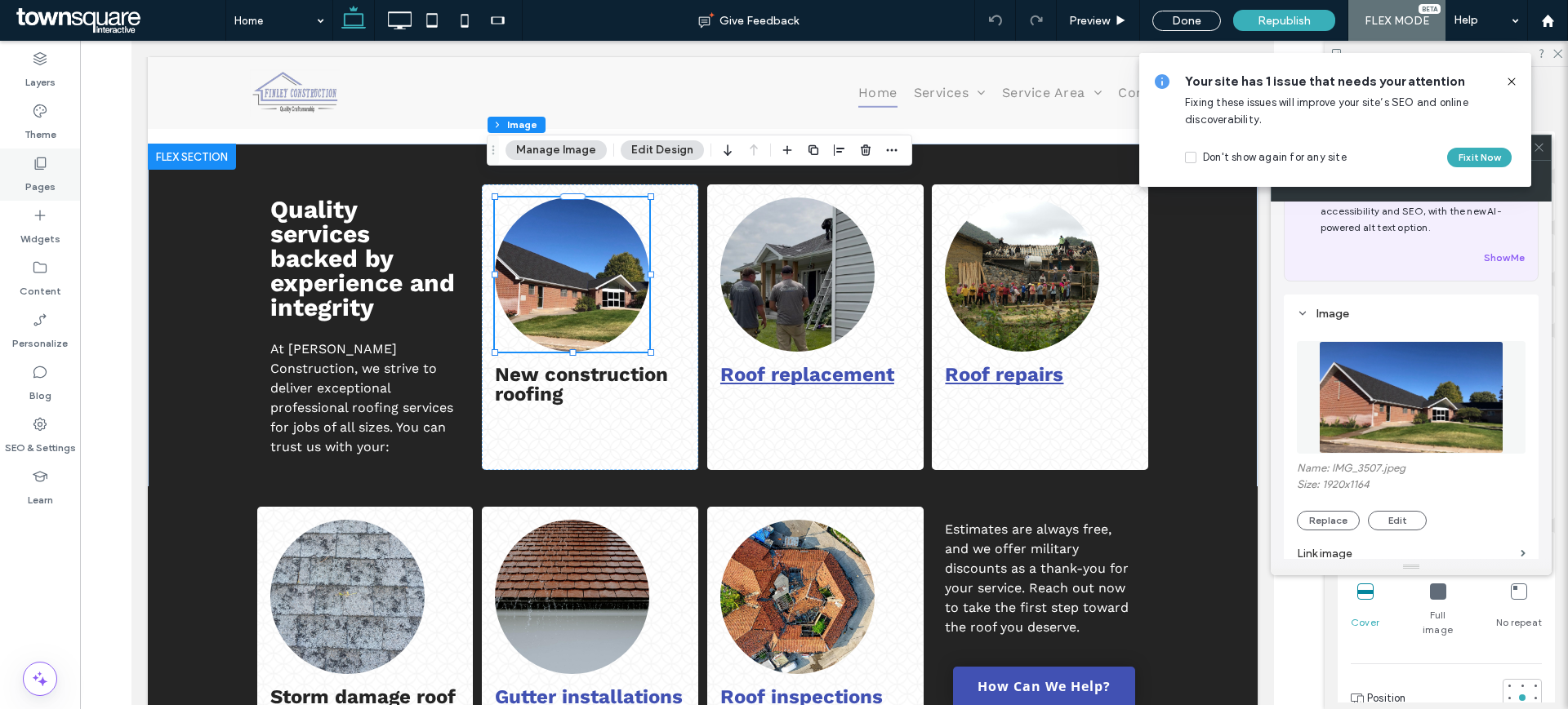
click at [17, 190] on div "Pages" at bounding box center [40, 175] width 80 height 52
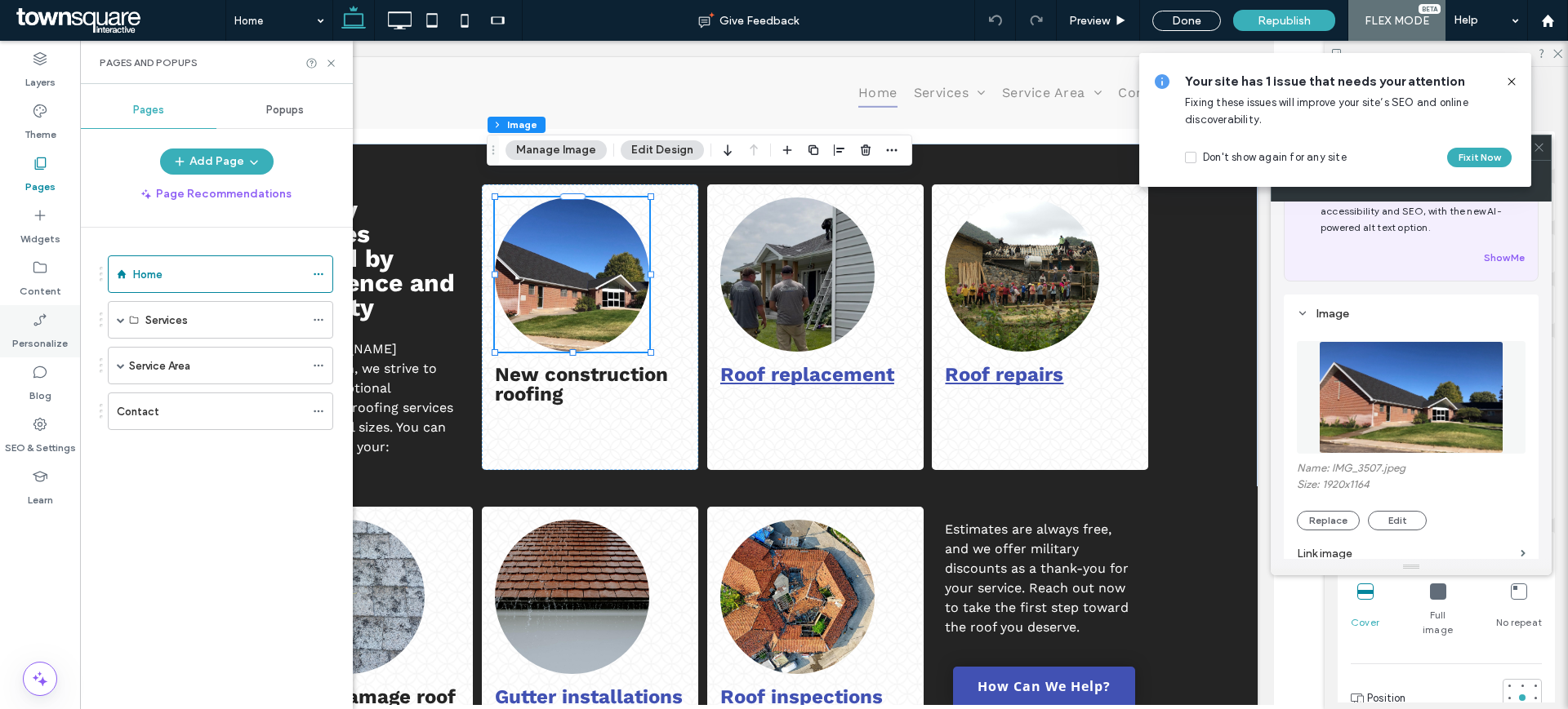
click at [43, 335] on label "Personalize" at bounding box center [40, 340] width 56 height 23
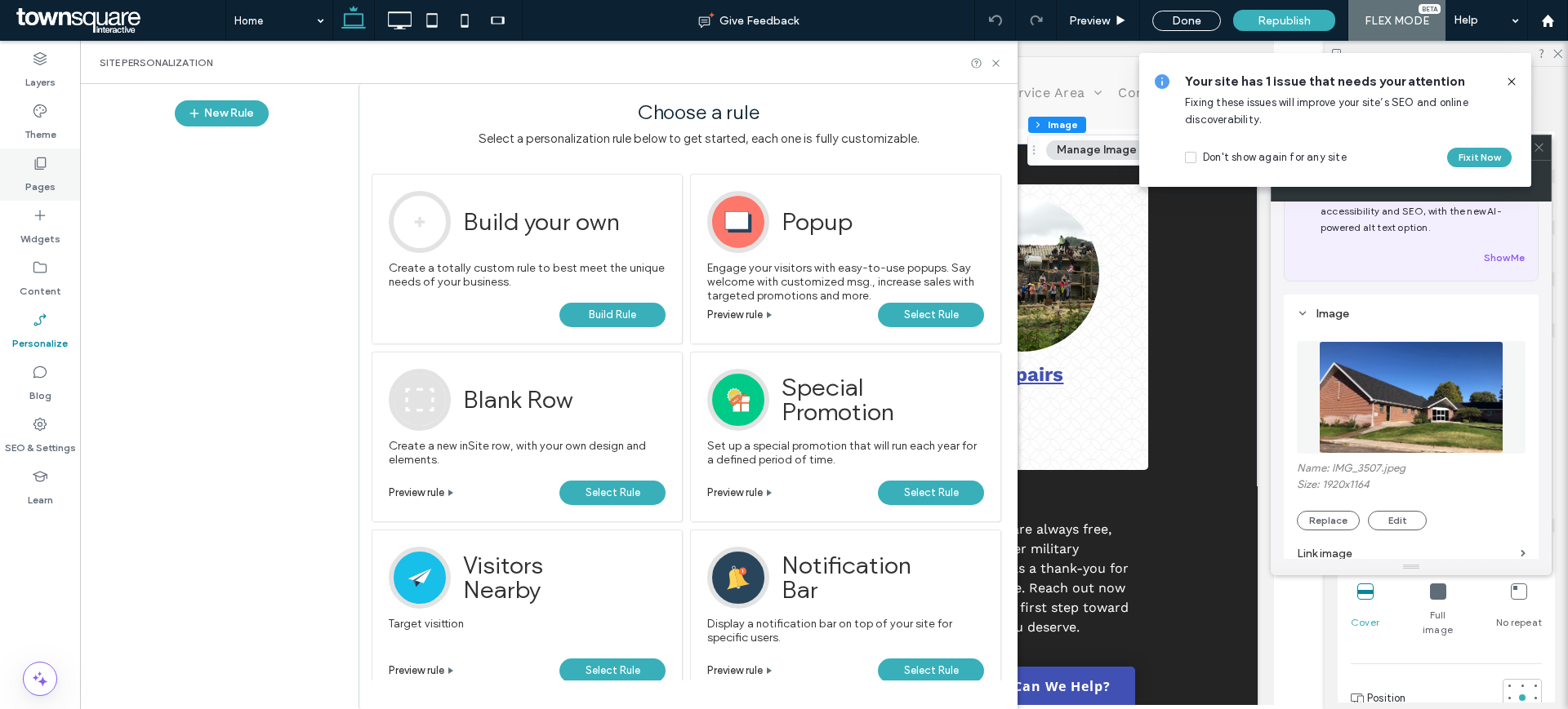
click at [41, 164] on icon at bounding box center [39, 163] width 17 height 17
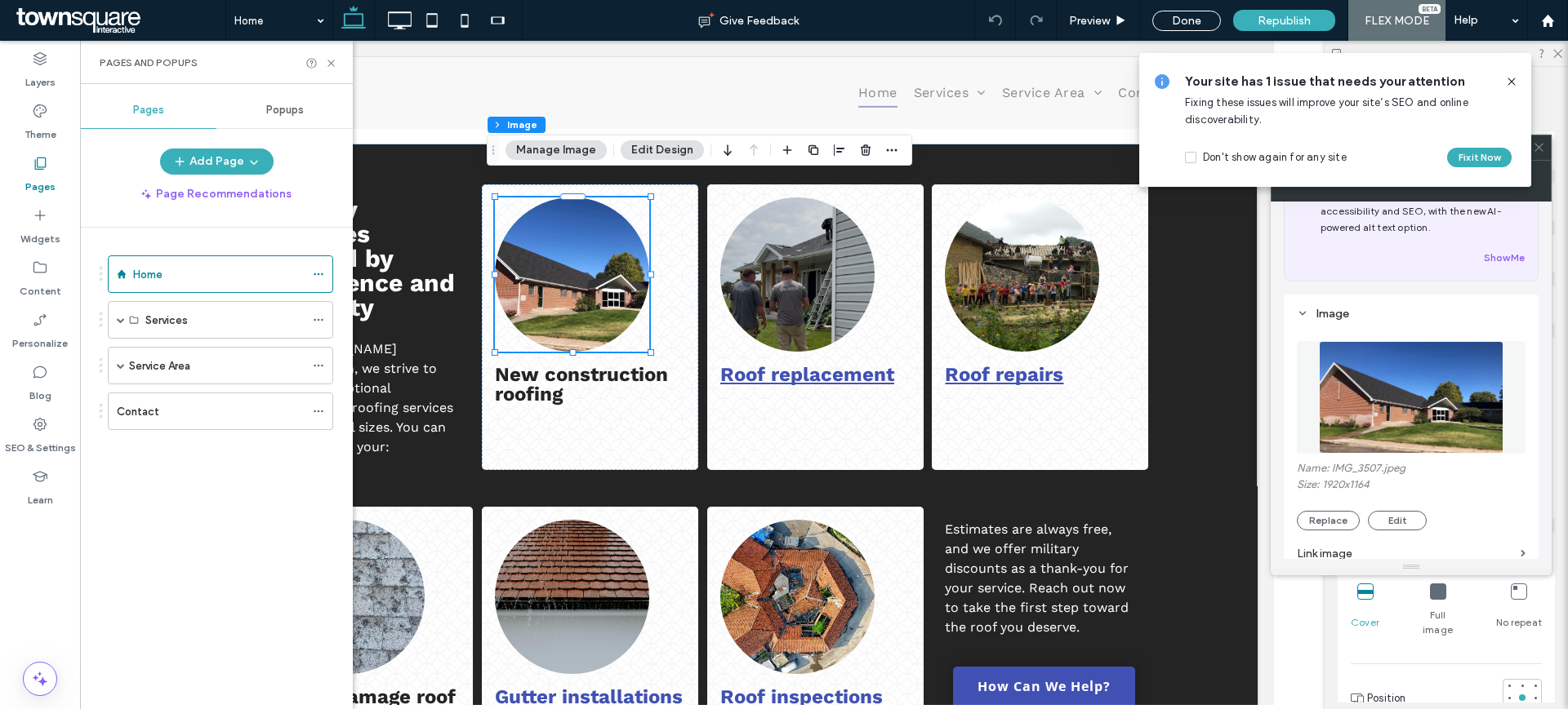
click at [294, 105] on span "Popups" at bounding box center [285, 110] width 38 height 13
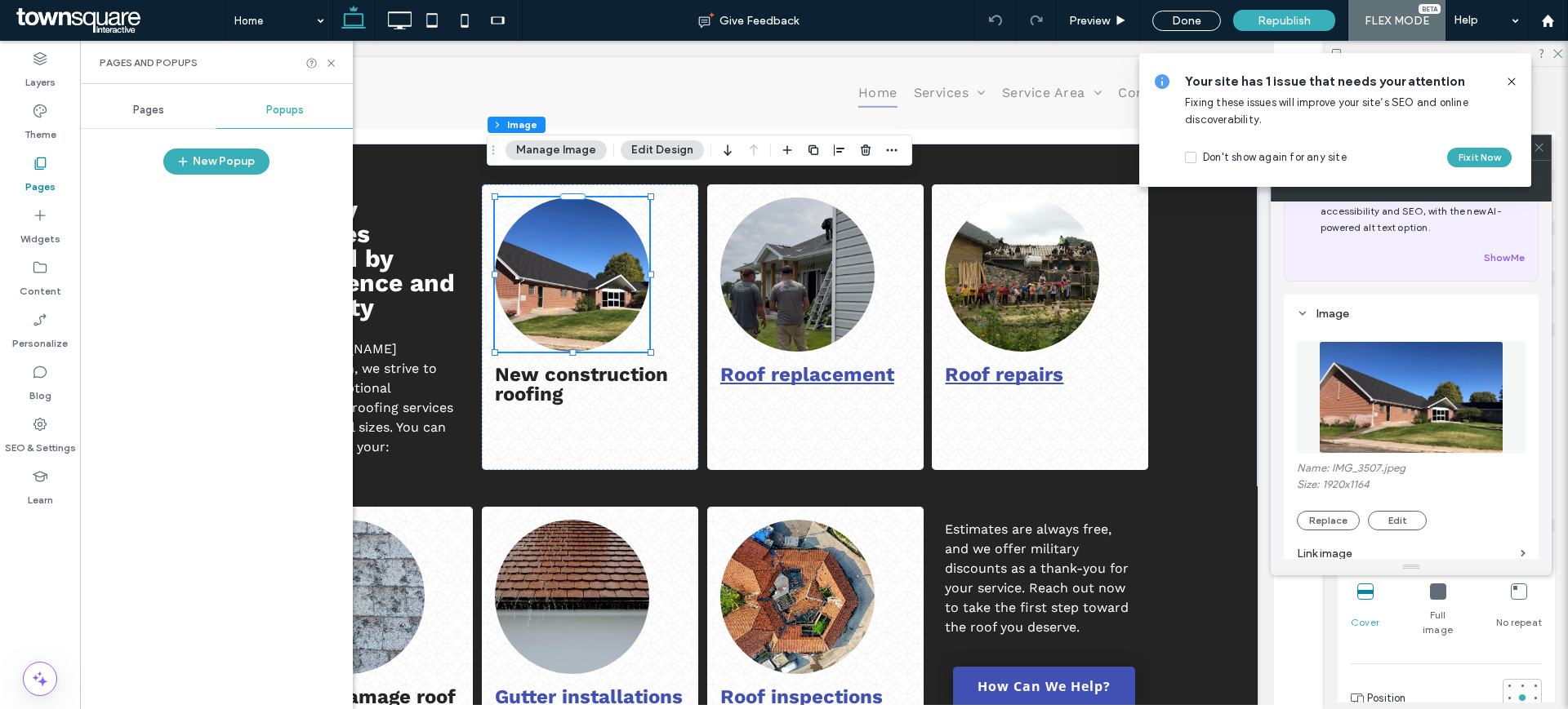
click at [162, 106] on span "Pages" at bounding box center [149, 110] width 31 height 13
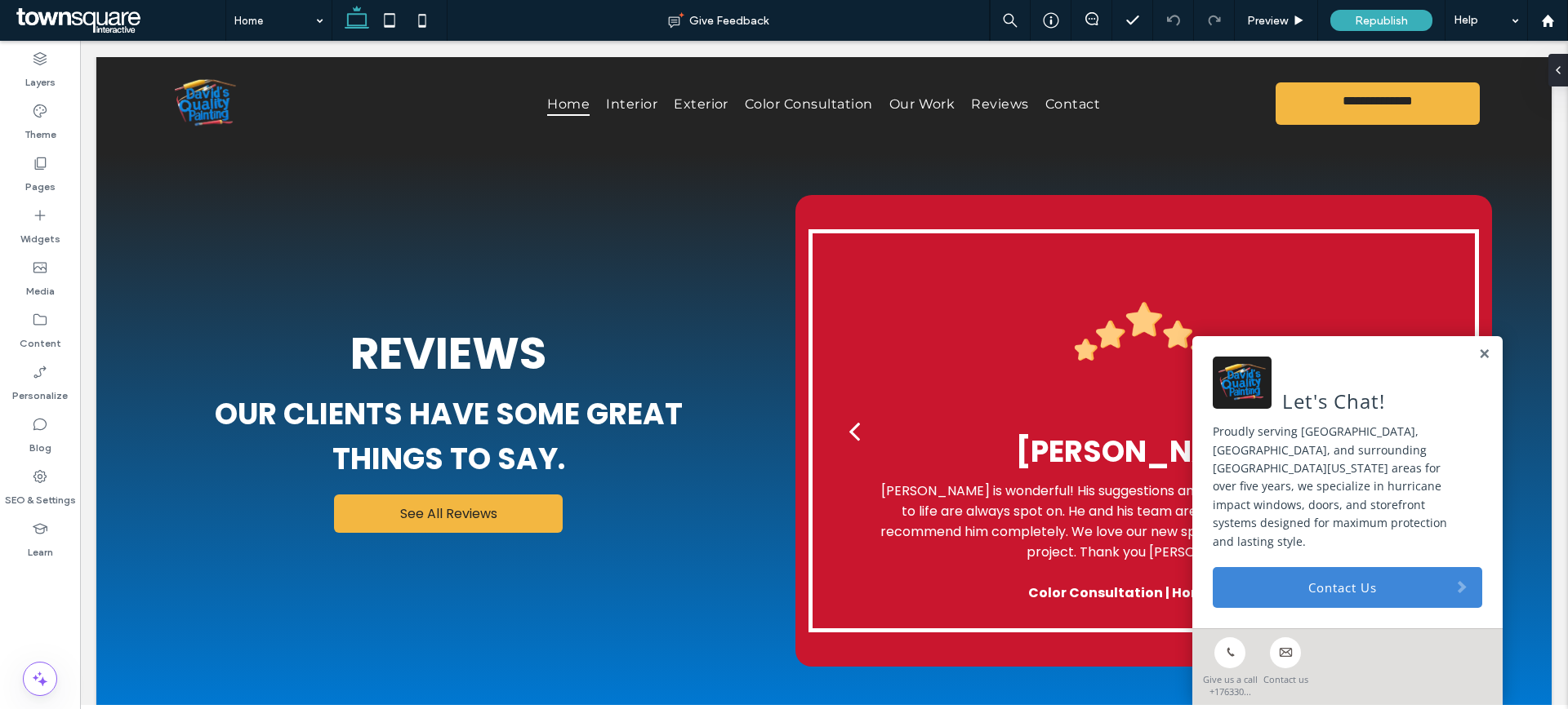
scroll to position [2543, 0]
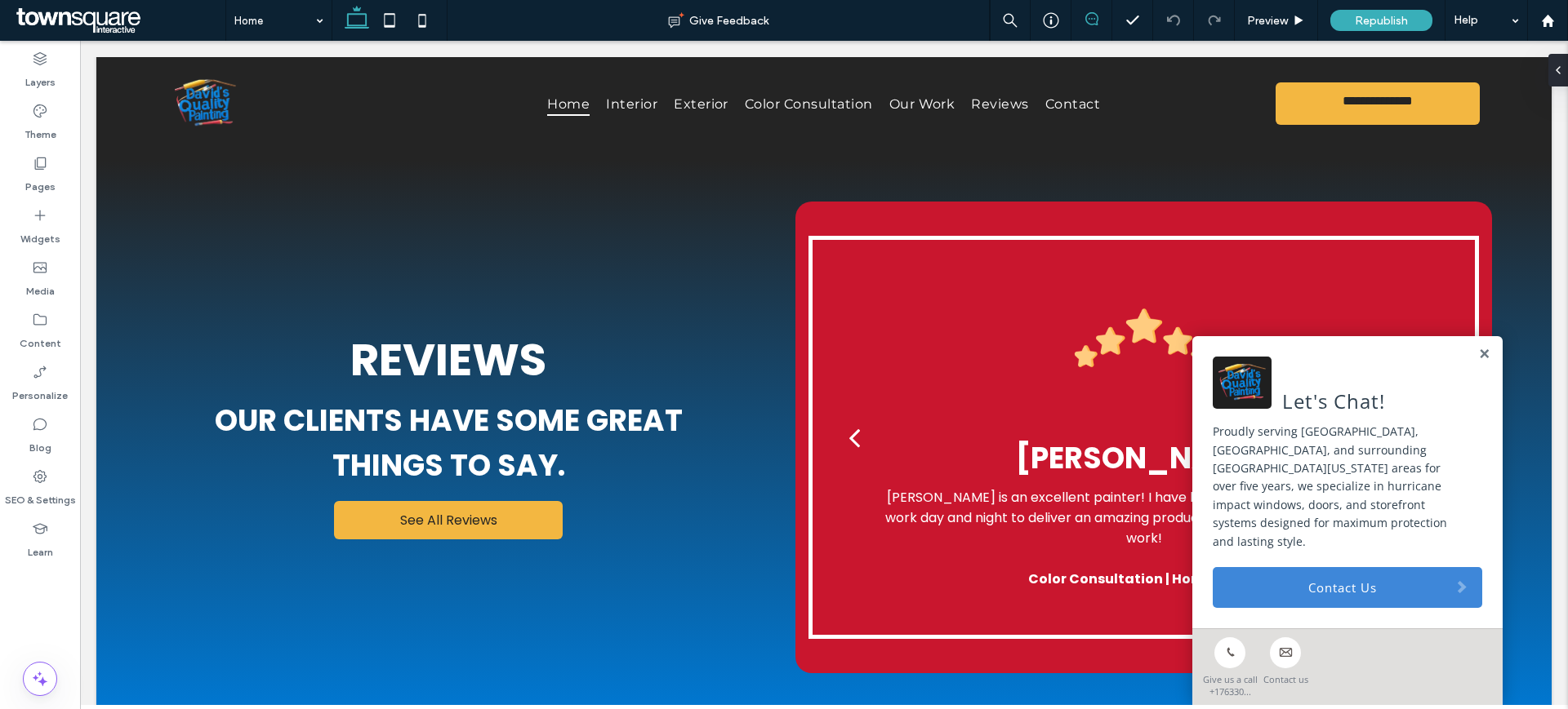
click at [1082, 19] on span at bounding box center [1091, 18] width 40 height 13
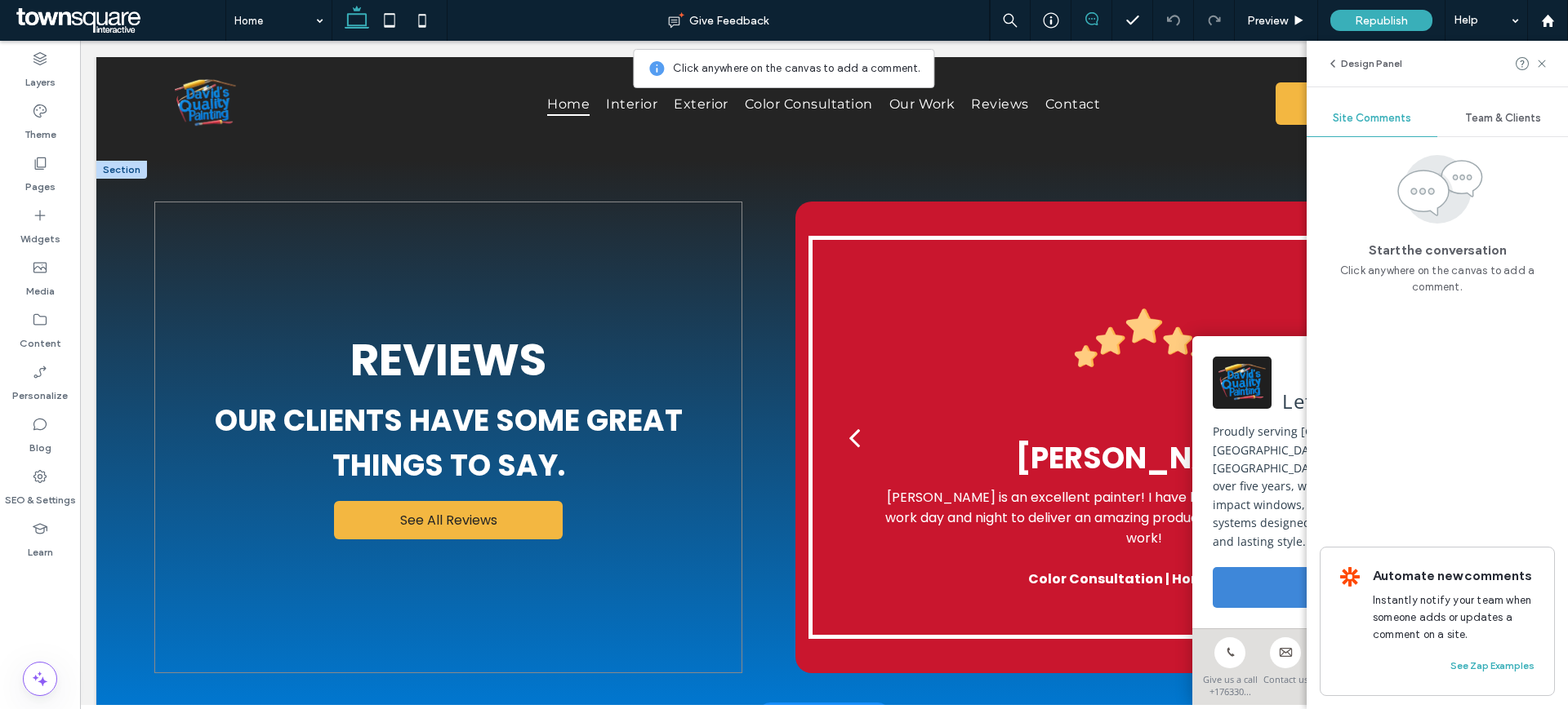
click at [525, 569] on div "Reviews Our clients have some great things to say. See All Reviews" at bounding box center [448, 437] width 588 height 471
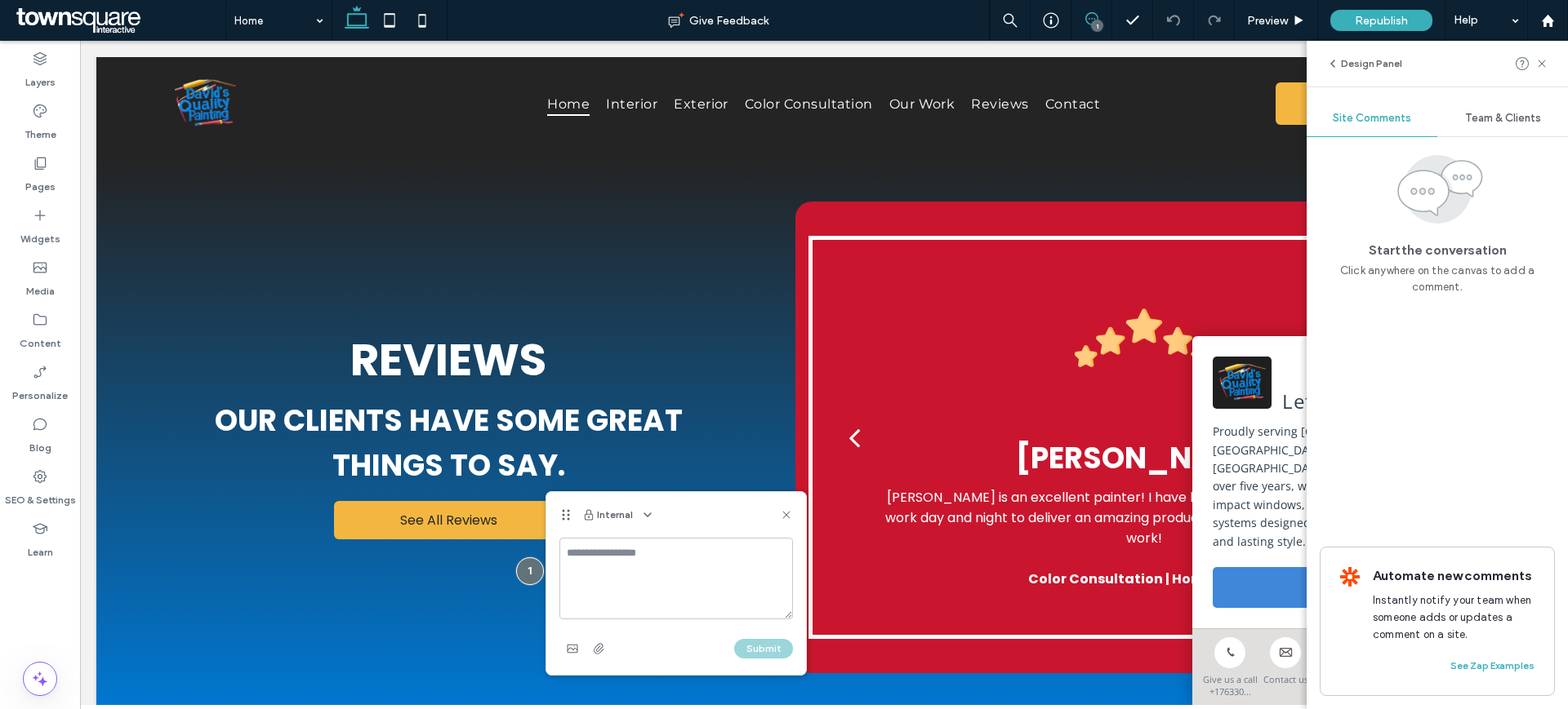
click at [625, 556] on textarea at bounding box center [675, 578] width 233 height 81
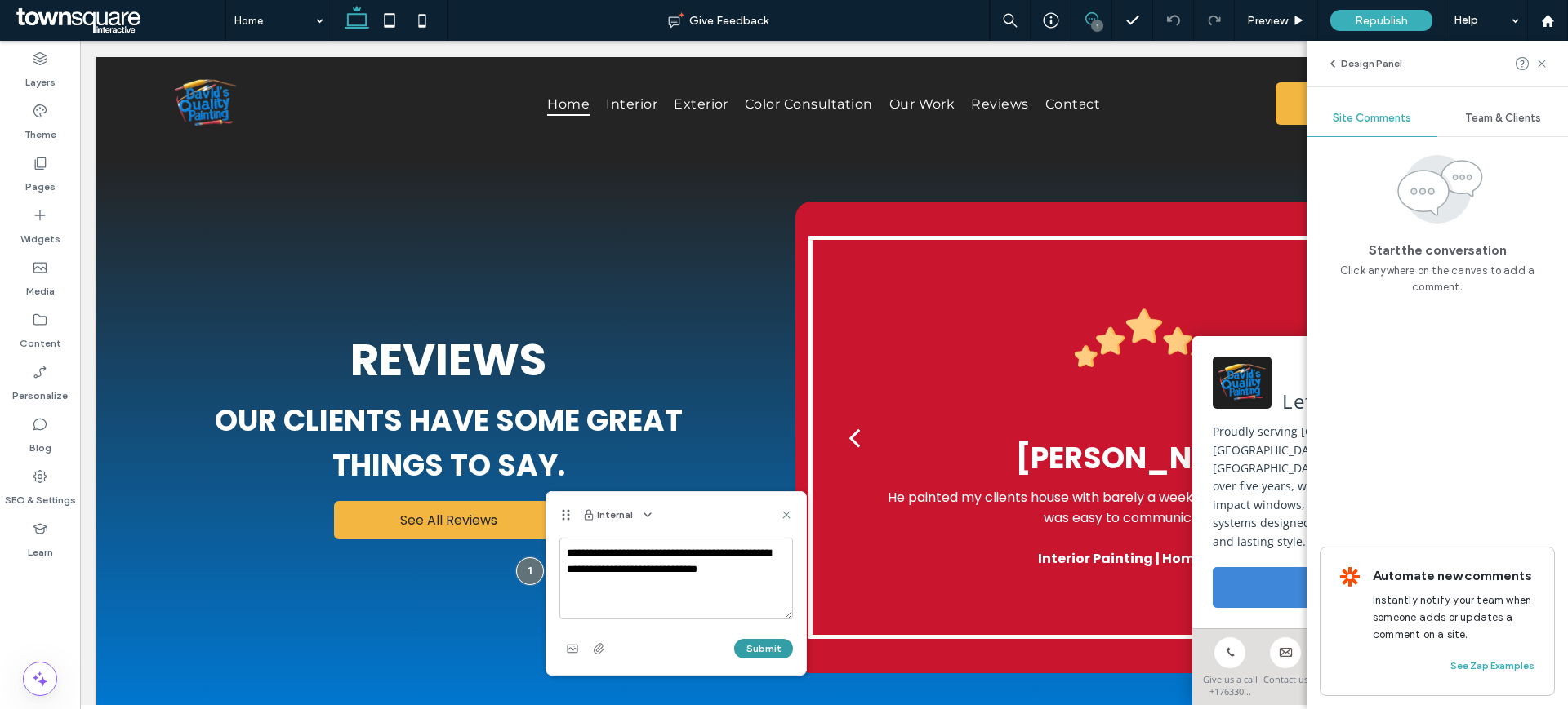
type textarea "**********"
click at [770, 649] on button "Submit" at bounding box center [763, 649] width 59 height 19
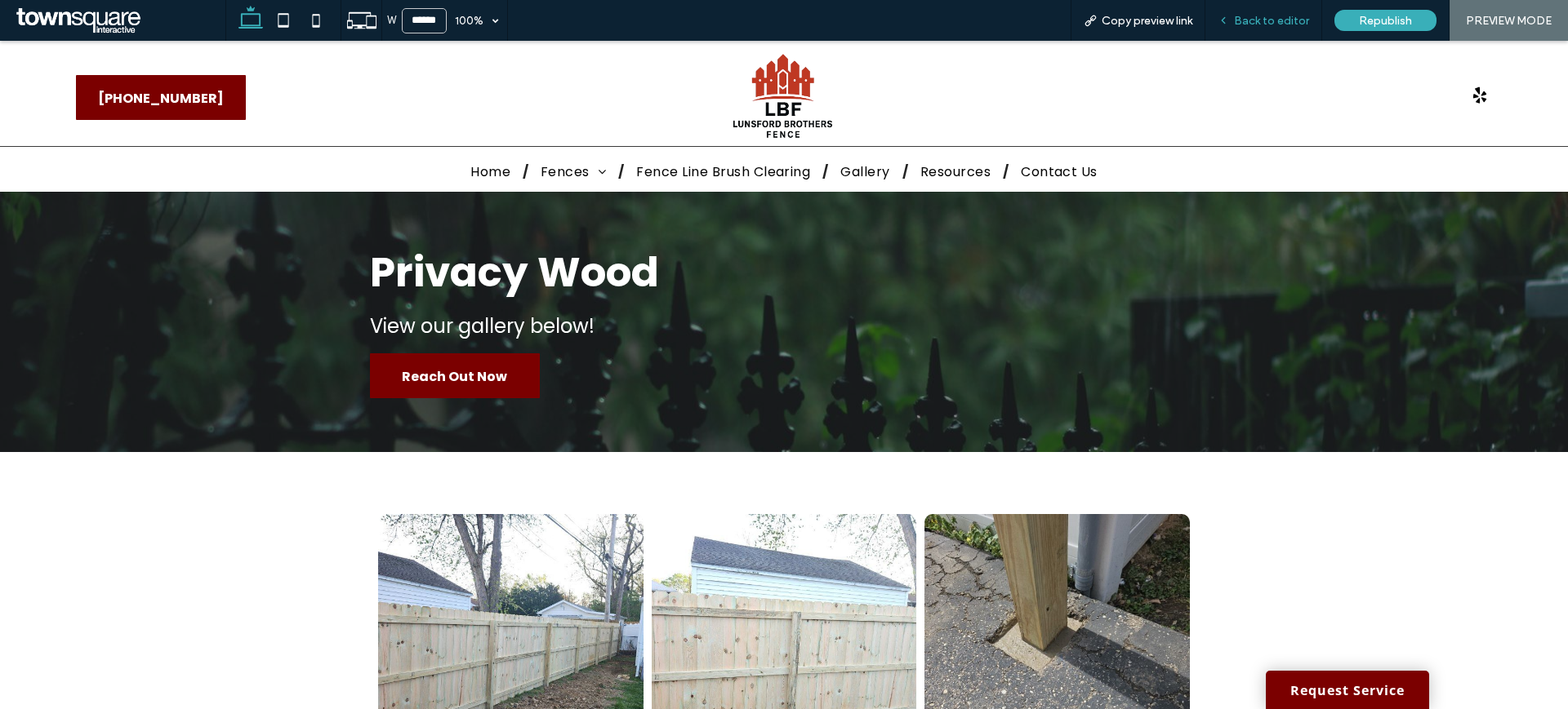
click at [1254, 20] on span "Back to editor" at bounding box center [1271, 21] width 75 height 14
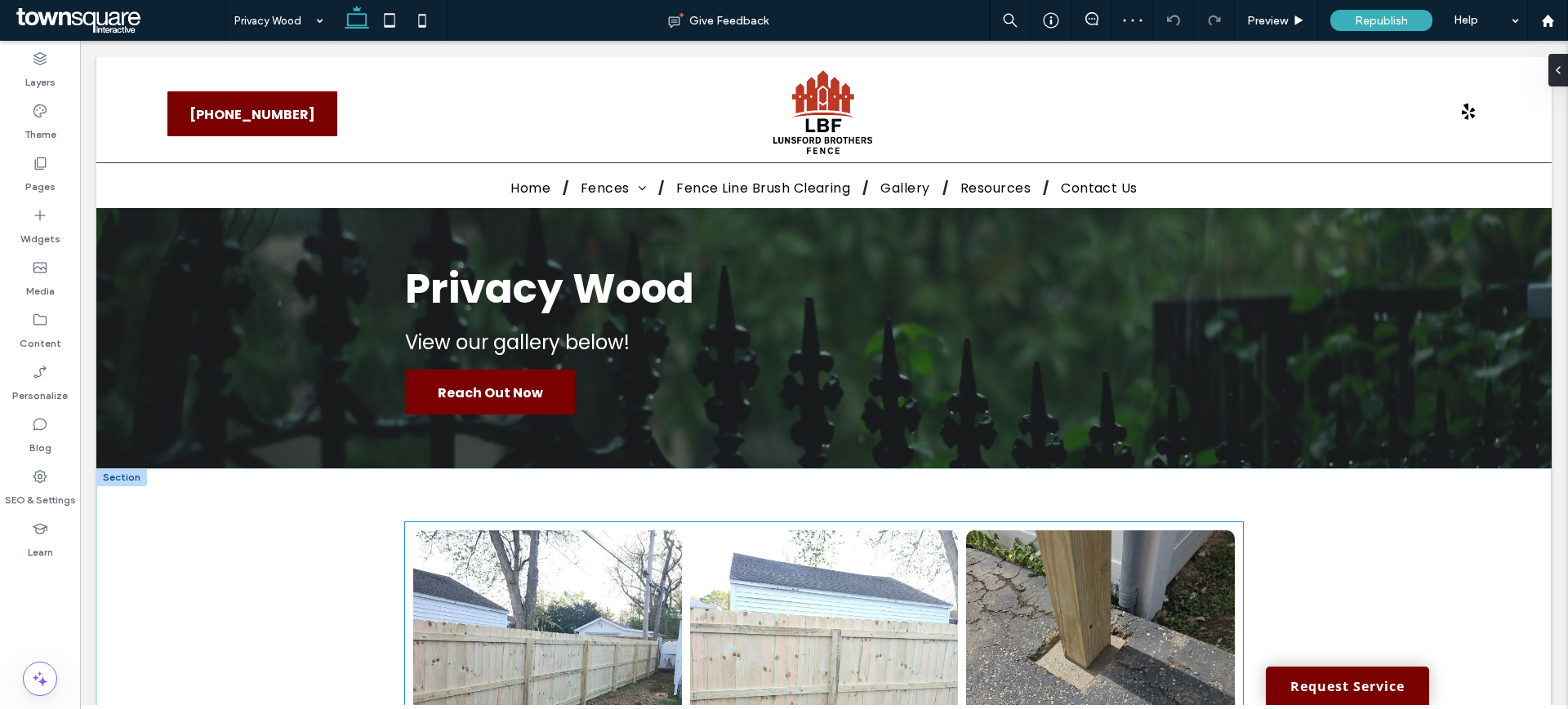
click at [556, 602] on link at bounding box center [547, 664] width 268 height 268
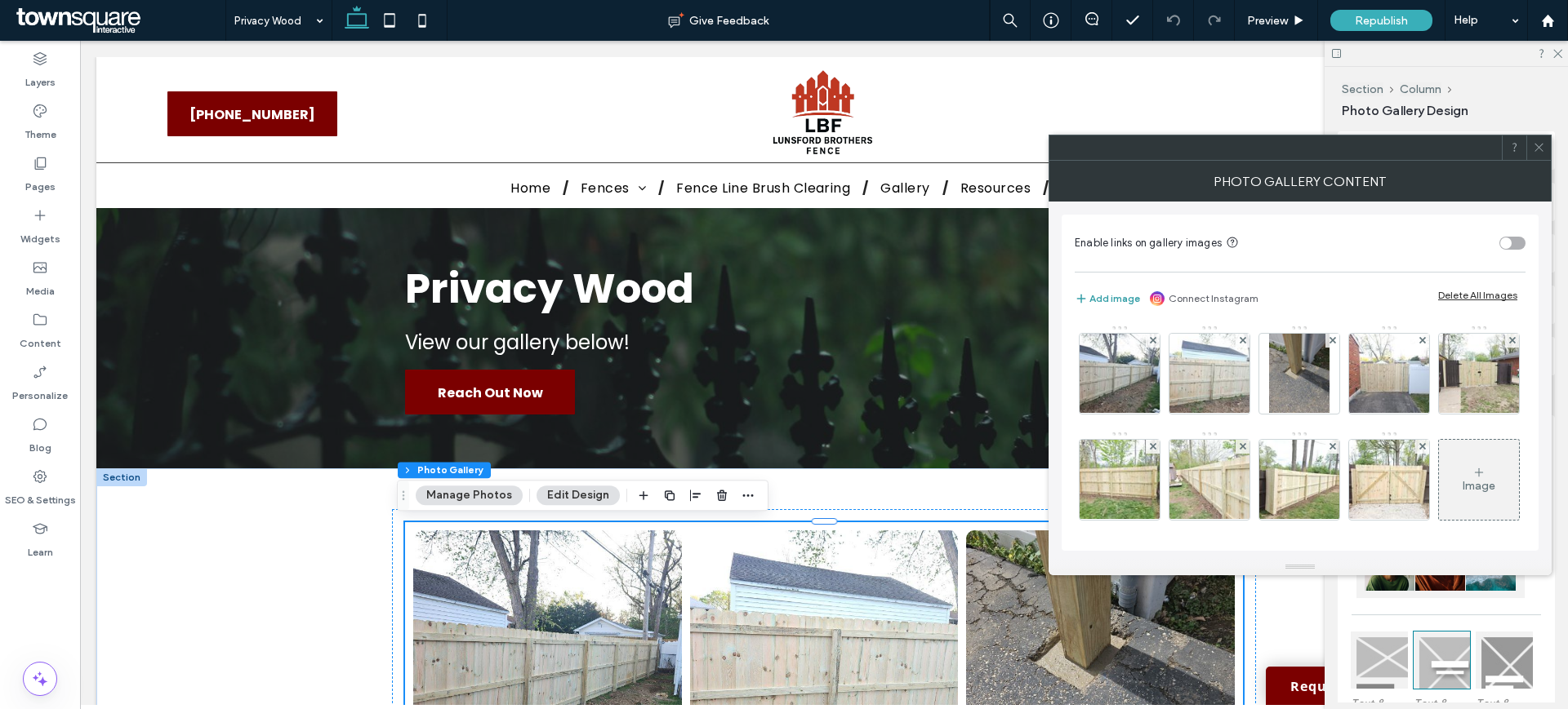
click at [1109, 299] on button "Add image" at bounding box center [1107, 299] width 66 height 19
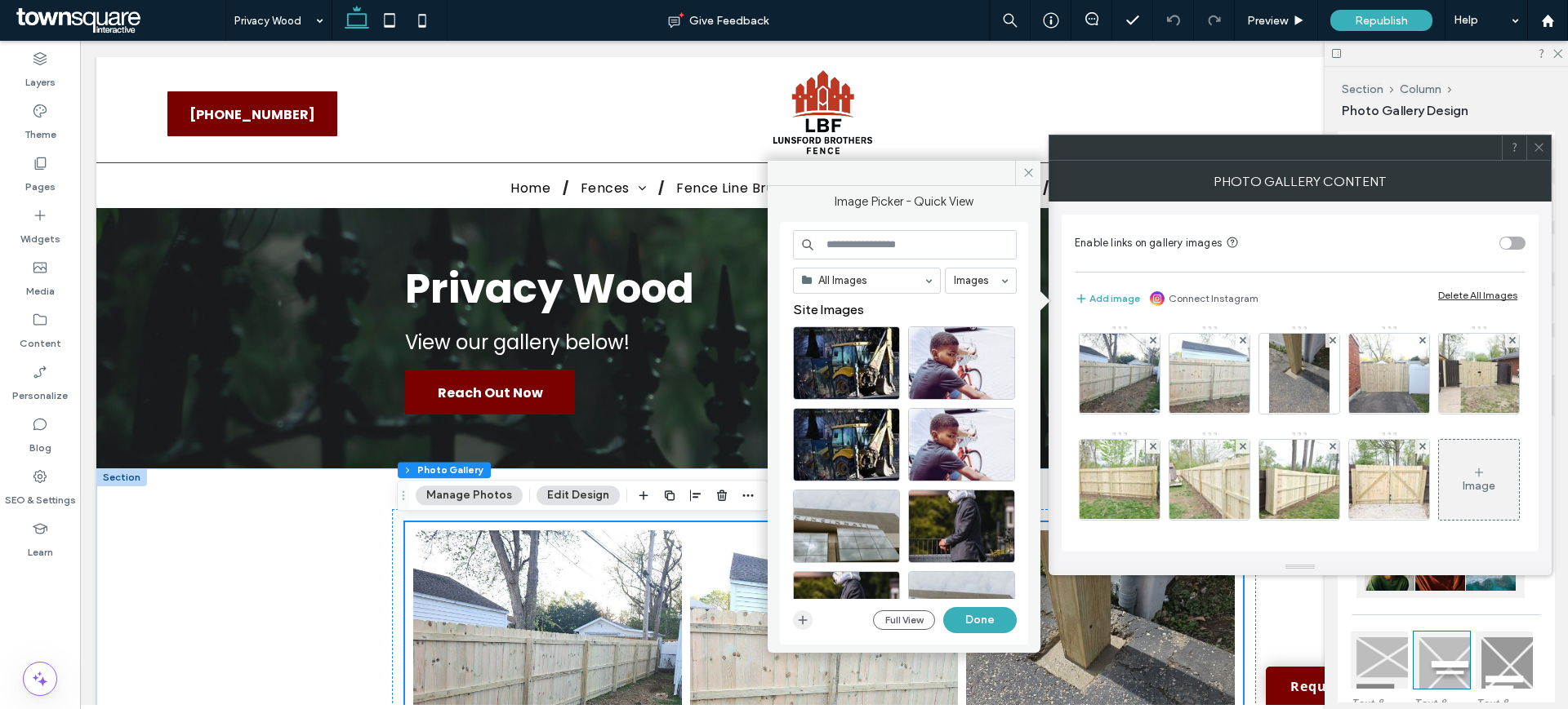
click at [803, 617] on use "button" at bounding box center [803, 620] width 9 height 9
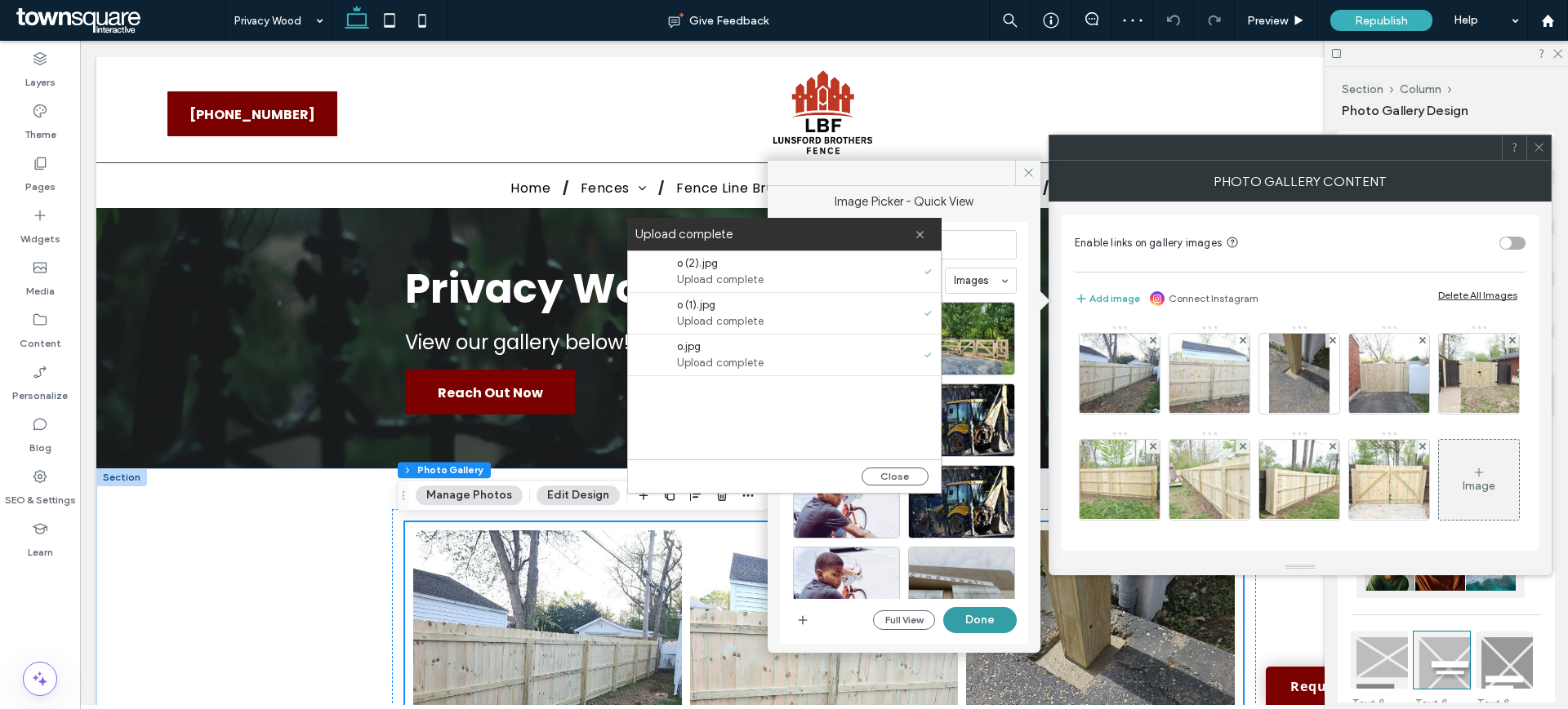
click at [992, 616] on button "Done" at bounding box center [980, 620] width 73 height 26
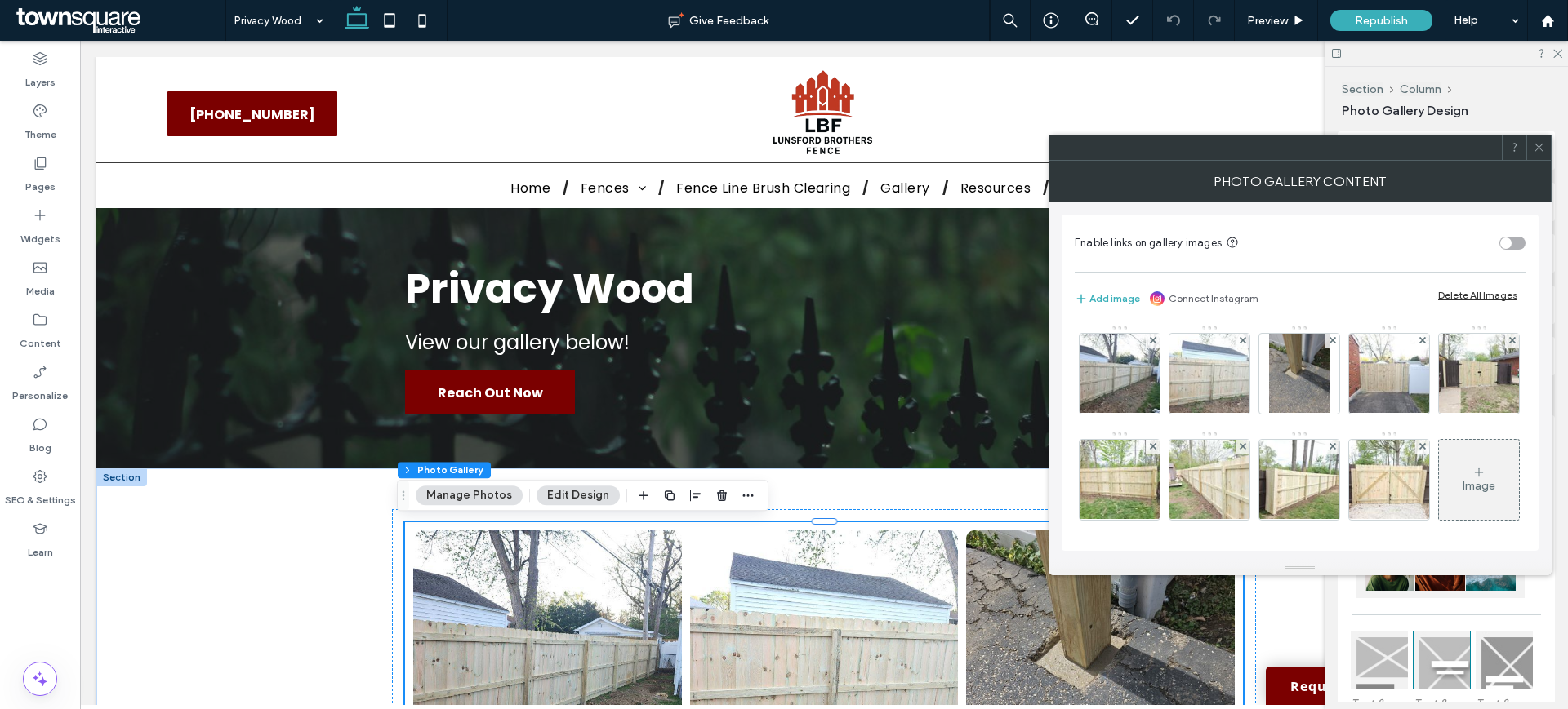
scroll to position [110, 0]
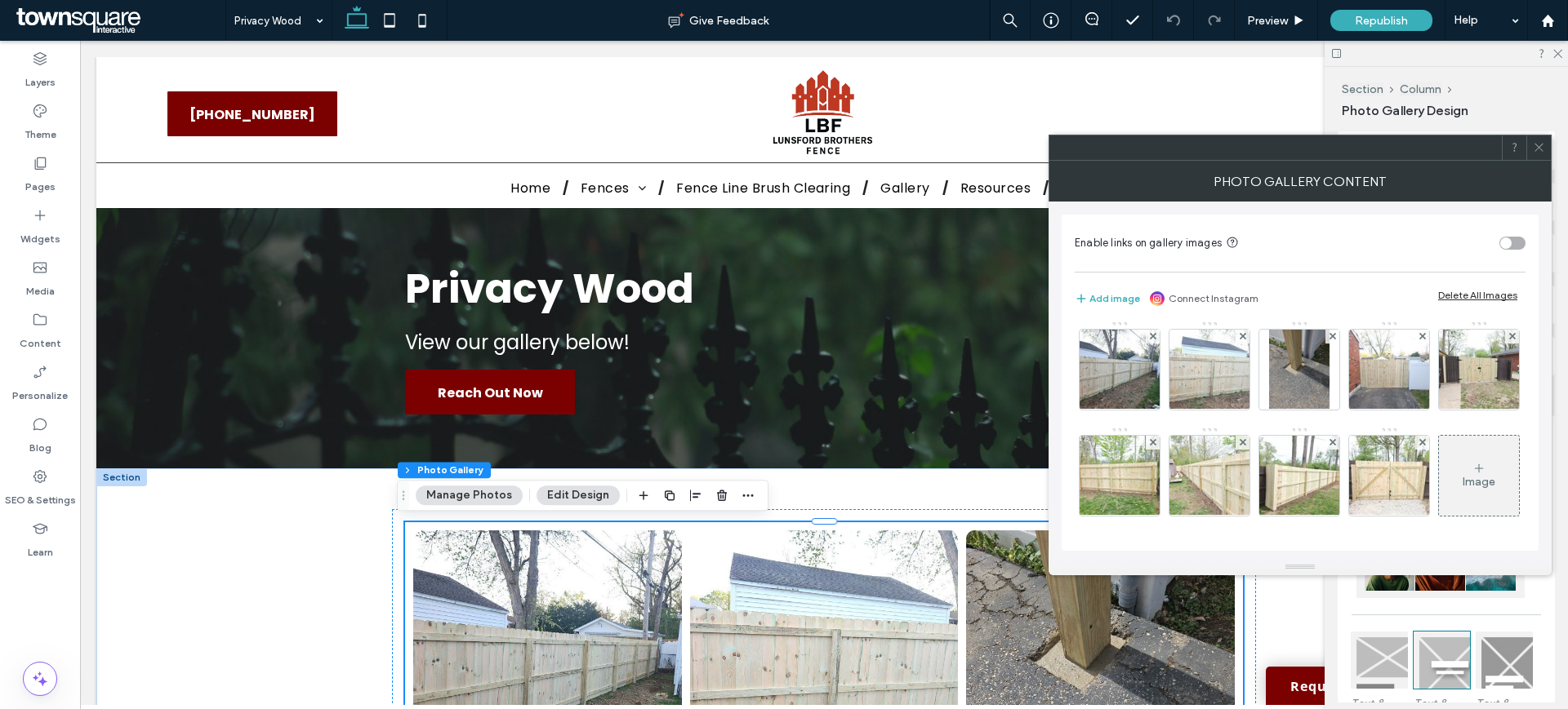
click at [1439, 489] on div "Image" at bounding box center [1479, 476] width 80 height 77
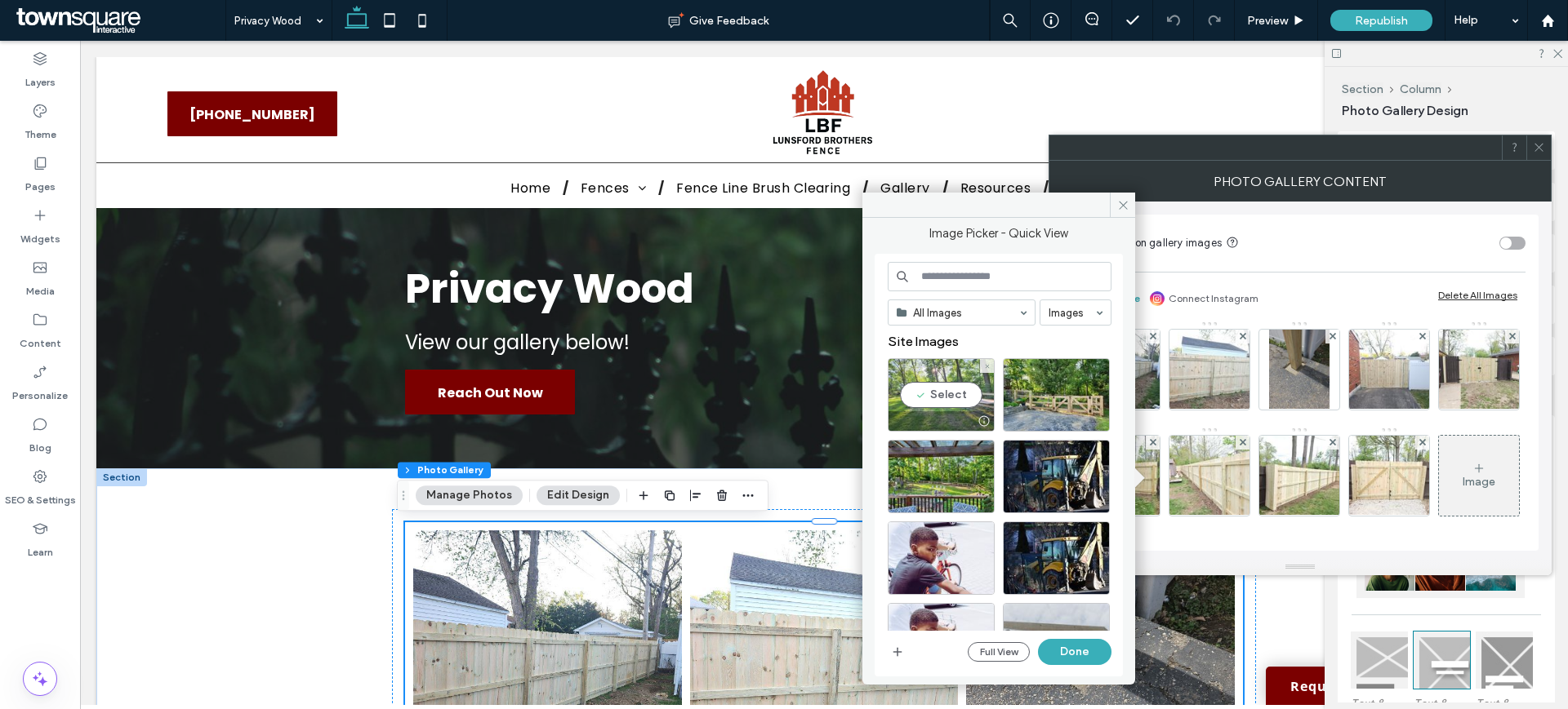
click at [949, 397] on div "Select" at bounding box center [941, 395] width 107 height 73
click at [1063, 393] on div "Select" at bounding box center [1056, 395] width 107 height 73
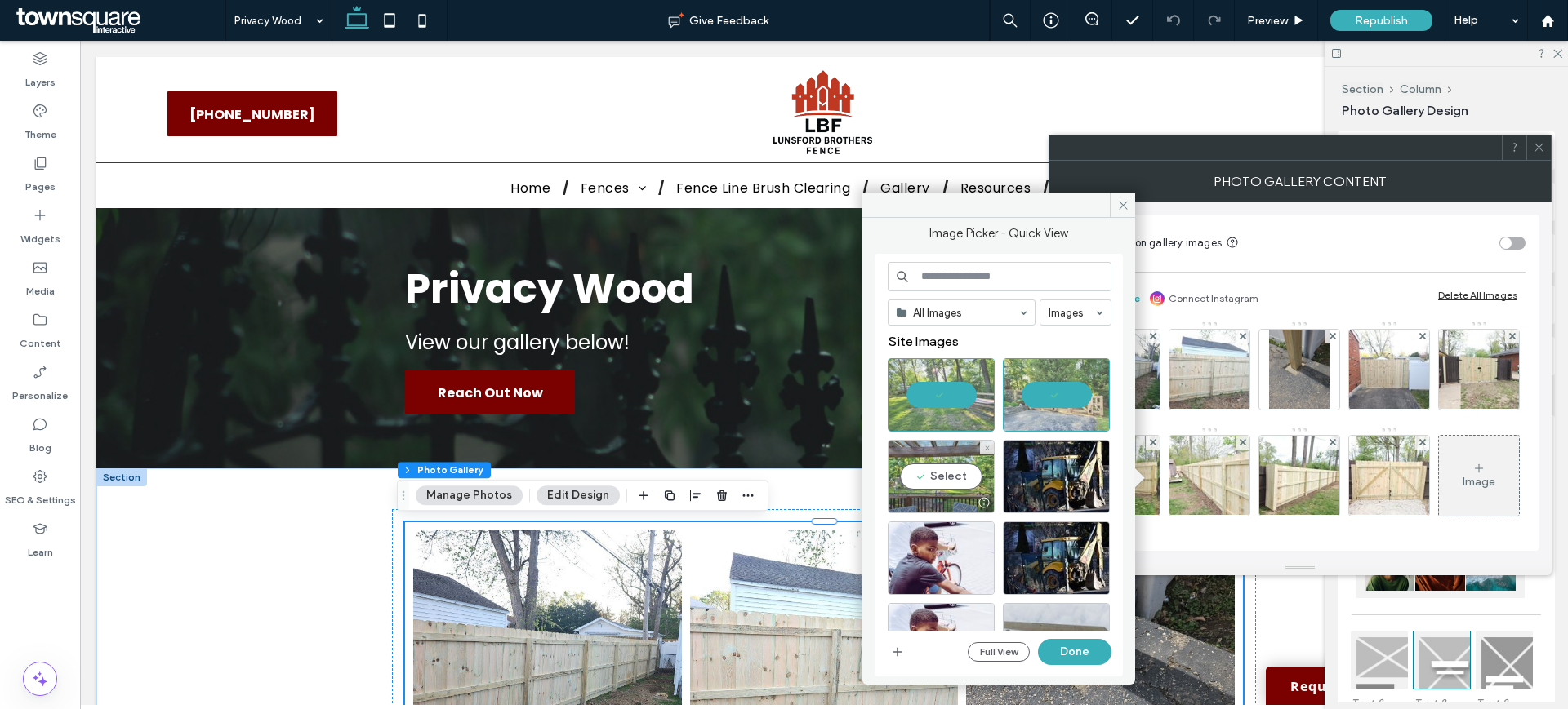
click at [952, 474] on div "Select" at bounding box center [941, 477] width 107 height 73
click at [1059, 658] on button "Done" at bounding box center [1074, 652] width 73 height 26
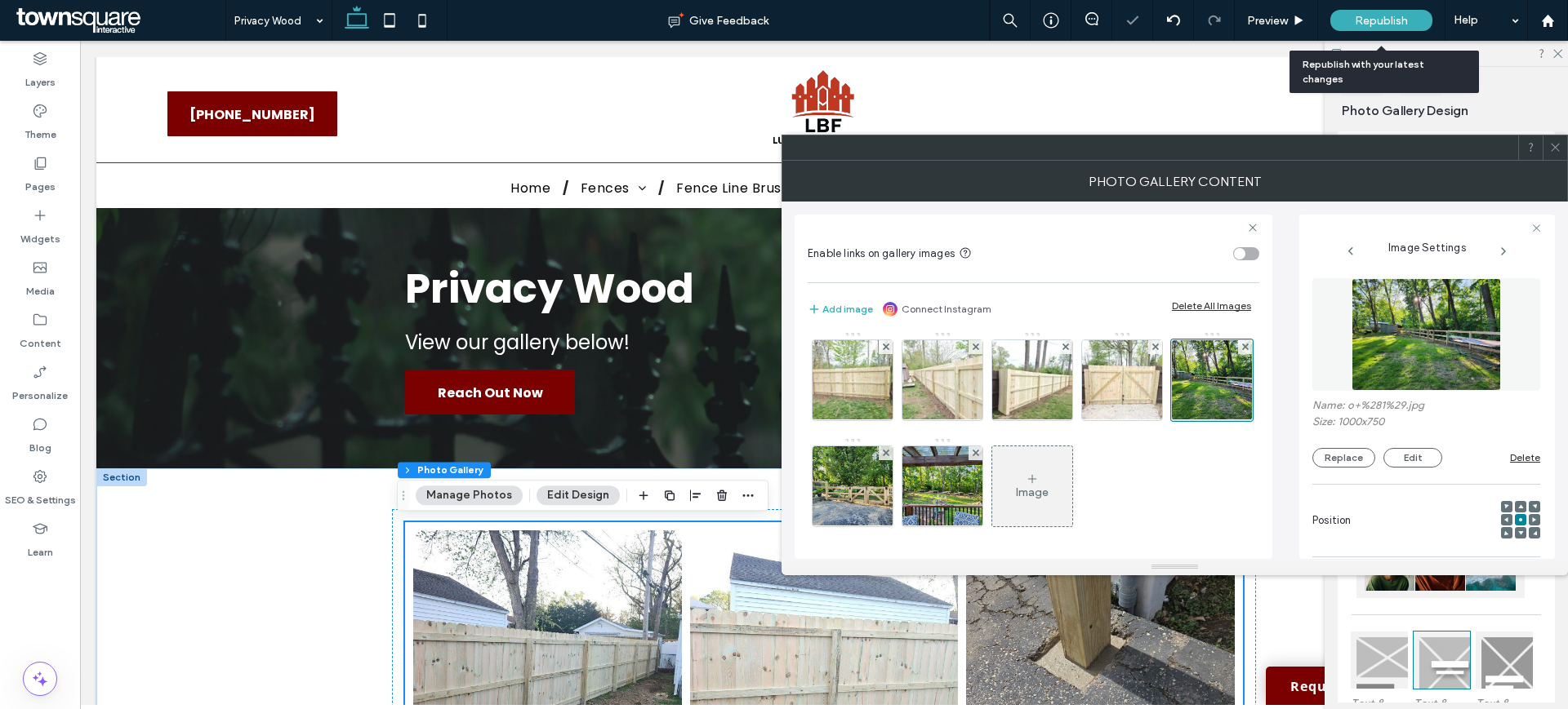
click at [1376, 17] on span "Republish" at bounding box center [1381, 21] width 53 height 14
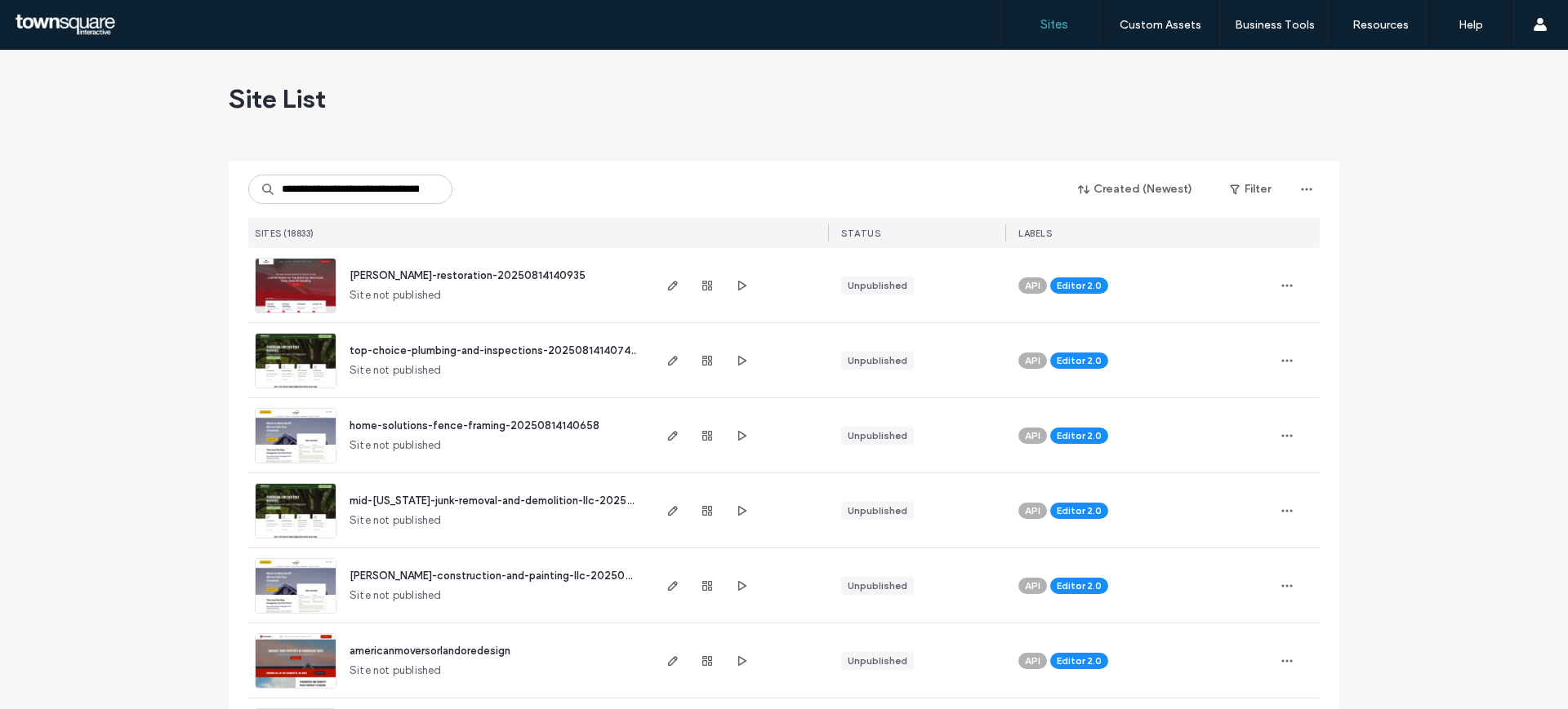
scroll to position [0, 69]
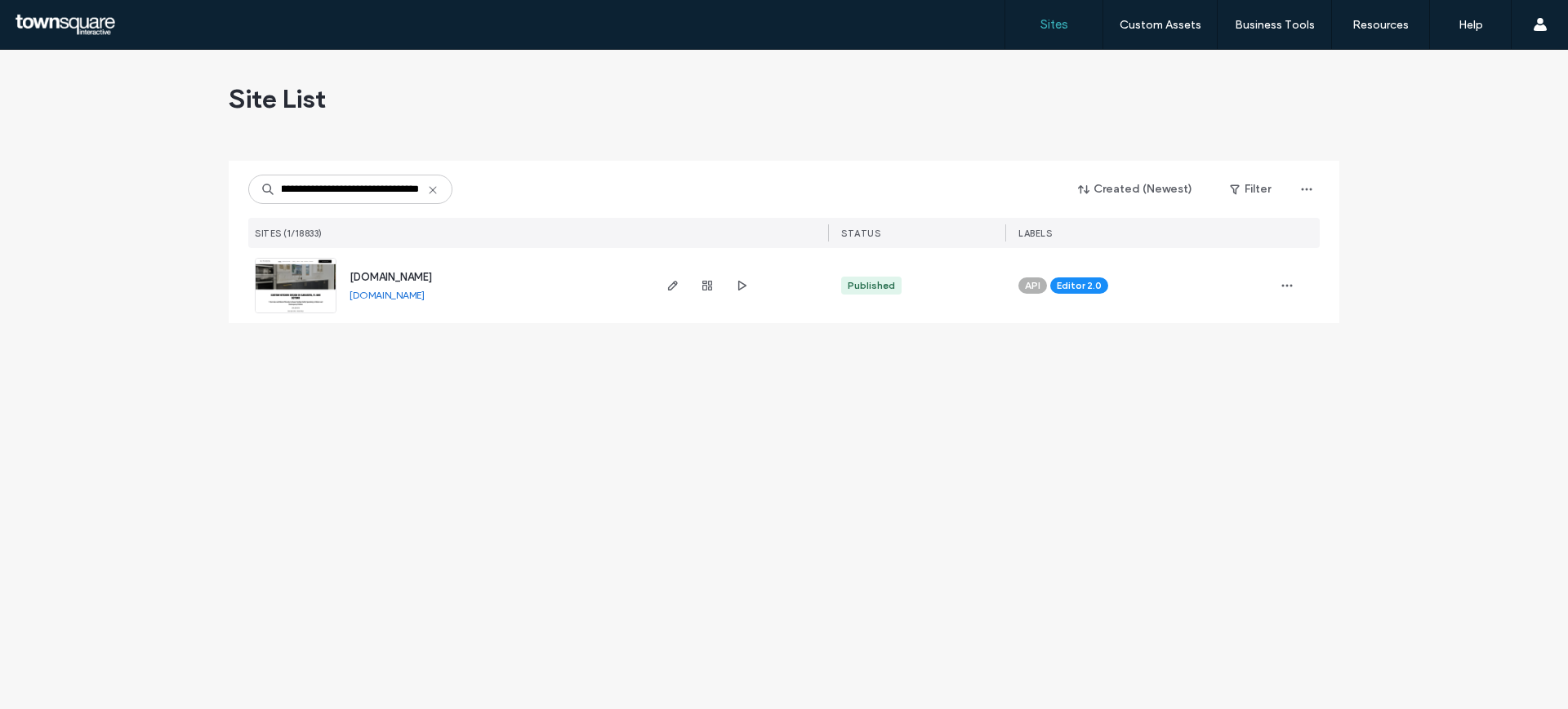
type input "**********"
click at [312, 261] on img at bounding box center [296, 313] width 80 height 111
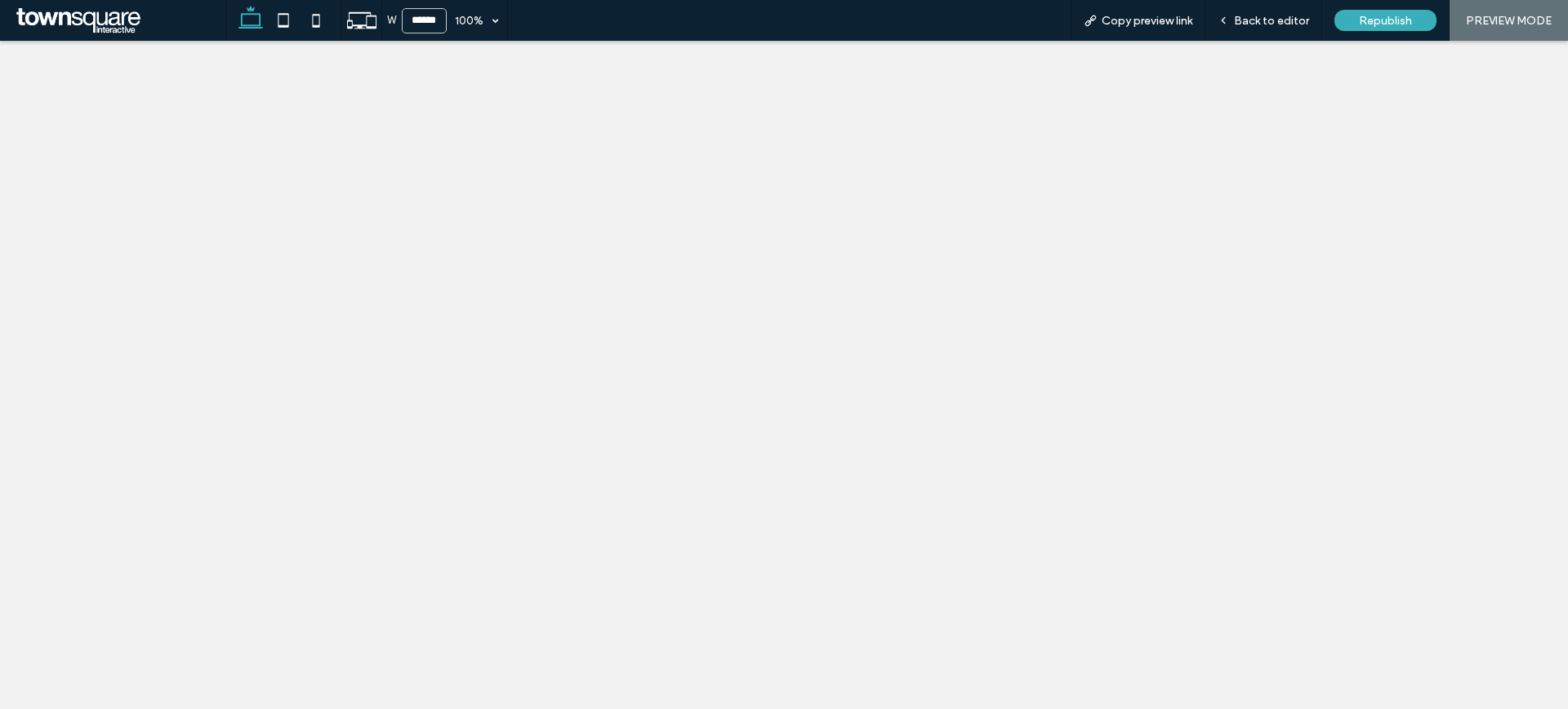
click at [1254, 19] on span "Back to editor" at bounding box center [1271, 21] width 75 height 14
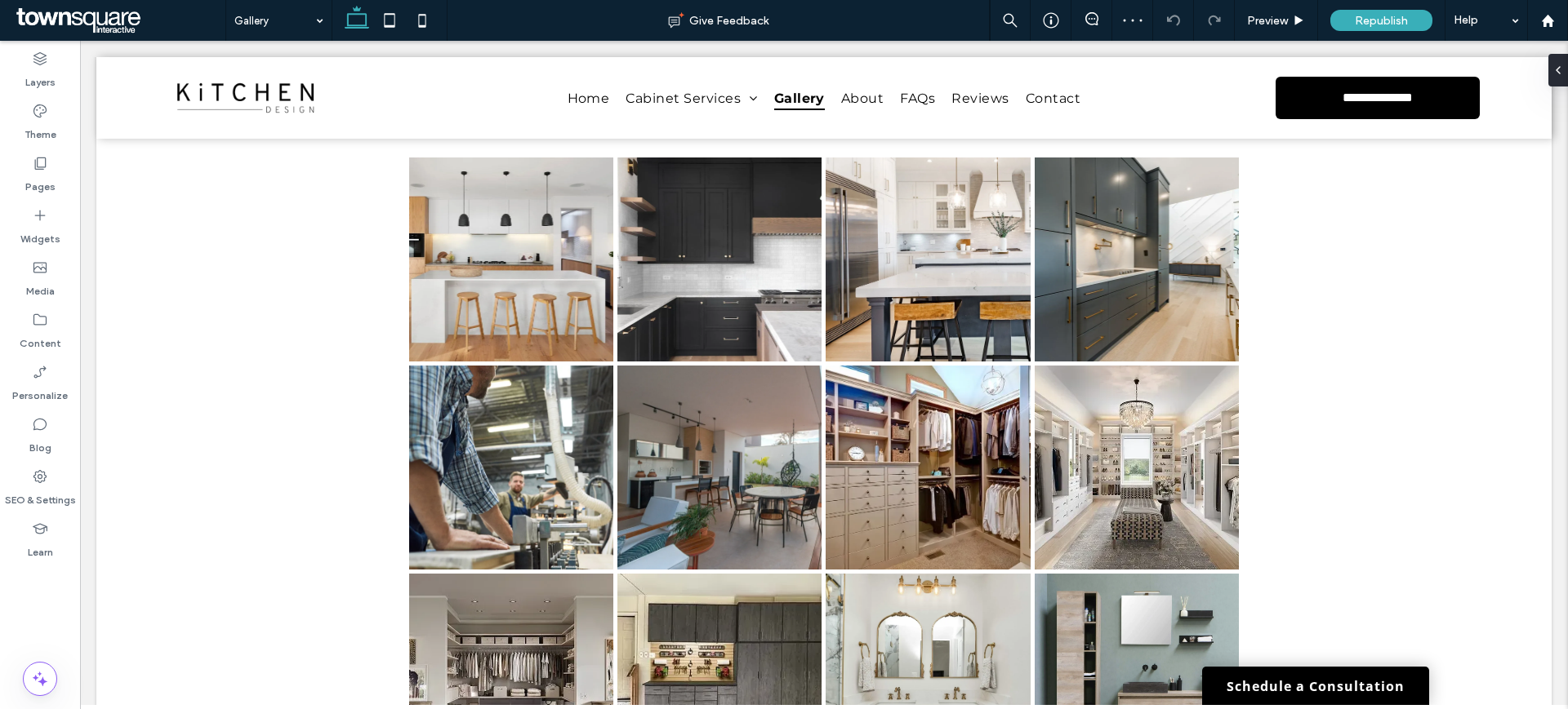
scroll to position [1057, 0]
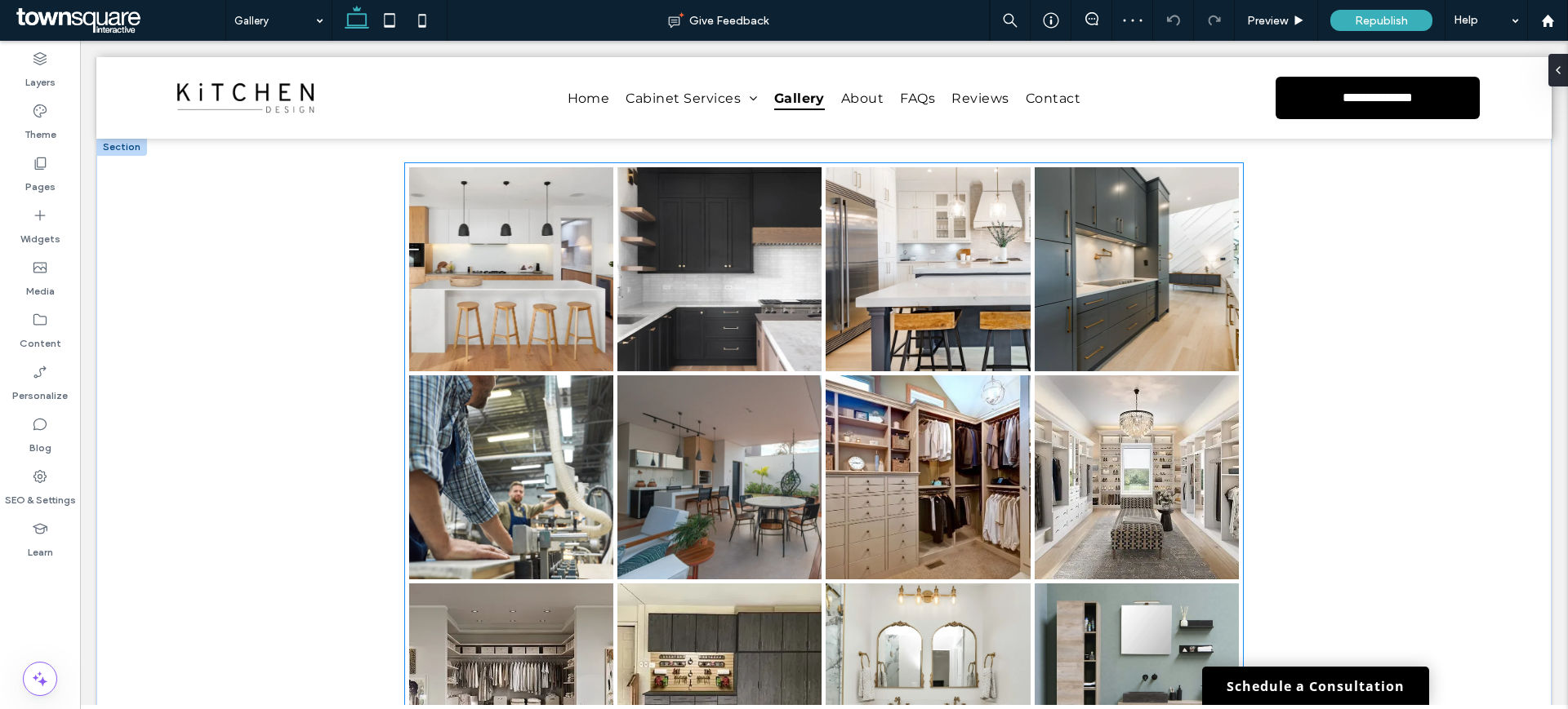
click at [556, 262] on link at bounding box center [511, 270] width 204 height 204
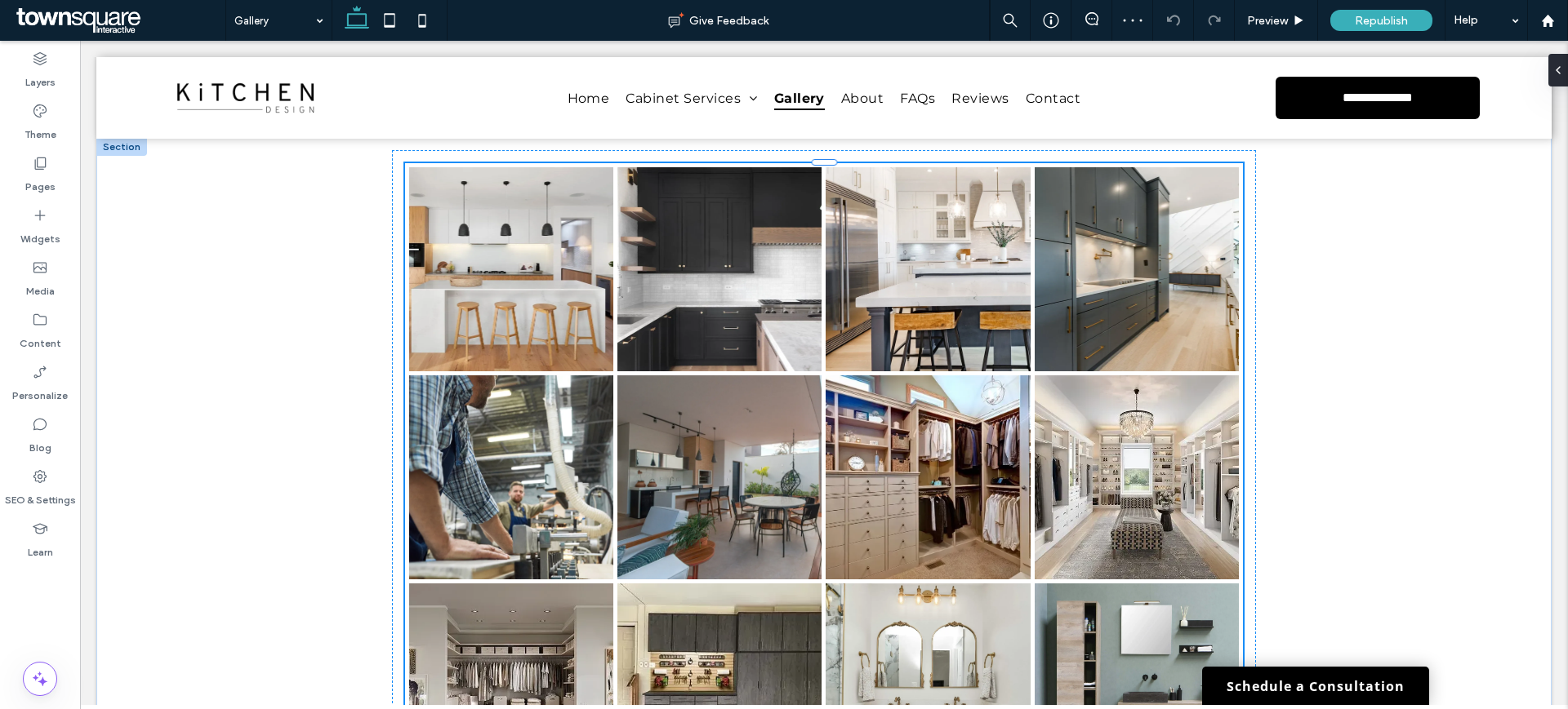
click at [556, 262] on link at bounding box center [511, 270] width 204 height 204
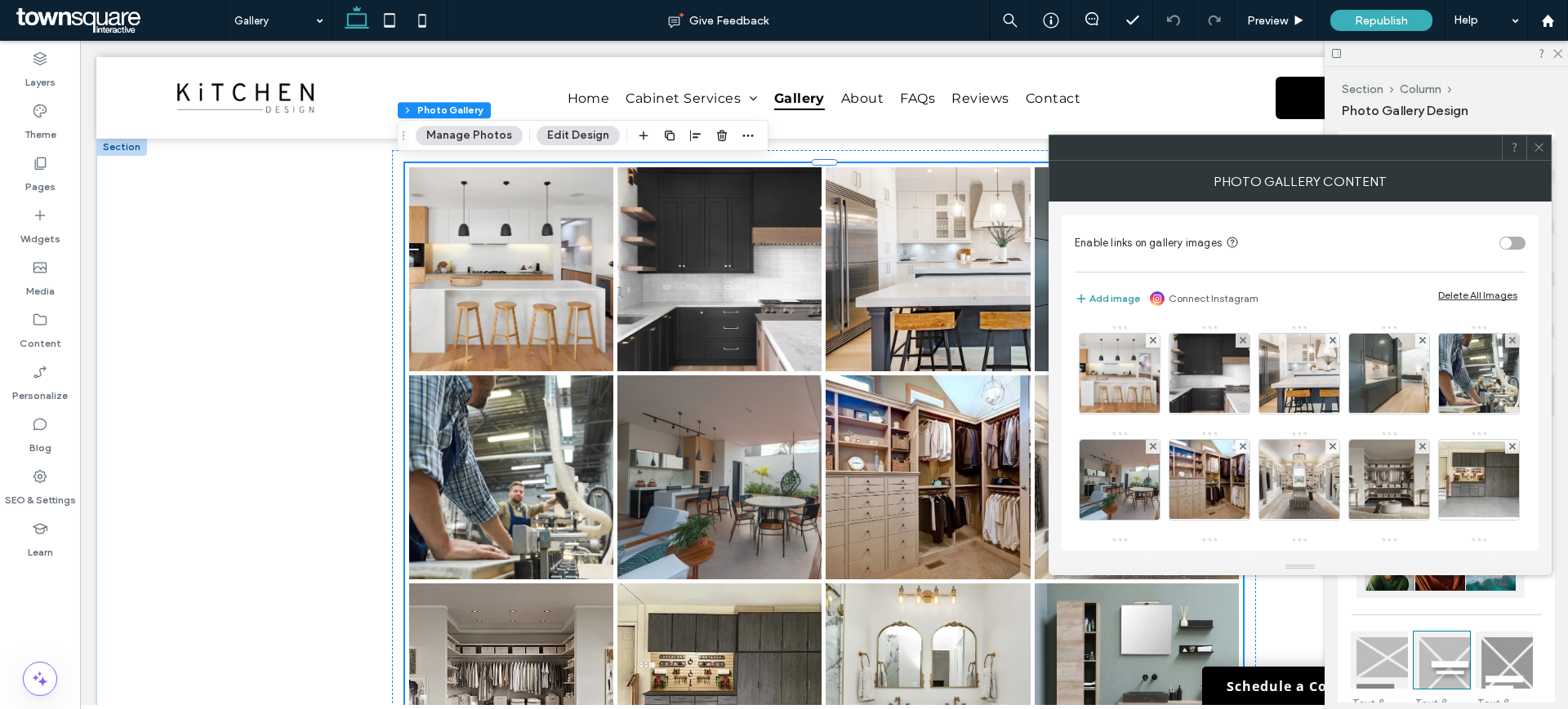
click at [1121, 293] on button "Add image" at bounding box center [1107, 299] width 66 height 19
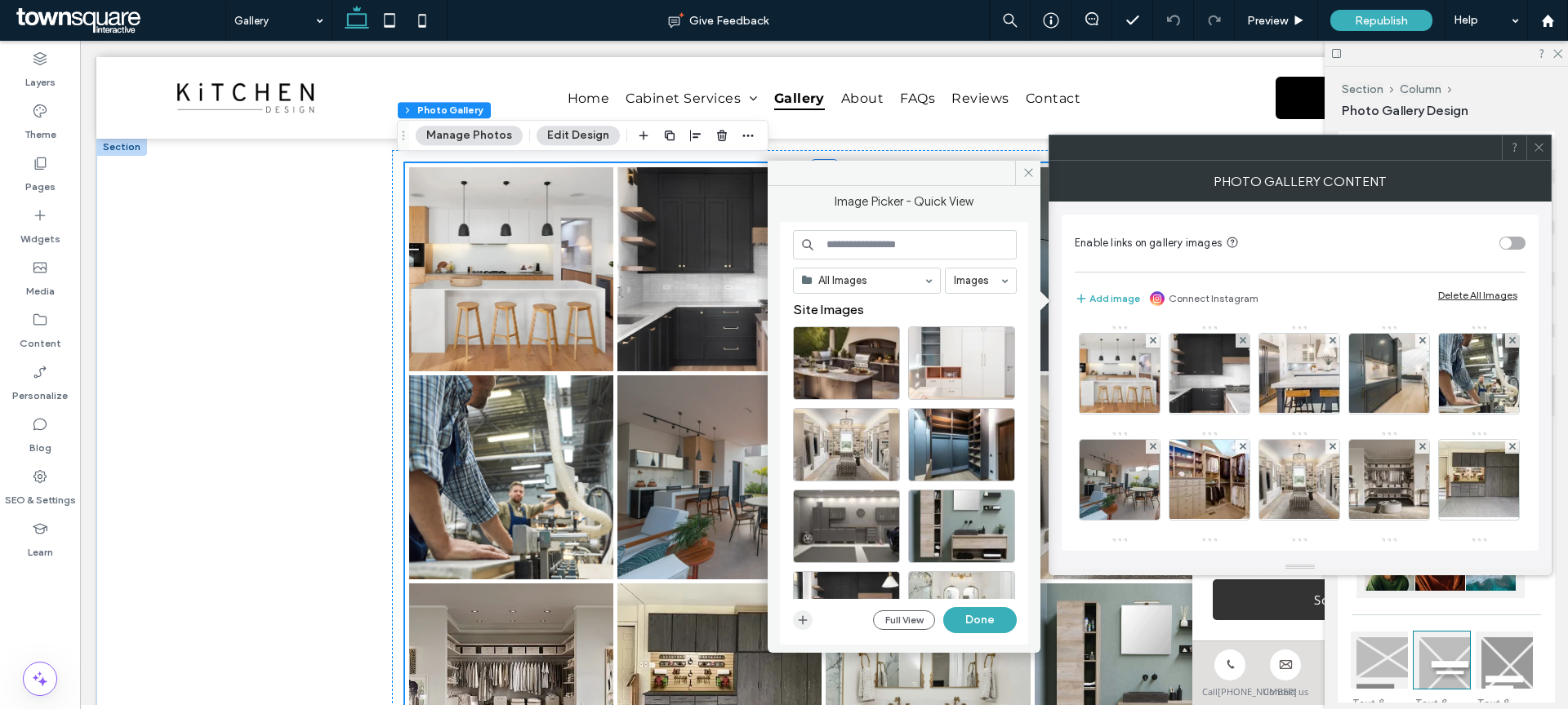
click at [802, 620] on use "button" at bounding box center [803, 620] width 9 height 9
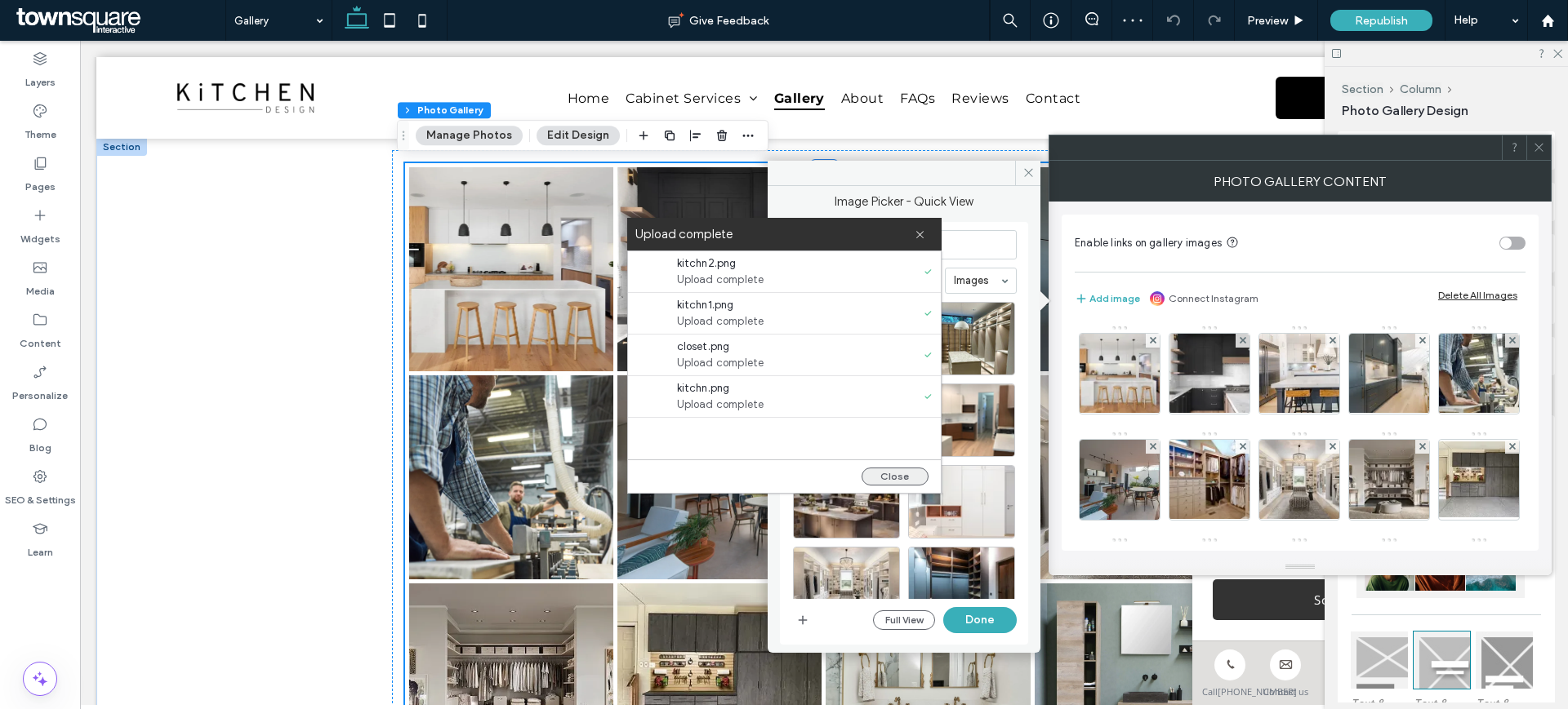
click at [909, 478] on button "Close" at bounding box center [895, 477] width 67 height 18
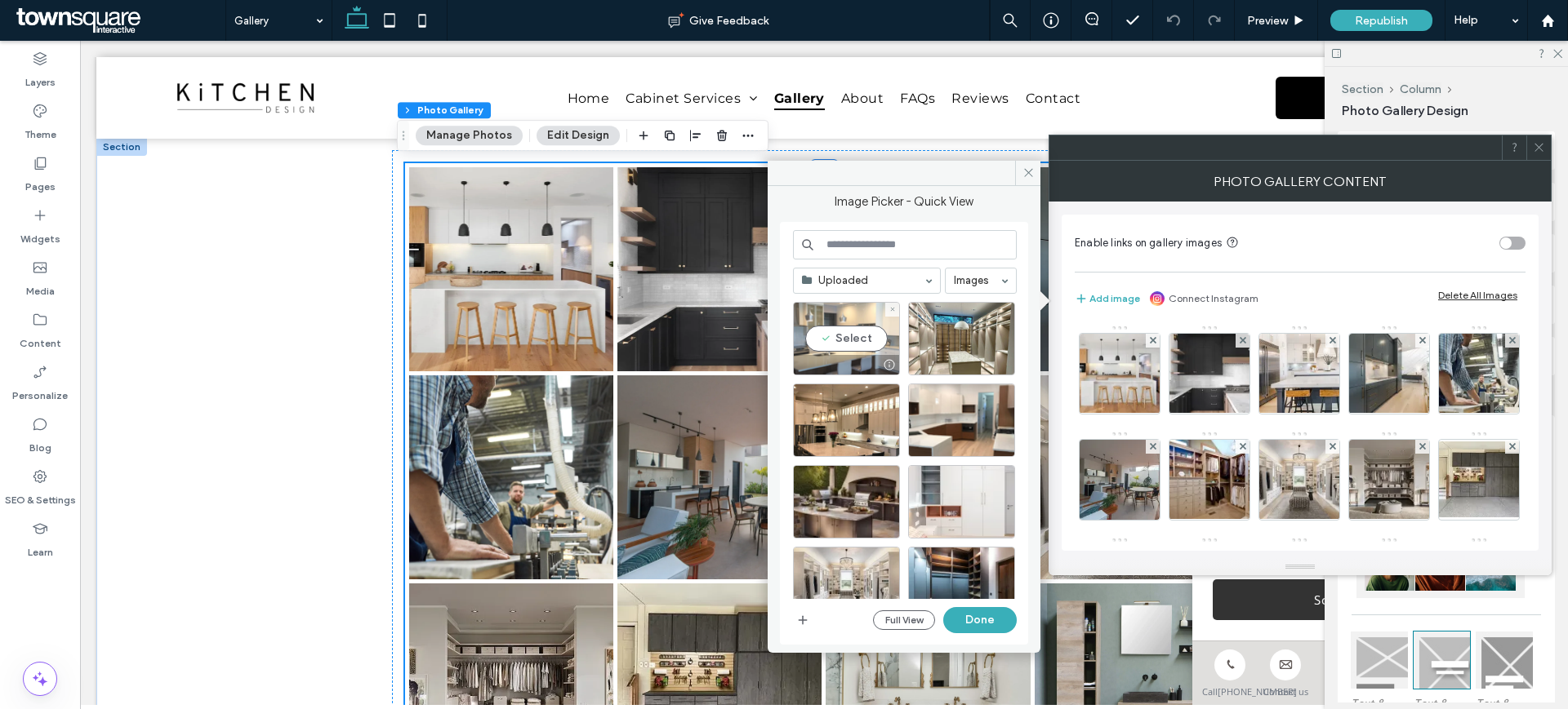
click at [847, 334] on div "Select" at bounding box center [846, 339] width 107 height 73
click at [962, 334] on div "Select" at bounding box center [961, 339] width 107 height 73
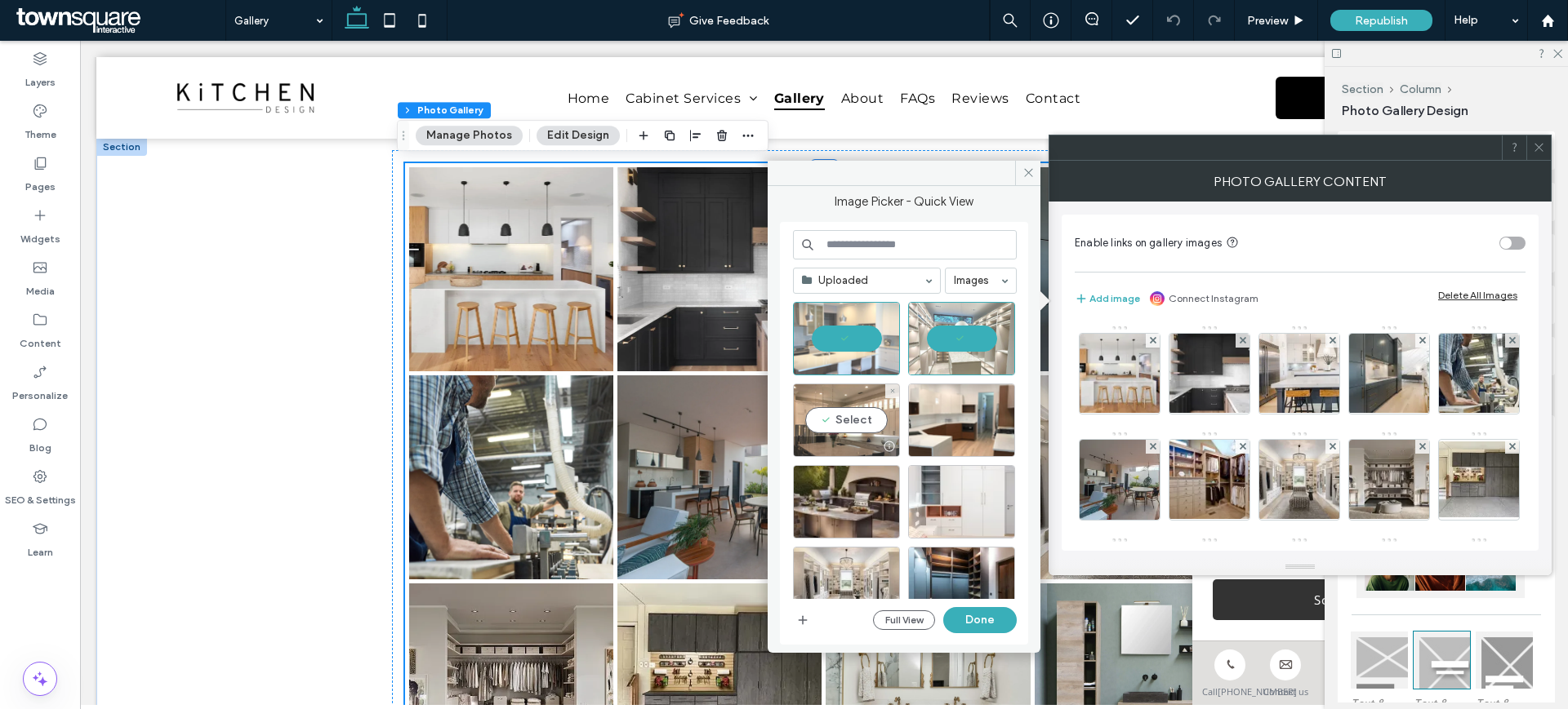
click at [857, 422] on div "Select" at bounding box center [846, 420] width 107 height 73
click at [940, 423] on div "Select" at bounding box center [961, 420] width 107 height 73
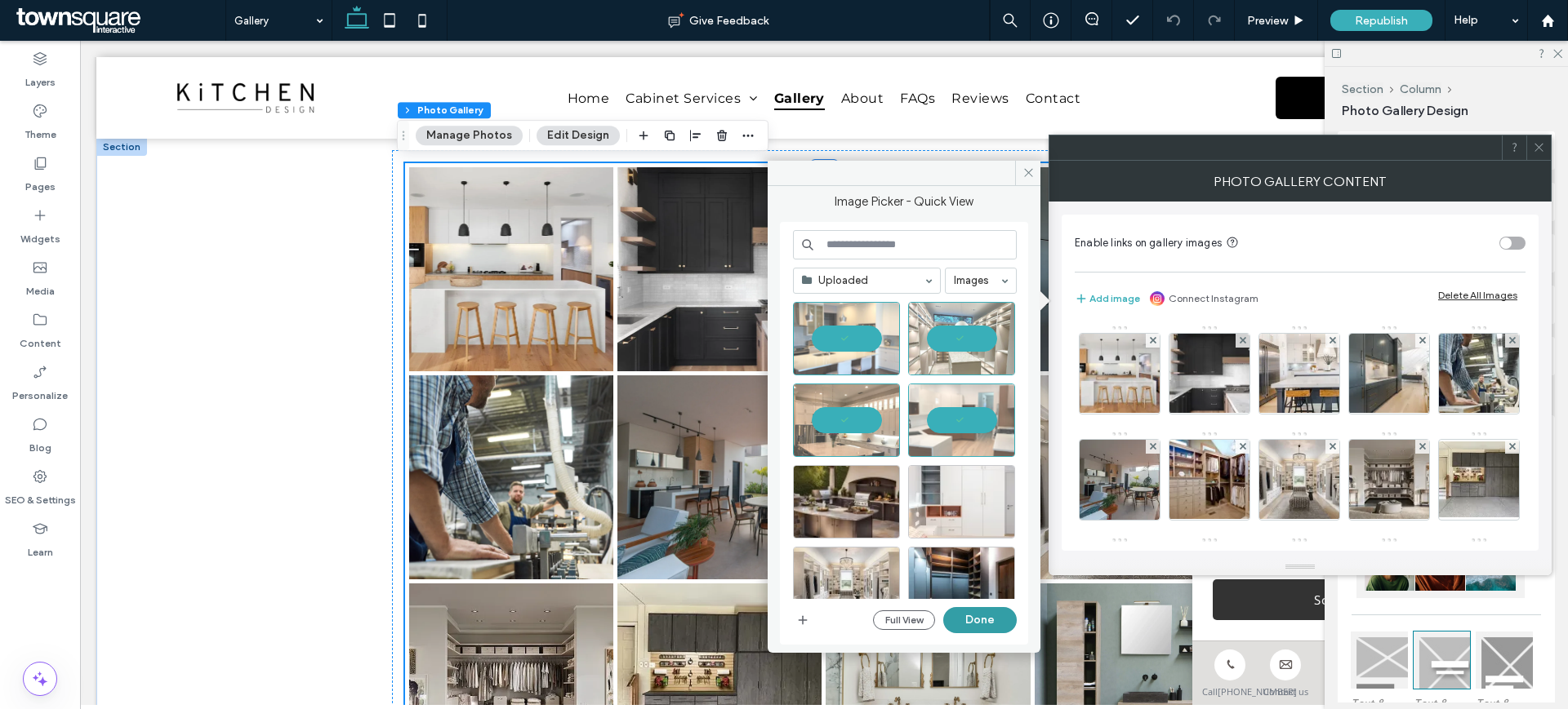
click at [986, 618] on button "Done" at bounding box center [980, 620] width 73 height 26
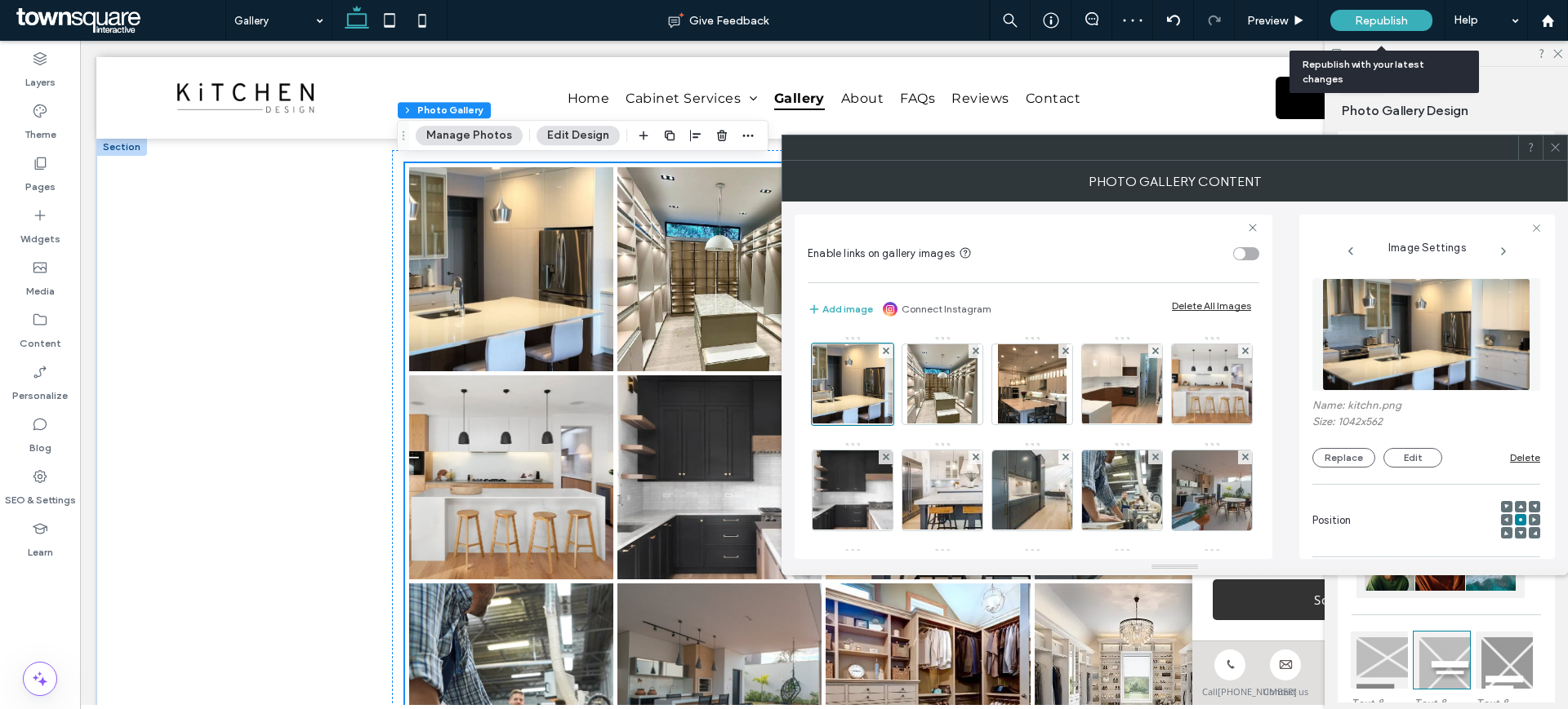
click at [1357, 7] on div "Republish" at bounding box center [1381, 20] width 102 height 41
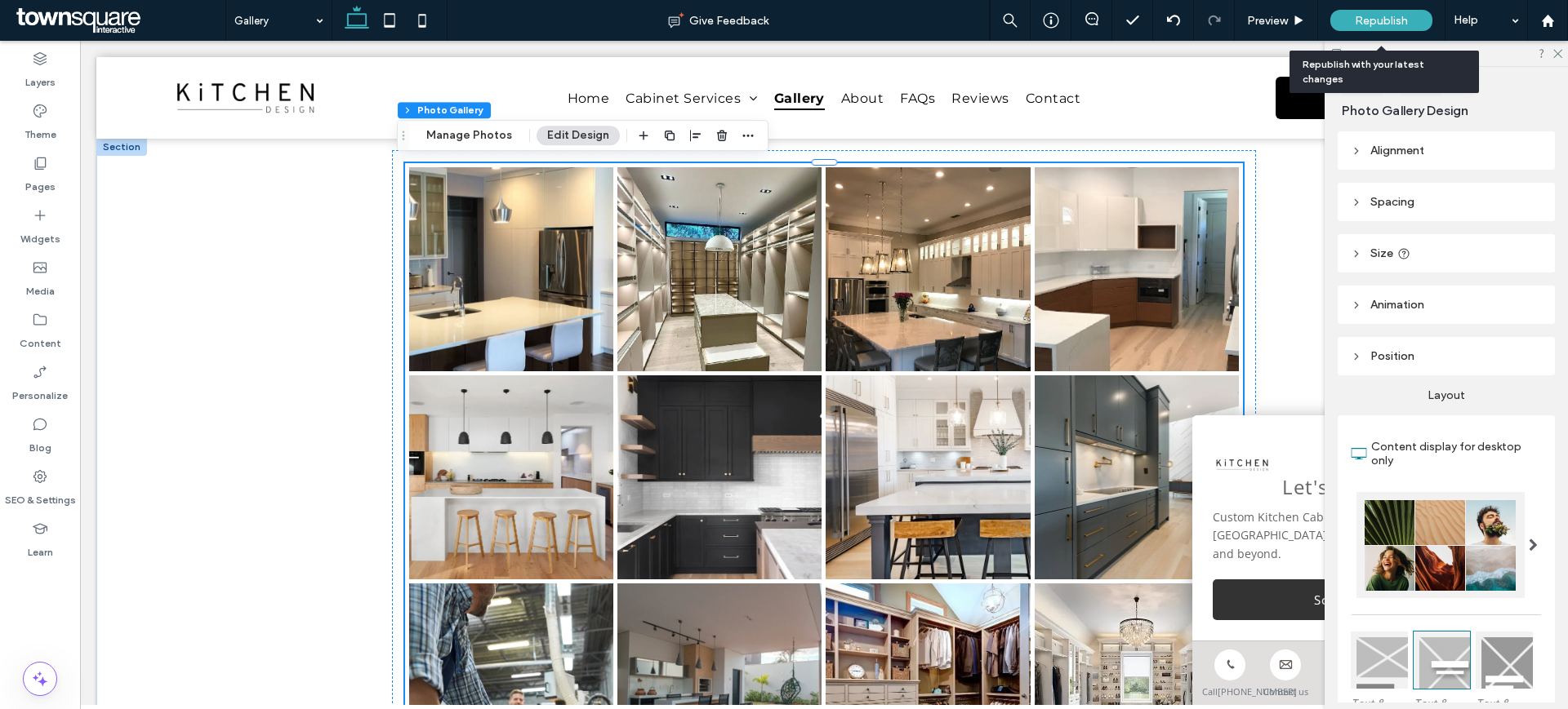
click at [1366, 21] on span "Republish" at bounding box center [1381, 21] width 53 height 14
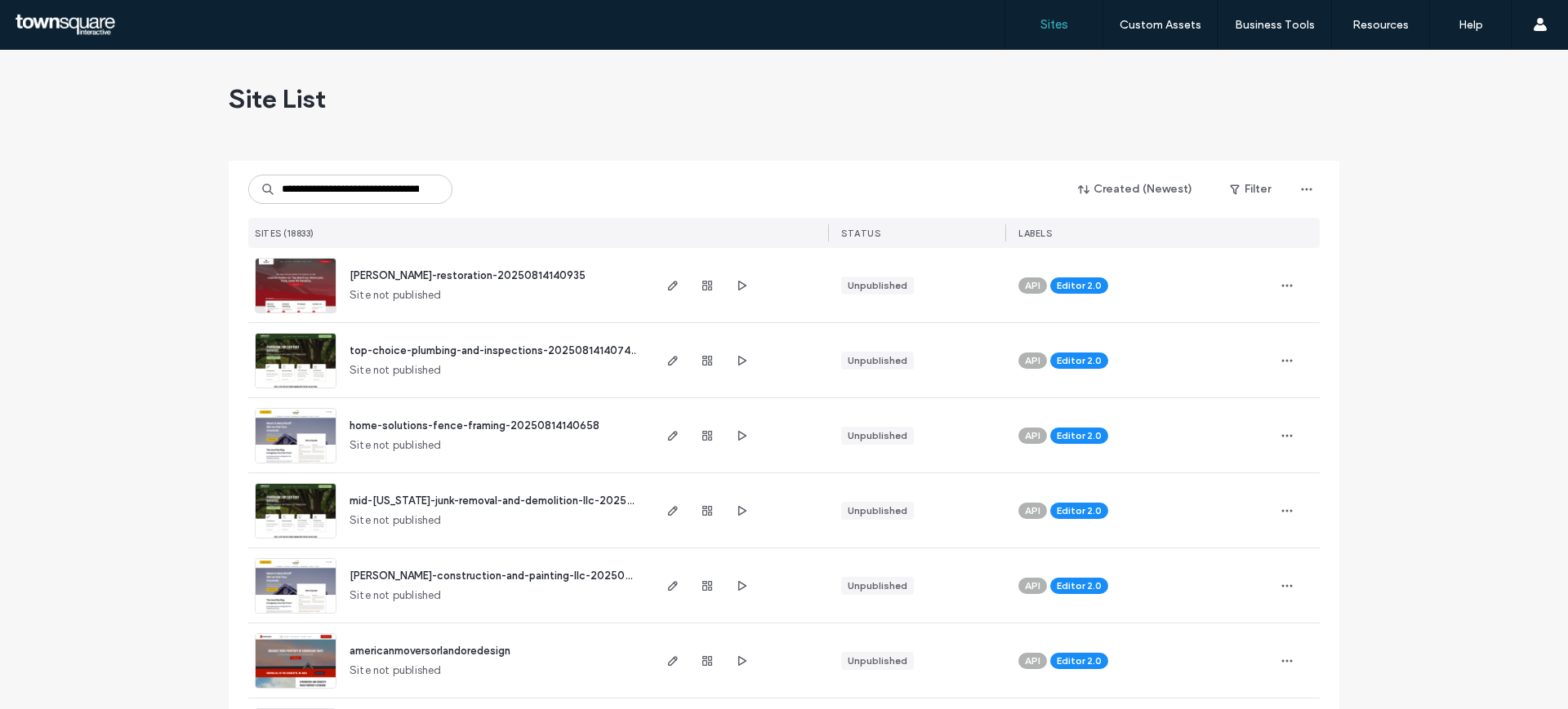
scroll to position [0, 87]
type input "**********"
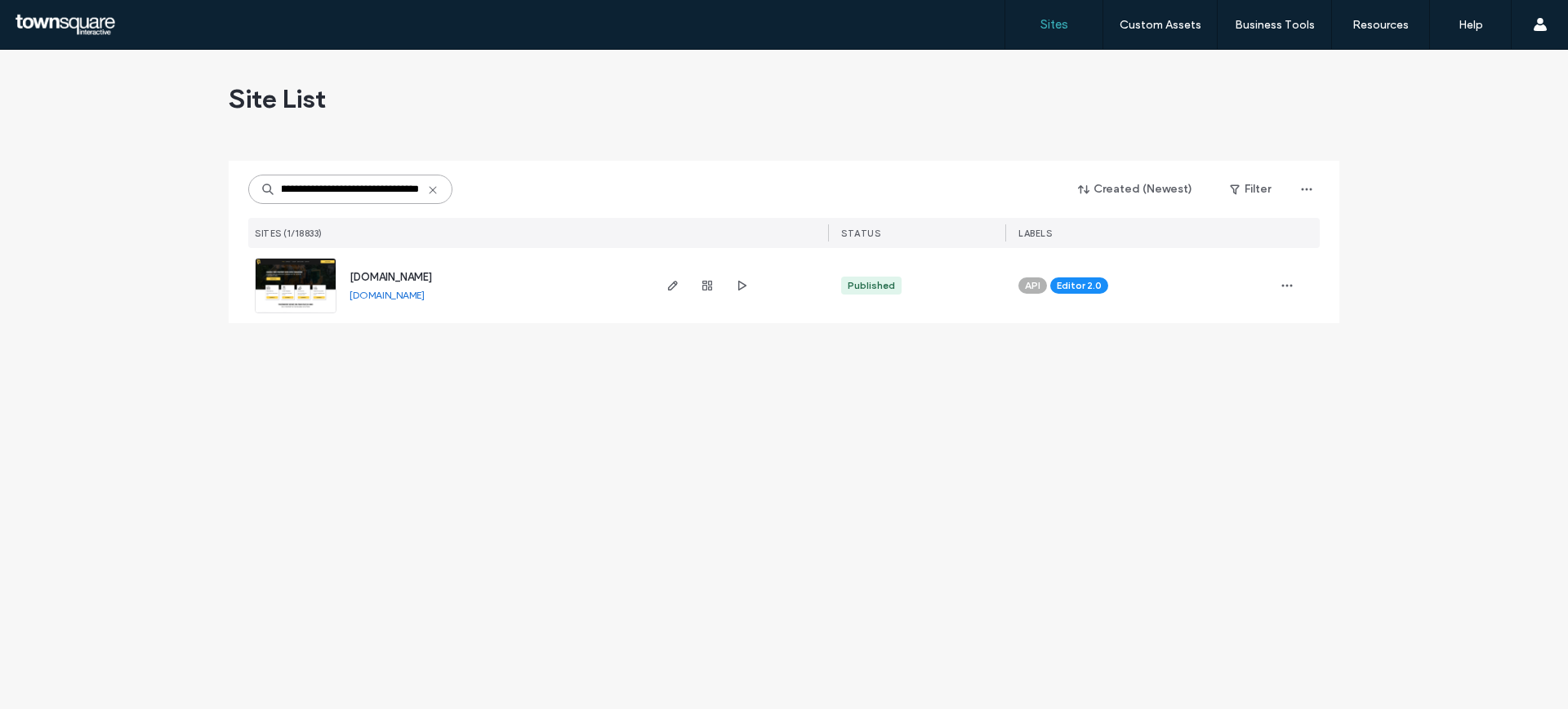
scroll to position [0, 0]
click at [260, 272] on img at bounding box center [296, 313] width 80 height 111
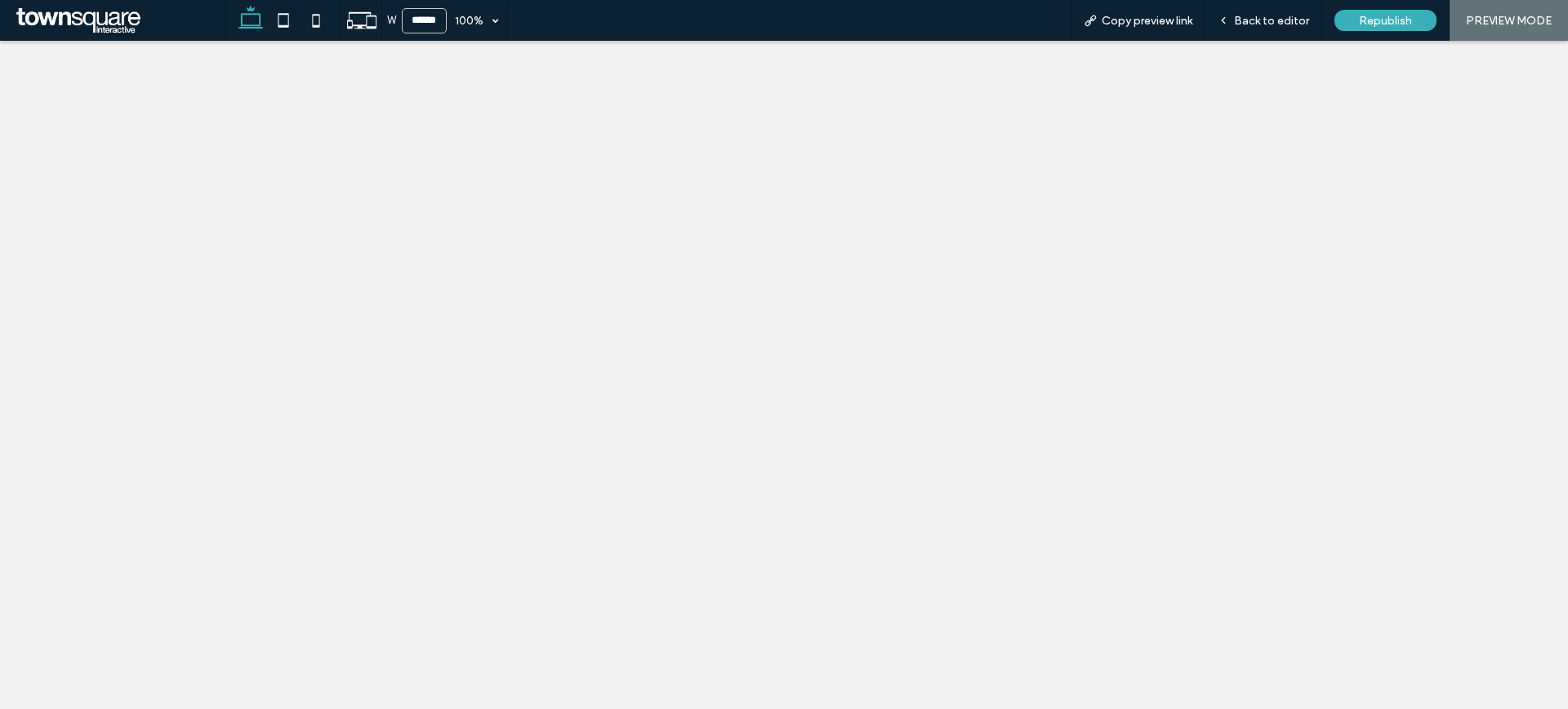
click at [1266, 32] on div at bounding box center [784, 354] width 1568 height 709
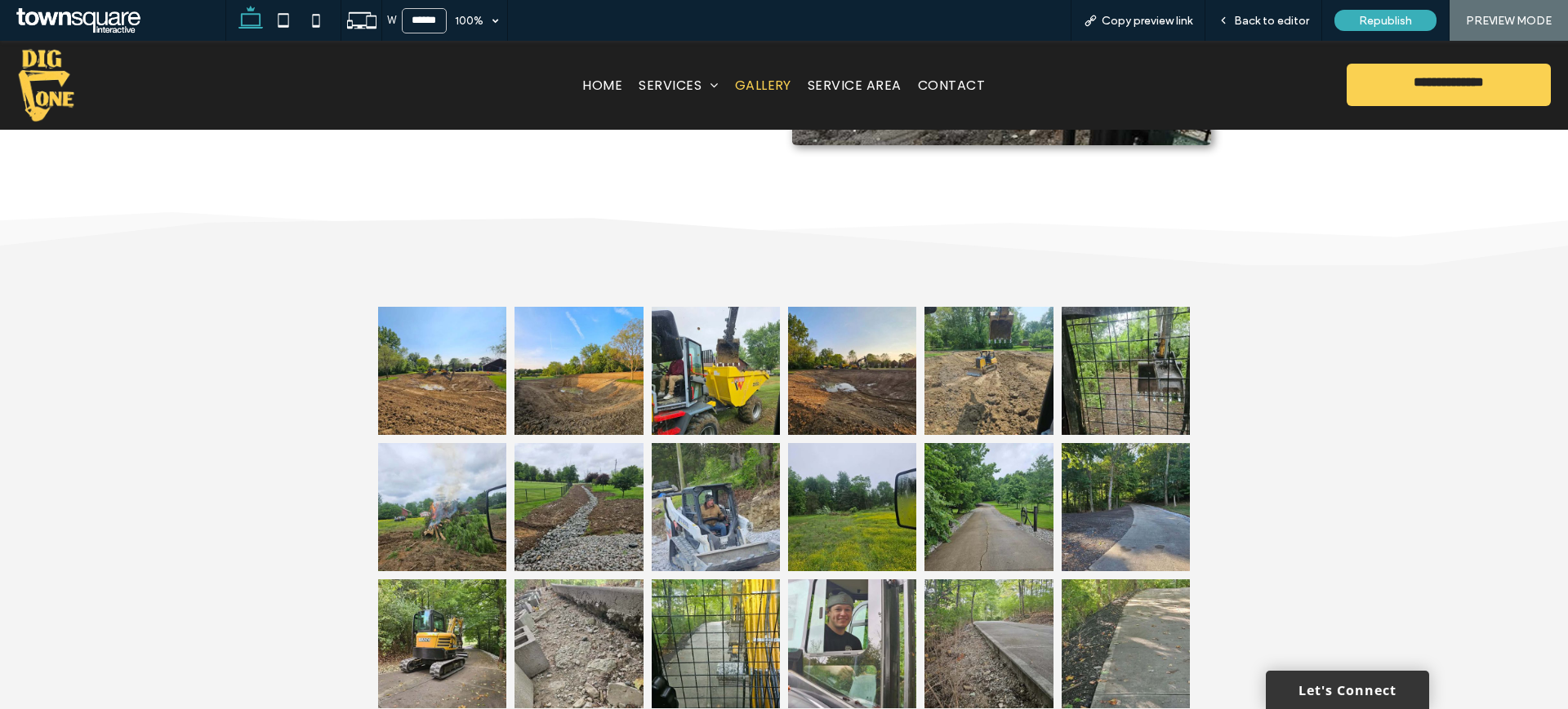
scroll to position [505, 0]
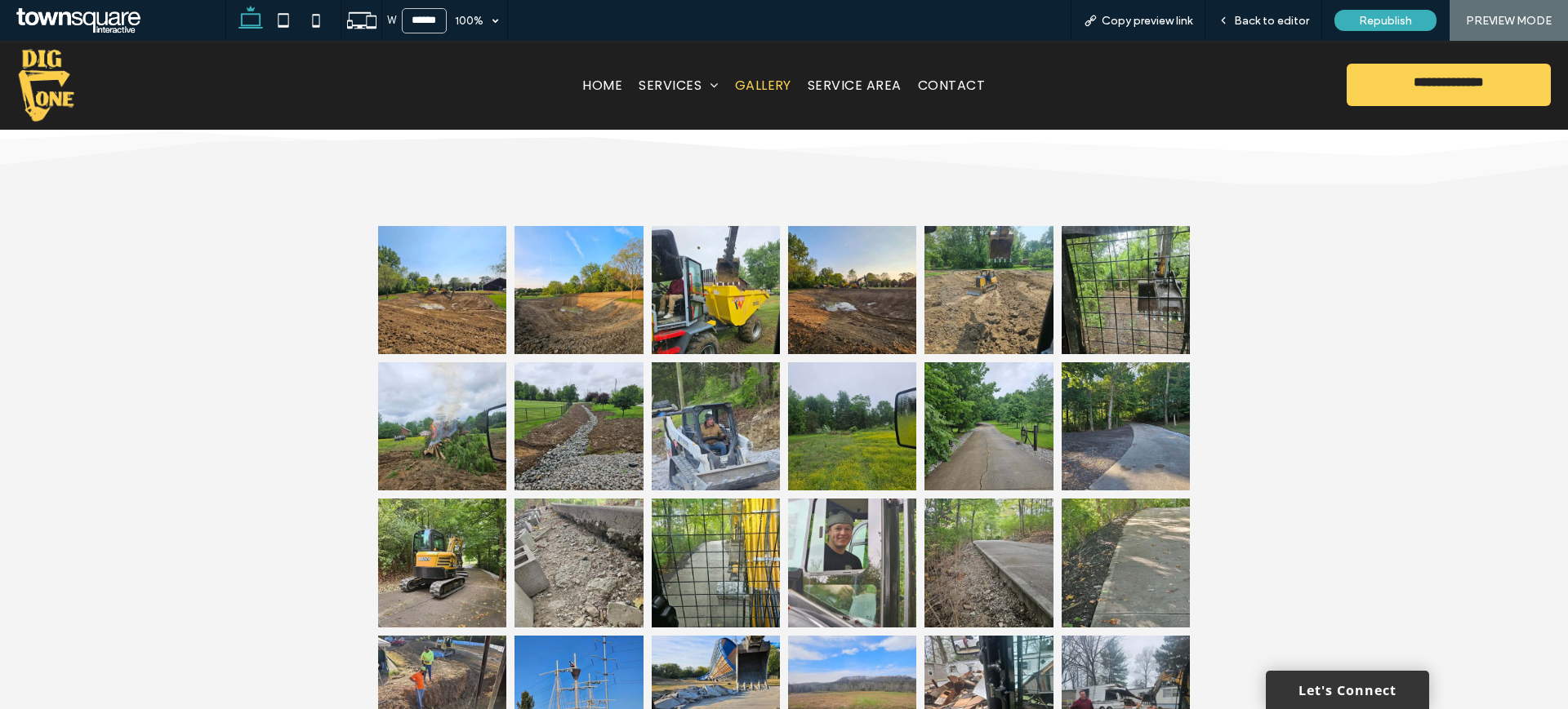
click at [466, 260] on link at bounding box center [442, 290] width 128 height 128
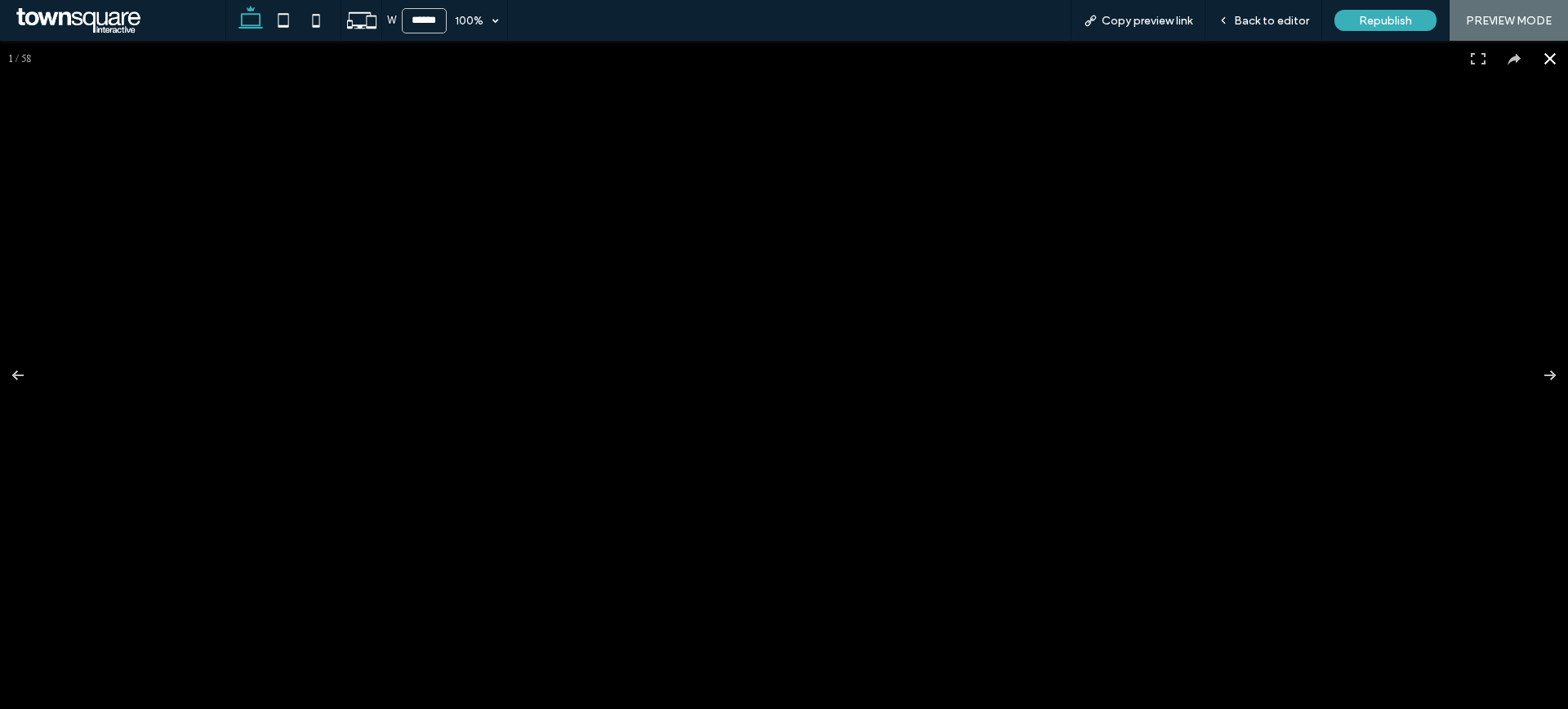
click at [466, 260] on div at bounding box center [784, 375] width 1568 height 669
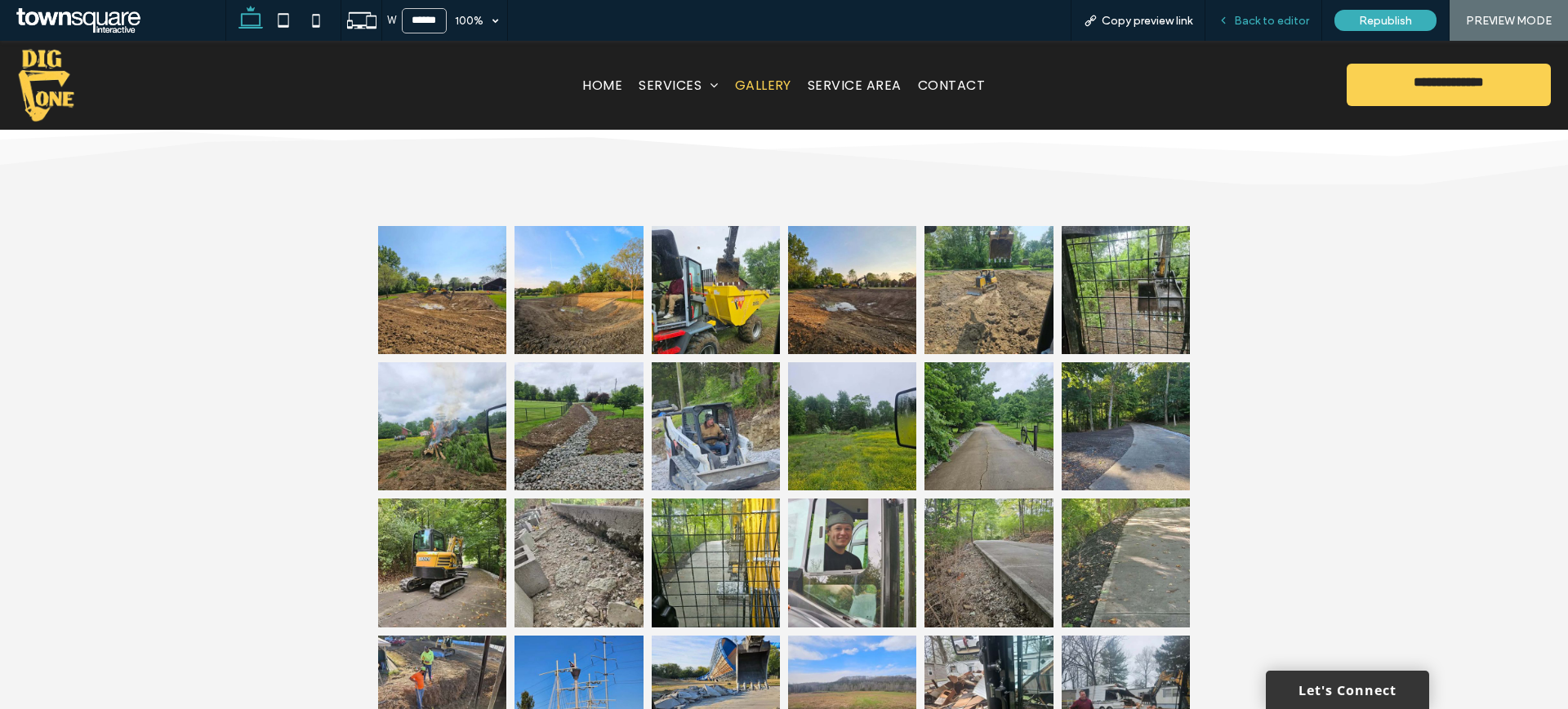
click at [1284, 15] on span "Back to editor" at bounding box center [1271, 21] width 75 height 14
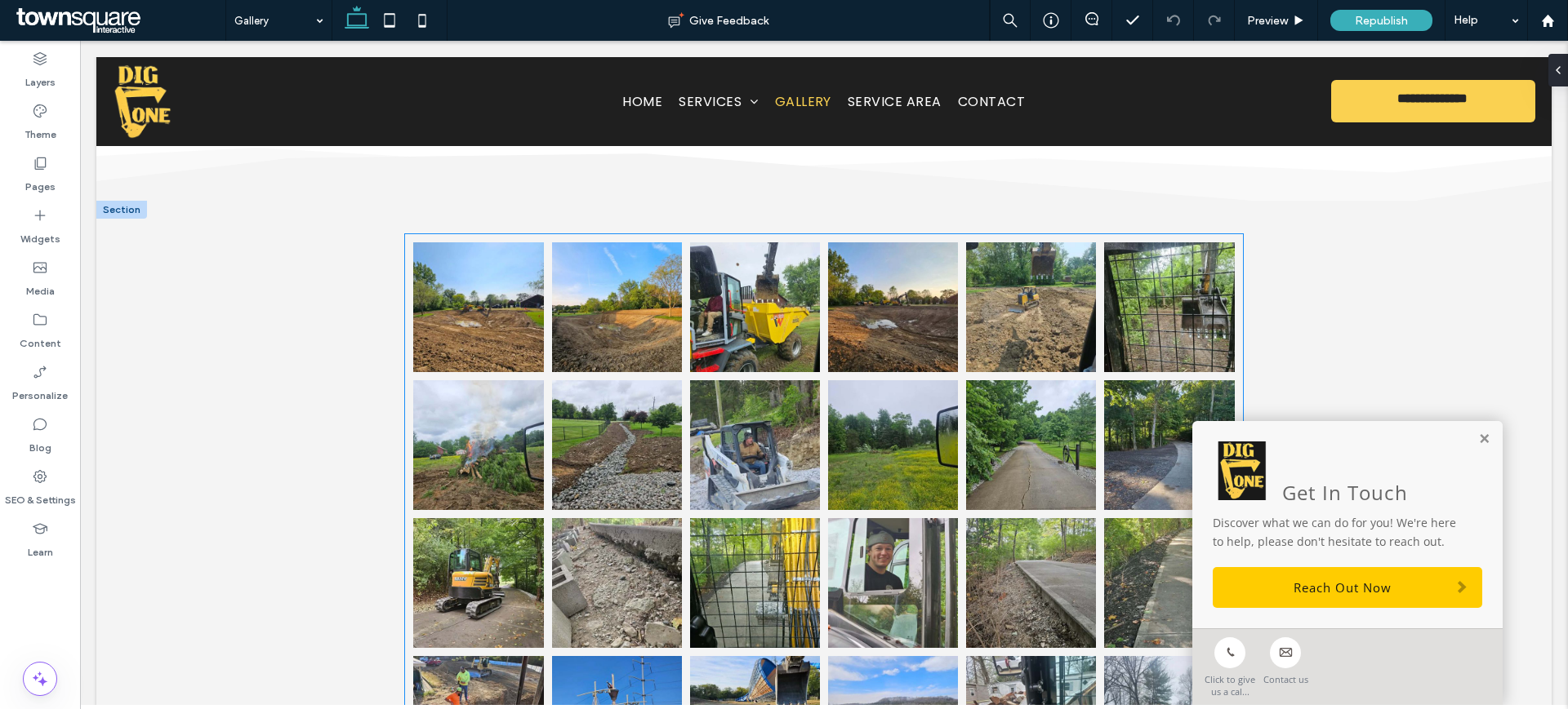
click at [484, 287] on link at bounding box center [478, 307] width 130 height 130
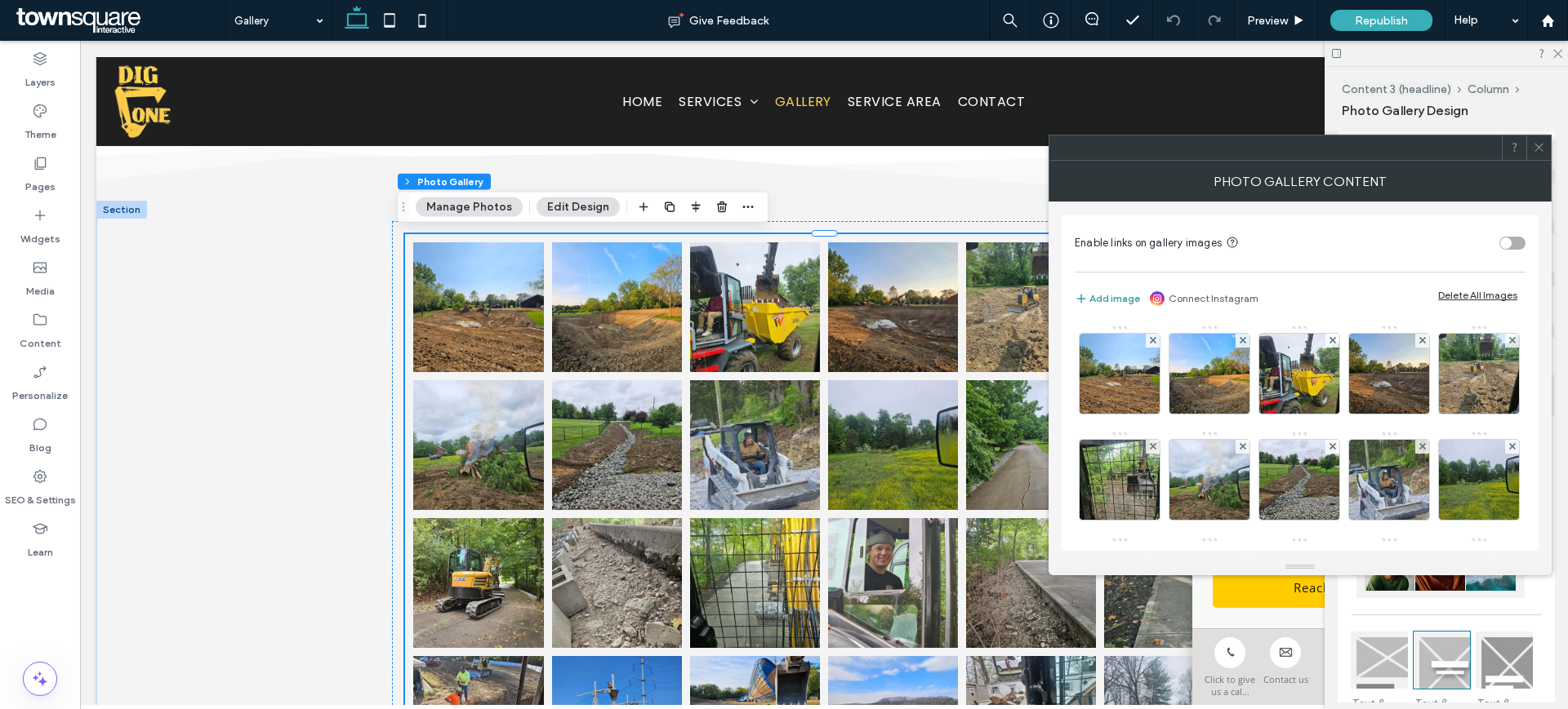
click at [1125, 302] on button "Add image" at bounding box center [1107, 299] width 66 height 19
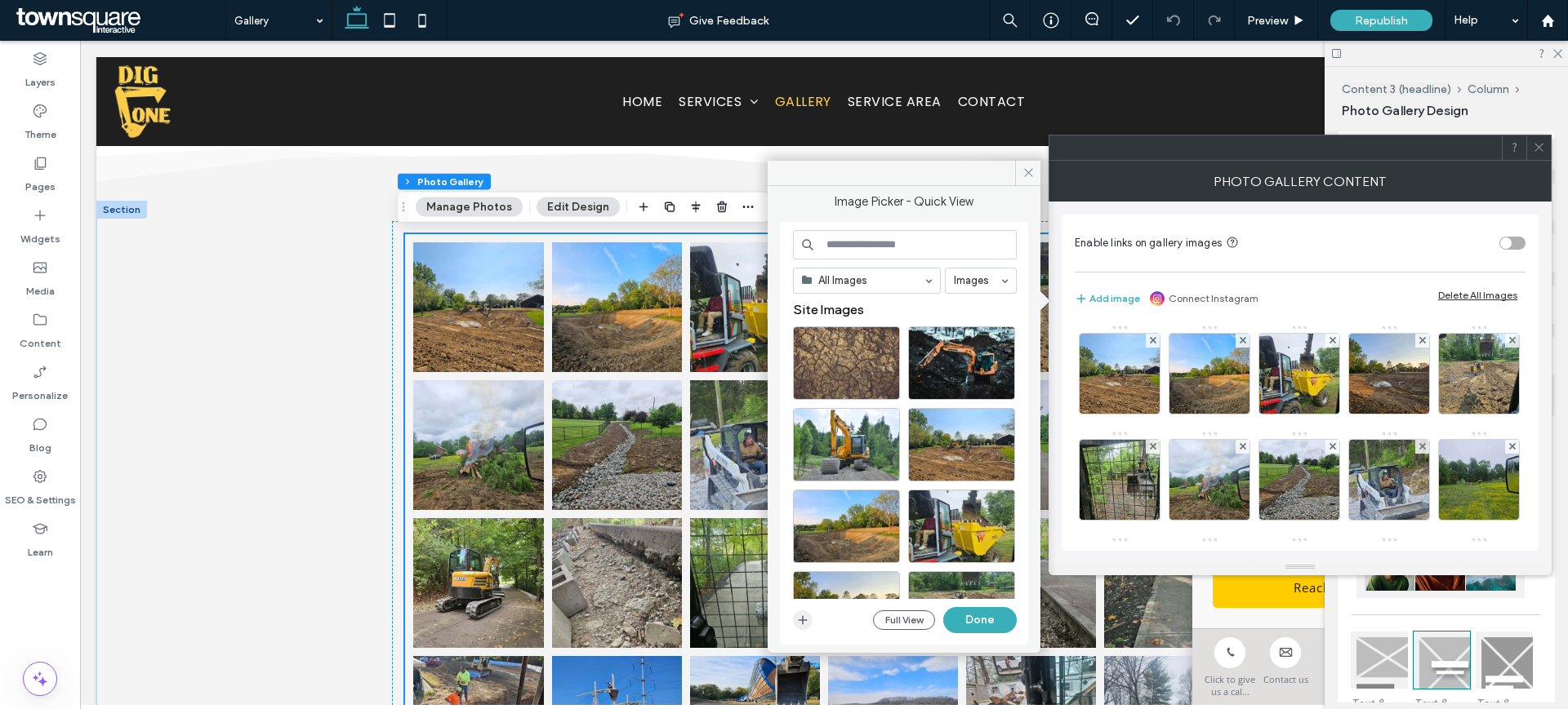
click at [796, 623] on icon "button" at bounding box center [802, 620] width 13 height 13
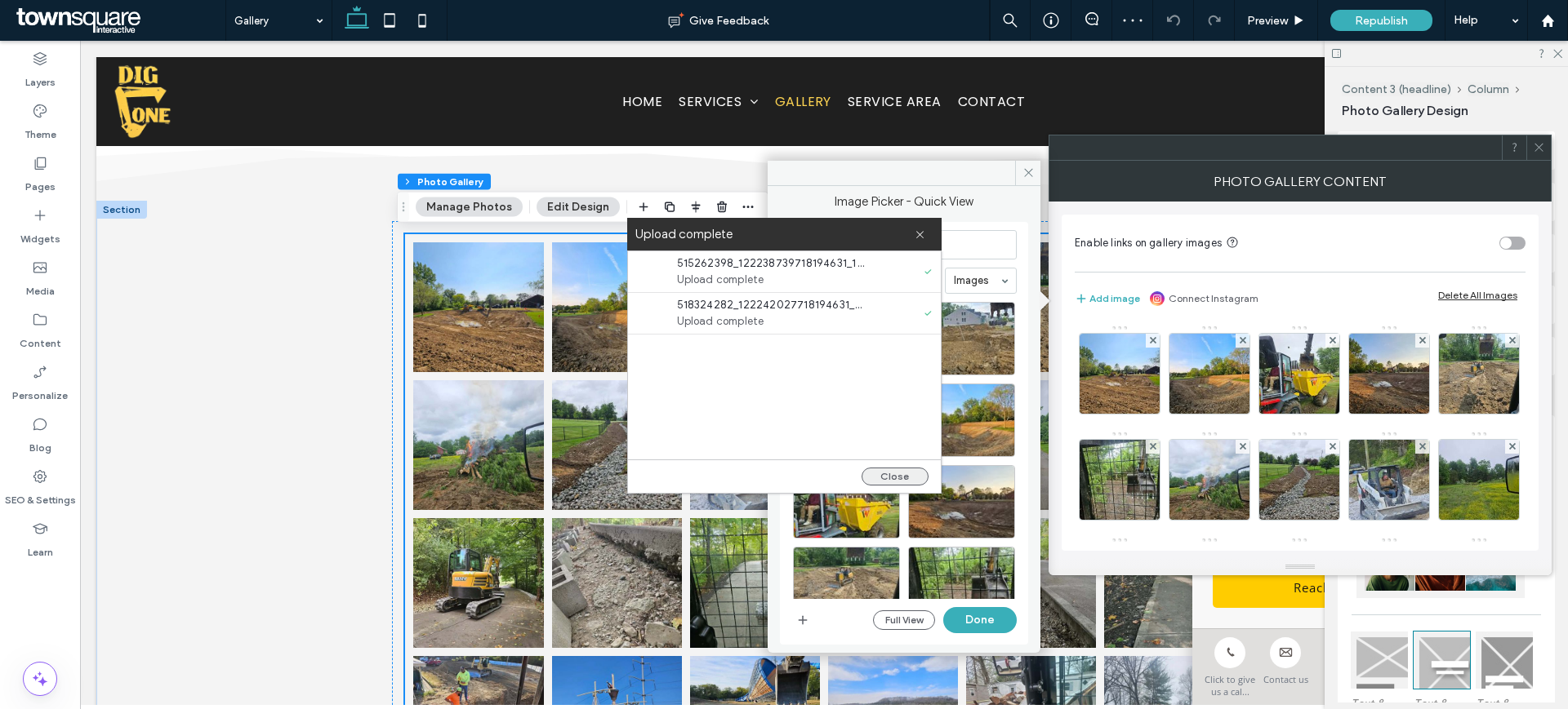
click at [915, 475] on button "Close" at bounding box center [895, 477] width 67 height 18
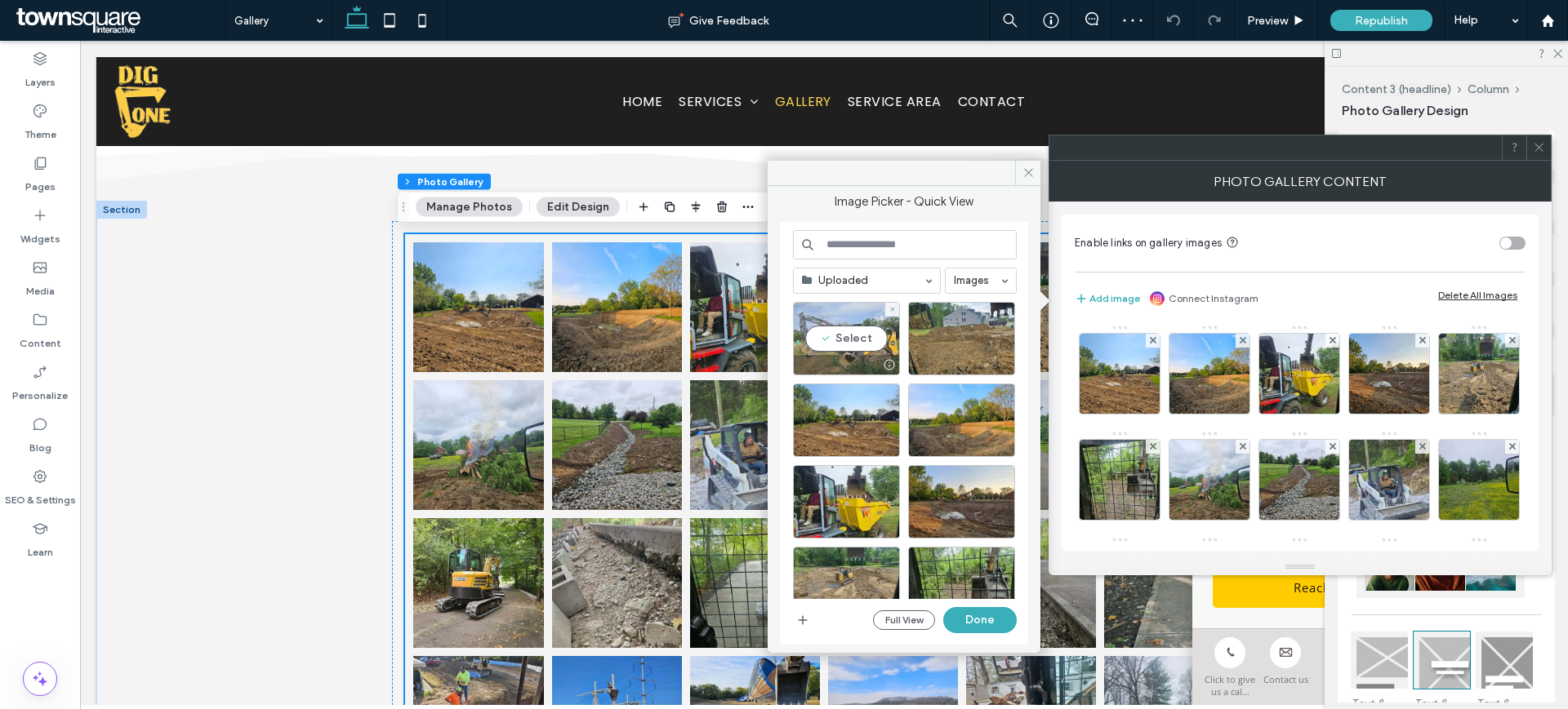
drag, startPoint x: 864, startPoint y: 332, endPoint x: 875, endPoint y: 340, distance: 13.6
click at [865, 333] on div "Select" at bounding box center [846, 339] width 107 height 73
click at [952, 343] on div "Select" at bounding box center [961, 339] width 107 height 73
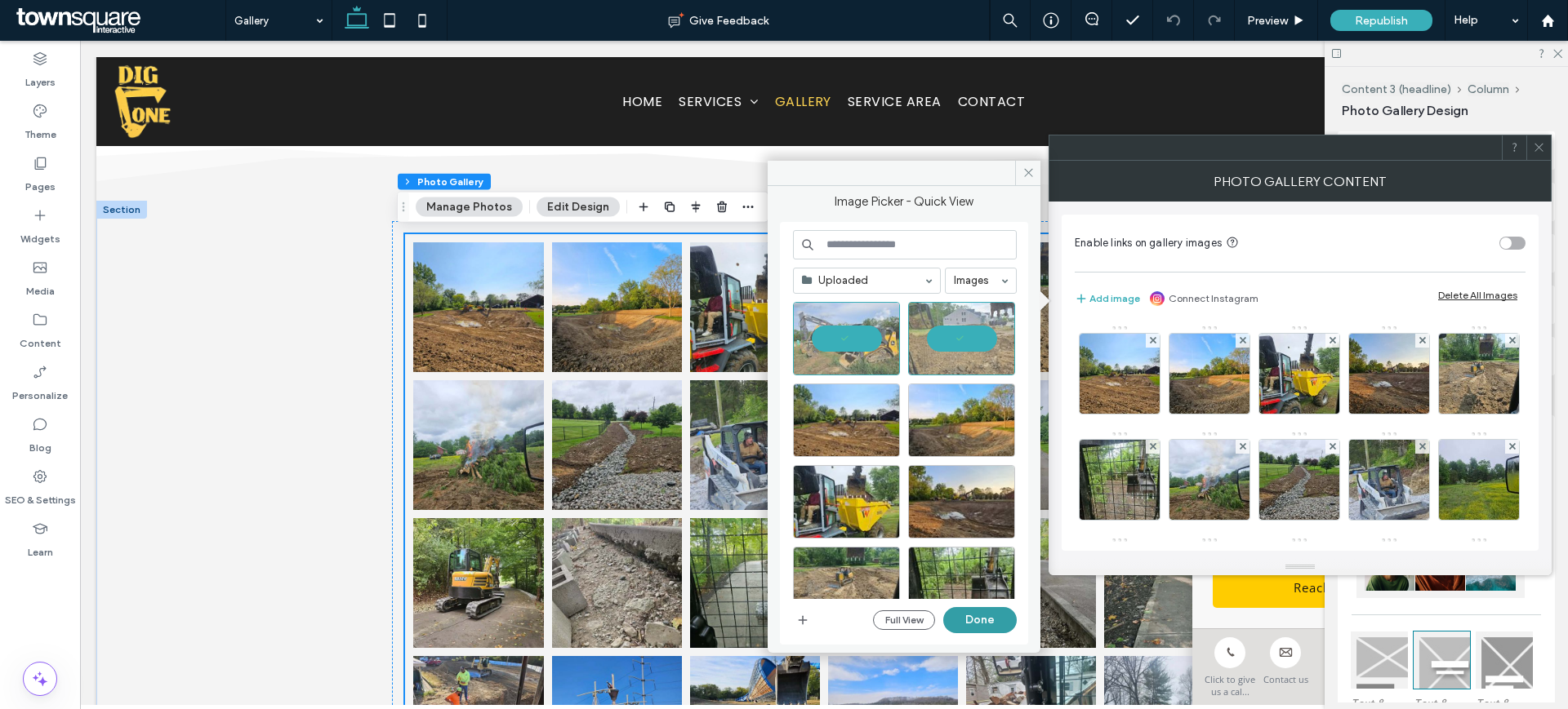
click at [979, 618] on button "Done" at bounding box center [980, 620] width 73 height 26
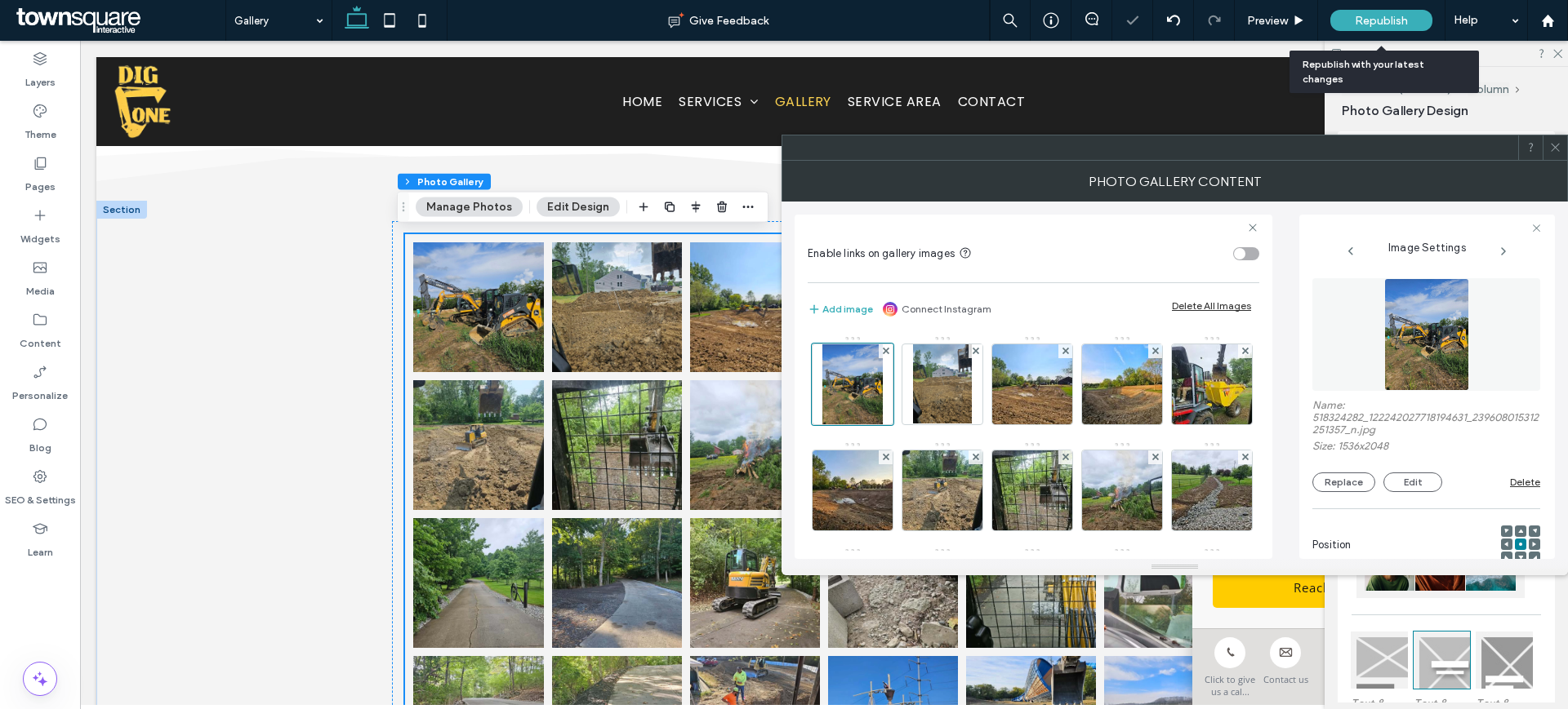
click at [1377, 14] on span "Republish" at bounding box center [1381, 21] width 53 height 14
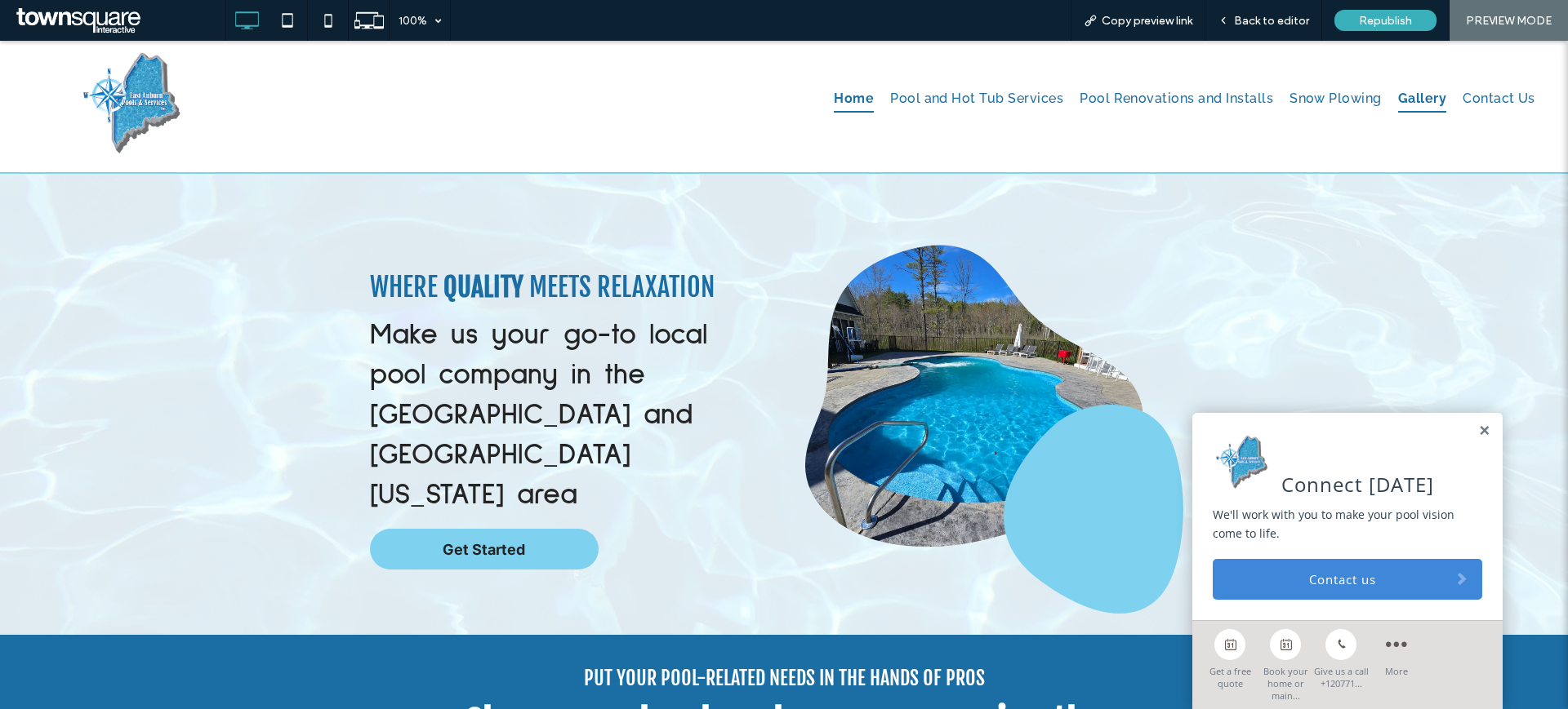
click at [1398, 104] on span "Gallery" at bounding box center [1421, 99] width 48 height 28
click at [1274, 14] on span "Back to editor" at bounding box center [1271, 21] width 75 height 14
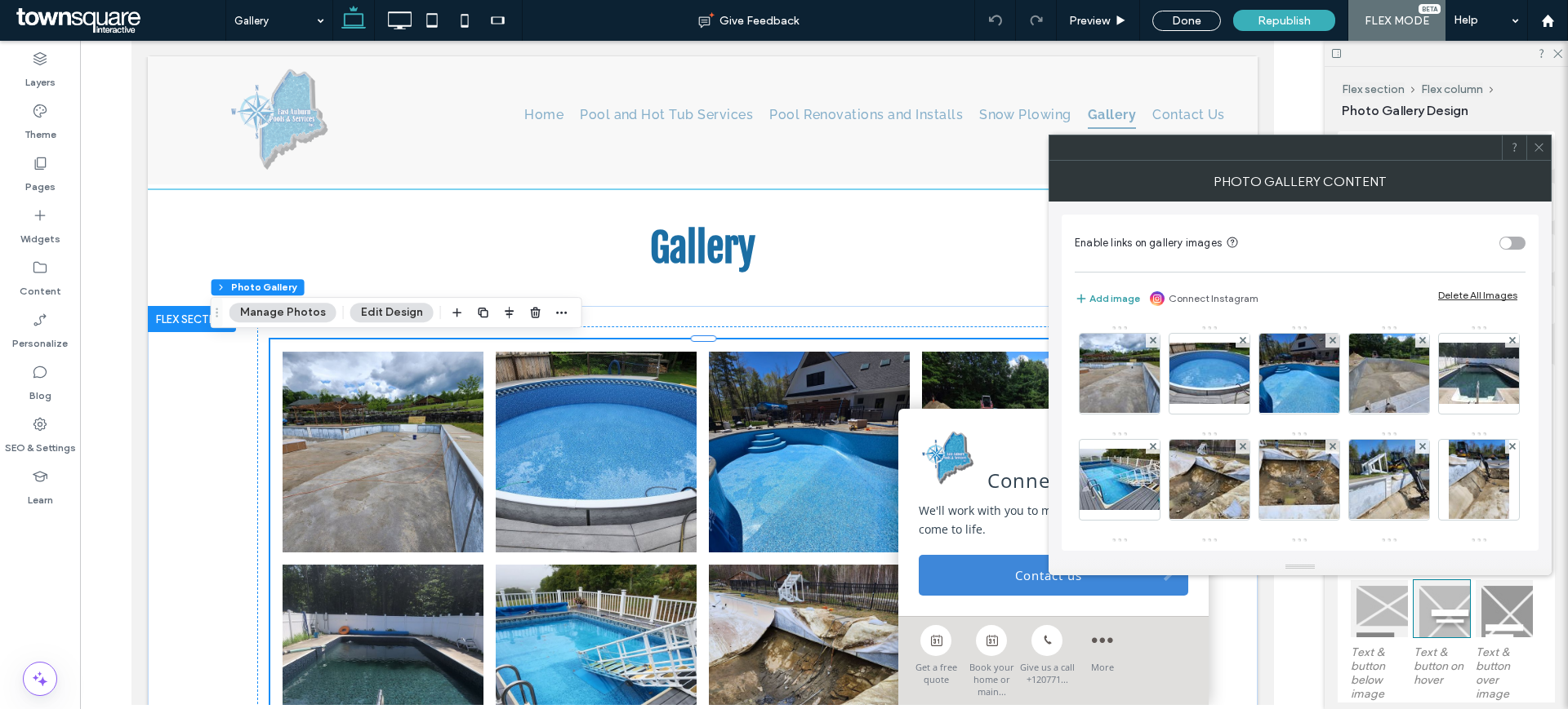
click at [1119, 302] on button "Add image" at bounding box center [1107, 299] width 66 height 19
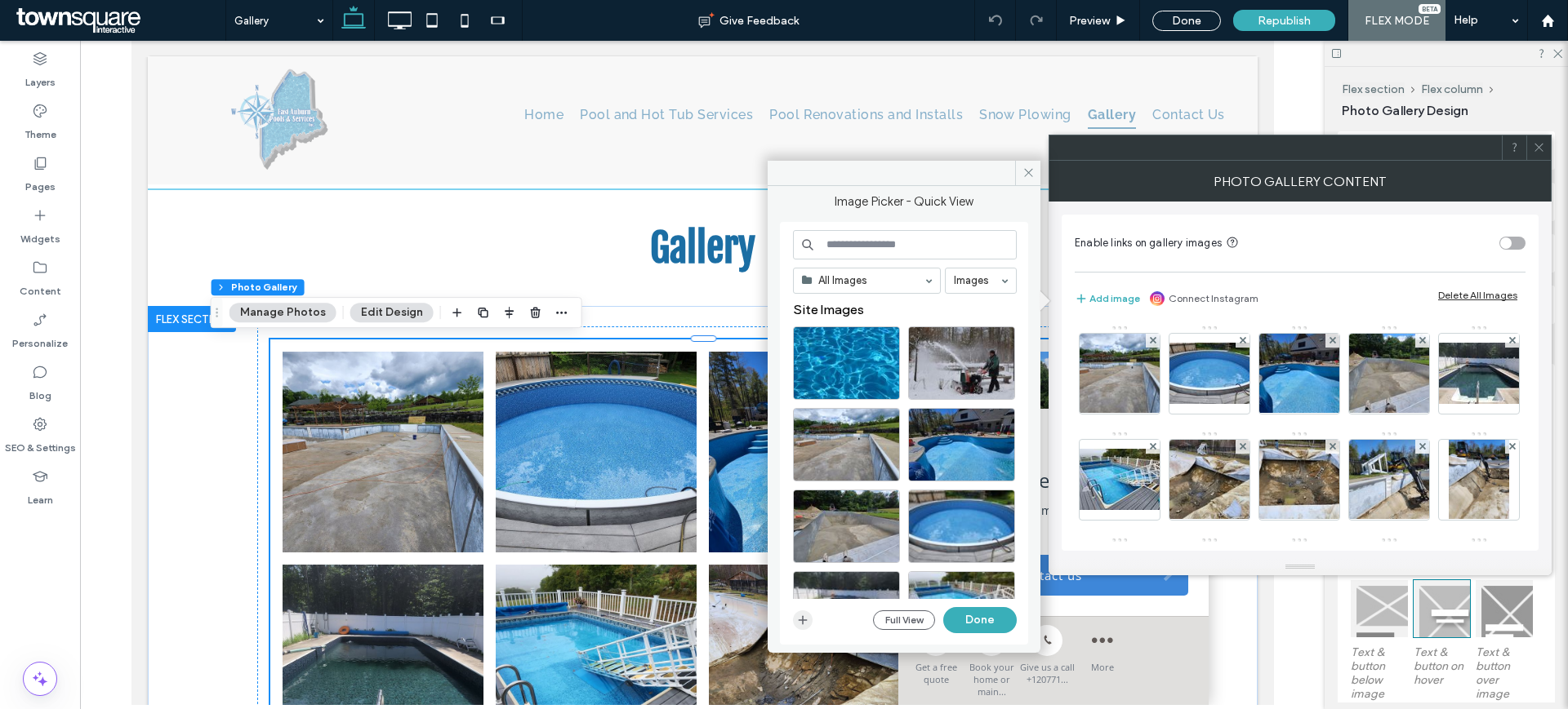
click at [803, 620] on use "button" at bounding box center [803, 620] width 9 height 9
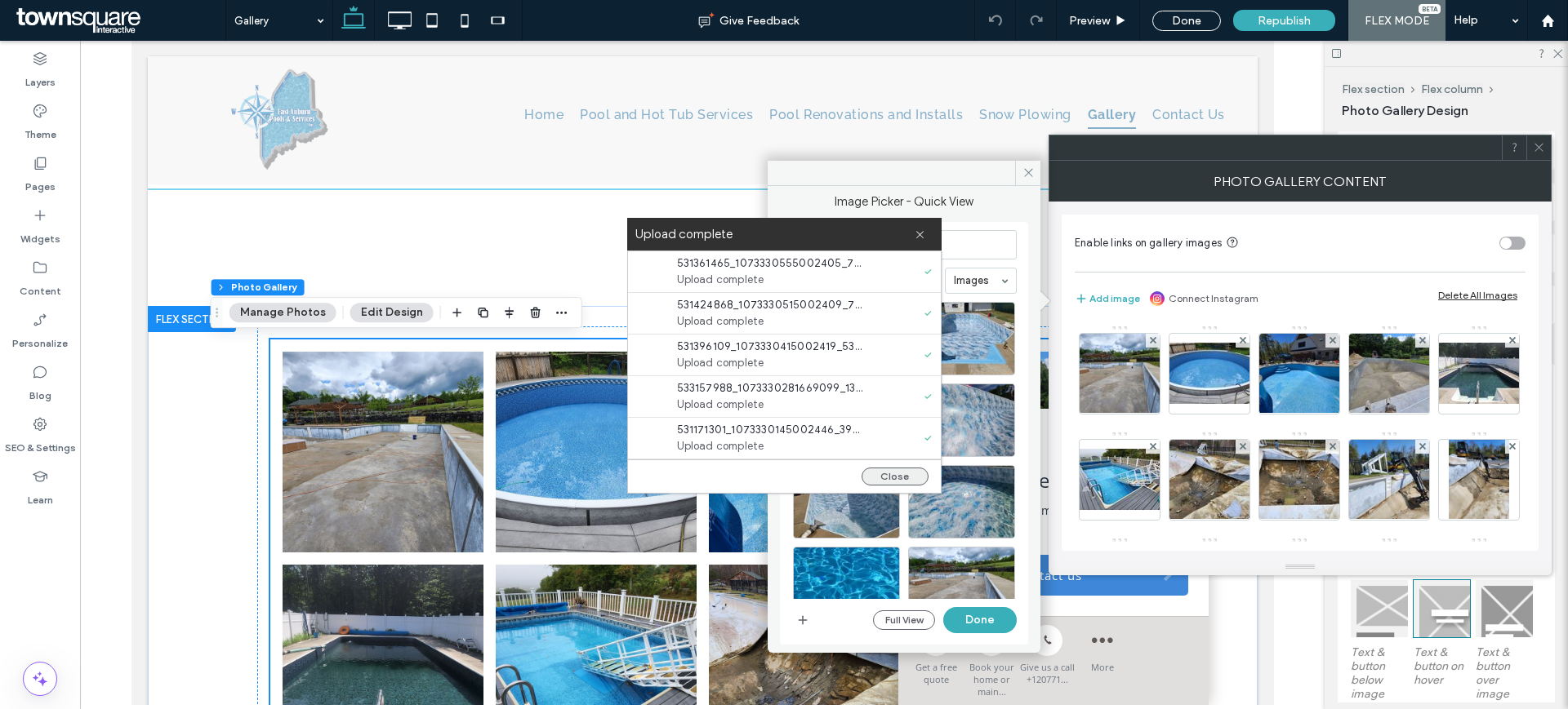
click at [900, 478] on button "Close" at bounding box center [895, 477] width 67 height 18
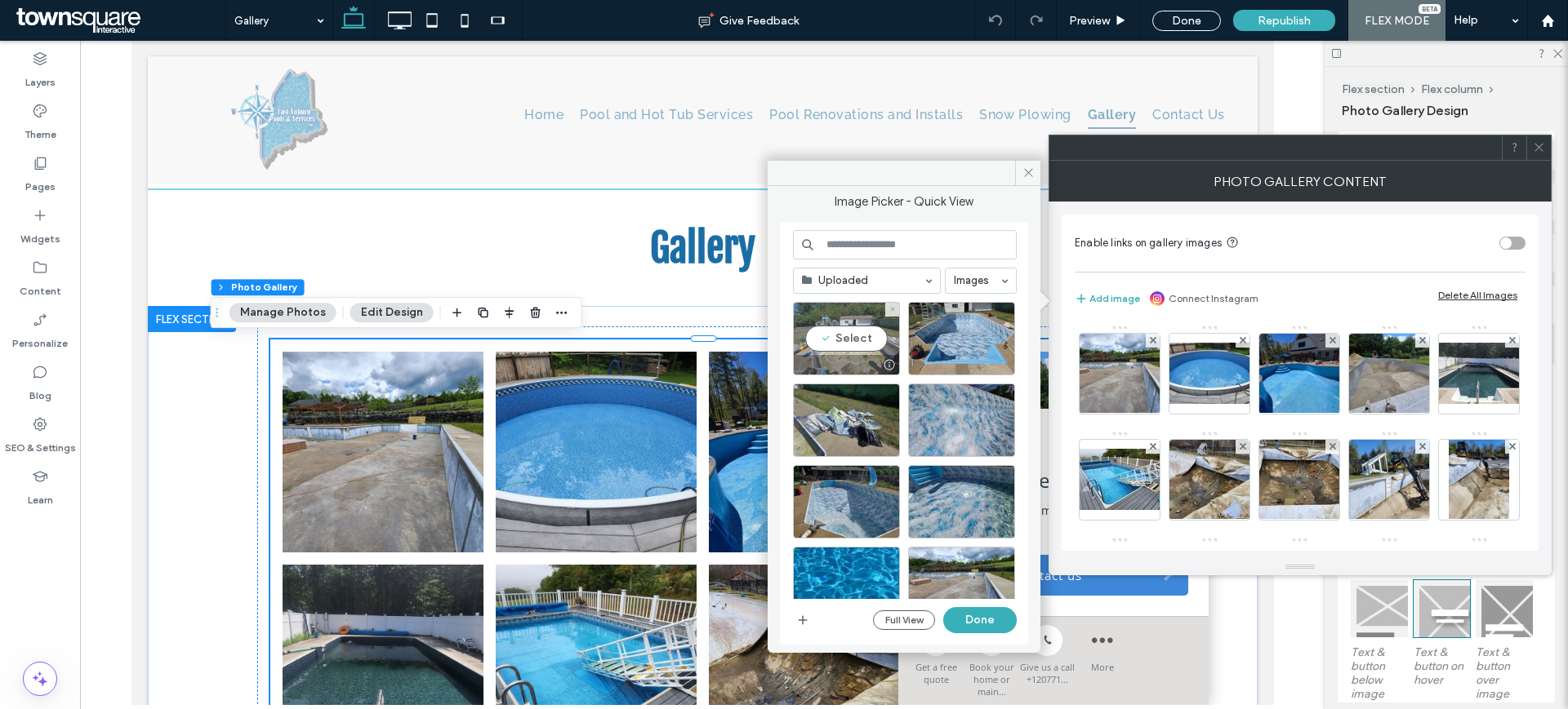
click at [852, 339] on div "Select" at bounding box center [846, 339] width 107 height 73
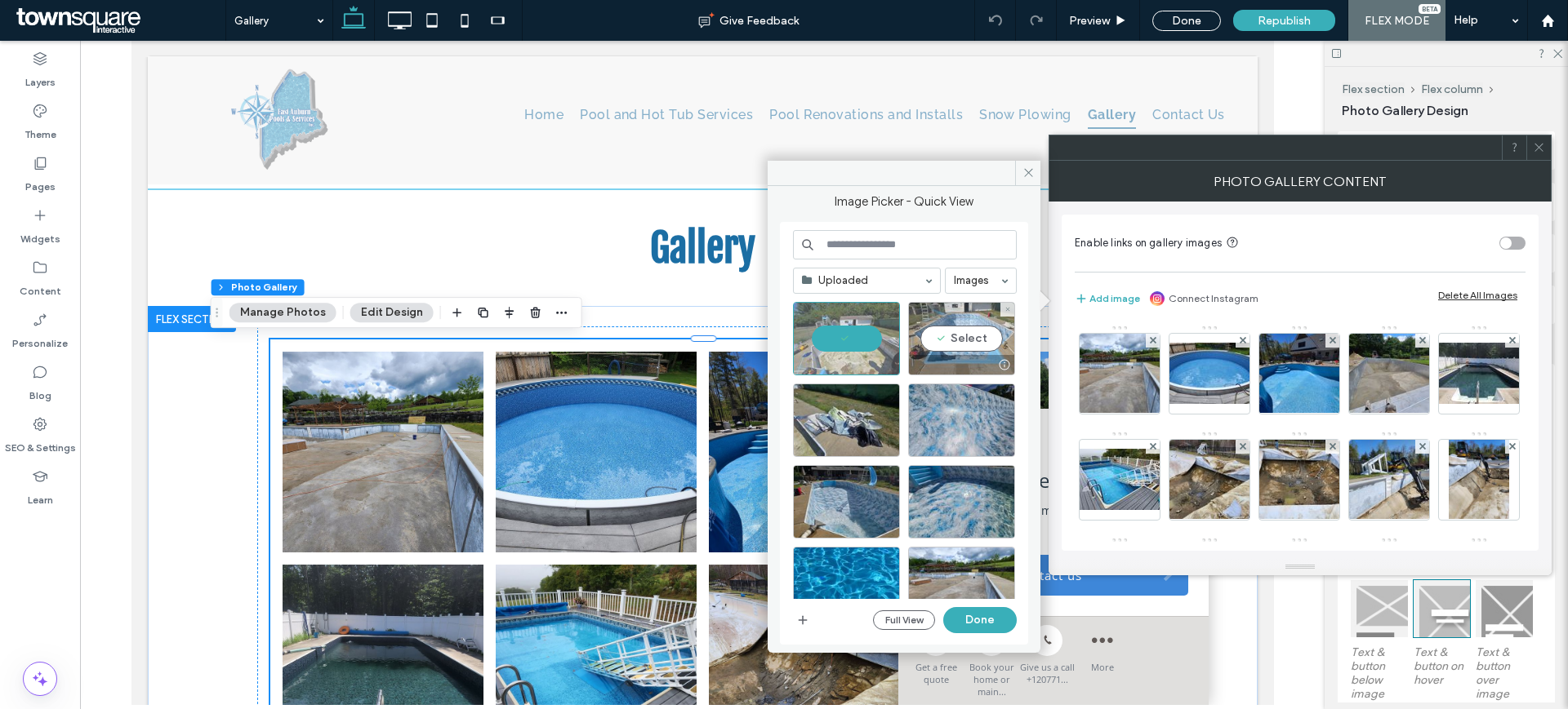
click at [951, 341] on div "Select" at bounding box center [961, 339] width 107 height 73
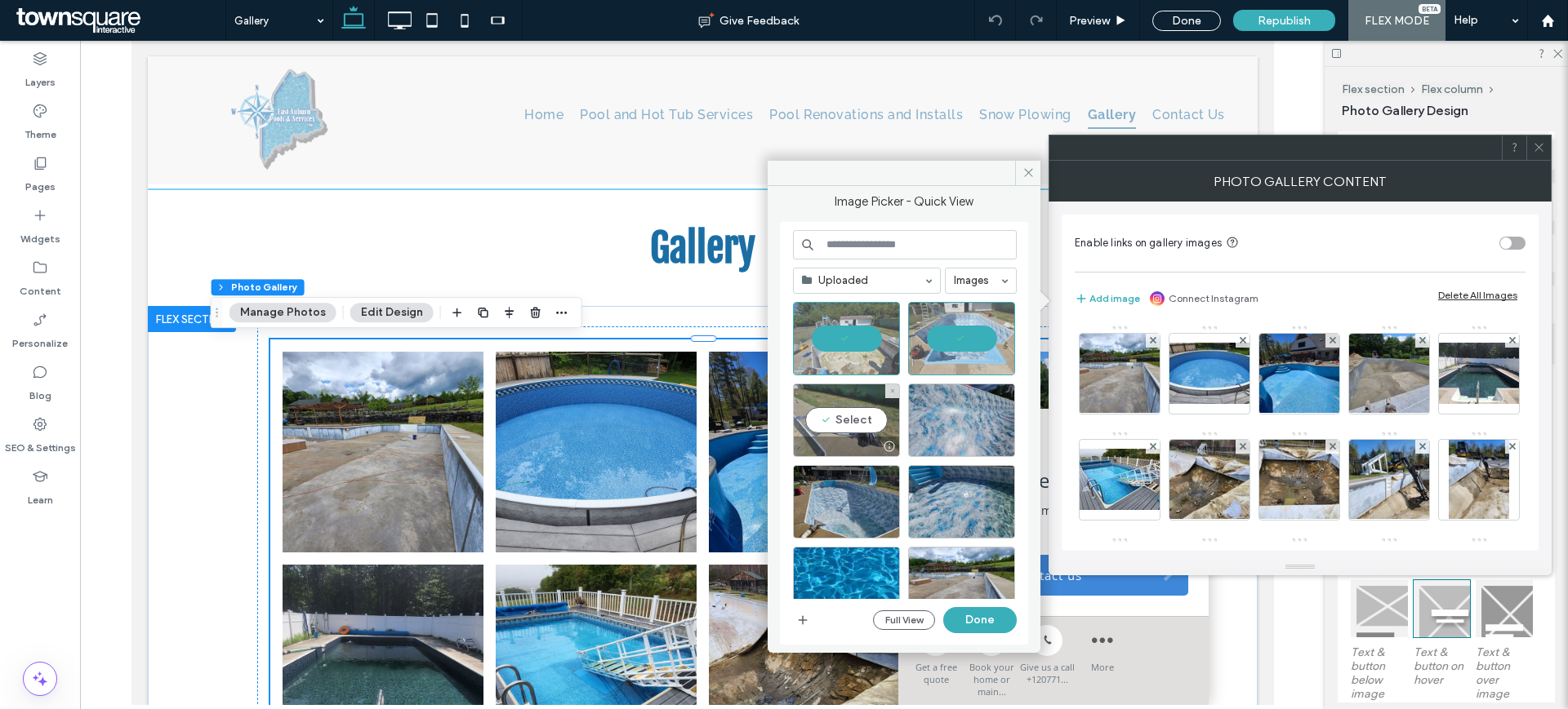
click at [855, 422] on div "Select" at bounding box center [846, 420] width 107 height 73
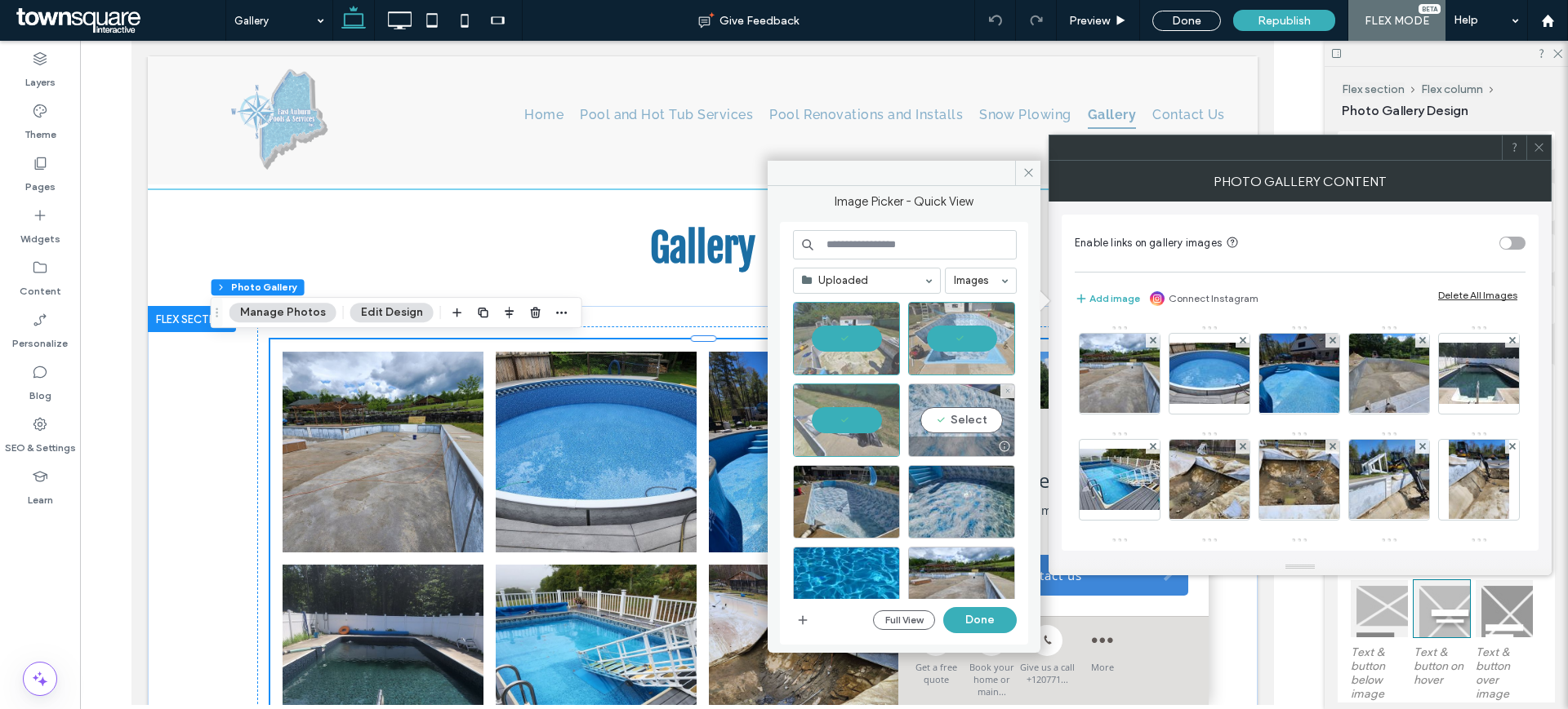
click at [951, 419] on div "Select" at bounding box center [961, 420] width 107 height 73
click at [840, 507] on div "Select" at bounding box center [846, 502] width 107 height 73
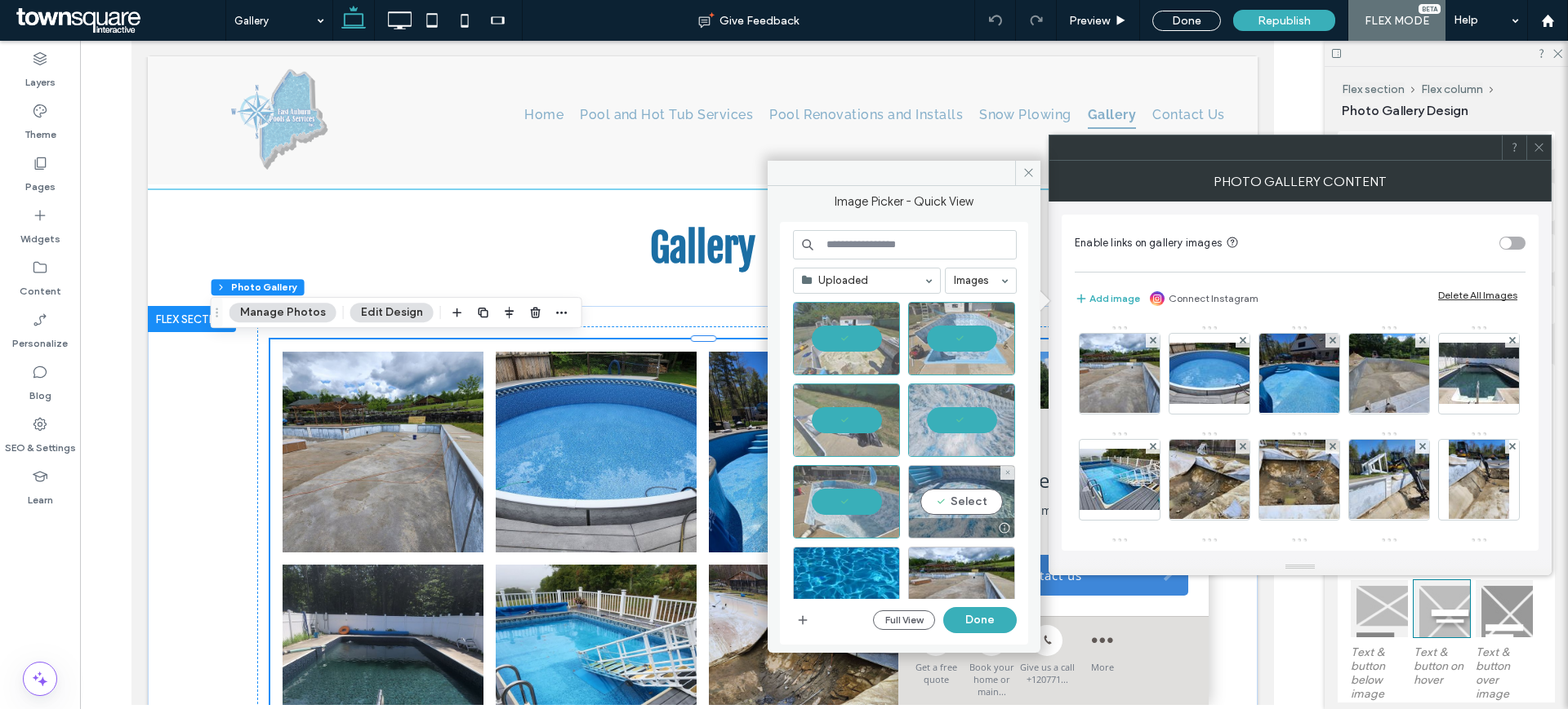
click at [965, 509] on div "Select" at bounding box center [961, 502] width 107 height 73
click at [983, 620] on button "Done" at bounding box center [980, 620] width 73 height 26
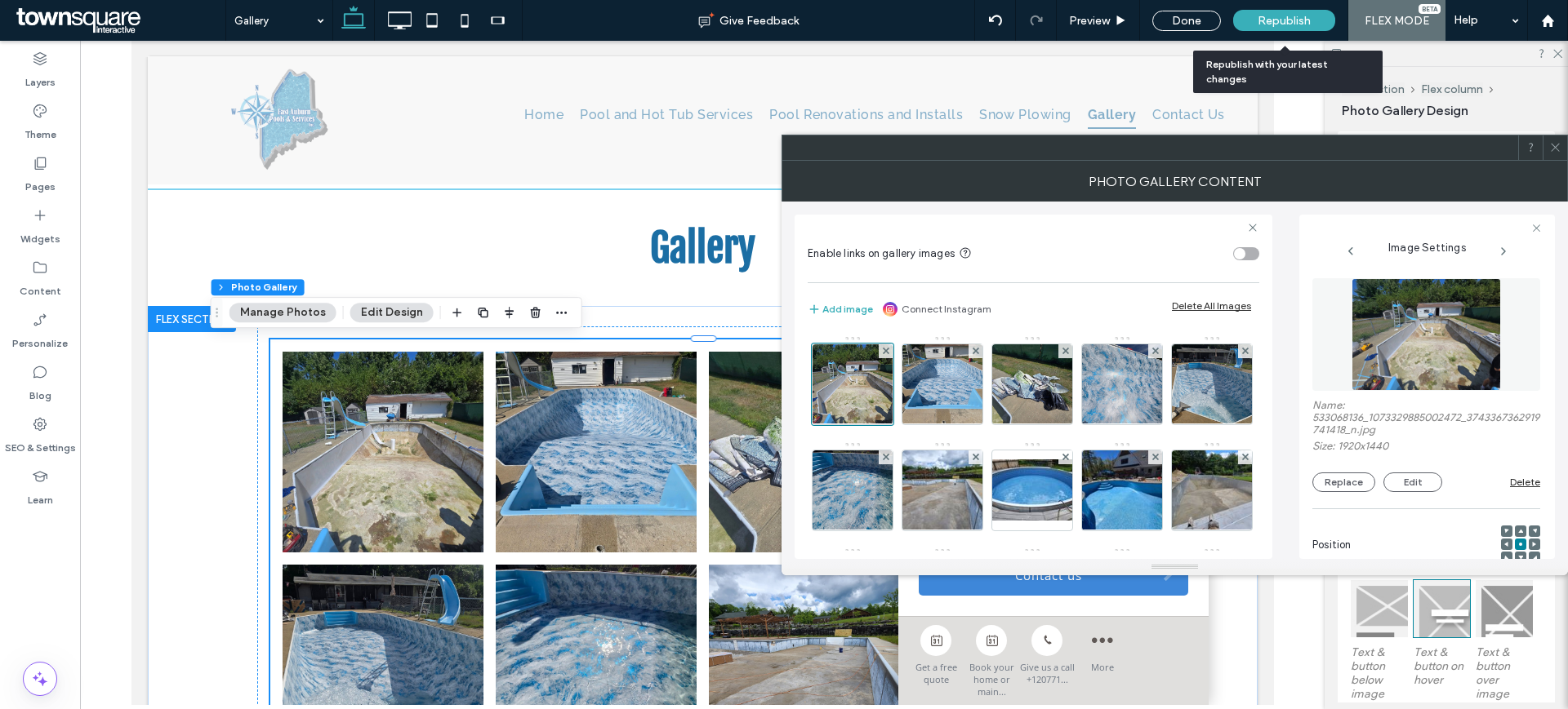
click at [1286, 16] on span "Republish" at bounding box center [1284, 21] width 53 height 14
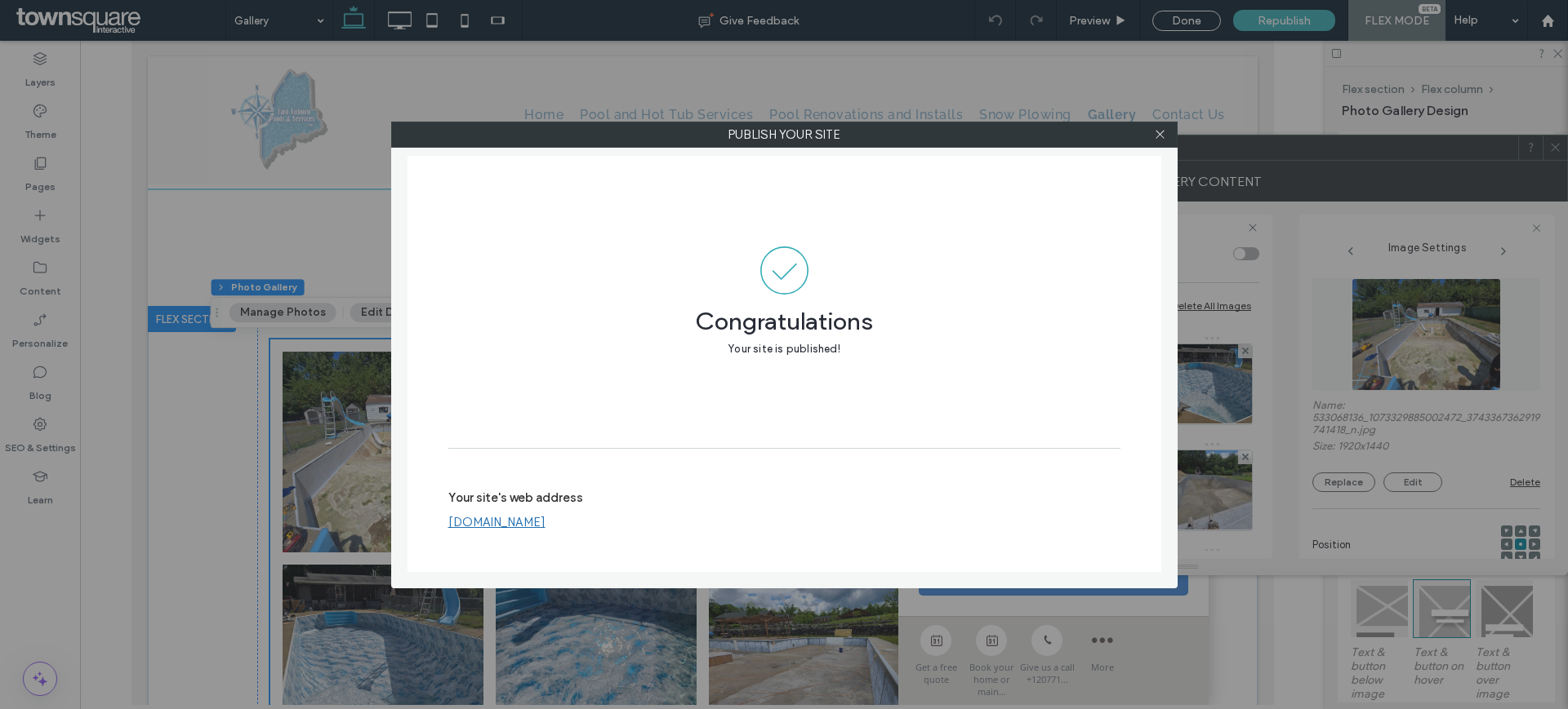
click at [707, 89] on div "Publish your site Congratulations Your site is published! Your site's web addre…" at bounding box center [784, 354] width 1568 height 709
